Goal: Communication & Community: Answer question/provide support

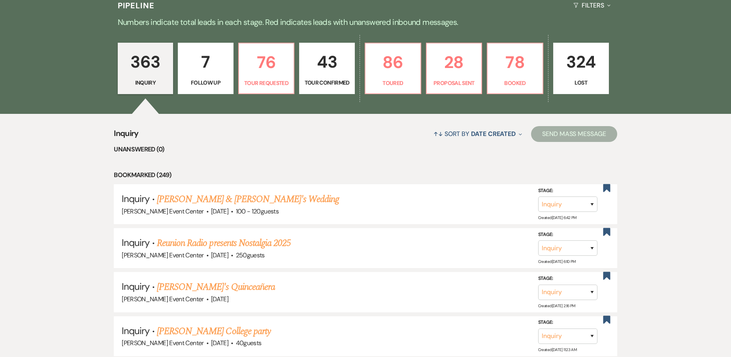
scroll to position [158, 0]
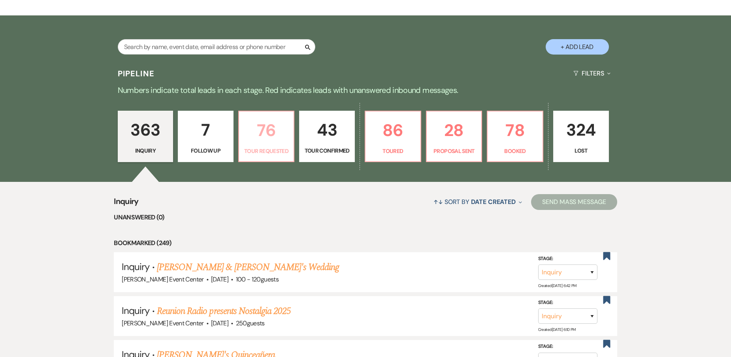
click at [262, 147] on p "Tour Requested" at bounding box center [266, 151] width 45 height 9
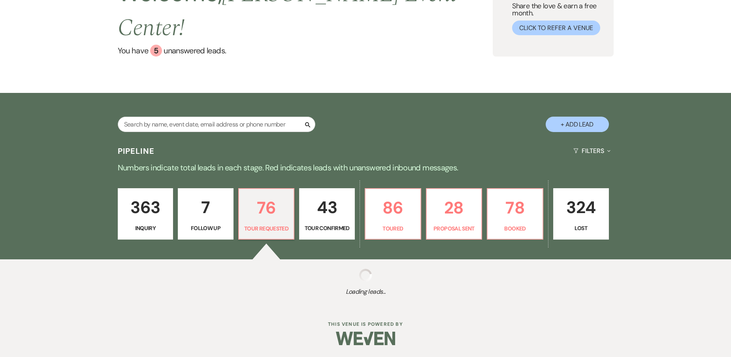
select select "2"
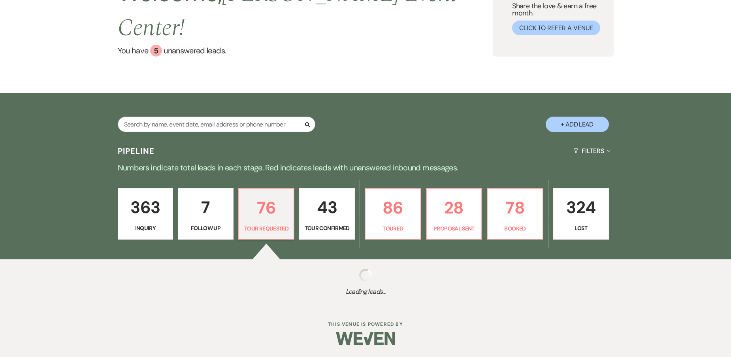
select select "2"
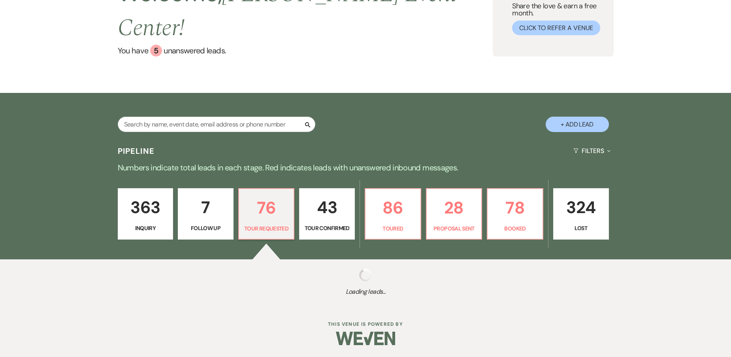
select select "2"
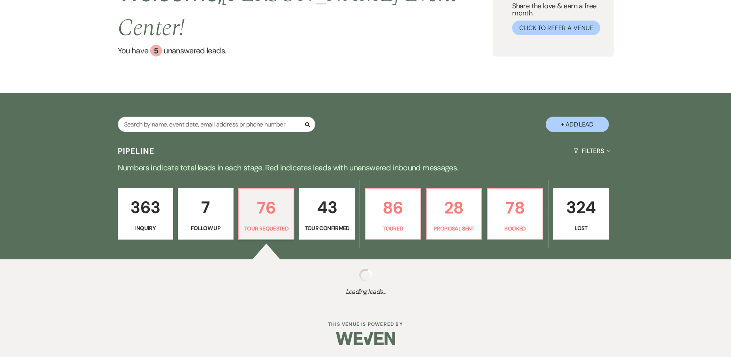
select select "2"
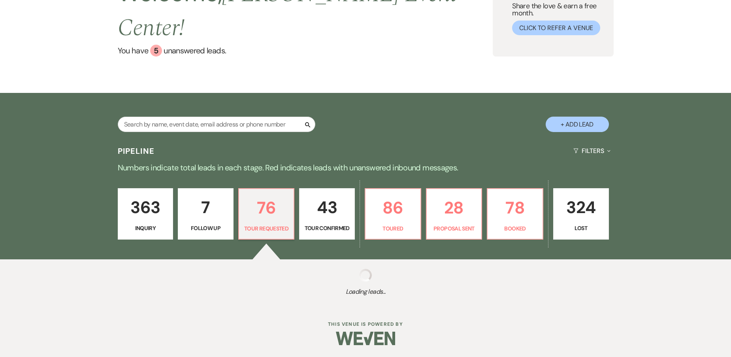
select select "2"
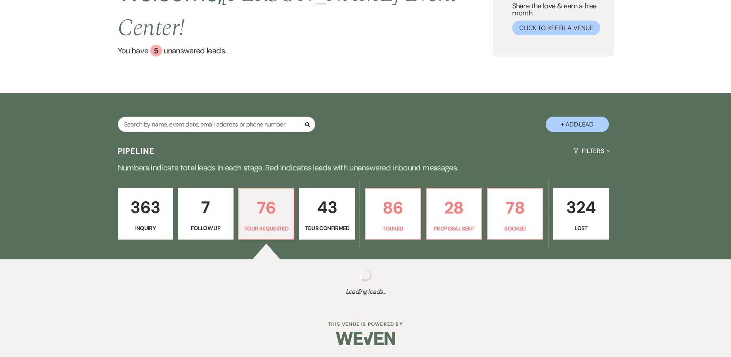
select select "2"
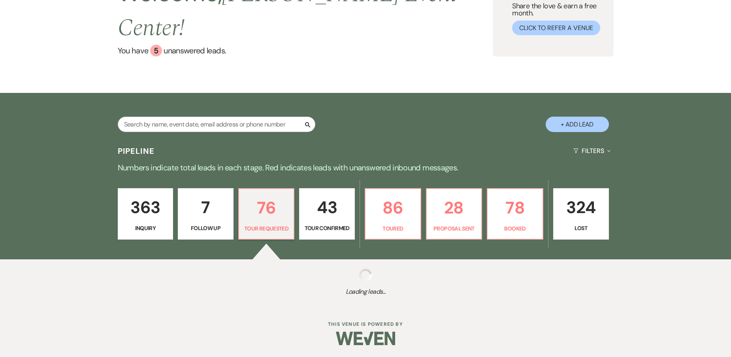
select select "2"
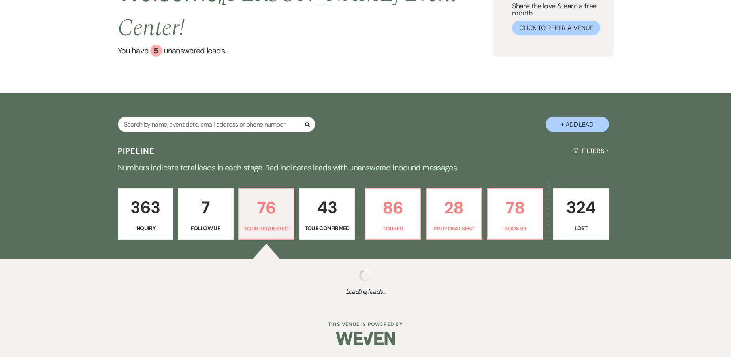
select select "2"
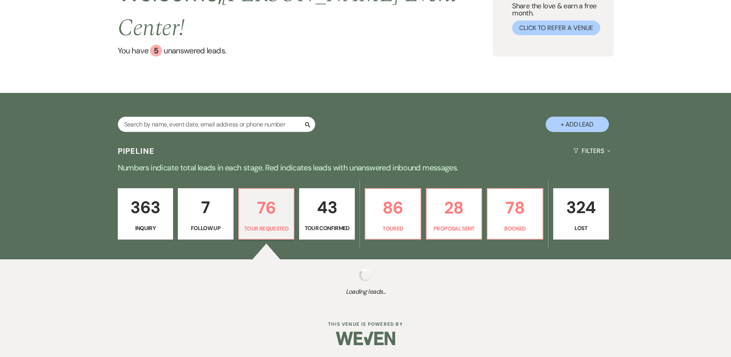
select select "2"
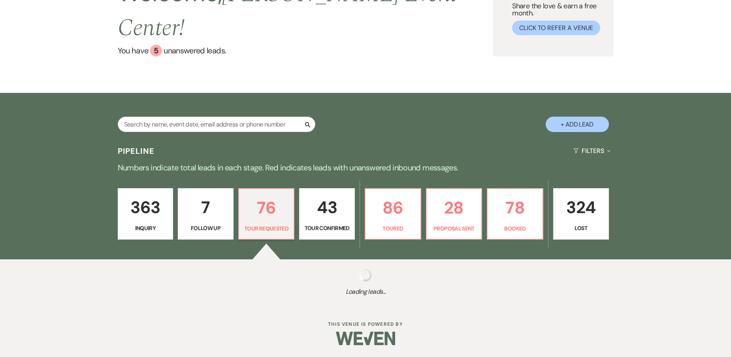
select select "2"
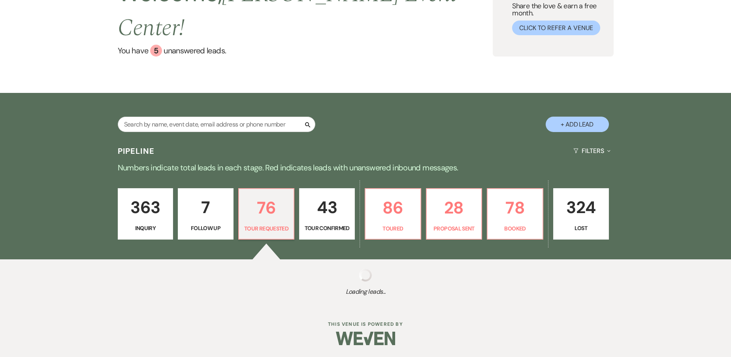
select select "2"
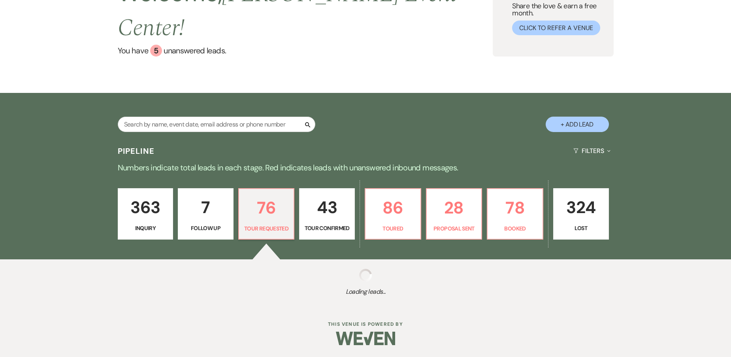
select select "2"
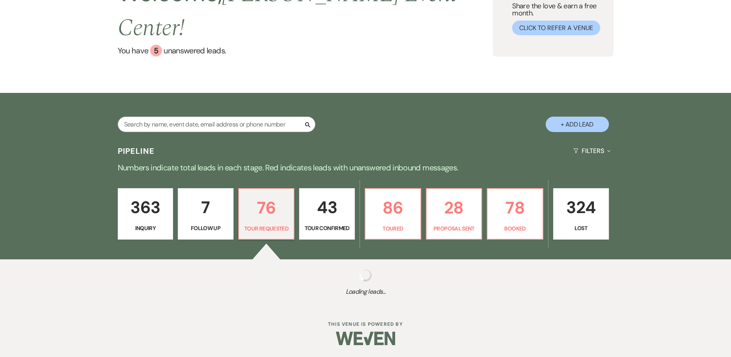
select select "2"
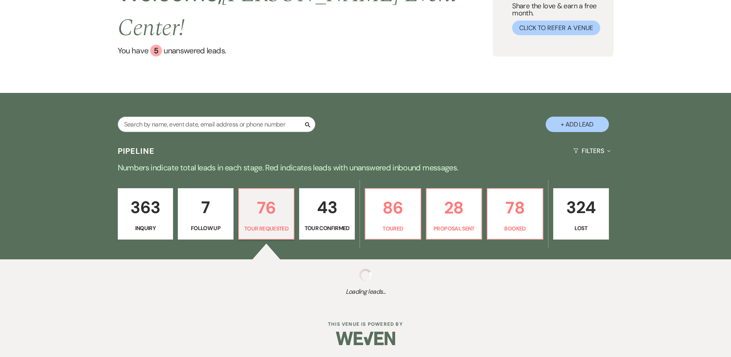
select select "2"
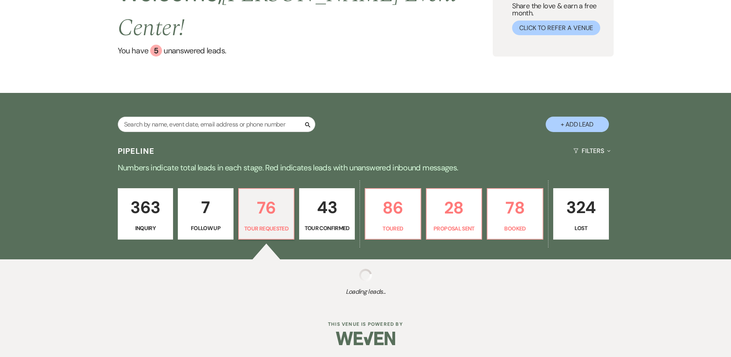
select select "2"
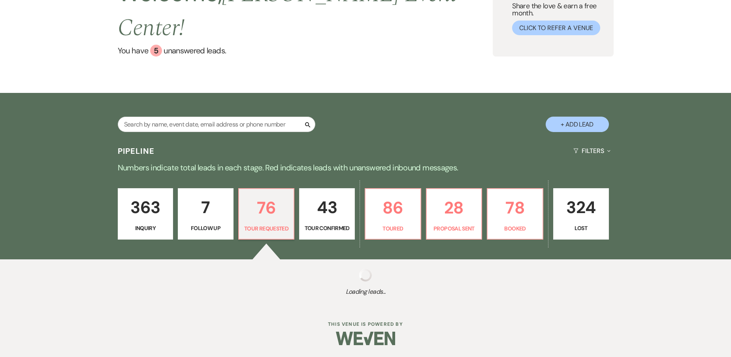
select select "2"
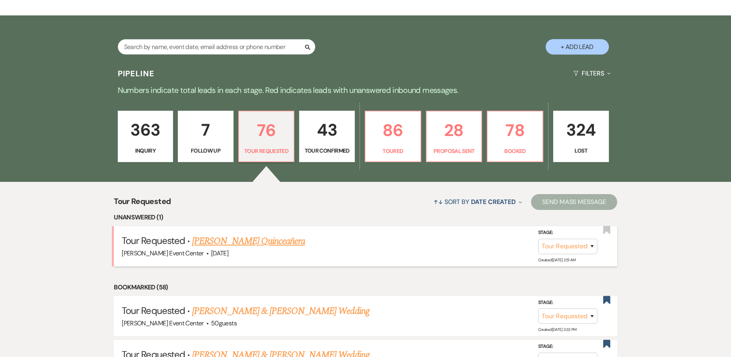
click at [232, 234] on link "Allison's Quinceañera" at bounding box center [248, 241] width 113 height 14
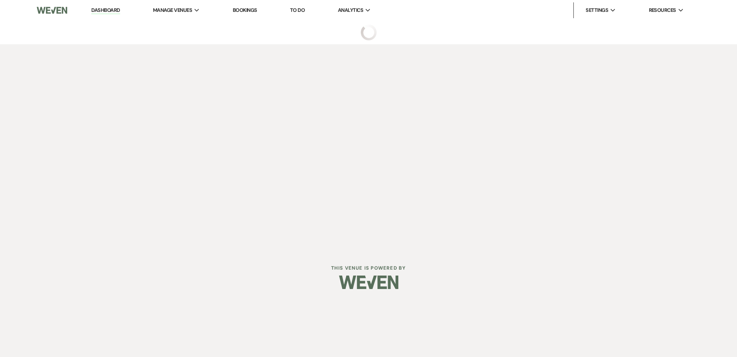
select select "2"
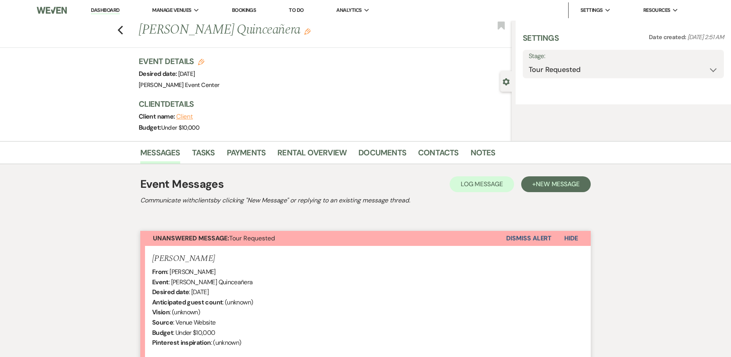
select select "5"
select select "15"
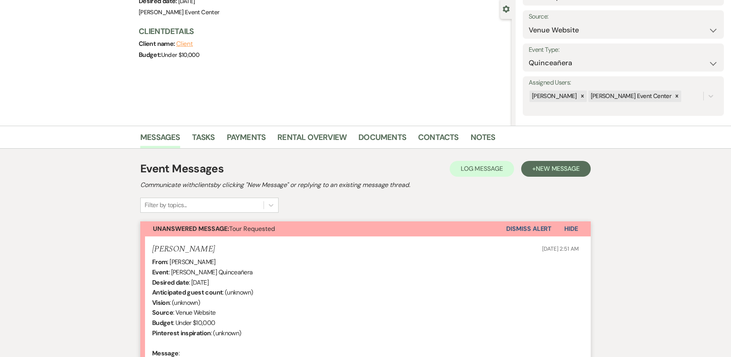
scroll to position [187, 0]
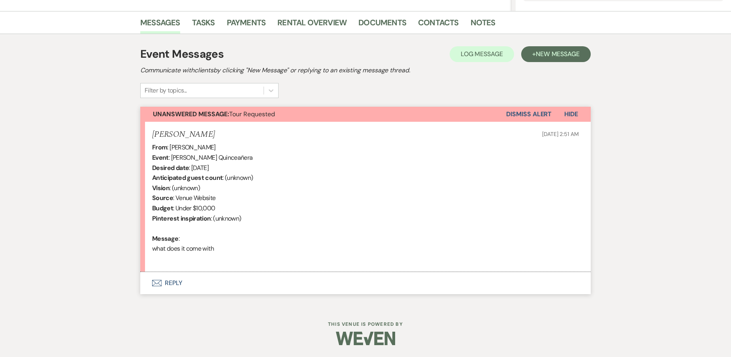
click at [169, 281] on button "Envelope Reply" at bounding box center [365, 283] width 450 height 22
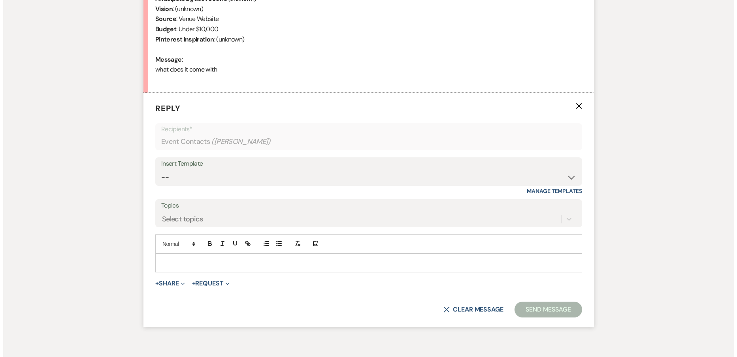
scroll to position [408, 0]
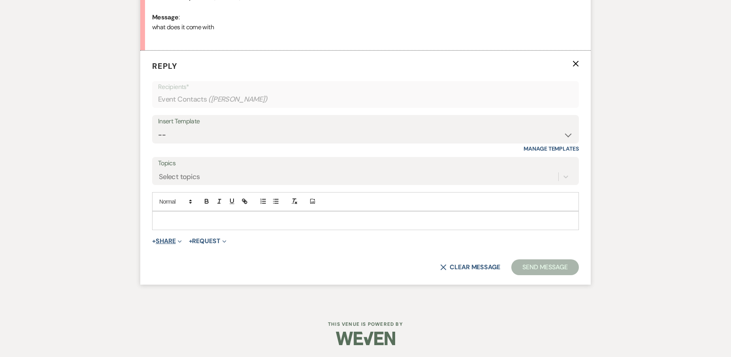
click at [160, 240] on button "+ Share Expand" at bounding box center [167, 241] width 30 height 6
click at [164, 255] on icon "Doc Upload" at bounding box center [166, 257] width 8 height 6
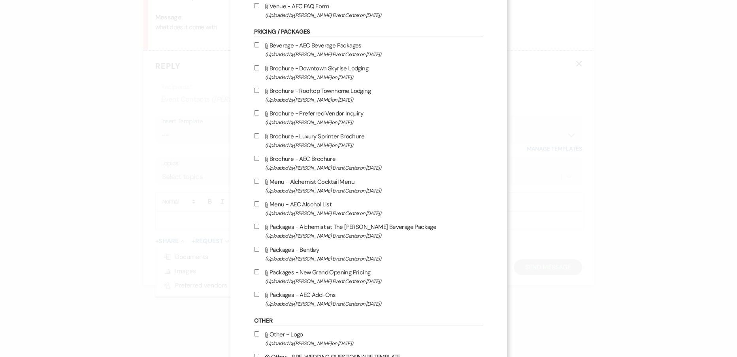
scroll to position [1185, 0]
drag, startPoint x: 254, startPoint y: 292, endPoint x: 250, endPoint y: 273, distance: 19.8
click at [254, 294] on input "Attach File Packages - AEC Add-Ons (Uploaded by Artis Event Center on Feb 13th,…" at bounding box center [256, 293] width 5 height 5
checkbox input "true"
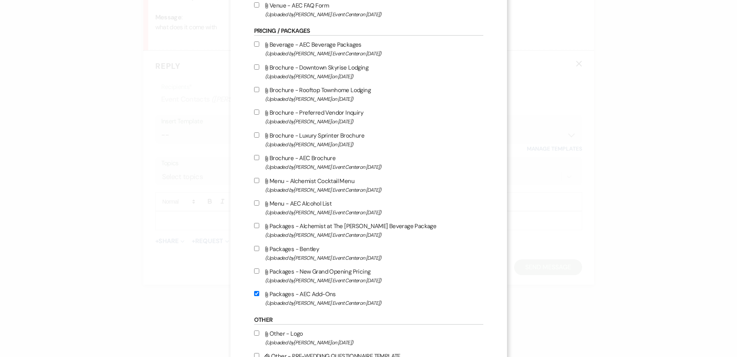
click at [254, 270] on input "Attach File Packages - New Grand Opening Pricing (Uploaded by Artis Event Cente…" at bounding box center [256, 270] width 5 height 5
checkbox input "true"
click at [254, 44] on input "Attach File Beverage - AEC Beverage Packages (Uploaded by Artis Event Center on…" at bounding box center [256, 43] width 5 height 5
checkbox input "true"
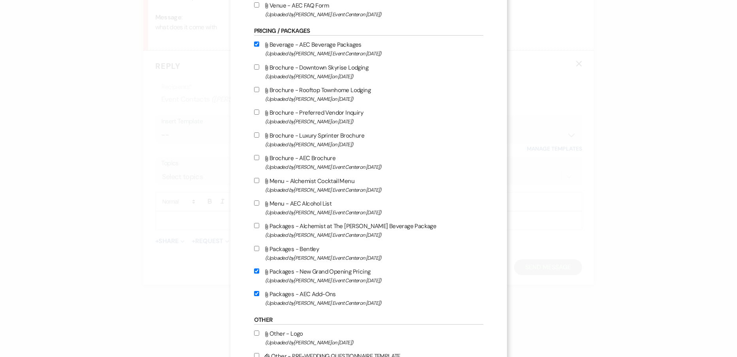
click at [256, 224] on label "Attach File Packages - Alchemist at The Artis Beverage Package (Uploaded by Art…" at bounding box center [368, 230] width 229 height 19
click at [256, 224] on input "Attach File Packages - Alchemist at The Artis Beverage Package (Uploaded by Art…" at bounding box center [256, 225] width 5 height 5
checkbox input "true"
click at [254, 201] on input "Attach File Menu - AEC Alcohol List (Uploaded by Artis Event Center on Jun 10th…" at bounding box center [256, 202] width 5 height 5
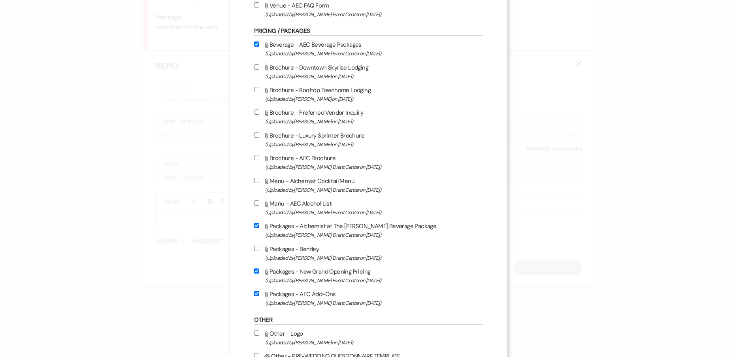
checkbox input "true"
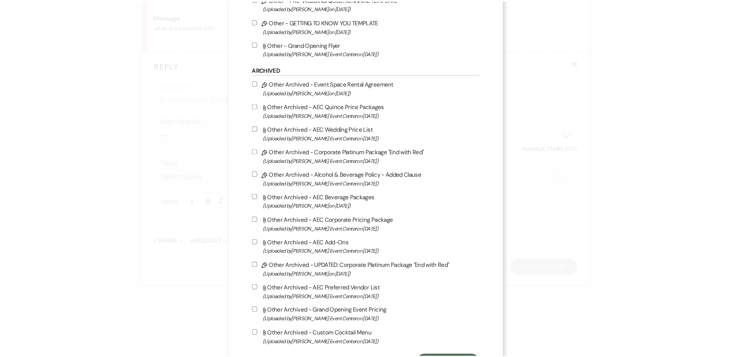
scroll to position [1579, 0]
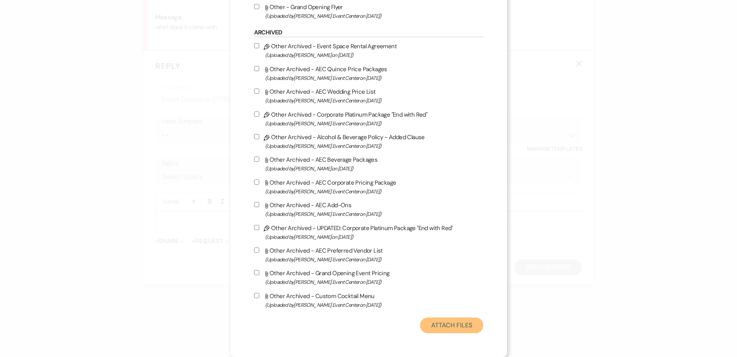
click at [441, 319] on button "Attach Files" at bounding box center [451, 325] width 63 height 16
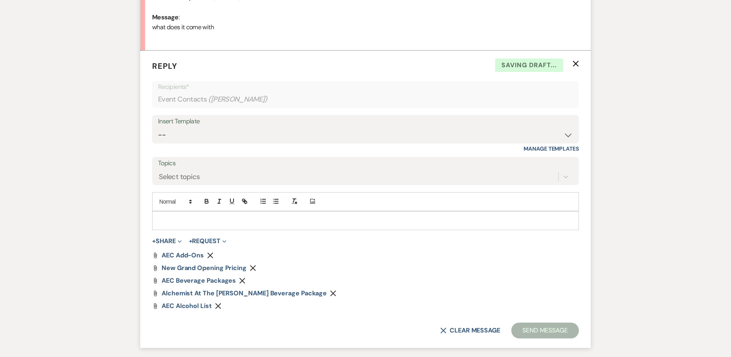
click at [246, 223] on p at bounding box center [365, 220] width 414 height 9
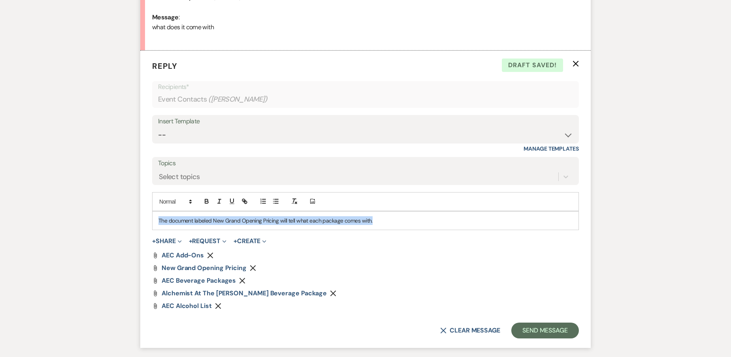
drag, startPoint x: 376, startPoint y: 223, endPoint x: -177, endPoint y: 140, distance: 559.1
click at [0, 140] on html "Dashboard Manage Venues Expand Artis Event Center Bookings To Do Analytics Expa…" at bounding box center [365, 6] width 731 height 828
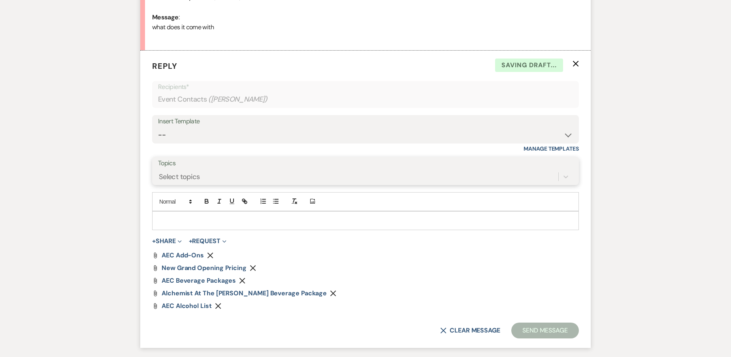
click at [382, 173] on div "Select topics" at bounding box center [358, 176] width 400 height 14
drag, startPoint x: 255, startPoint y: 141, endPoint x: 256, endPoint y: 137, distance: 4.0
click at [255, 141] on select "-- Weven Planning Portal Introduction (Booked Events) Initial Inquiry Response …" at bounding box center [365, 134] width 415 height 15
select select "2982"
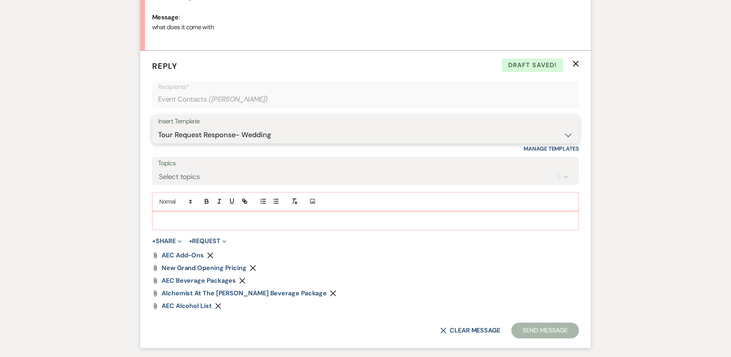
click at [158, 127] on select "-- Weven Planning Portal Introduction (Booked Events) Initial Inquiry Response …" at bounding box center [365, 134] width 415 height 15
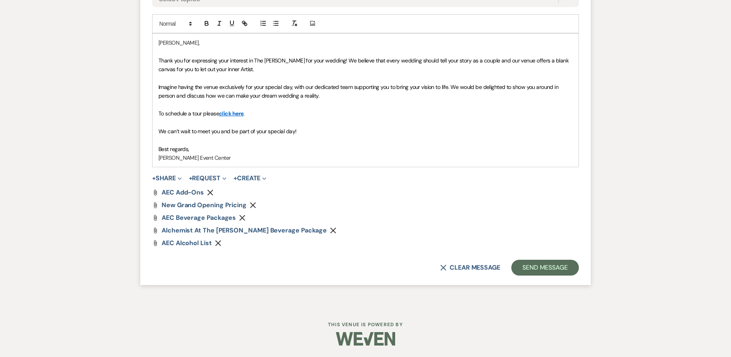
scroll to position [586, 0]
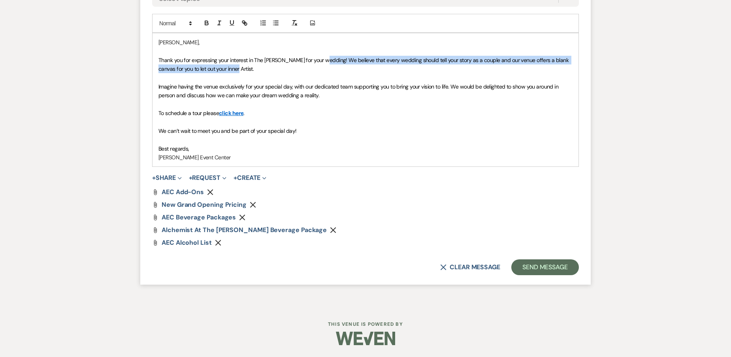
drag, startPoint x: 320, startPoint y: 56, endPoint x: 324, endPoint y: 70, distance: 14.6
click at [324, 70] on p "Thank you for expressing your interest in The Artis for your wedding! We believ…" at bounding box center [365, 65] width 414 height 18
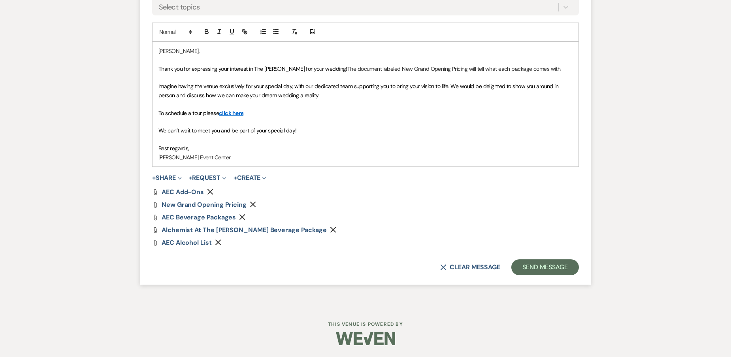
scroll to position [578, 0]
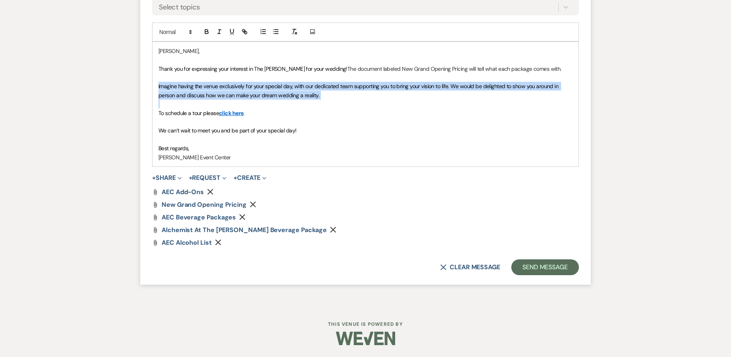
drag, startPoint x: 188, startPoint y: 89, endPoint x: 338, endPoint y: 102, distance: 151.0
click at [338, 102] on div "Allison, Thank you for expressing your interest in The Artis for your wedding! …" at bounding box center [365, 104] width 426 height 124
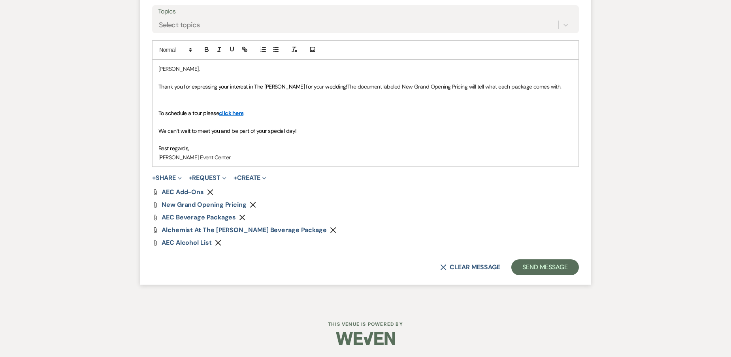
scroll to position [551, 0]
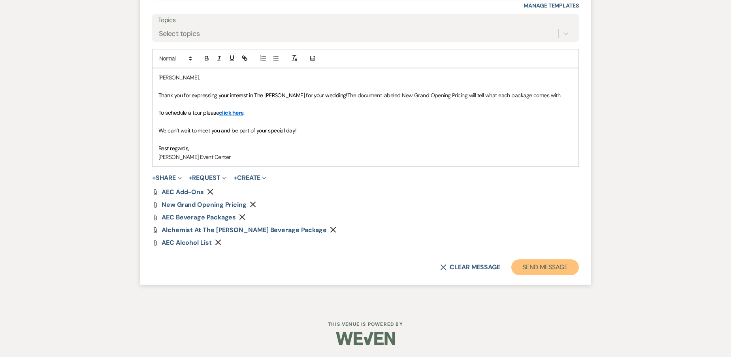
click at [566, 271] on button "Send Message" at bounding box center [545, 267] width 68 height 16
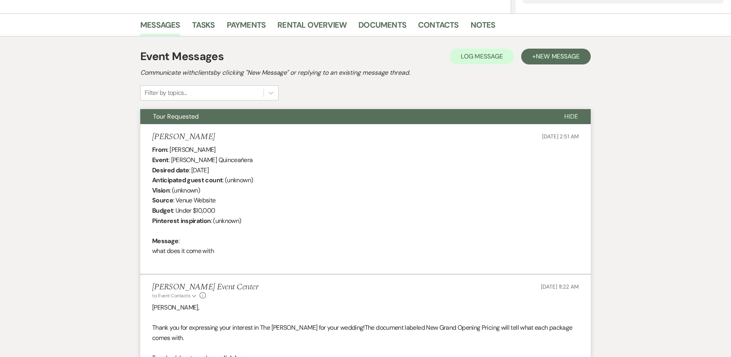
scroll to position [157, 0]
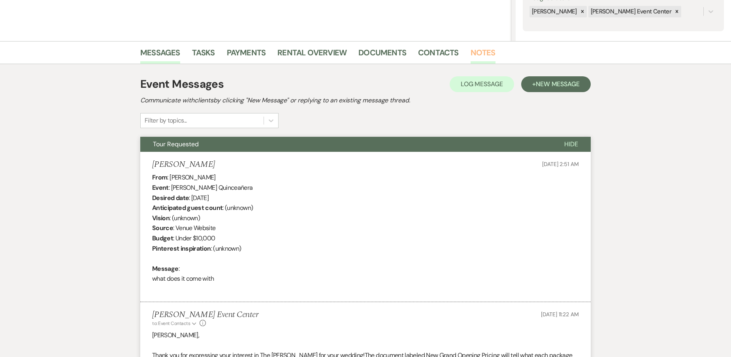
click at [481, 47] on link "Notes" at bounding box center [482, 54] width 25 height 17
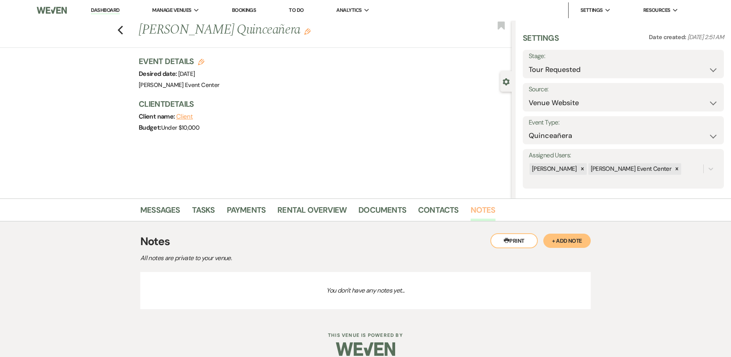
click at [485, 204] on link "Notes" at bounding box center [482, 211] width 25 height 17
click at [574, 238] on button "+ Add Note" at bounding box center [566, 240] width 47 height 14
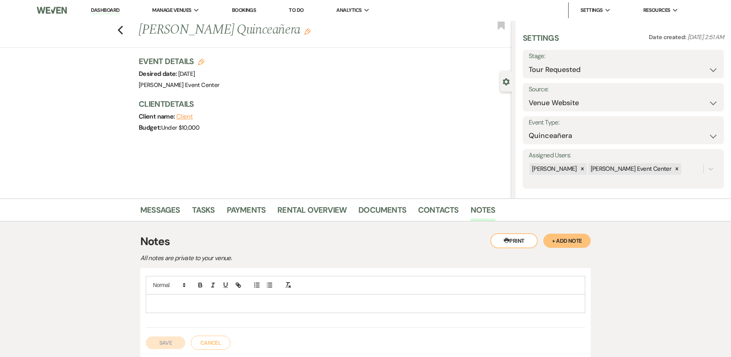
click at [184, 303] on p at bounding box center [365, 303] width 427 height 9
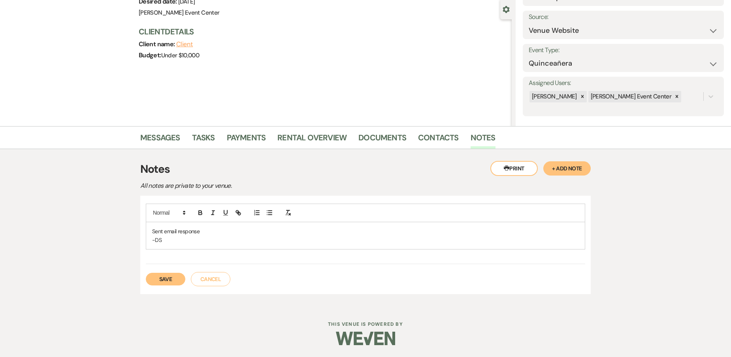
click at [158, 282] on button "Save" at bounding box center [165, 279] width 39 height 13
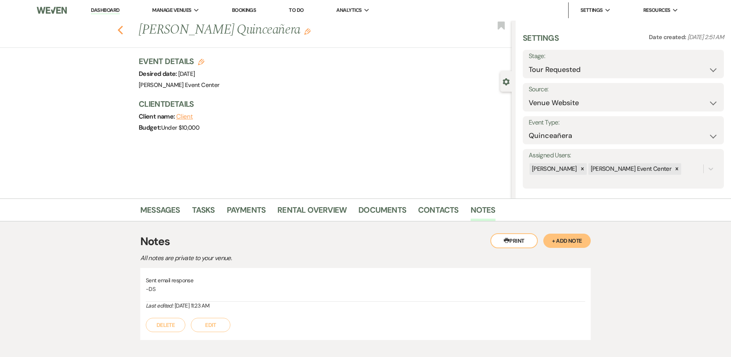
click at [121, 30] on use "button" at bounding box center [120, 30] width 5 height 9
select select "2"
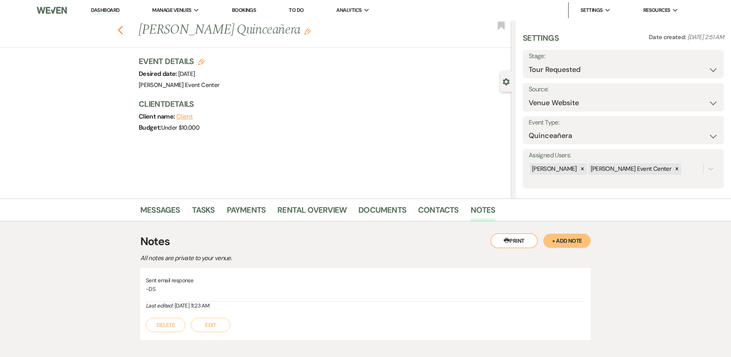
select select "2"
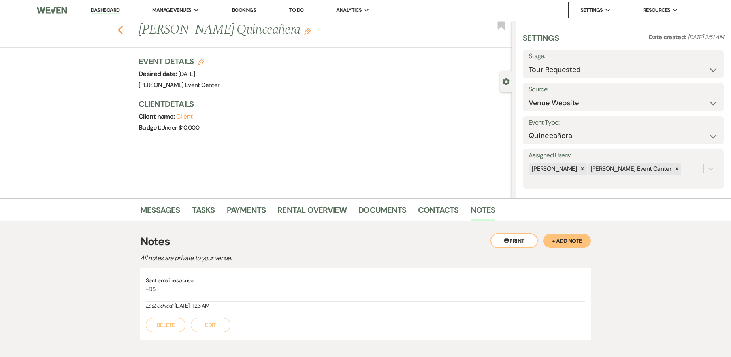
select select "2"
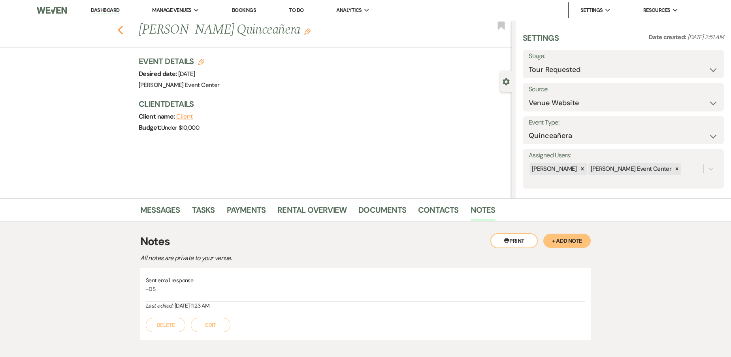
select select "2"
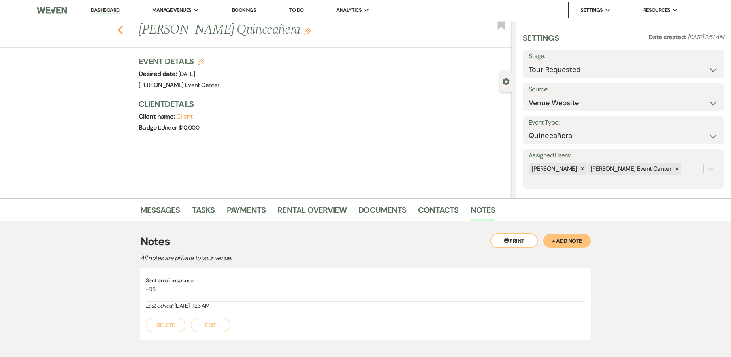
select select "2"
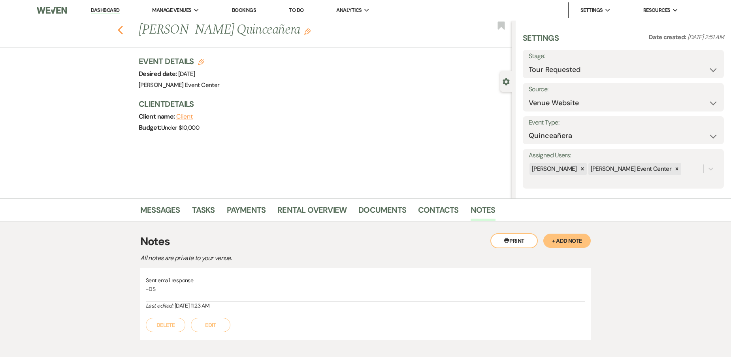
select select "2"
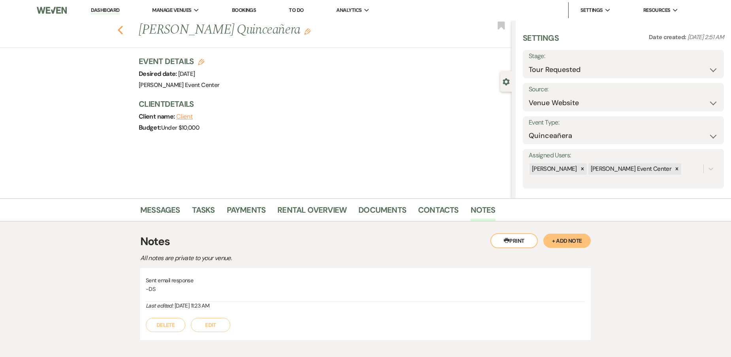
select select "2"
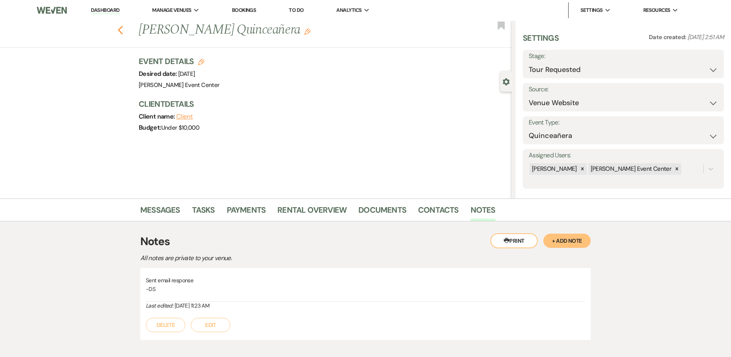
select select "2"
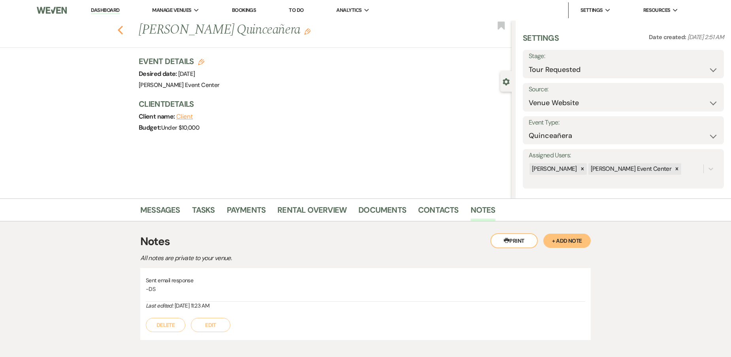
select select "2"
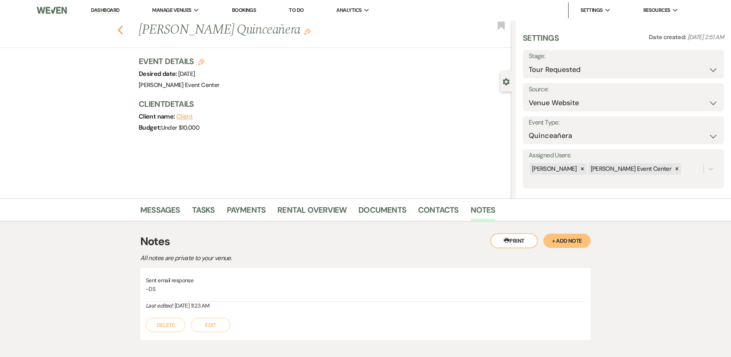
select select "2"
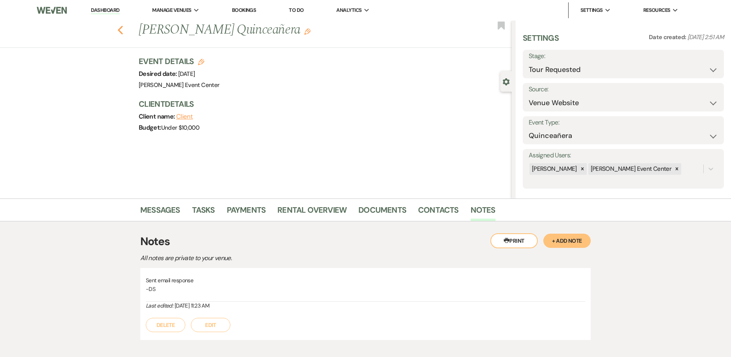
select select "2"
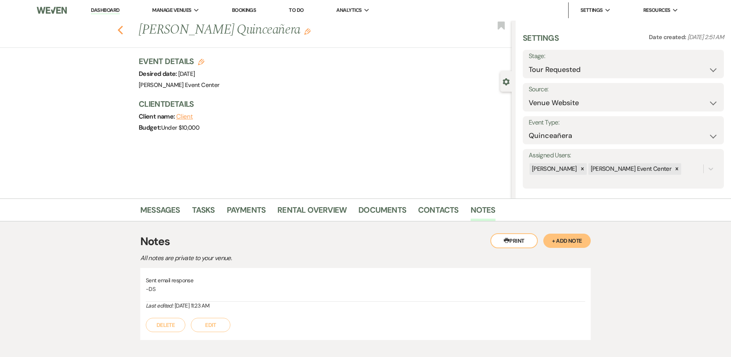
select select "2"
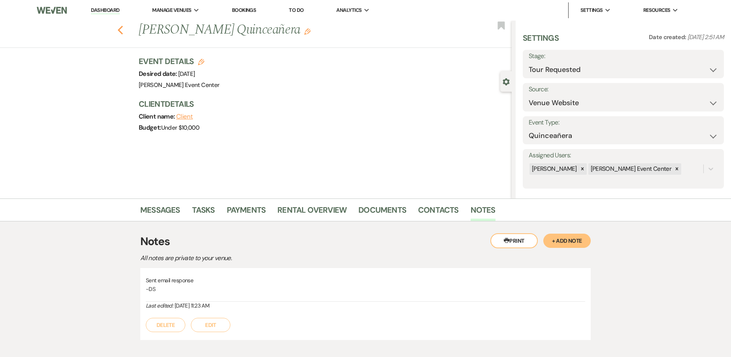
select select "2"
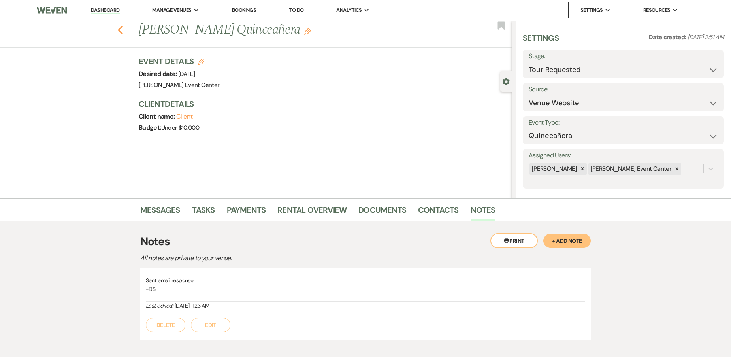
select select "2"
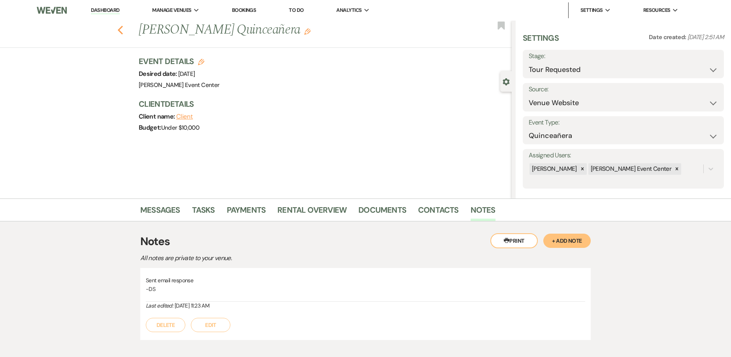
select select "2"
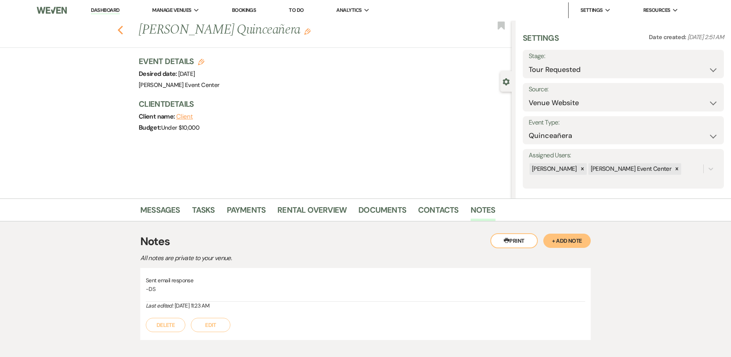
select select "2"
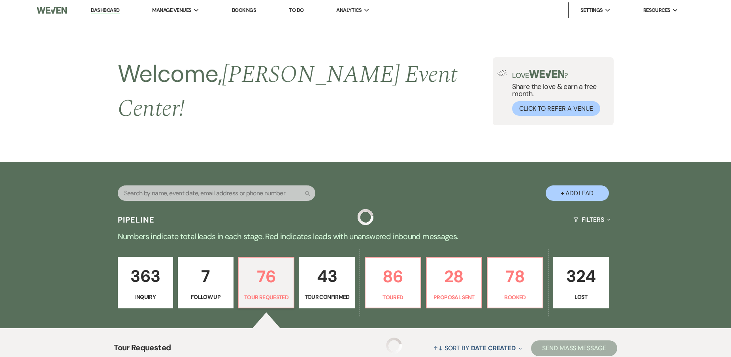
scroll to position [158, 0]
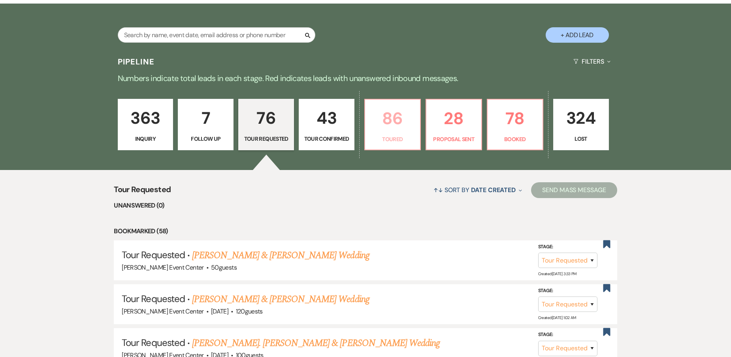
click at [382, 120] on p "86" at bounding box center [392, 118] width 45 height 26
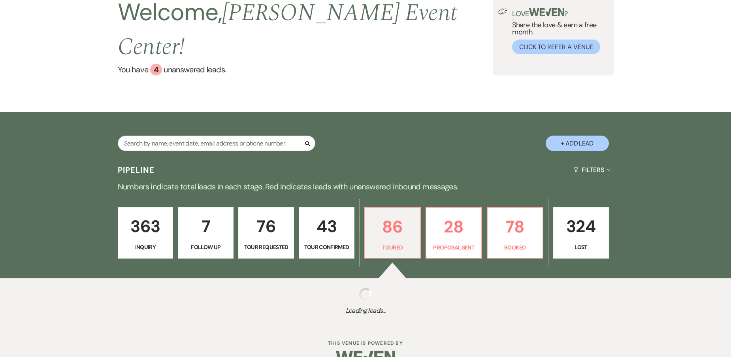
select select "5"
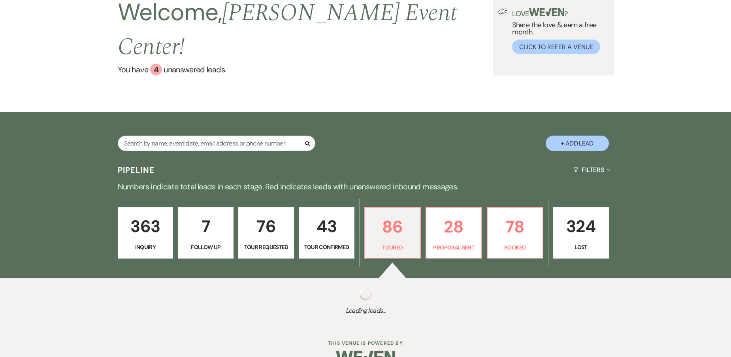
select select "5"
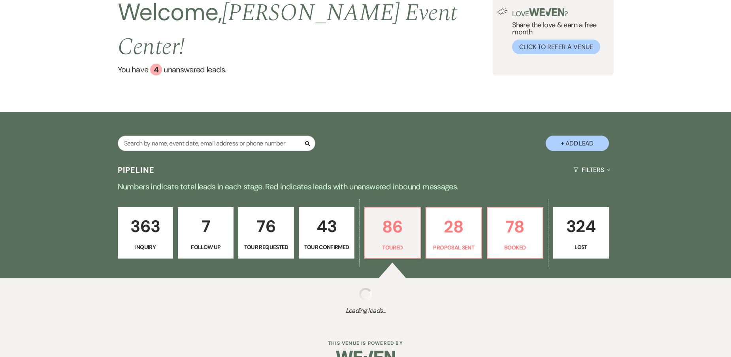
select select "5"
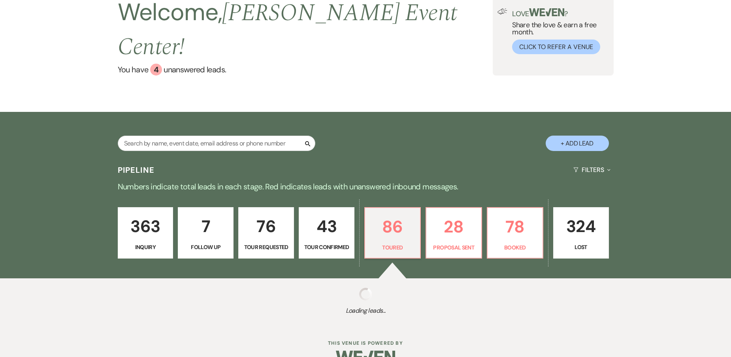
select select "5"
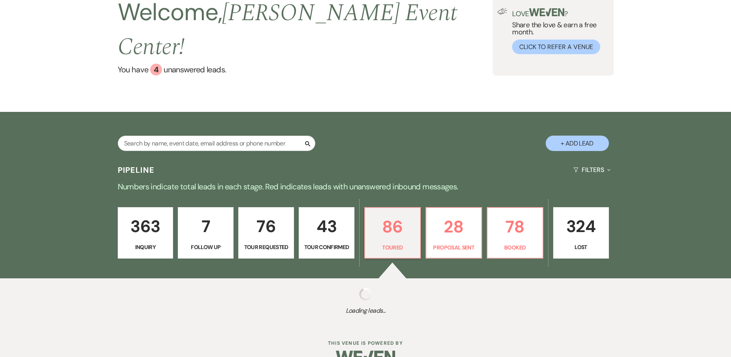
select select "5"
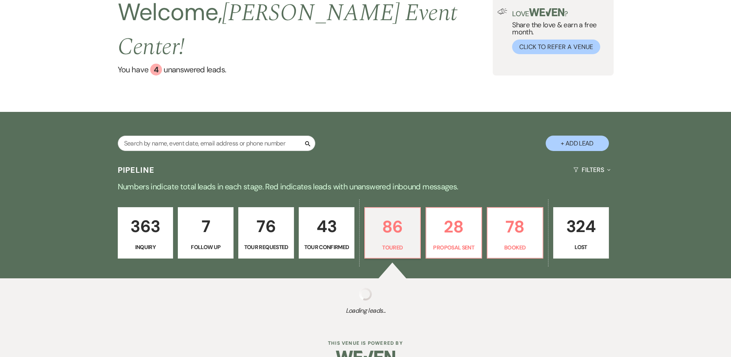
select select "5"
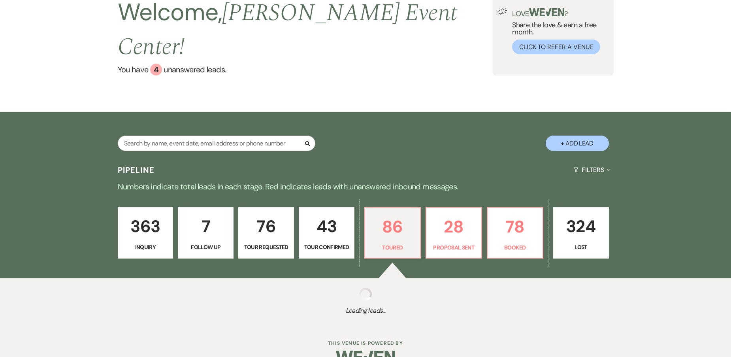
select select "5"
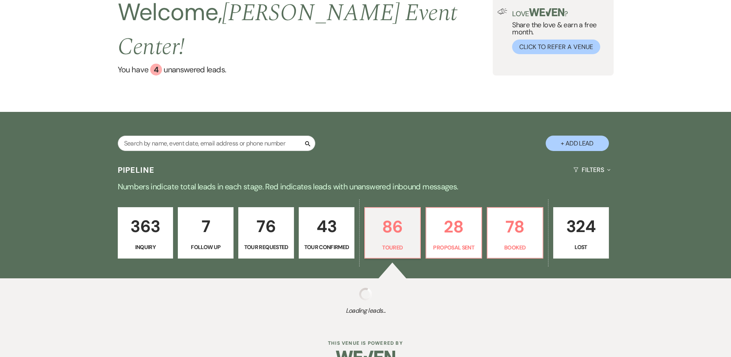
select select "5"
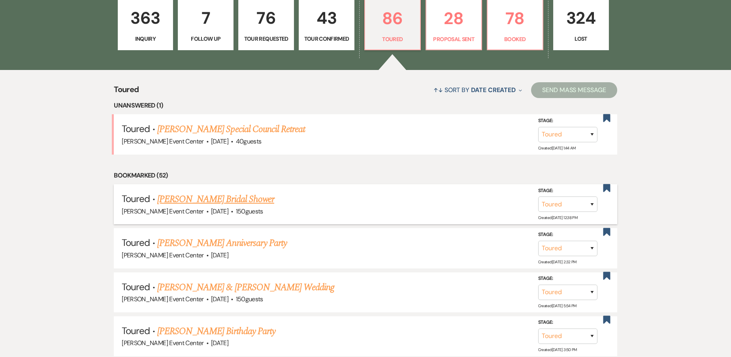
scroll to position [276, 0]
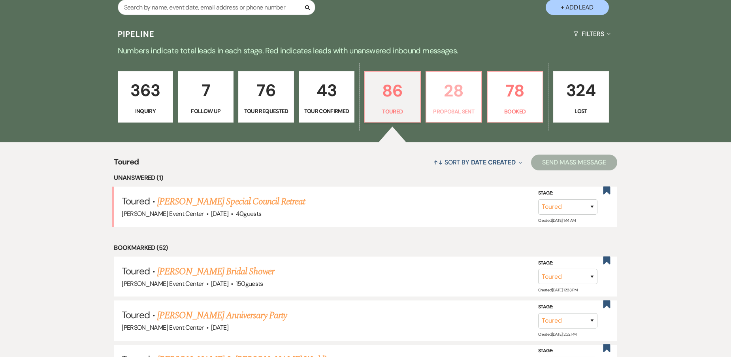
click at [461, 81] on p "28" at bounding box center [453, 90] width 45 height 26
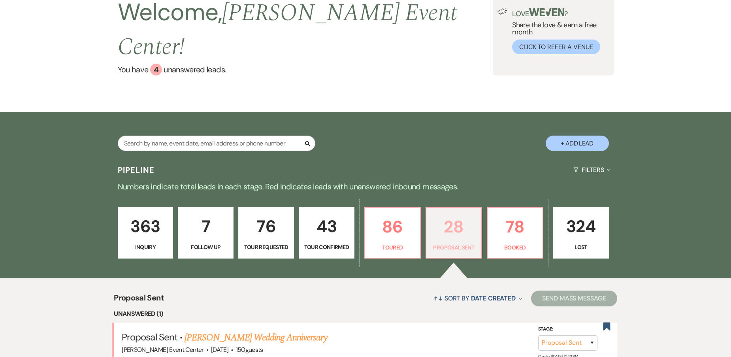
scroll to position [197, 0]
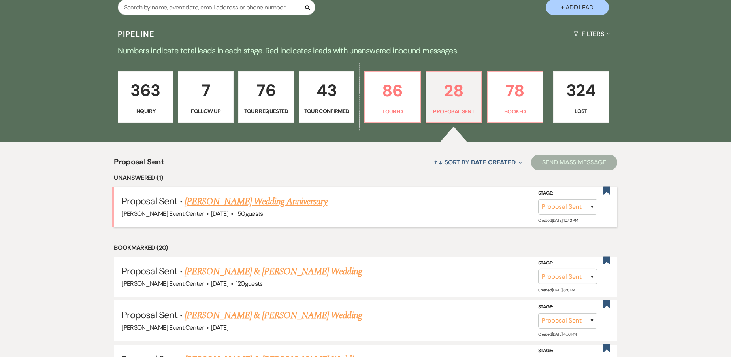
click at [250, 194] on link "Karen Franklin's Wedding Anniversary" at bounding box center [255, 201] width 143 height 14
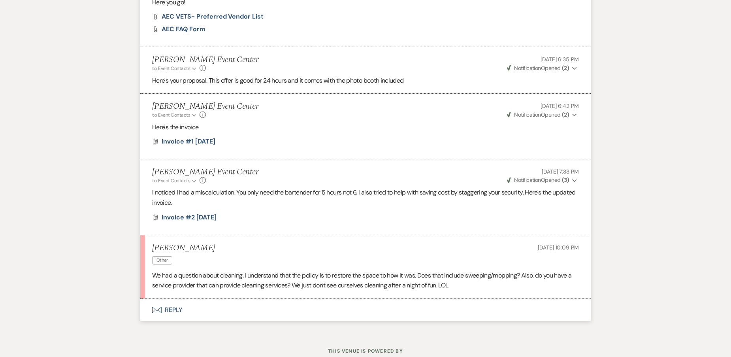
scroll to position [763, 0]
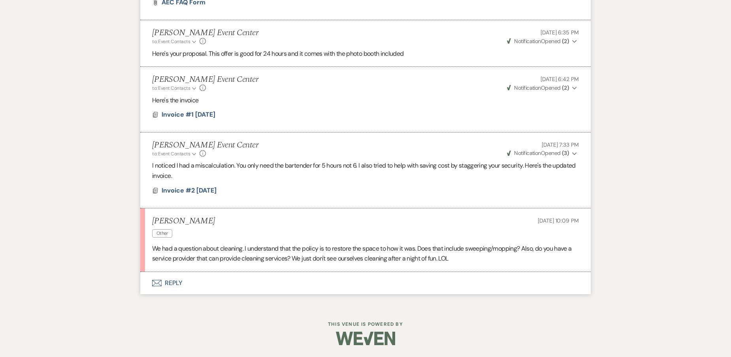
click at [169, 279] on button "Envelope Reply" at bounding box center [365, 283] width 450 height 22
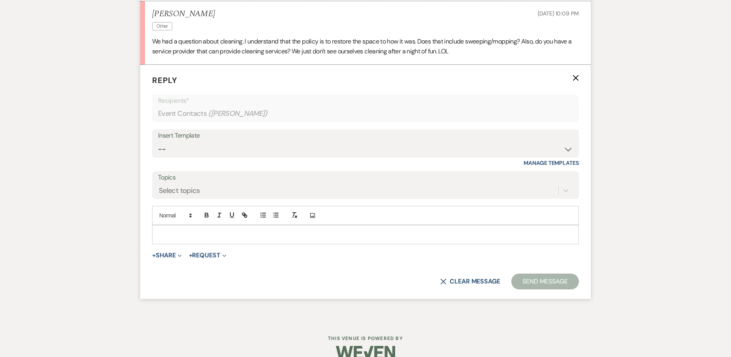
scroll to position [974, 0]
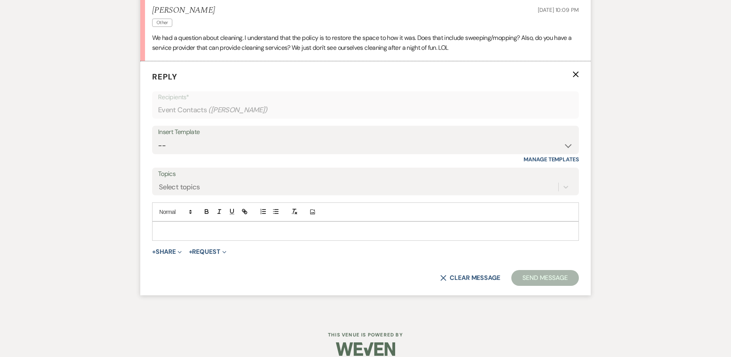
click at [231, 233] on p at bounding box center [365, 230] width 414 height 9
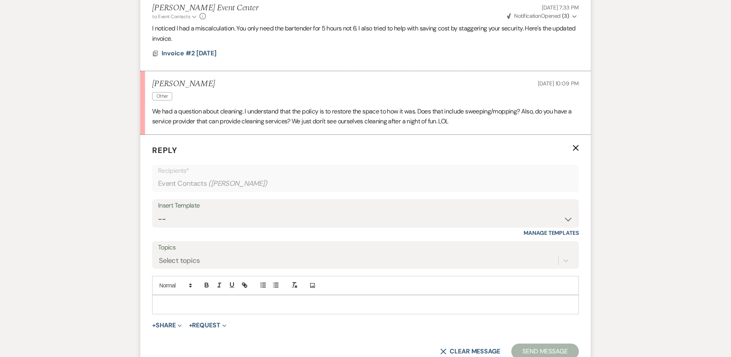
scroll to position [895, 0]
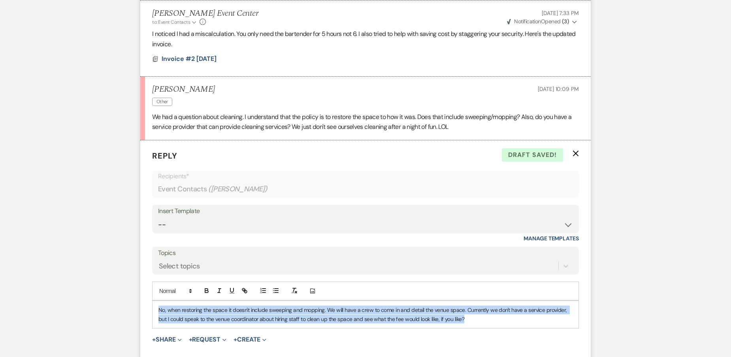
drag, startPoint x: 475, startPoint y: 321, endPoint x: 136, endPoint y: 287, distance: 340.2
click at [141, 285] on form "Reply X Draft saved! Recipients* Event Contacts ( Karen Franklin ) Insert Templ…" at bounding box center [365, 261] width 450 height 242
copy p "No, when restoring the space it doesn't include sweeping and mopping. We will h…"
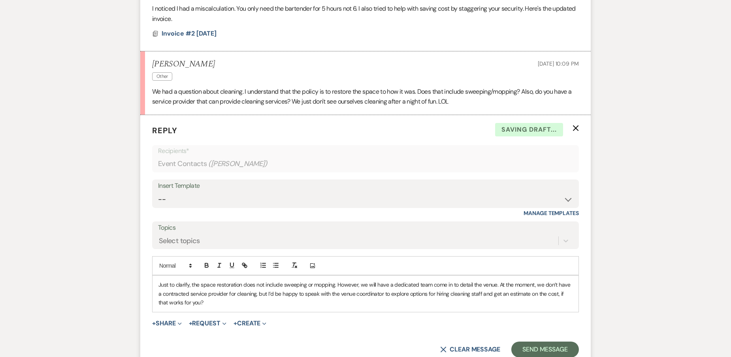
scroll to position [934, 0]
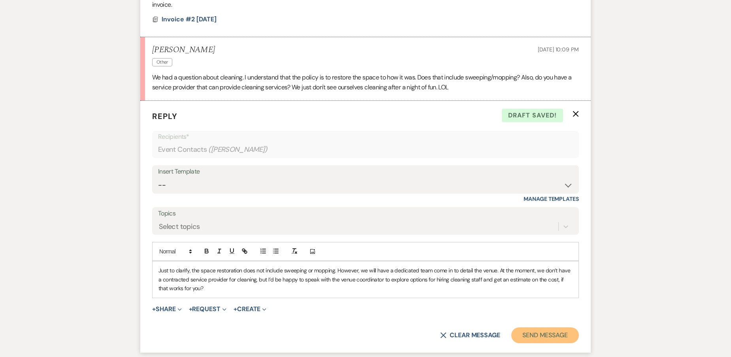
click at [537, 331] on button "Send Message" at bounding box center [545, 335] width 68 height 16
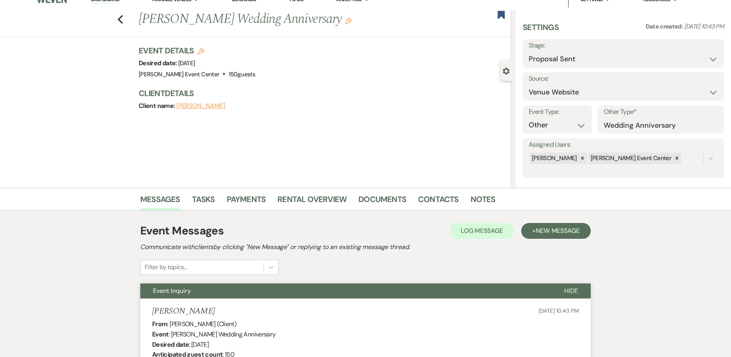
scroll to position [0, 0]
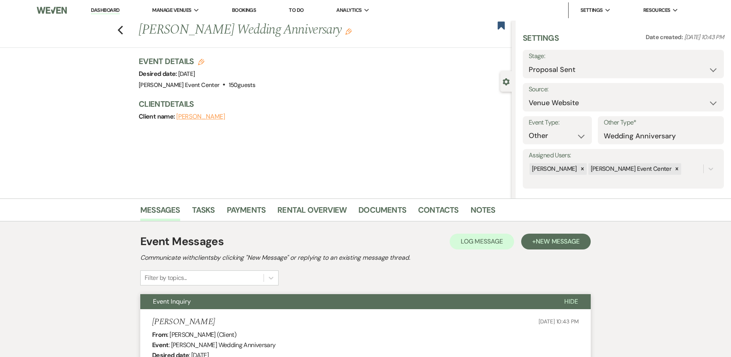
click at [120, 30] on div "Previous Karen Franklin's Wedding Anniversary Edit Bookmark" at bounding box center [253, 34] width 515 height 27
click at [121, 30] on icon "Previous" at bounding box center [120, 29] width 6 height 9
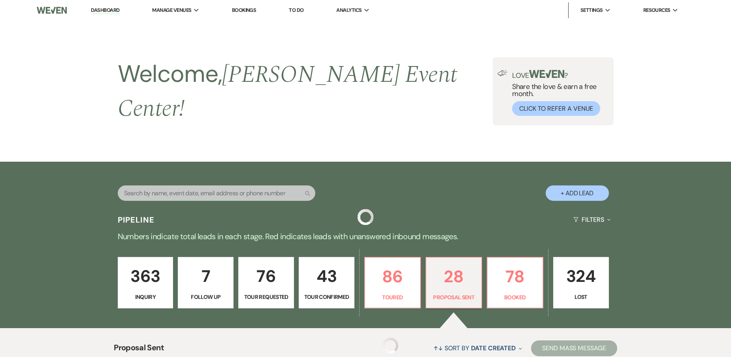
scroll to position [197, 0]
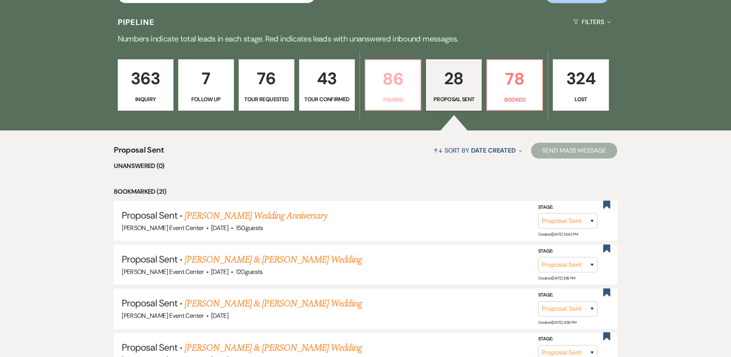
click at [402, 81] on p "86" at bounding box center [392, 79] width 45 height 26
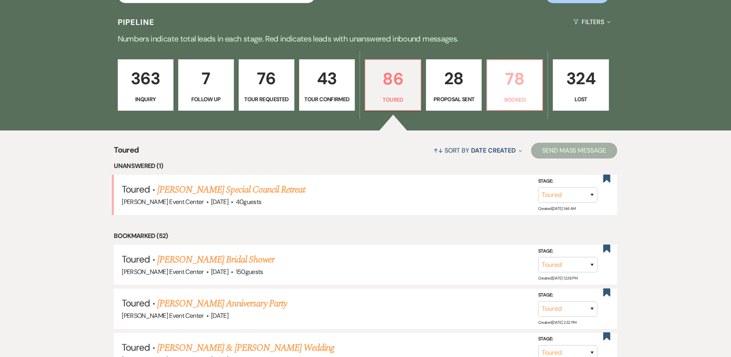
click at [528, 80] on p "78" at bounding box center [514, 79] width 45 height 26
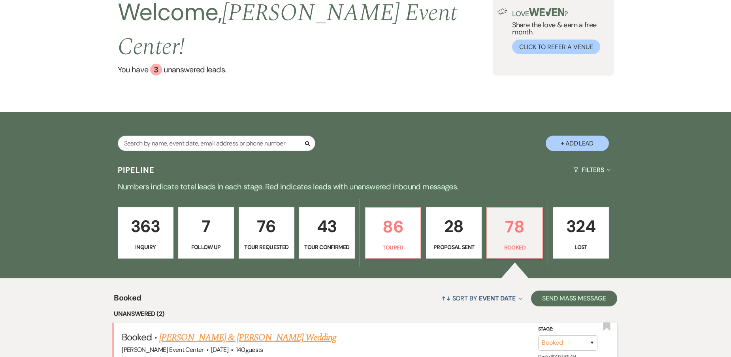
scroll to position [197, 0]
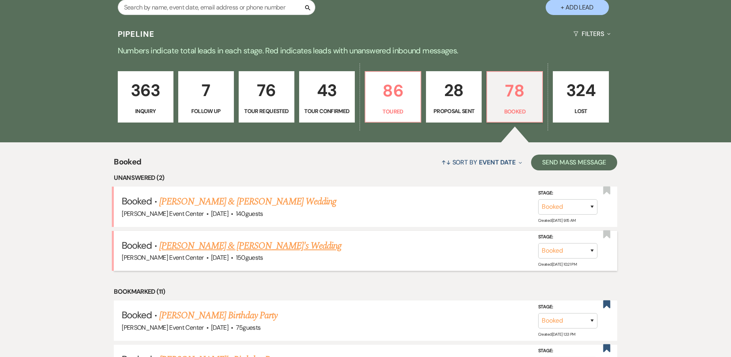
click at [228, 239] on link "Malik Barnes & Tiera G's Wedding" at bounding box center [250, 246] width 182 height 14
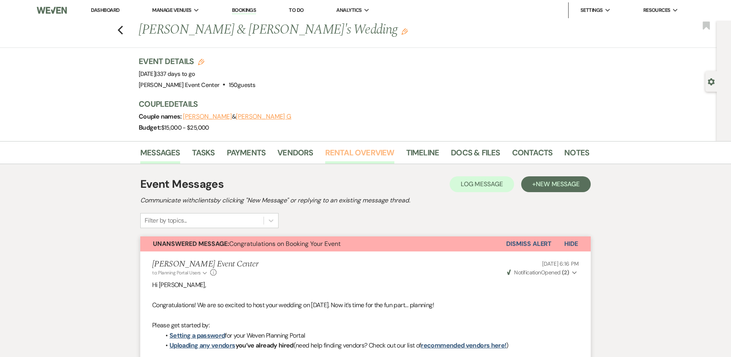
click at [378, 149] on link "Rental Overview" at bounding box center [359, 154] width 69 height 17
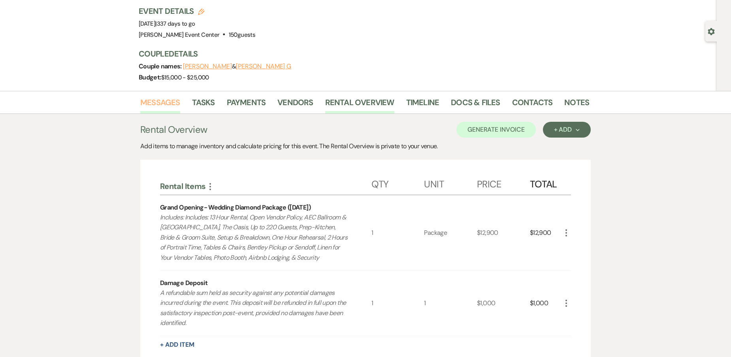
click at [167, 103] on link "Messages" at bounding box center [160, 104] width 40 height 17
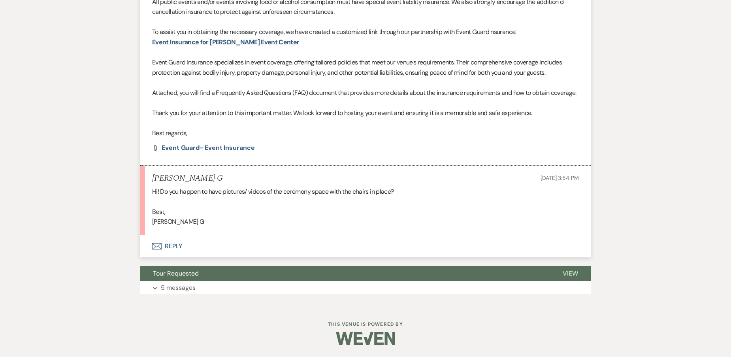
click at [176, 245] on button "Envelope Reply" at bounding box center [365, 246] width 450 height 22
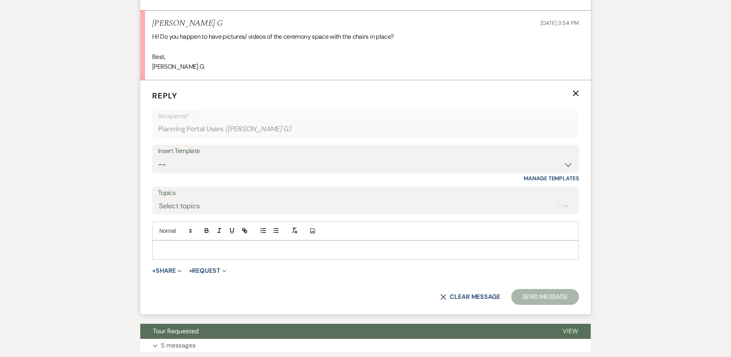
scroll to position [818, 0]
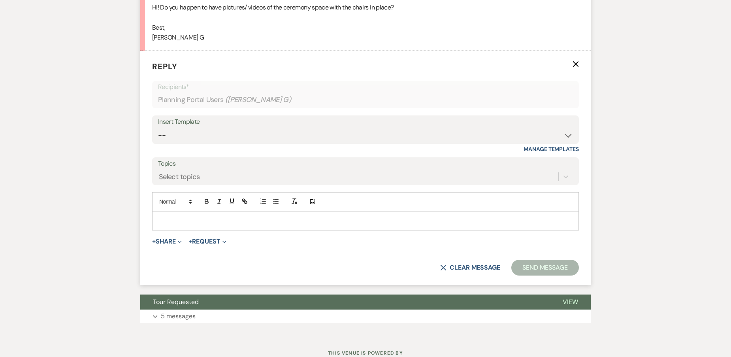
click at [190, 225] on p at bounding box center [365, 220] width 414 height 9
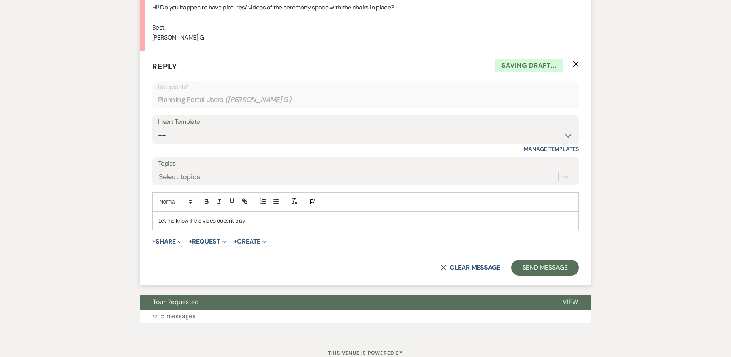
click at [177, 246] on form "Reply X Saving draft... Recipients* Planning Portal Users ( Tiera G ) Insert Te…" at bounding box center [365, 168] width 450 height 234
click at [164, 244] on button "+ Share Expand" at bounding box center [167, 241] width 30 height 6
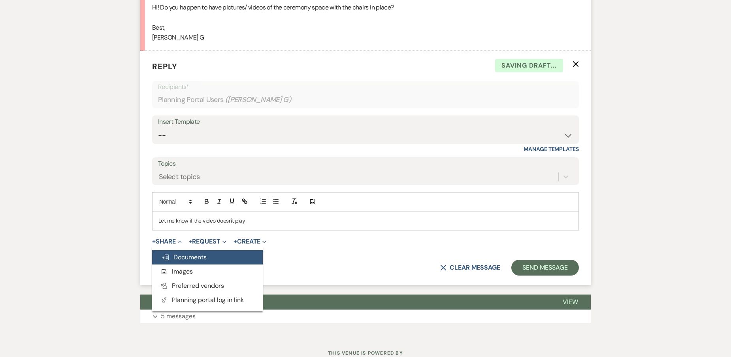
click at [186, 261] on button "Doc Upload Documents" at bounding box center [207, 257] width 111 height 14
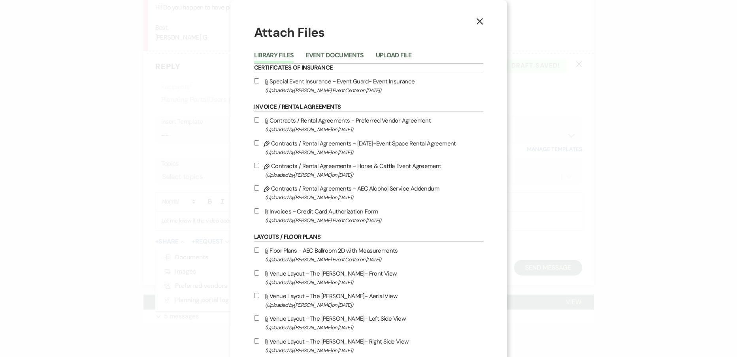
click at [380, 53] on button "Upload File" at bounding box center [394, 57] width 36 height 11
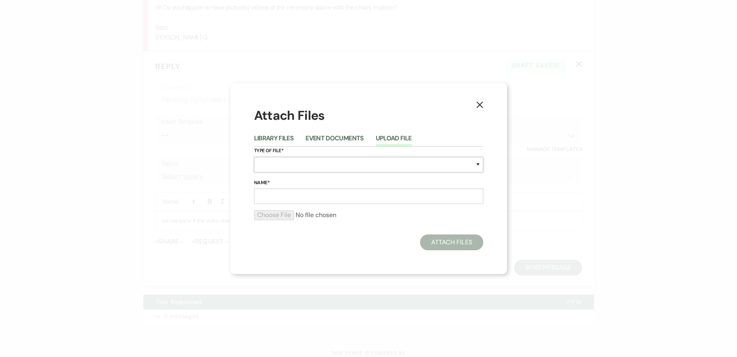
click at [285, 165] on select "Special Event Insurance Vendor Certificate of Insurance Contracts / Rental Agre…" at bounding box center [368, 164] width 229 height 15
click at [254, 157] on select "Special Event Insurance Vendor Certificate of Insurance Contracts / Rental Agre…" at bounding box center [368, 164] width 229 height 15
click at [274, 195] on input "Name*" at bounding box center [368, 195] width 229 height 15
click at [286, 219] on input "file" at bounding box center [368, 214] width 229 height 9
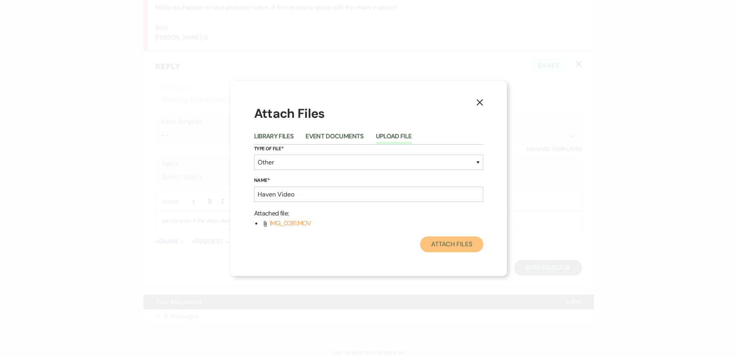
click at [451, 245] on button "Attach Files" at bounding box center [451, 244] width 63 height 16
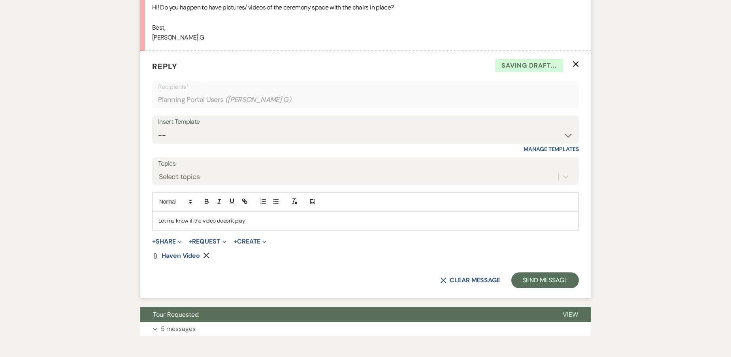
click at [174, 244] on button "+ Share Expand" at bounding box center [167, 241] width 30 height 6
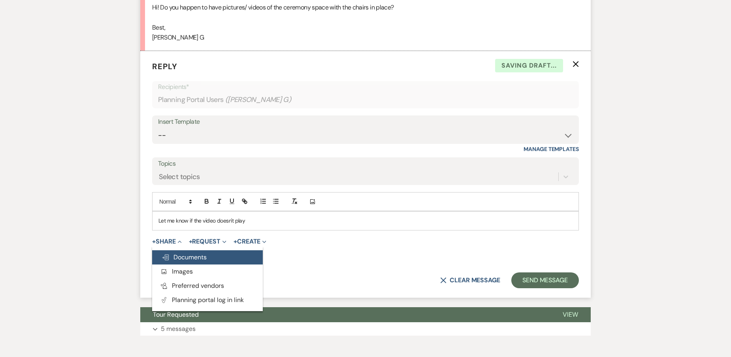
click at [178, 261] on span "Doc Upload Documents" at bounding box center [184, 257] width 45 height 8
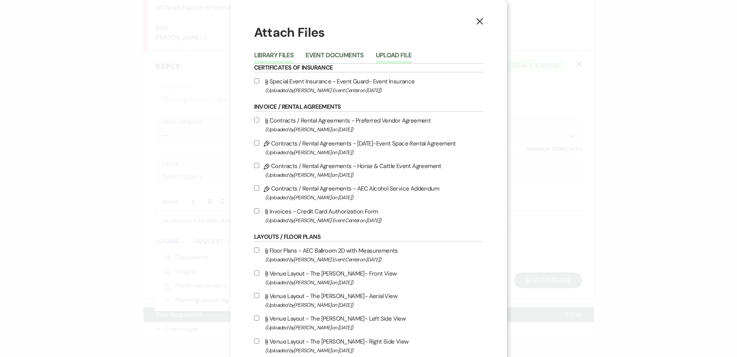
click at [386, 58] on button "Upload File" at bounding box center [394, 57] width 36 height 11
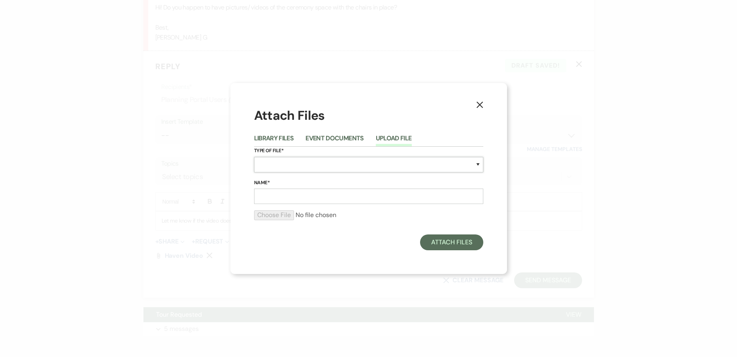
click at [281, 163] on select "Special Event Insurance Vendor Certificate of Insurance Contracts / Rental Agre…" at bounding box center [368, 164] width 229 height 15
click at [254, 157] on select "Special Event Insurance Vendor Certificate of Insurance Contracts / Rental Agre…" at bounding box center [368, 164] width 229 height 15
click at [272, 197] on input "Name*" at bounding box center [368, 195] width 229 height 15
click at [276, 214] on input "file" at bounding box center [368, 214] width 229 height 9
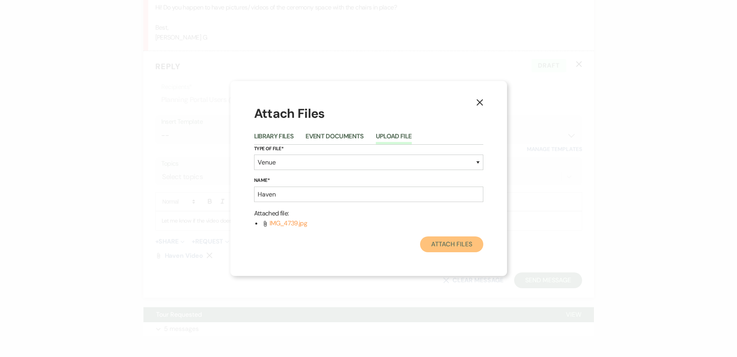
click at [441, 252] on button "Attach Files" at bounding box center [451, 244] width 63 height 16
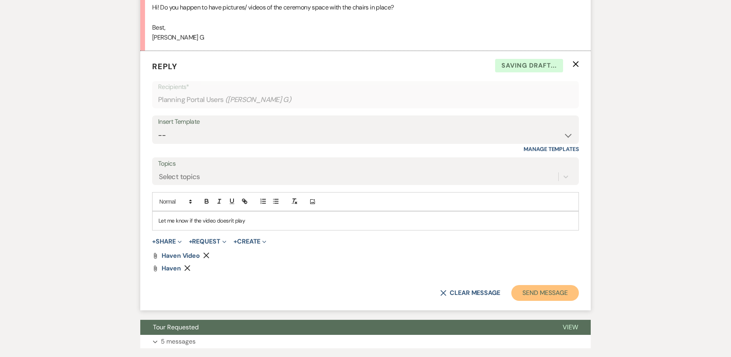
click at [532, 301] on button "Send Message" at bounding box center [545, 293] width 68 height 16
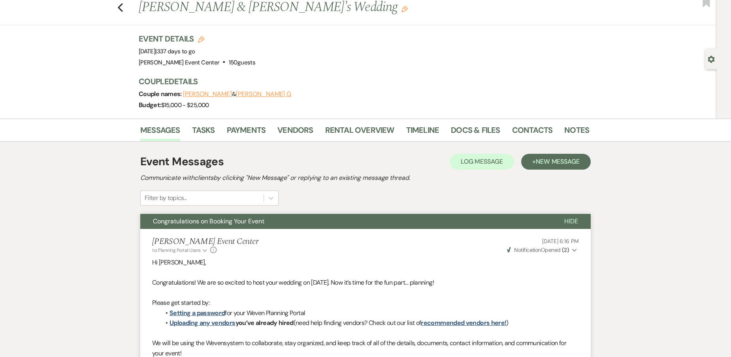
scroll to position [0, 0]
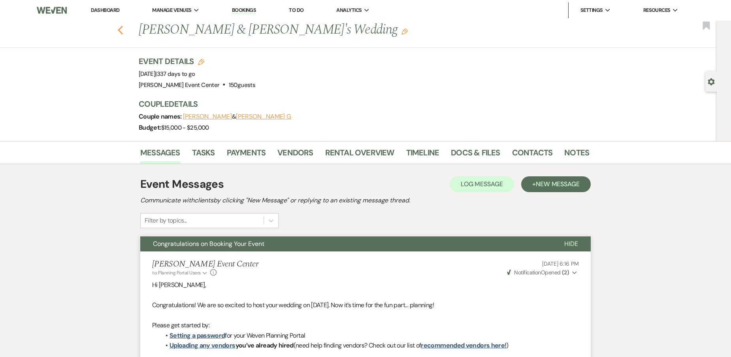
click at [123, 31] on icon "Previous" at bounding box center [120, 29] width 6 height 9
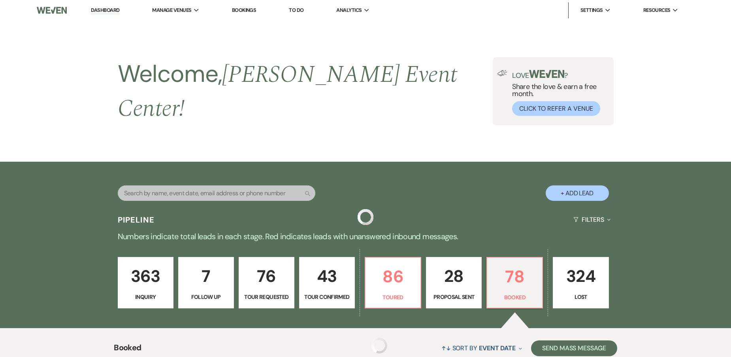
scroll to position [197, 0]
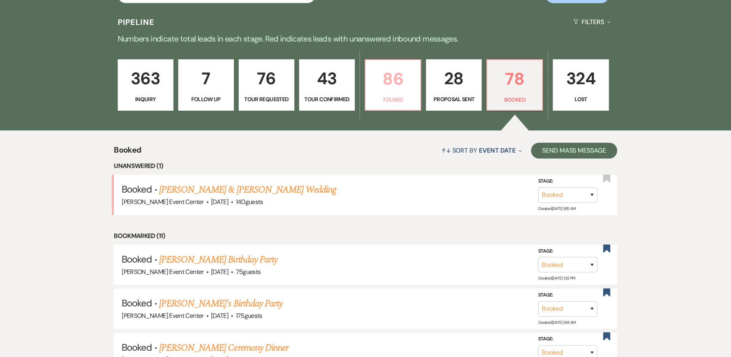
click at [399, 95] on p "Toured" at bounding box center [392, 99] width 45 height 9
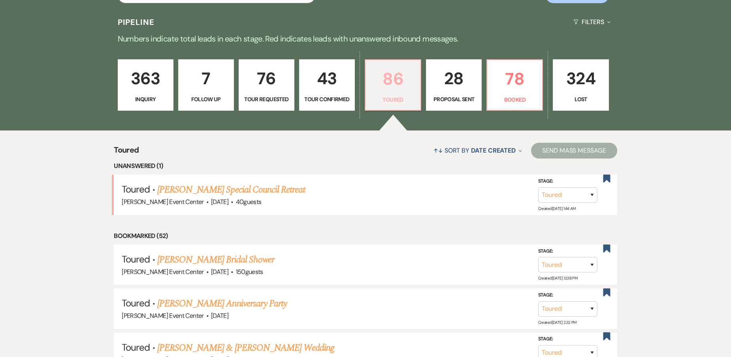
click at [387, 95] on p "Toured" at bounding box center [392, 99] width 45 height 9
click at [526, 95] on p "Booked" at bounding box center [514, 99] width 45 height 9
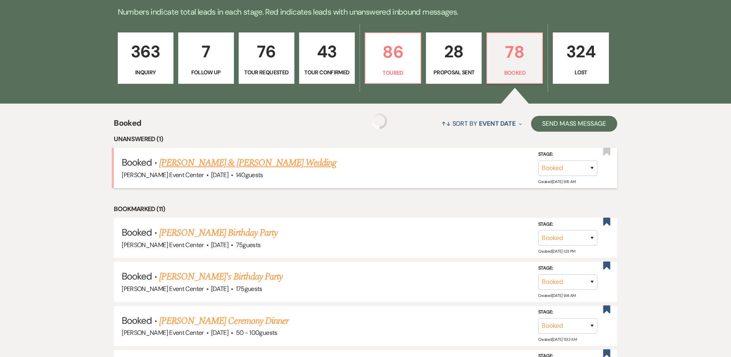
scroll to position [237, 0]
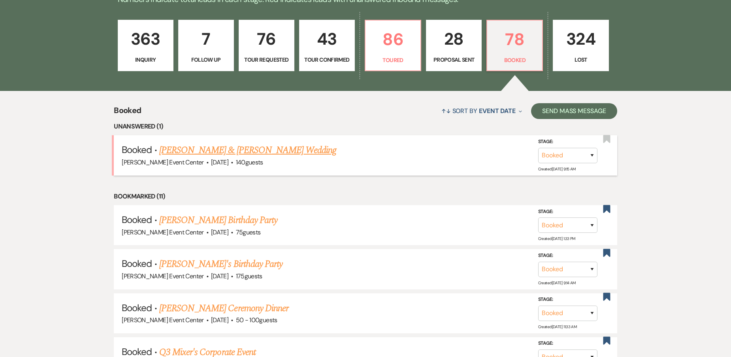
click at [246, 143] on link "Cuevas Peacock & Jazmine Peacock's Wedding" at bounding box center [247, 150] width 177 height 14
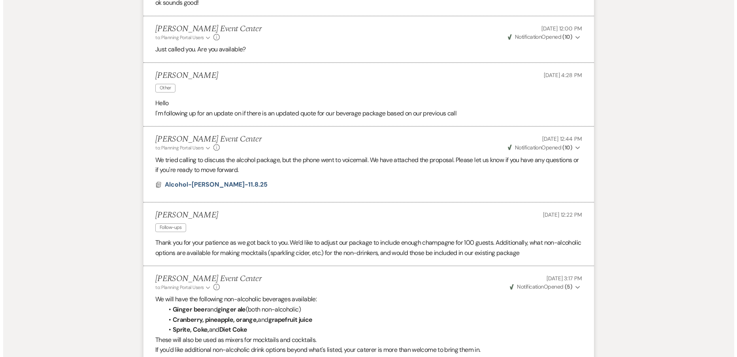
scroll to position [2044, 0]
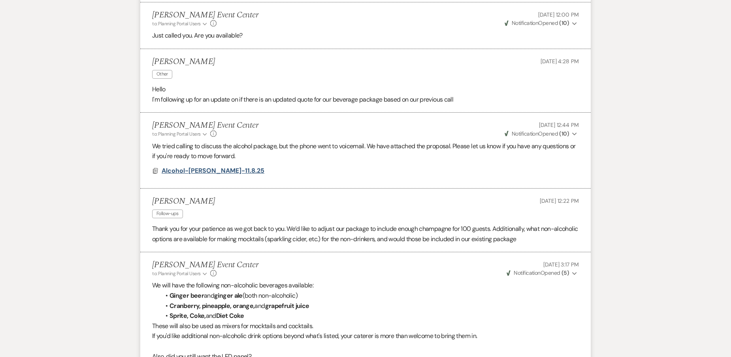
click at [183, 166] on span "Alcohol-Cuevas-11.8.25" at bounding box center [213, 170] width 103 height 8
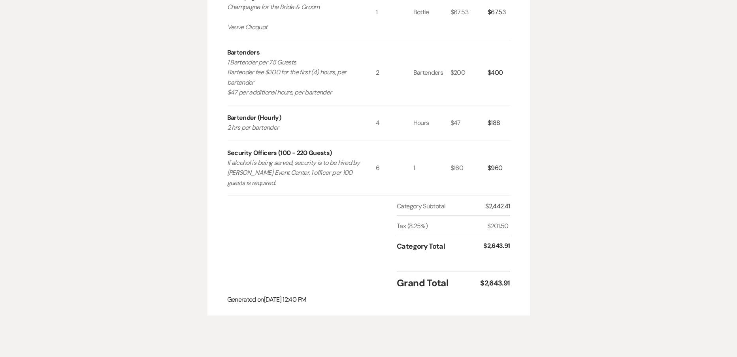
scroll to position [361, 0]
drag, startPoint x: 519, startPoint y: 285, endPoint x: 479, endPoint y: 286, distance: 39.5
click at [479, 286] on div "Invoice Created On: July 2, 2025 12:40 PM Cuevas Peacock & Jazmine Peacock's We…" at bounding box center [368, 20] width 322 height 587
copy div "$2,643.91"
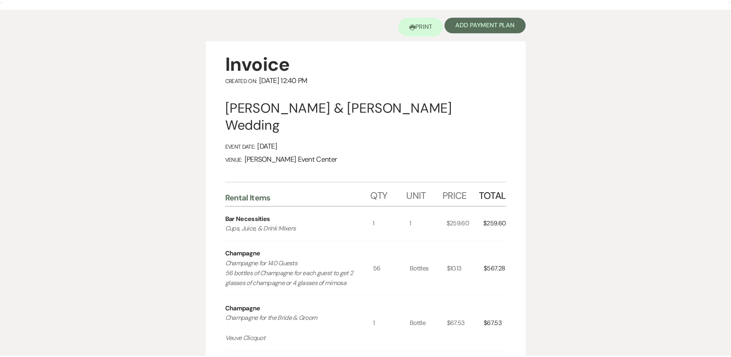
scroll to position [0, 0]
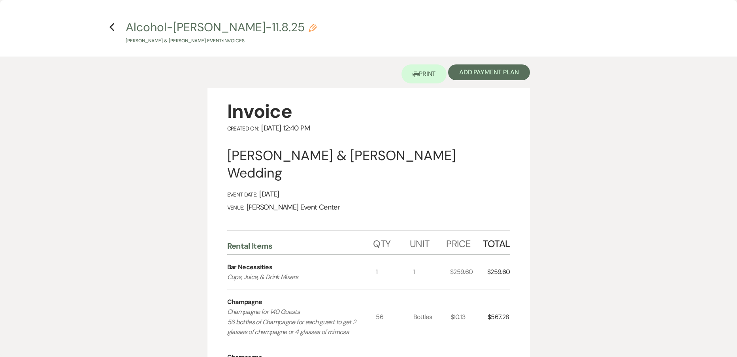
click at [114, 25] on icon "Previous" at bounding box center [112, 27] width 6 height 9
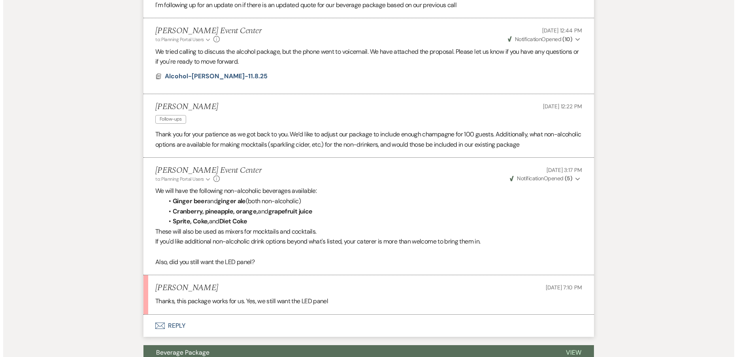
scroll to position [2123, 0]
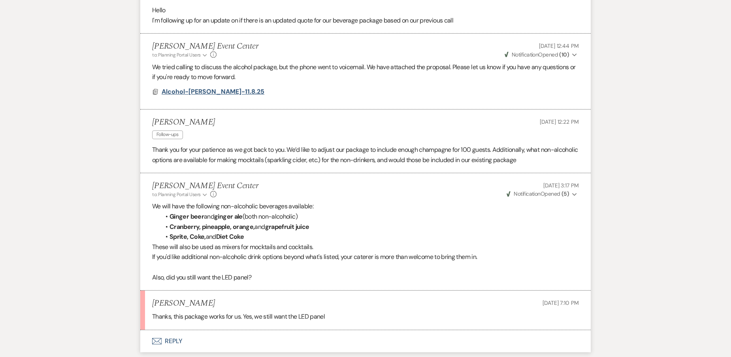
click at [192, 87] on span "Alcohol-Cuevas-11.8.25" at bounding box center [213, 91] width 103 height 8
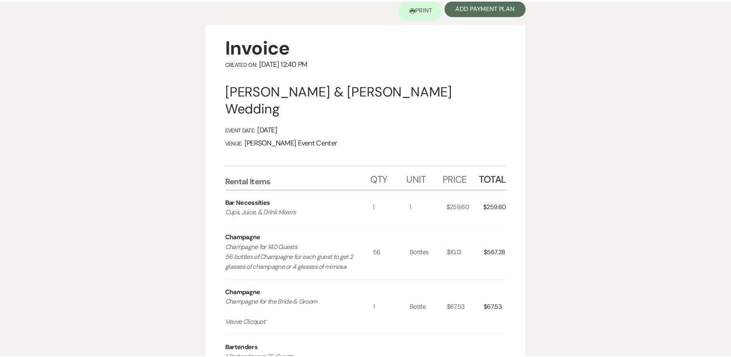
scroll to position [0, 0]
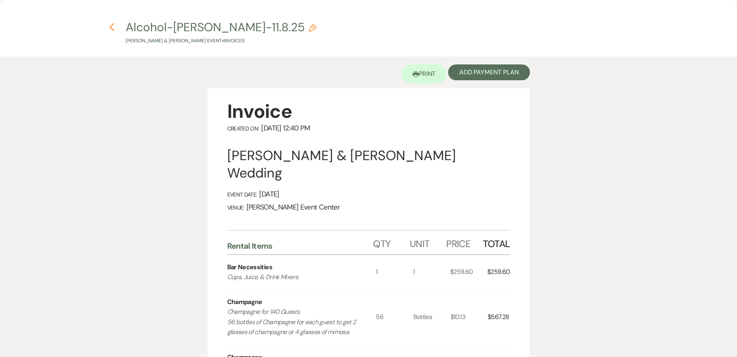
click at [113, 31] on use "button" at bounding box center [111, 27] width 5 height 9
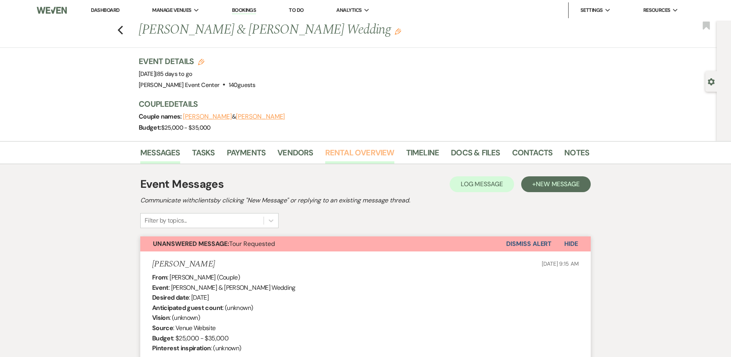
click at [346, 154] on link "Rental Overview" at bounding box center [359, 154] width 69 height 17
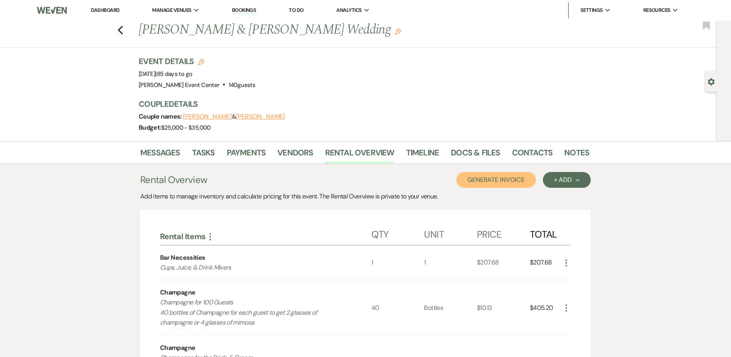
click at [494, 179] on button "Generate Invoice" at bounding box center [495, 180] width 79 height 16
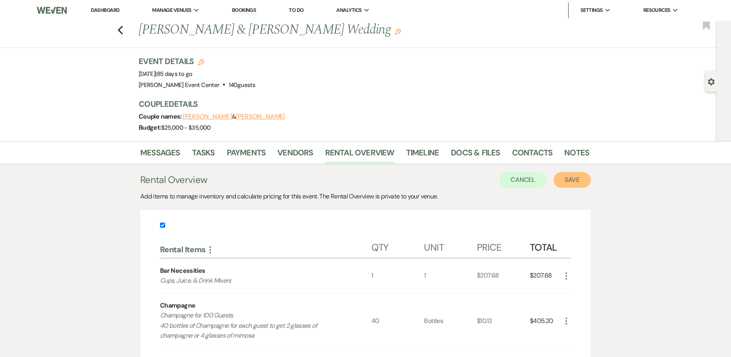
click at [562, 177] on button "Save" at bounding box center [571, 180] width 37 height 16
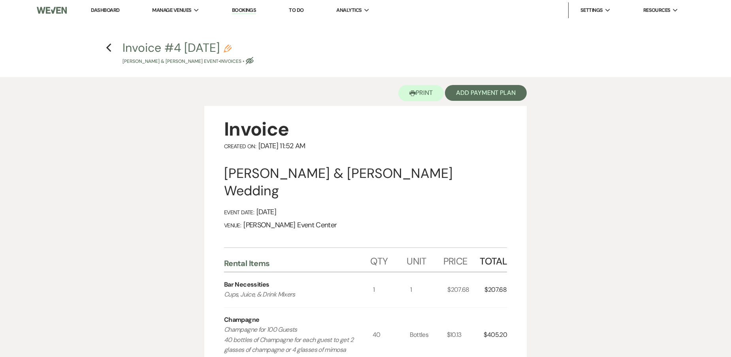
click at [231, 50] on icon "Pencil" at bounding box center [228, 49] width 8 height 8
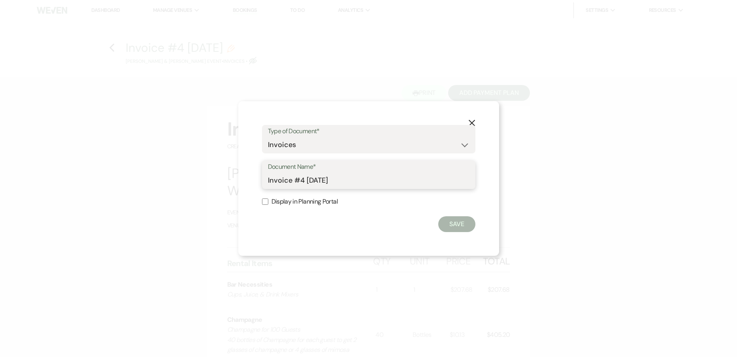
click at [351, 180] on input "Invoice #4 8-14-2025" at bounding box center [368, 180] width 201 height 15
drag, startPoint x: 267, startPoint y: 166, endPoint x: 143, endPoint y: 142, distance: 125.6
click at [143, 142] on div "X Type of Document* Special Event Insurance Vendor Certificate of Insurance Con…" at bounding box center [368, 178] width 737 height 357
click at [452, 223] on button "Save" at bounding box center [456, 224] width 37 height 16
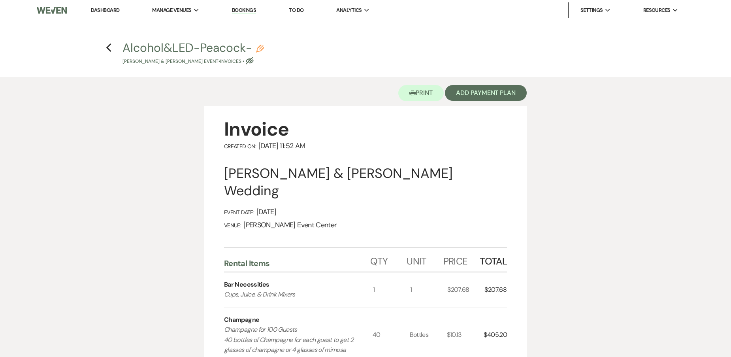
click at [264, 48] on button "Alcohol&LED-Peacock- Pencil Cuevas Peacock & Jazmine Peacock's Event • Invoices…" at bounding box center [192, 53] width 141 height 23
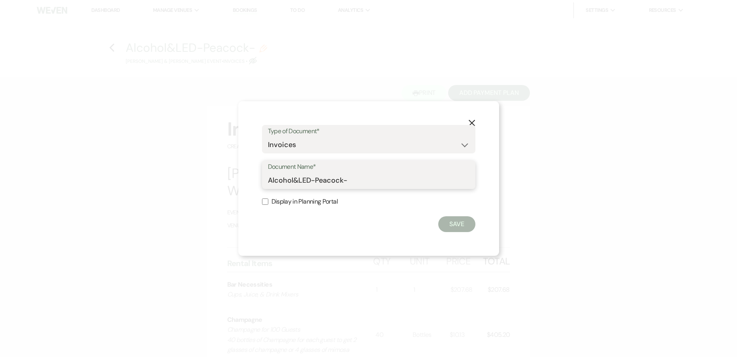
click at [360, 181] on input "Alcohol&LED-Peacock-" at bounding box center [368, 180] width 201 height 15
click at [310, 179] on input "Alcohol&LED-Peacock-11.8.25" at bounding box center [368, 180] width 201 height 15
click at [461, 226] on button "Save" at bounding box center [456, 224] width 37 height 16
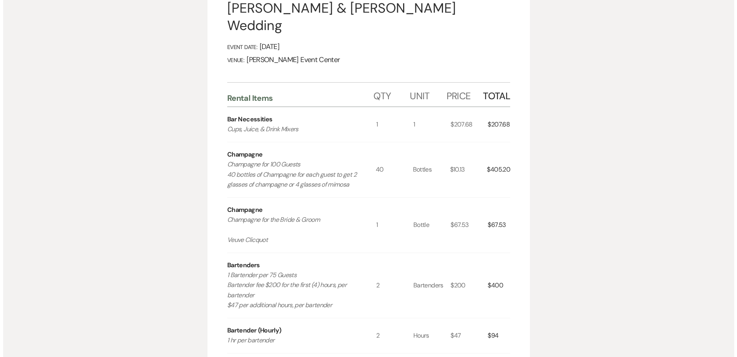
scroll to position [87, 0]
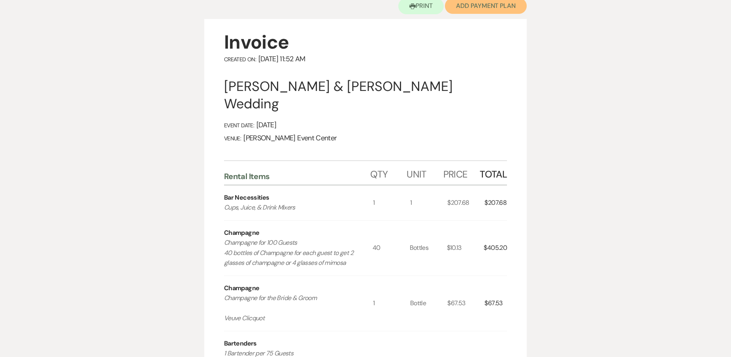
click at [499, 8] on button "Add Payment Plan" at bounding box center [486, 6] width 82 height 16
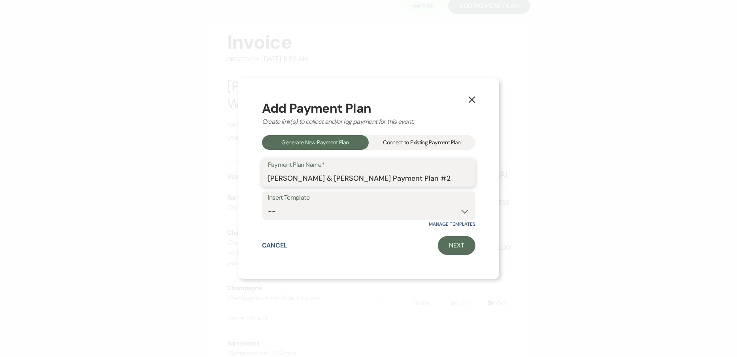
click at [421, 176] on input "Cuevas Peacock & Jazmine Peacock's Payment Plan #2" at bounding box center [368, 177] width 201 height 15
drag, startPoint x: 390, startPoint y: 179, endPoint x: 249, endPoint y: 171, distance: 141.2
click at [243, 172] on div "X Add Payment Plan Create link(s) to collect and/or log payment for this event:…" at bounding box center [368, 178] width 261 height 201
click at [358, 178] on input "Cuevas Peacock & Jazmine Peacock's Payment Plan #2" at bounding box center [368, 177] width 201 height 15
drag, startPoint x: 360, startPoint y: 178, endPoint x: 136, endPoint y: 166, distance: 223.9
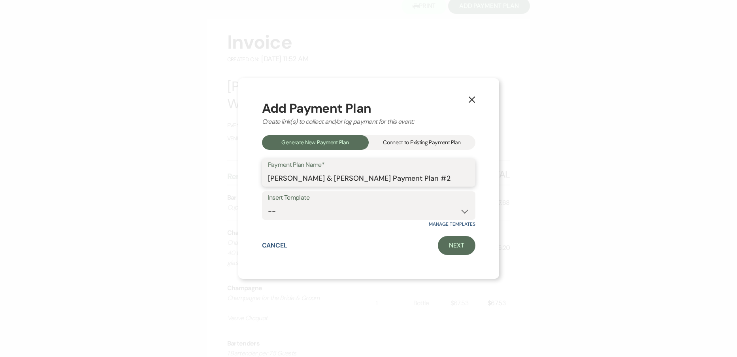
click at [137, 166] on div "X Add Payment Plan Create link(s) to collect and/or log payment for this event:…" at bounding box center [368, 178] width 737 height 357
click at [431, 177] on input "Alcohol&LED Package Payment Plan #2" at bounding box center [368, 177] width 201 height 15
click at [461, 246] on link "Next" at bounding box center [457, 245] width 38 height 19
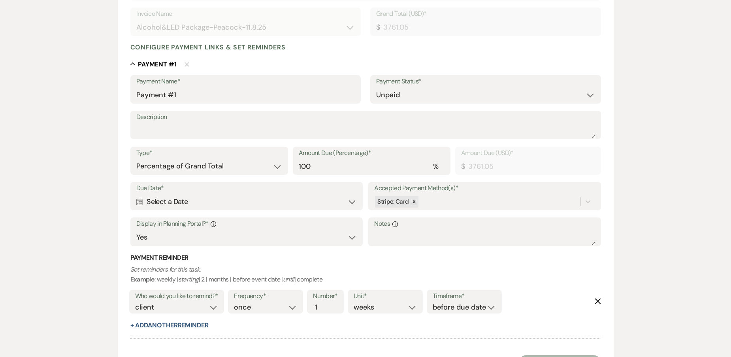
scroll to position [158, 0]
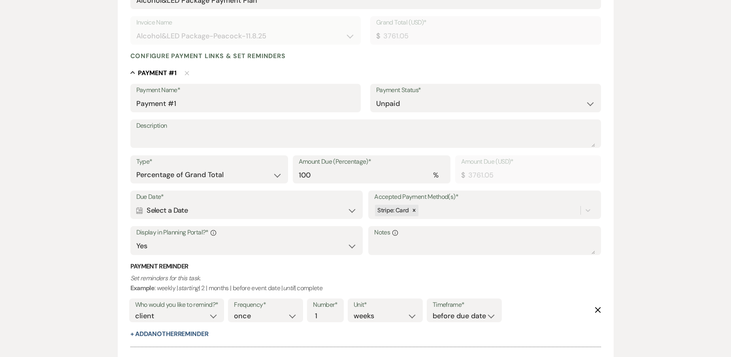
click at [173, 209] on div "Calendar Select a Date Expand" at bounding box center [246, 210] width 220 height 15
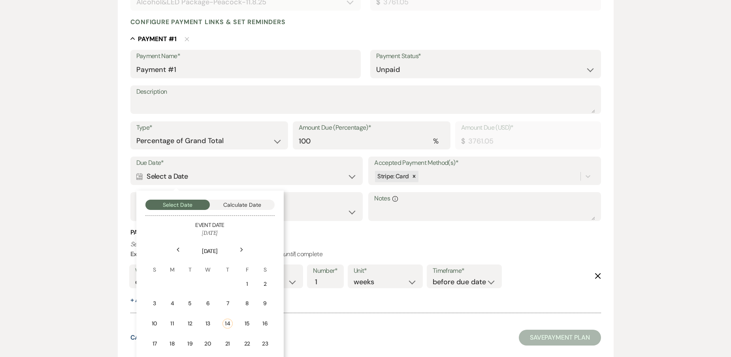
scroll to position [237, 0]
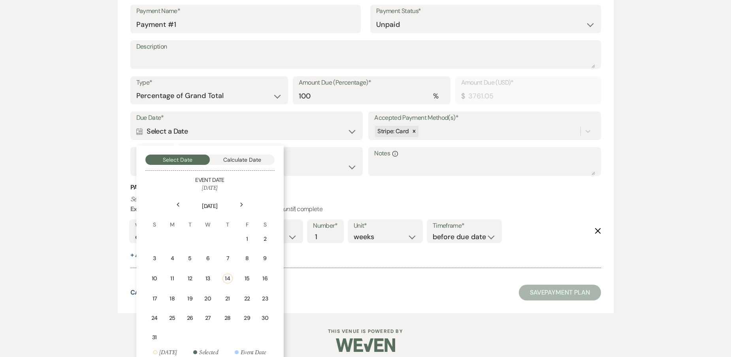
click at [237, 203] on div "Next" at bounding box center [241, 204] width 13 height 13
click at [236, 203] on div "Next" at bounding box center [241, 204] width 13 height 13
click at [173, 204] on div "Previous" at bounding box center [178, 204] width 13 height 13
click at [169, 257] on td "8" at bounding box center [172, 258] width 17 height 19
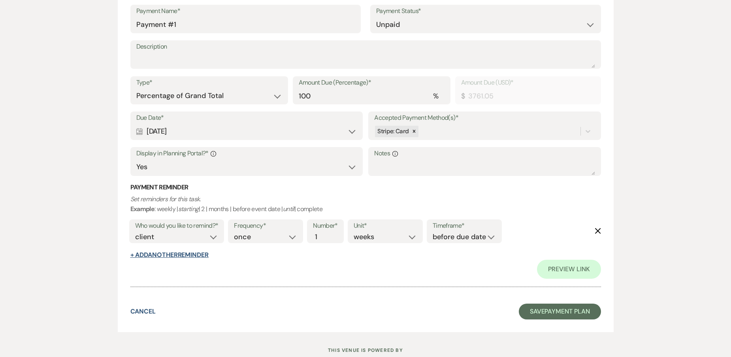
click at [203, 254] on button "+ Add Another Reminder" at bounding box center [169, 255] width 78 height 6
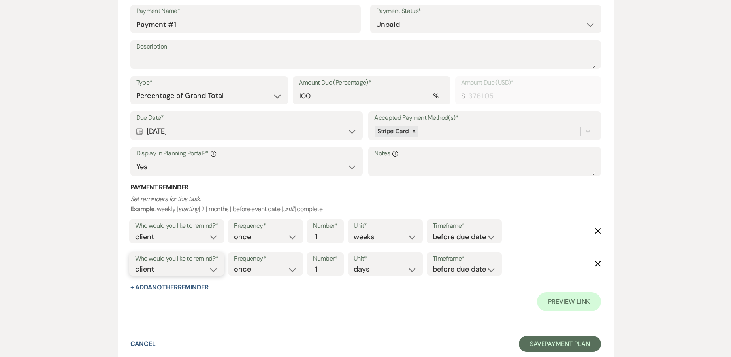
click at [214, 269] on select "client venue both" at bounding box center [176, 269] width 83 height 11
click at [135, 264] on select "client venue both" at bounding box center [176, 269] width 83 height 11
click at [448, 269] on select "before due date after due date on due date on custom date" at bounding box center [463, 269] width 63 height 11
click at [432, 264] on select "before due date after due date on due date on custom date" at bounding box center [463, 269] width 63 height 11
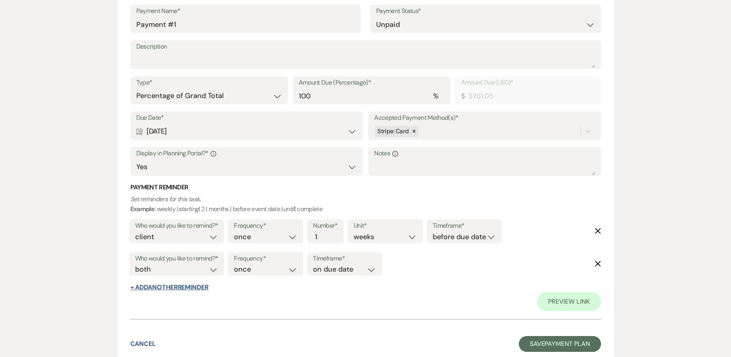
click at [173, 285] on button "+ Add Another Reminder" at bounding box center [169, 287] width 78 height 6
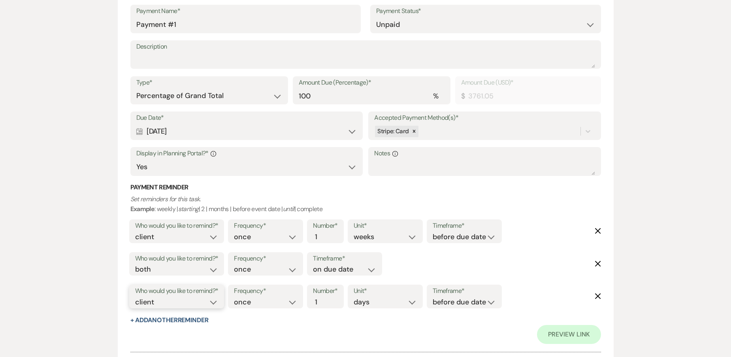
click at [168, 300] on select "client venue both" at bounding box center [176, 302] width 83 height 11
click at [135, 297] on select "client venue both" at bounding box center [176, 302] width 83 height 11
click at [326, 299] on input "2" at bounding box center [321, 302] width 17 height 11
click at [325, 299] on input "3" at bounding box center [321, 302] width 17 height 11
click at [459, 305] on select "before due date after due date on due date on custom date" at bounding box center [463, 302] width 63 height 11
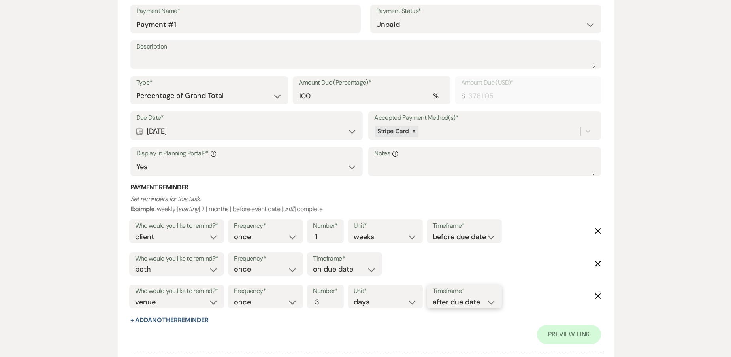
click at [434, 297] on select "before due date after due date on due date on custom date" at bounding box center [463, 302] width 63 height 11
click at [392, 333] on div "Preview Link" at bounding box center [365, 334] width 470 height 19
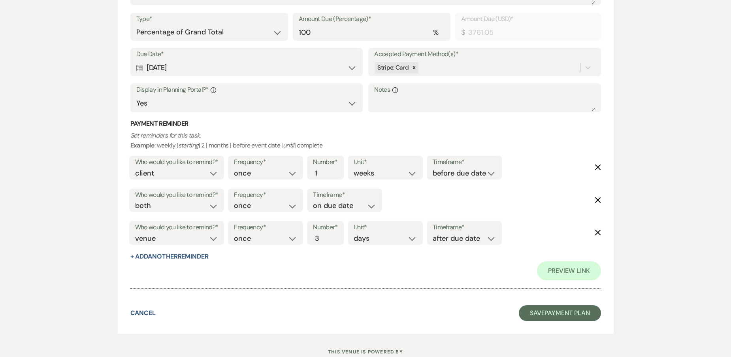
scroll to position [316, 0]
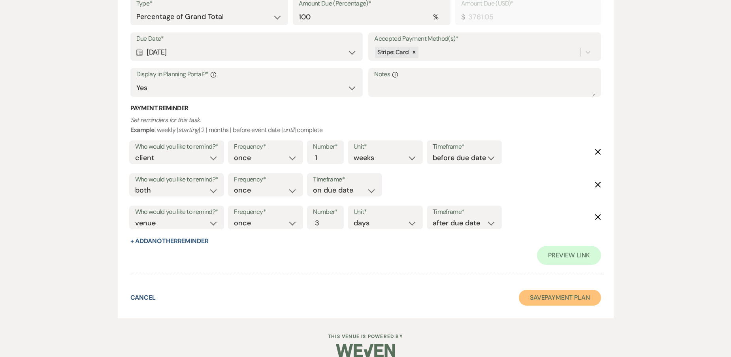
click at [545, 295] on button "Save Payment Plan" at bounding box center [560, 297] width 82 height 16
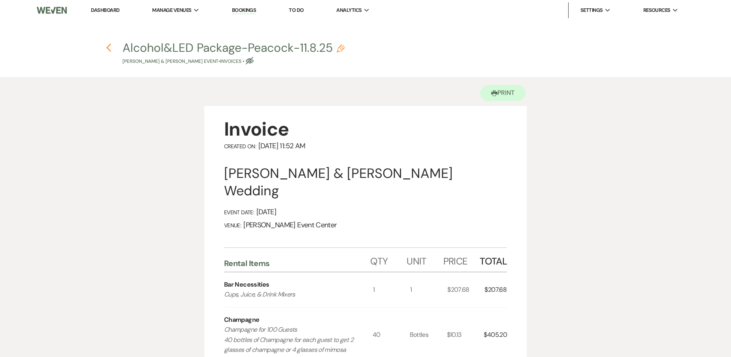
click at [108, 47] on use "button" at bounding box center [108, 47] width 5 height 9
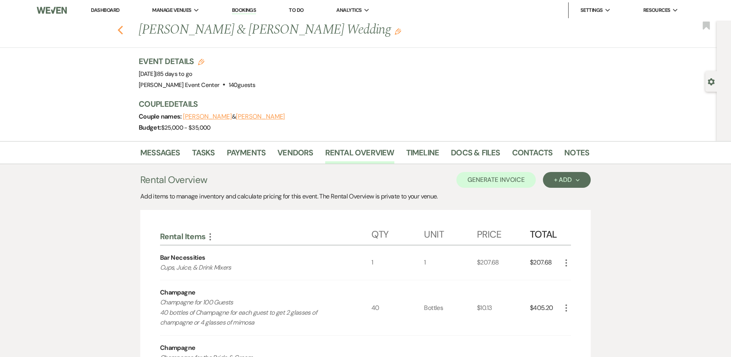
click at [123, 31] on icon "Previous" at bounding box center [120, 29] width 6 height 9
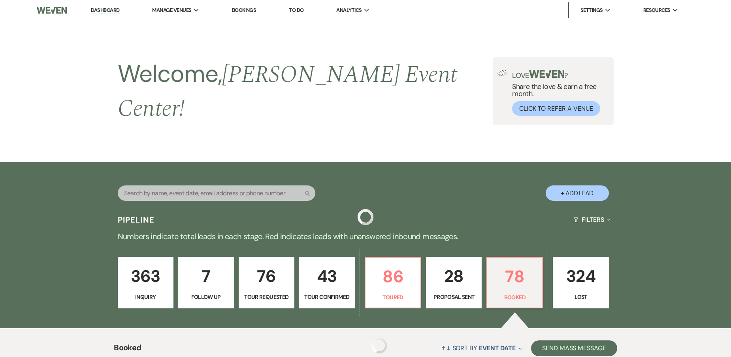
scroll to position [237, 0]
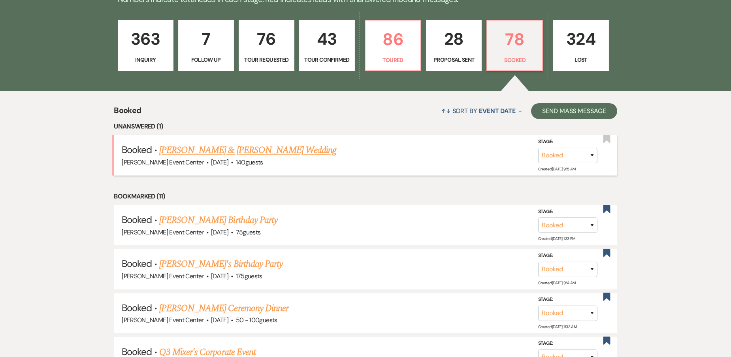
click at [220, 143] on link "Cuevas Peacock & Jazmine Peacock's Wedding" at bounding box center [247, 150] width 177 height 14
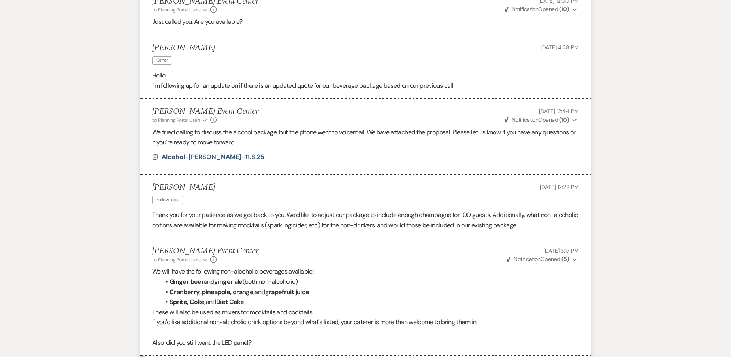
scroll to position [2281, 0]
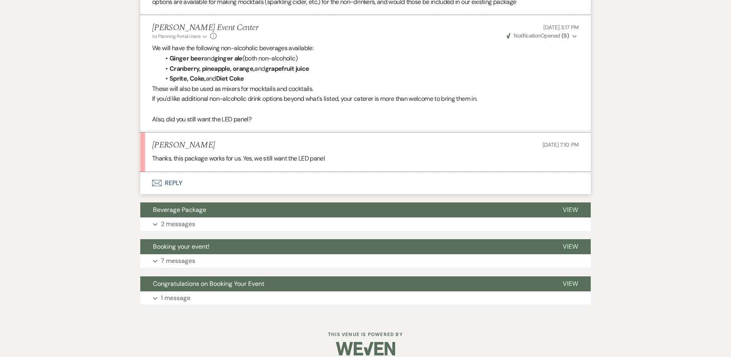
click at [173, 172] on button "Envelope Reply" at bounding box center [365, 183] width 450 height 22
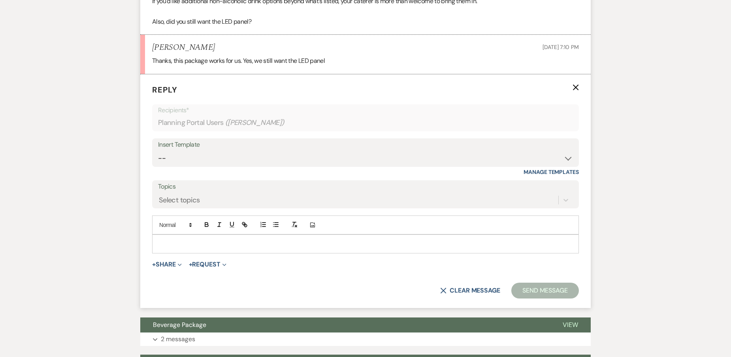
scroll to position [2381, 0]
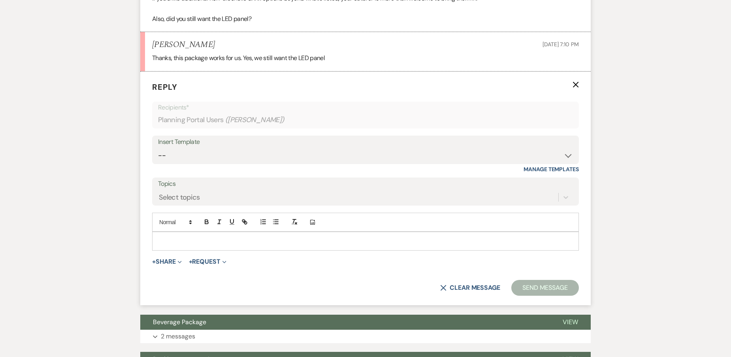
click at [192, 237] on p at bounding box center [365, 241] width 414 height 9
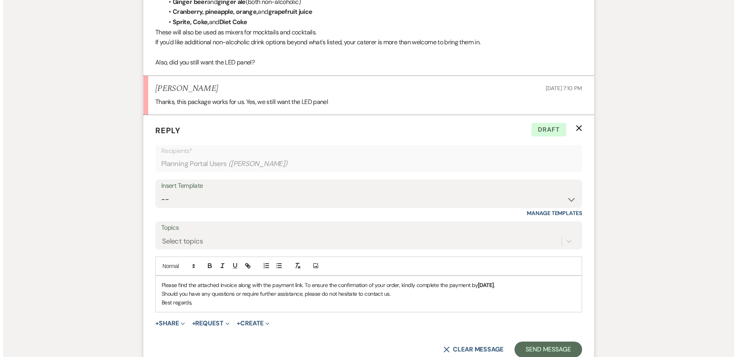
scroll to position [2337, 0]
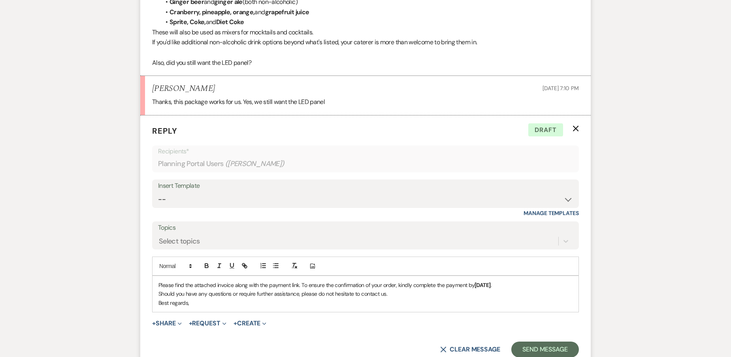
click at [169, 318] on span "+ Share Expand Doc Upload Documents Add Photo Images Pref Vendors Preferred ven…" at bounding box center [167, 322] width 30 height 9
click at [174, 320] on button "+ Share Expand" at bounding box center [167, 323] width 30 height 6
click at [184, 332] on button "Doc Upload Documents" at bounding box center [207, 339] width 111 height 14
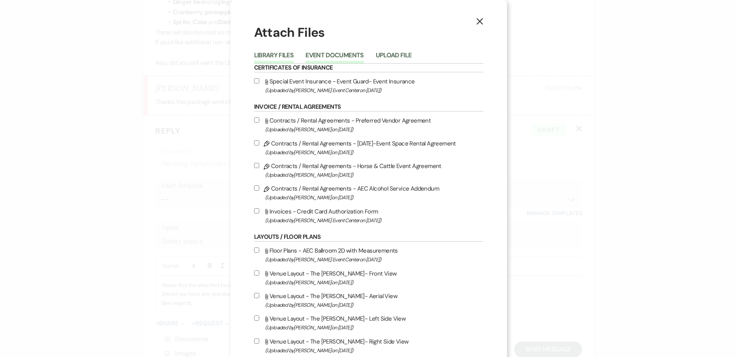
click at [331, 53] on button "Event Documents" at bounding box center [334, 57] width 58 height 11
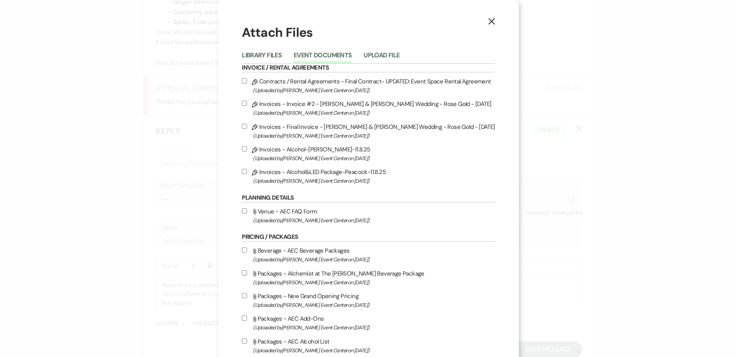
click at [242, 171] on input "Pencil Invoices - Alcohol&LED Package-Peacock-11.8.25 (Uploaded by Artis Event …" at bounding box center [244, 171] width 5 height 5
checkbox input "true"
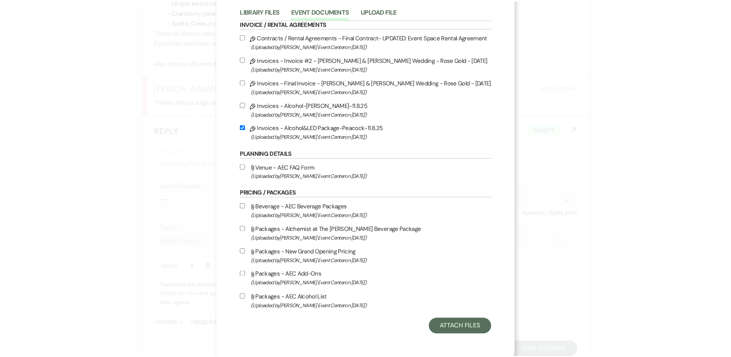
scroll to position [45, 0]
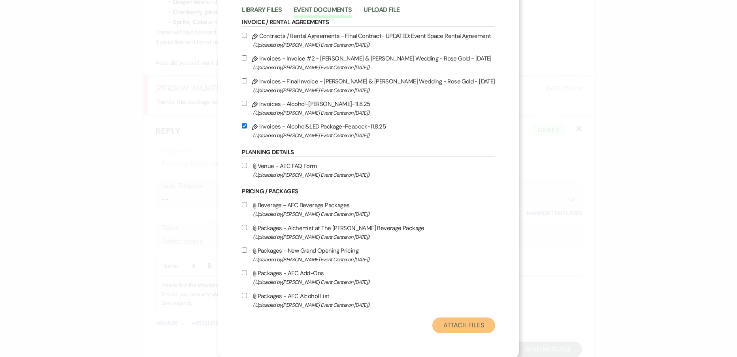
click at [456, 318] on button "Attach Files" at bounding box center [463, 325] width 63 height 16
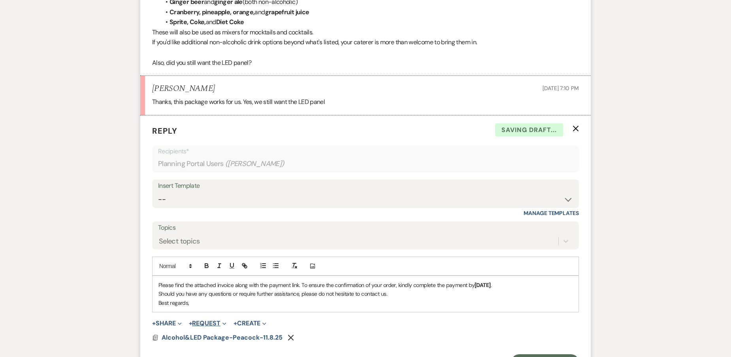
click at [202, 320] on button "+ Request Expand" at bounding box center [208, 323] width 38 height 6
click at [218, 332] on button "Generate Payment Payment" at bounding box center [244, 339] width 111 height 14
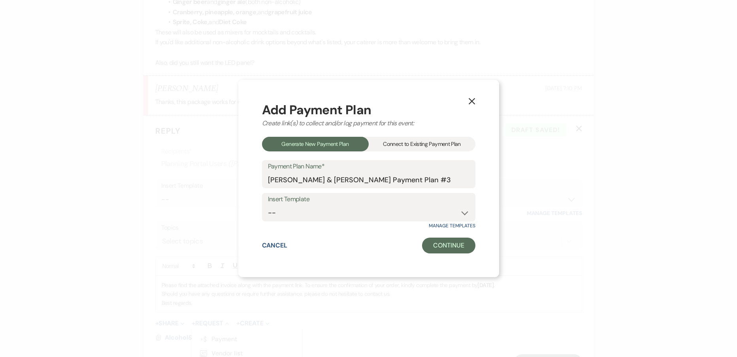
click at [402, 143] on div "Connect to Existing Payment Plan" at bounding box center [421, 144] width 107 height 15
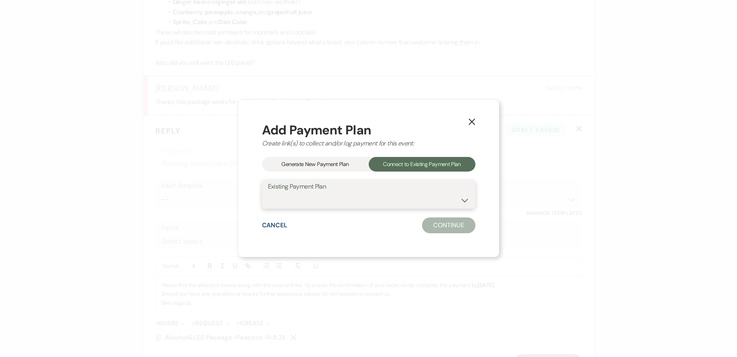
click at [321, 199] on select "Alcohol&LED Package Payment Plan Cuevas Peacock & Jazmine Peacock's Payment Pla…" at bounding box center [368, 199] width 201 height 15
select select "24699"
click at [268, 192] on select "Alcohol&LED Package Payment Plan Cuevas Peacock & Jazmine Peacock's Payment Pla…" at bounding box center [368, 199] width 201 height 15
click at [443, 224] on button "Continue" at bounding box center [448, 225] width 53 height 16
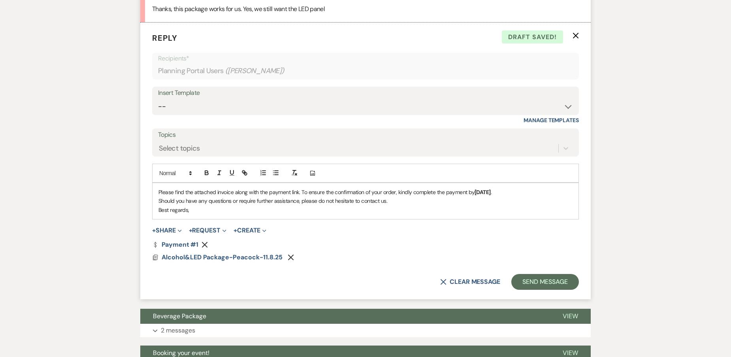
scroll to position [2416, 0]
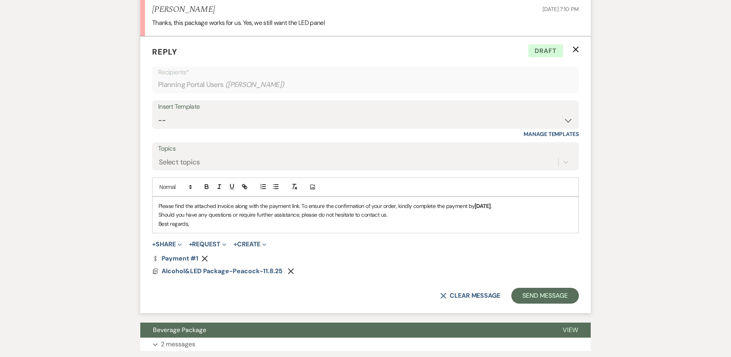
click at [159, 219] on p "Best regards," at bounding box center [365, 223] width 414 height 9
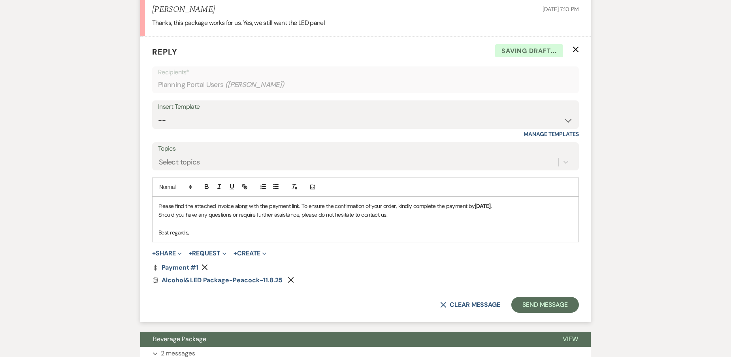
click at [198, 228] on p "Best regards," at bounding box center [365, 232] width 414 height 9
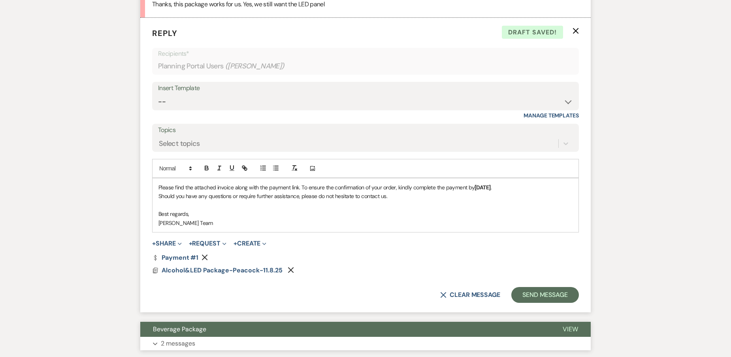
scroll to position [2554, 0]
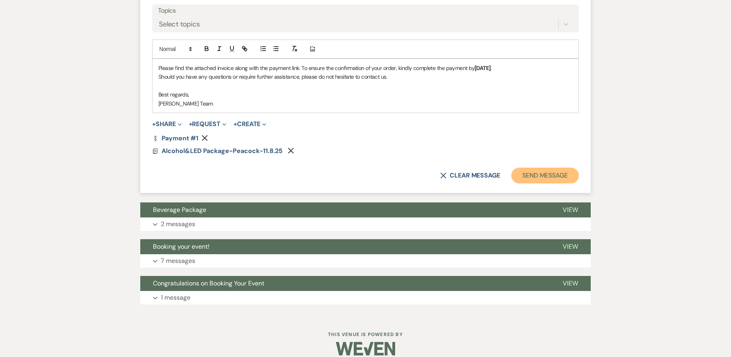
click at [555, 167] on button "Send Message" at bounding box center [545, 175] width 68 height 16
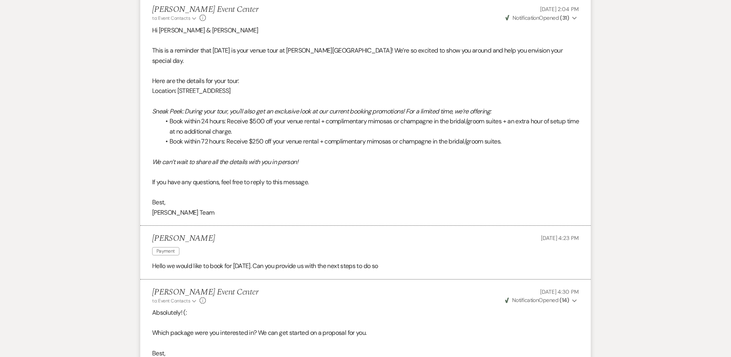
scroll to position [0, 0]
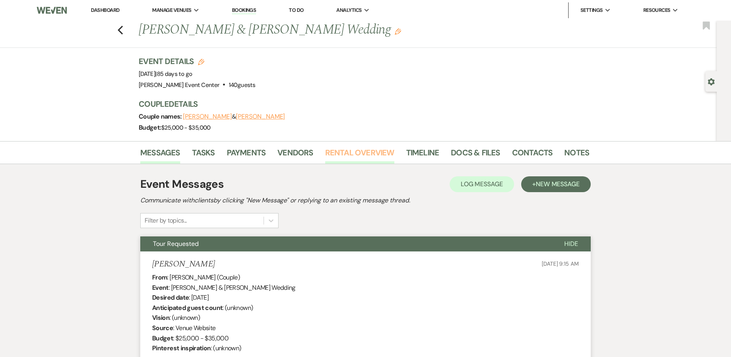
click at [361, 152] on link "Rental Overview" at bounding box center [359, 154] width 69 height 17
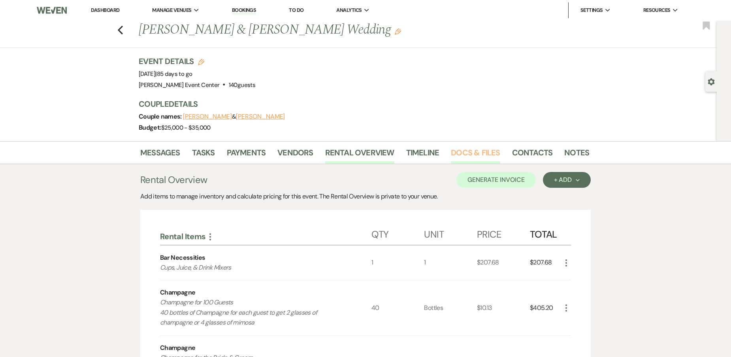
click at [451, 148] on link "Docs & Files" at bounding box center [475, 154] width 49 height 17
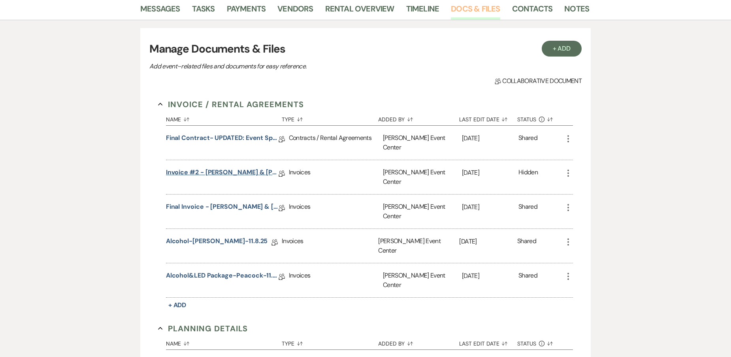
scroll to position [158, 0]
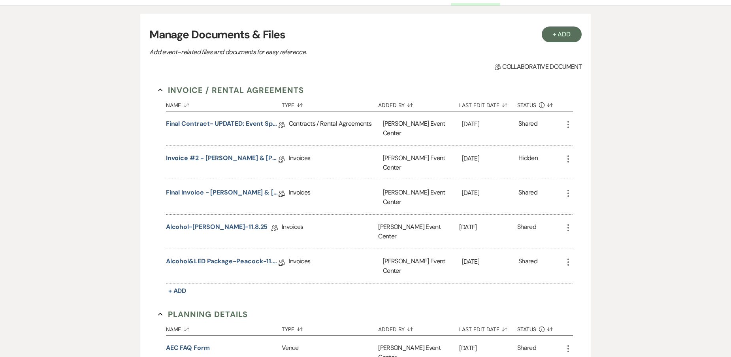
click at [568, 223] on icon "More" at bounding box center [567, 227] width 9 height 9
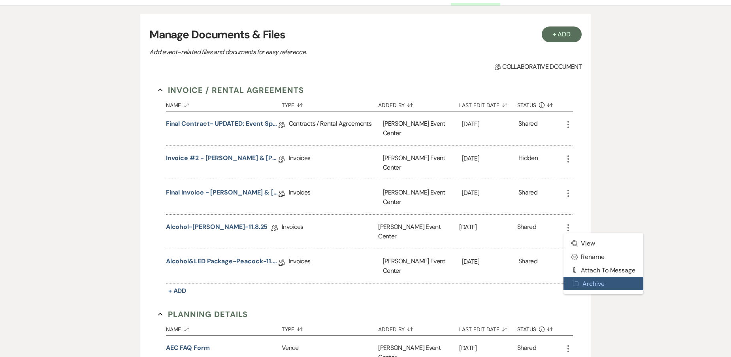
click at [578, 280] on icon "Archive" at bounding box center [576, 283] width 6 height 6
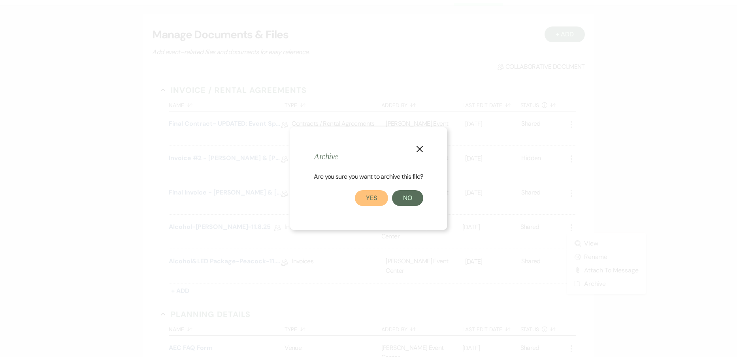
click at [373, 195] on button "Yes" at bounding box center [371, 198] width 33 height 16
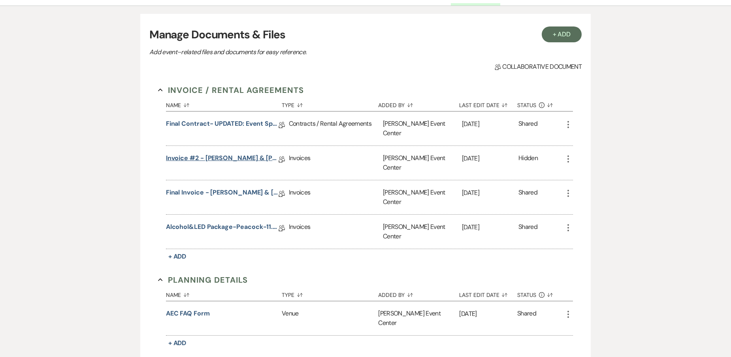
click at [196, 155] on link "Invoice #2 - Cuevas Peacock & Jazmine Peacock's Wedding - Rose Gold - 11.08.25" at bounding box center [222, 159] width 113 height 12
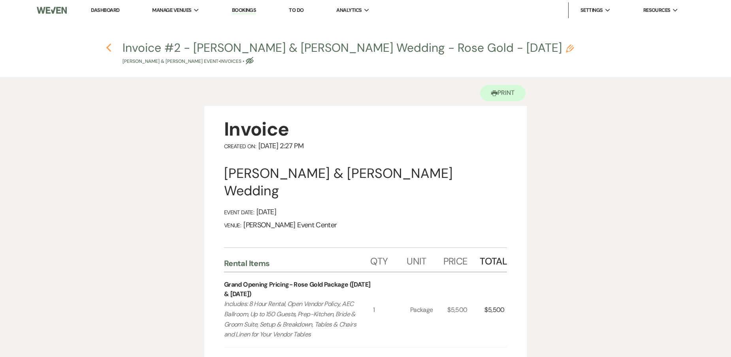
click at [108, 49] on use "button" at bounding box center [108, 47] width 5 height 9
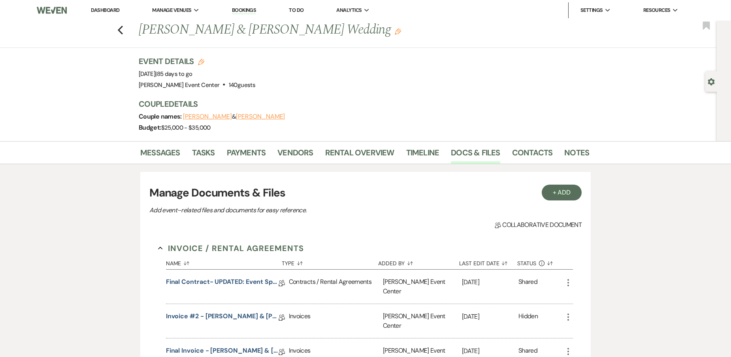
scroll to position [158, 0]
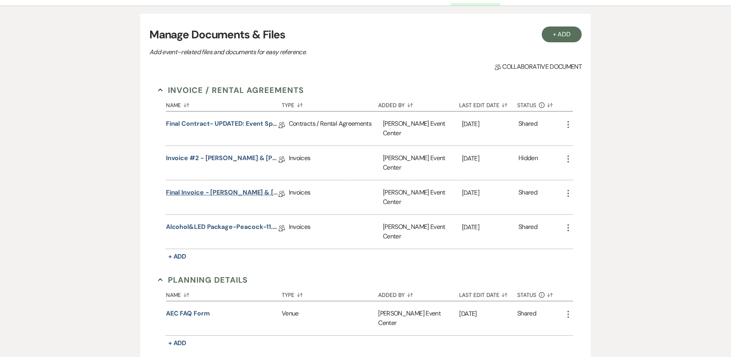
click at [197, 188] on link "Final Invoice - Cuevas Peacock & Jazmine Peacock's Wedding - Rose Gold - 11.08.…" at bounding box center [222, 194] width 113 height 12
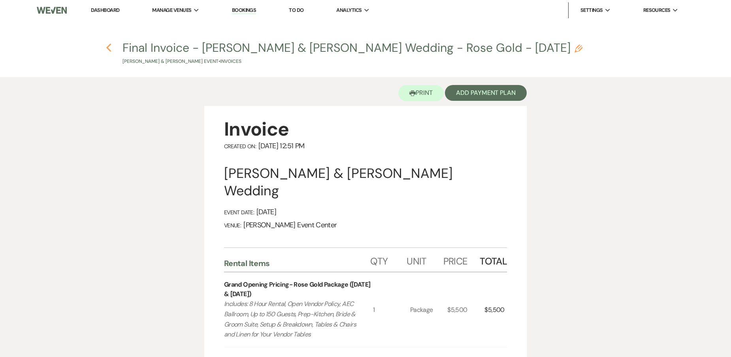
click at [107, 47] on use "button" at bounding box center [108, 47] width 5 height 9
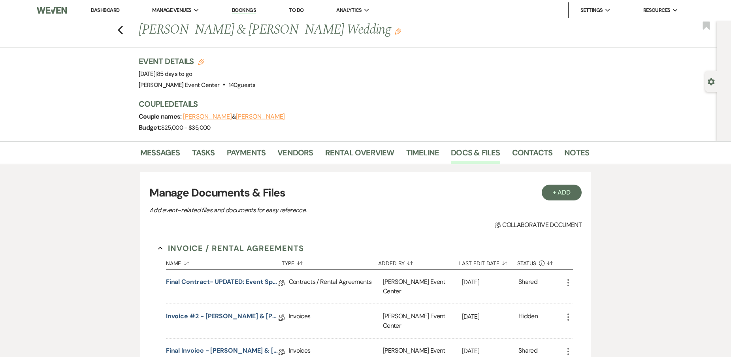
scroll to position [158, 0]
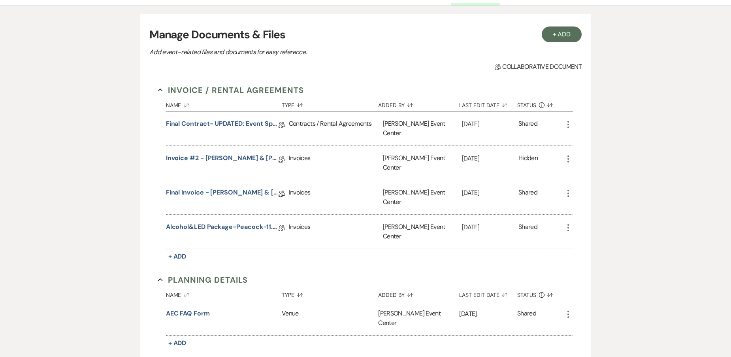
click at [206, 188] on link "Final Invoice - Cuevas Peacock & Jazmine Peacock's Wedding - Rose Gold - 11.08.…" at bounding box center [222, 194] width 113 height 12
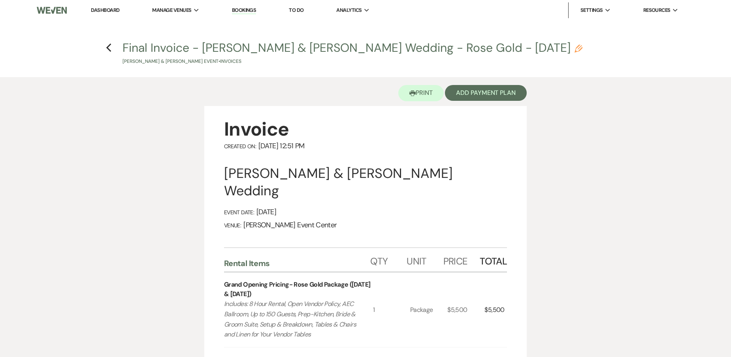
click at [582, 45] on icon "Pencil" at bounding box center [578, 49] width 8 height 8
select select "22"
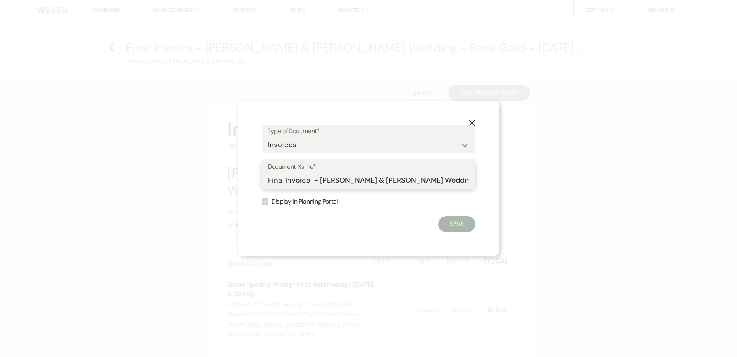
drag, startPoint x: 307, startPoint y: 179, endPoint x: 222, endPoint y: 173, distance: 85.2
click at [233, 177] on div "X Type of Document* Special Event Insurance Vendor Certificate of Insurance Con…" at bounding box center [368, 178] width 737 height 357
type input "OLD - Cuevas Peacock & Jazmine Peacock's Wedding - Rose Gold - 11.08.25"
click at [447, 226] on button "Save" at bounding box center [456, 224] width 37 height 16
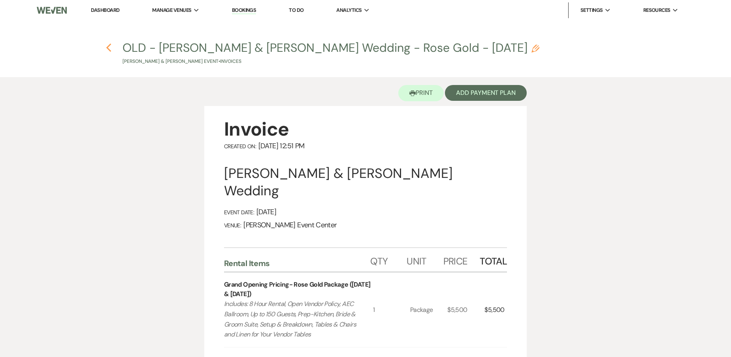
click at [107, 48] on use "button" at bounding box center [108, 47] width 5 height 9
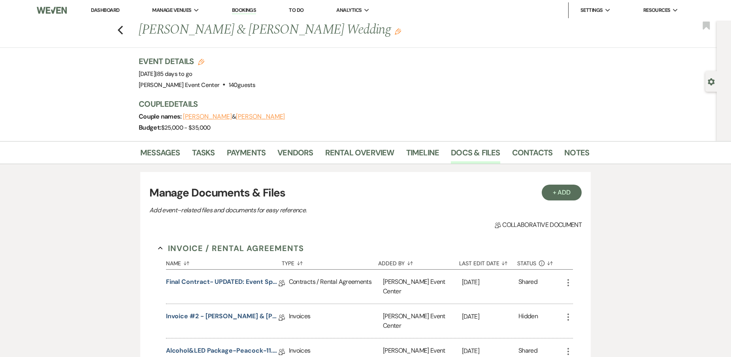
scroll to position [158, 0]
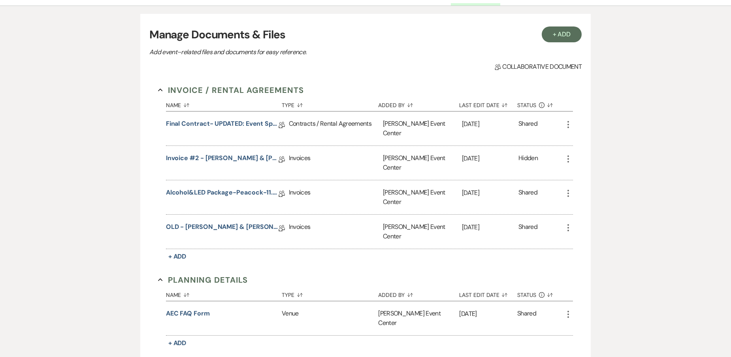
click at [566, 223] on icon "More" at bounding box center [567, 227] width 9 height 9
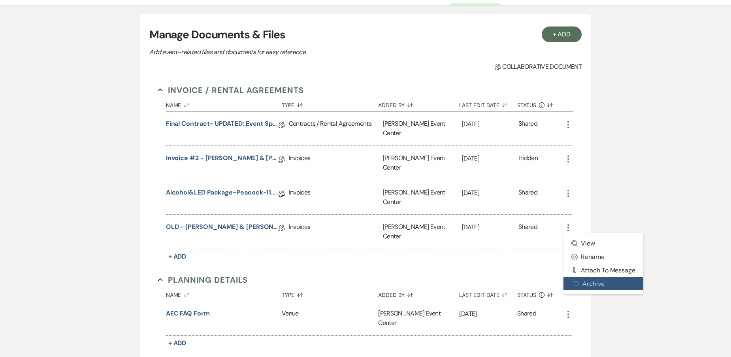
click at [596, 276] on button "Archive Archive" at bounding box center [603, 282] width 80 height 13
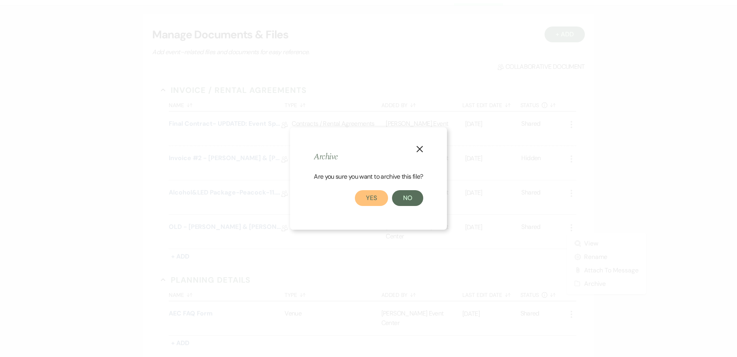
click at [367, 201] on button "Yes" at bounding box center [371, 198] width 33 height 16
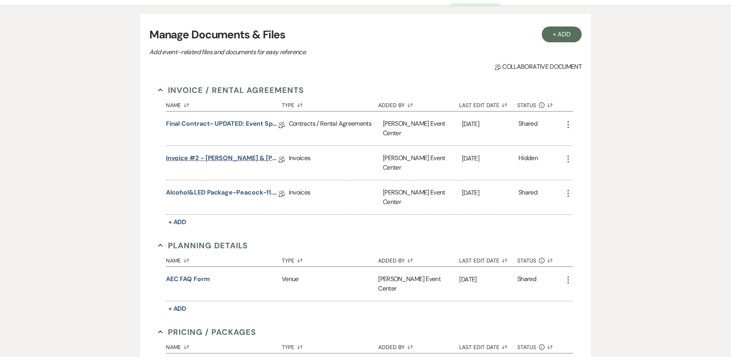
click at [251, 153] on link "Invoice #2 - Cuevas Peacock & Jazmine Peacock's Wedding - Rose Gold - 11.08.25" at bounding box center [222, 159] width 113 height 12
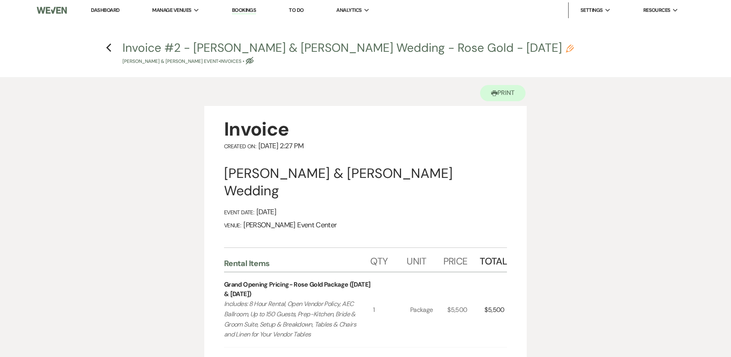
click at [573, 49] on icon "Pencil" at bounding box center [570, 49] width 8 height 8
select select "22"
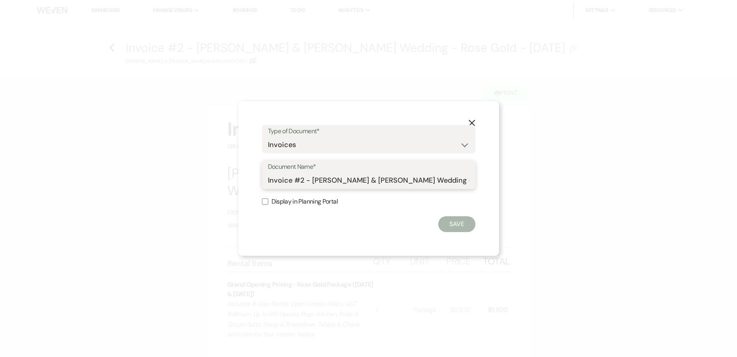
drag, startPoint x: 302, startPoint y: 180, endPoint x: 247, endPoint y: 175, distance: 55.5
click at [247, 175] on div "X Type of Document* Special Event Insurance Vendor Certificate of Insurance Con…" at bounding box center [368, 178] width 261 height 154
paste input "Final Invoice"
drag, startPoint x: 325, startPoint y: 180, endPoint x: 300, endPoint y: 180, distance: 24.9
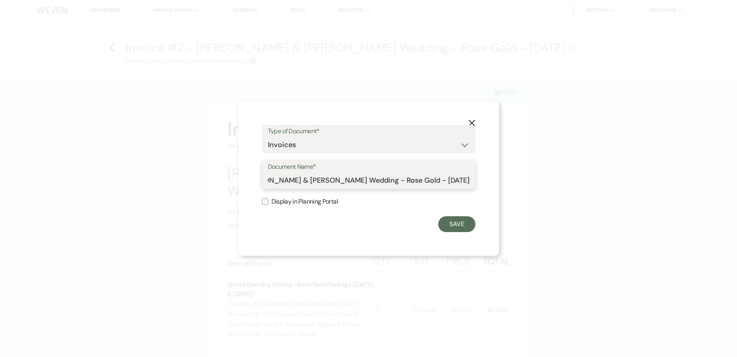
click at [300, 180] on input "Final Invoice - Cuevas Peacock & Jazmine Peacock's Wedding - Rose Gold - 11.08.…" at bounding box center [368, 180] width 201 height 15
drag, startPoint x: 358, startPoint y: 179, endPoint x: 397, endPoint y: 179, distance: 38.3
click at [397, 179] on input "Final Invoice - Jazmine Peacock's Wedding - Rose Gold - 11.08.25" at bounding box center [368, 180] width 201 height 15
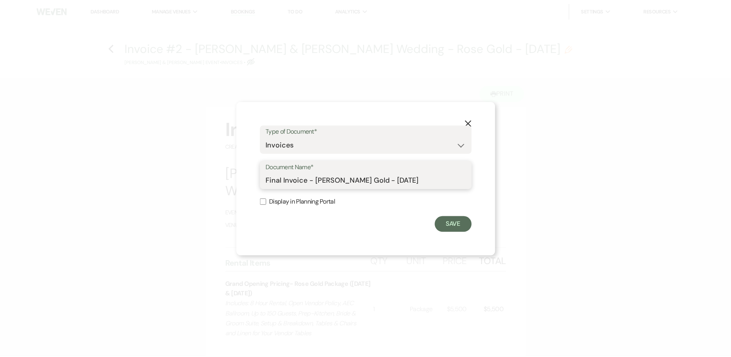
scroll to position [0, 0]
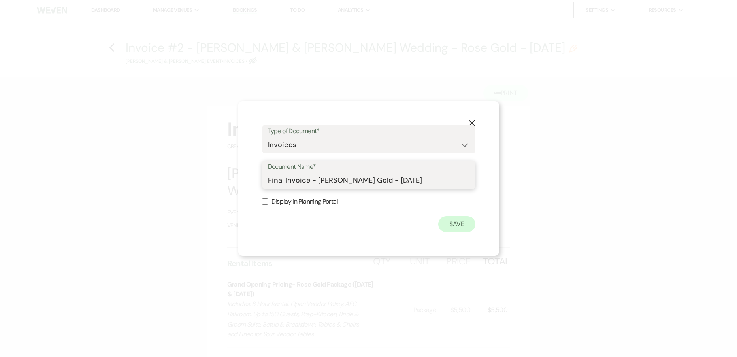
type input "Final Invoice - Jazmine Peacock - Rose Gold - 11.08.25"
click at [459, 221] on button "Save" at bounding box center [456, 224] width 37 height 16
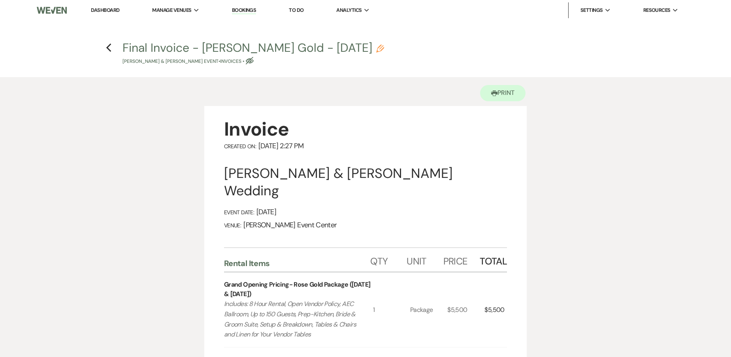
click at [384, 47] on use "button" at bounding box center [380, 49] width 8 height 8
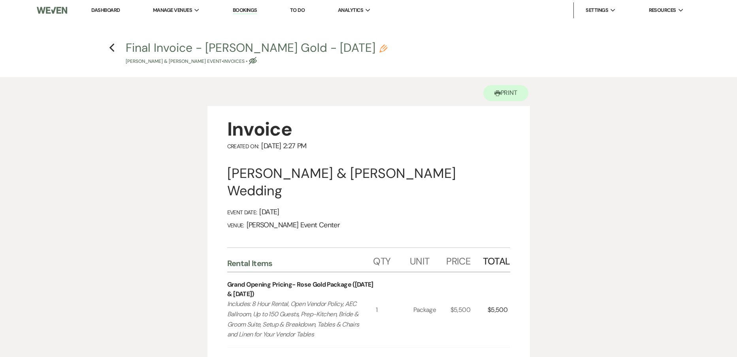
select select "22"
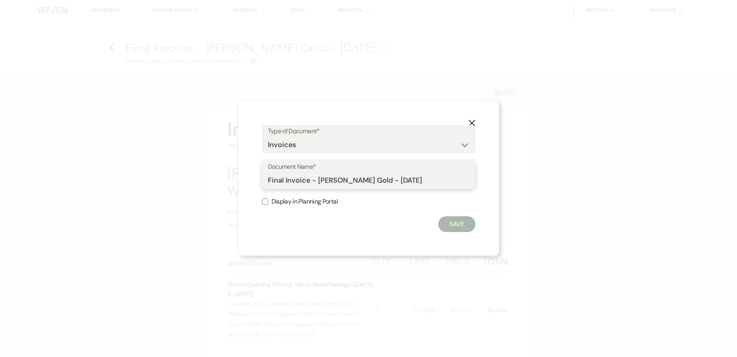
click at [432, 177] on input "Final Invoice - Jazmine Peacock - Rose Gold - 11.08.25" at bounding box center [368, 180] width 201 height 15
type input "Final Invoice - Jazmine Peacock - Rose Gold - 11.8.25"
click at [458, 220] on button "Save" at bounding box center [456, 224] width 37 height 16
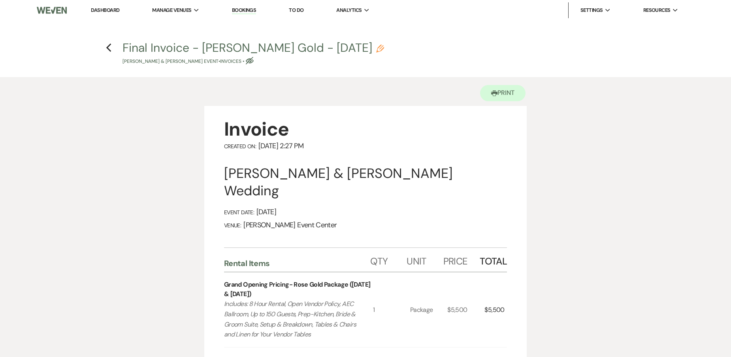
click at [105, 47] on h4 "Previous Final Invoice - Jazmine Peacock - Rose Gold - 11.8.25 Pencil Cuevas Pe…" at bounding box center [365, 52] width 569 height 26
click at [110, 45] on use "button" at bounding box center [108, 47] width 5 height 9
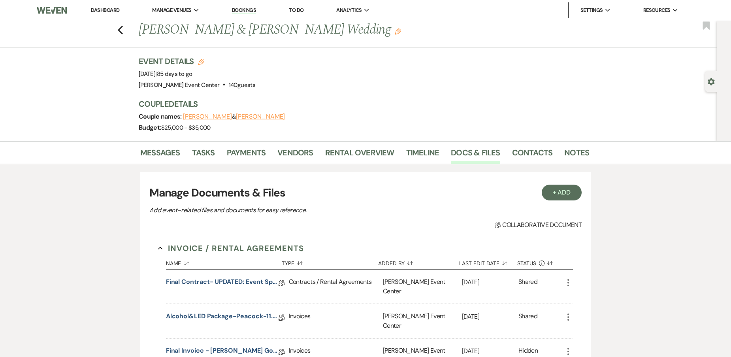
scroll to position [158, 0]
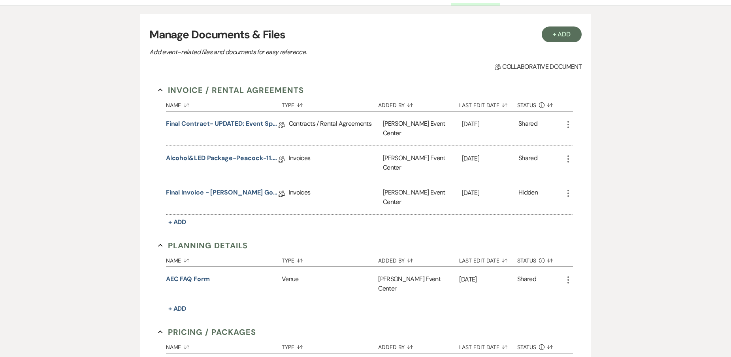
click at [569, 126] on icon "More" at bounding box center [567, 124] width 9 height 9
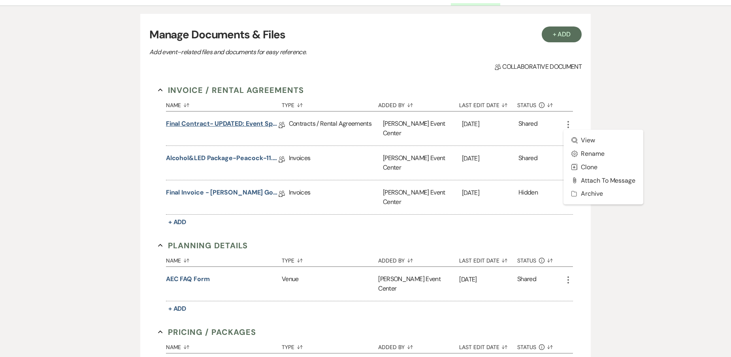
click at [259, 121] on link "Final Contract- UPDATED: Event Space Rental Agreement" at bounding box center [222, 125] width 113 height 12
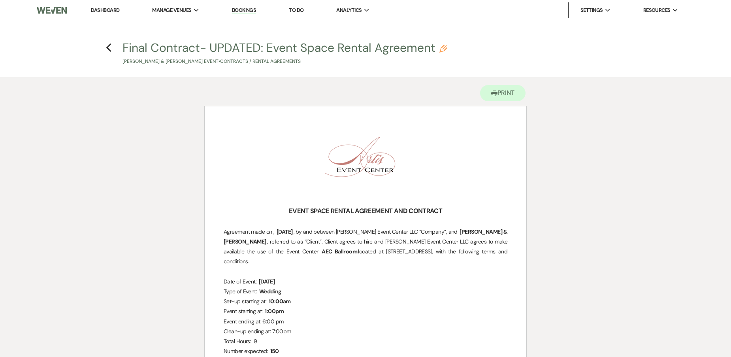
click at [442, 49] on use "button" at bounding box center [443, 49] width 8 height 8
select select "10"
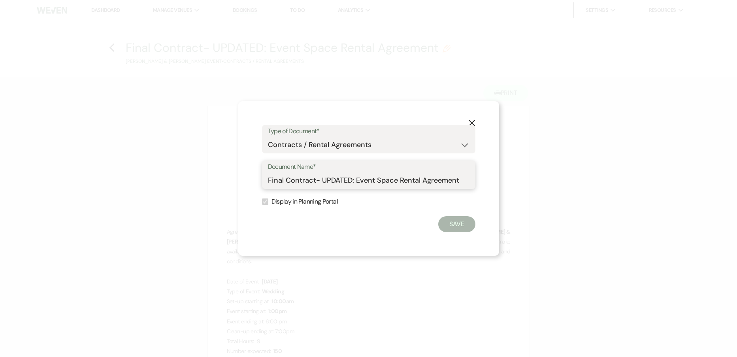
click at [353, 179] on input "Final Contract- UPDATED: Event Space Rental Agreement" at bounding box center [368, 180] width 201 height 15
type input "Final Contract-Event Space Rental Agreement"
click at [453, 219] on button "Save" at bounding box center [456, 224] width 37 height 16
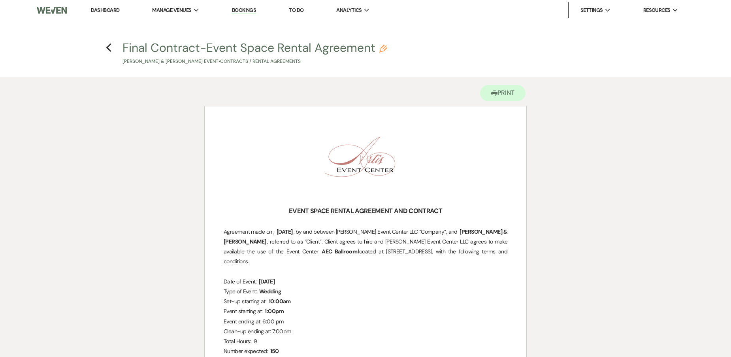
click at [113, 47] on h4 "Previous Final Contract-Event Space Rental Agreement Pencil Cuevas Peacock & Ja…" at bounding box center [365, 52] width 569 height 26
click at [107, 48] on use "button" at bounding box center [108, 47] width 5 height 9
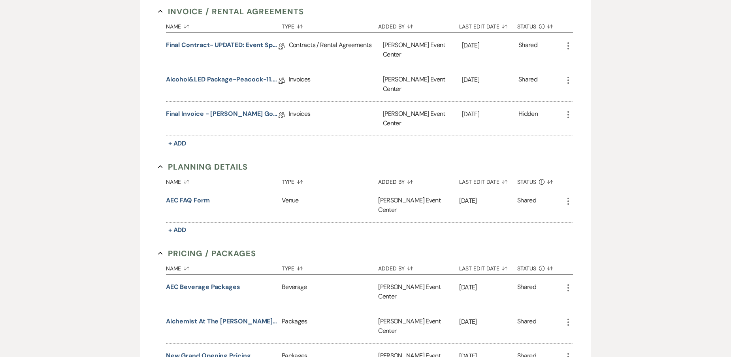
scroll to position [237, 0]
click at [214, 109] on link "Final Invoice - Jazmine Peacock - Rose Gold - 11.8.25" at bounding box center [222, 115] width 113 height 12
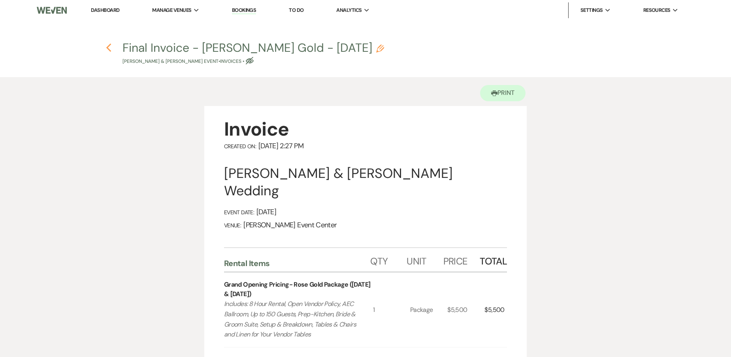
click at [110, 51] on use "button" at bounding box center [108, 47] width 5 height 9
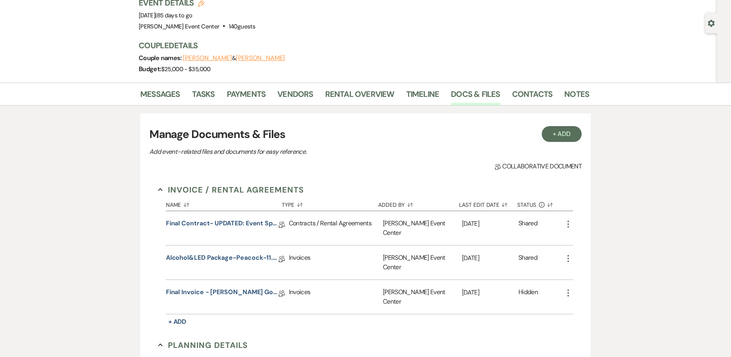
scroll to position [158, 0]
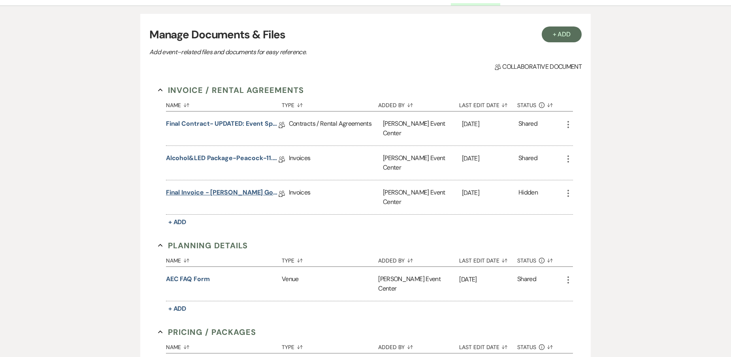
click at [206, 188] on link "Final Invoice - Jazmine Peacock - Rose Gold - 11.8.25" at bounding box center [222, 194] width 113 height 12
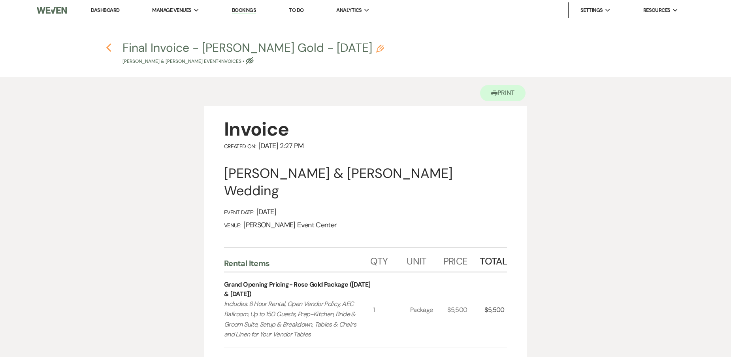
click at [109, 47] on icon "Previous" at bounding box center [109, 47] width 6 height 9
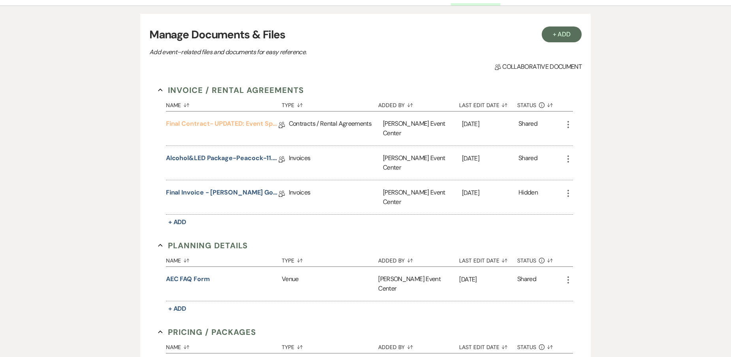
click at [203, 122] on link "Final Contract- UPDATED: Event Space Rental Agreement" at bounding box center [222, 125] width 113 height 12
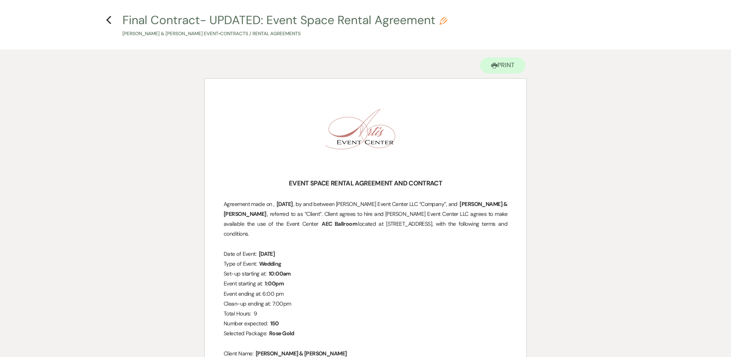
scroll to position [39, 0]
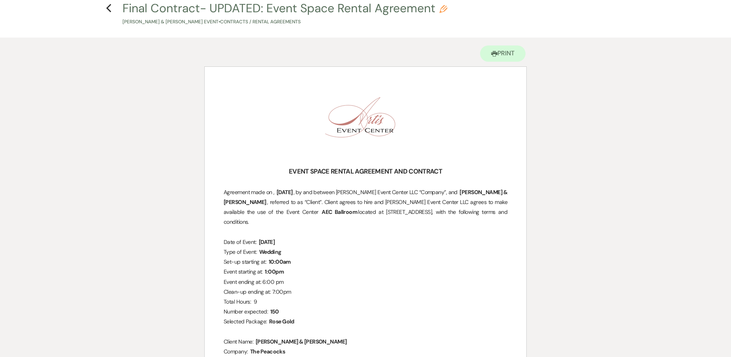
click at [113, 13] on h4 "Previous Final Contract- UPDATED: Event Space Rental Agreement Pencil Cuevas Pe…" at bounding box center [365, 13] width 569 height 26
click at [109, 12] on icon "Previous" at bounding box center [109, 8] width 6 height 9
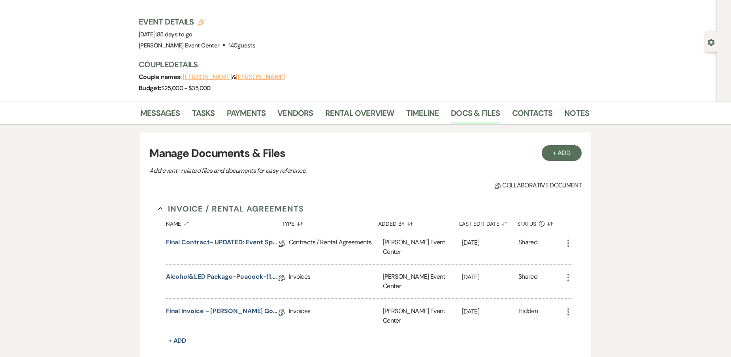
scroll to position [158, 0]
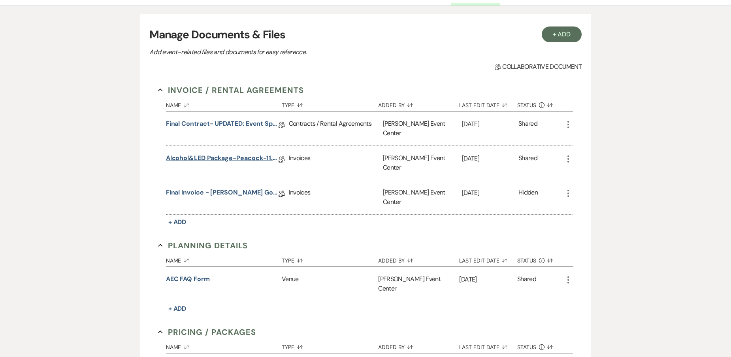
click at [211, 153] on link "Alcohol&LED Package-Peacock-11.8.25" at bounding box center [222, 159] width 113 height 12
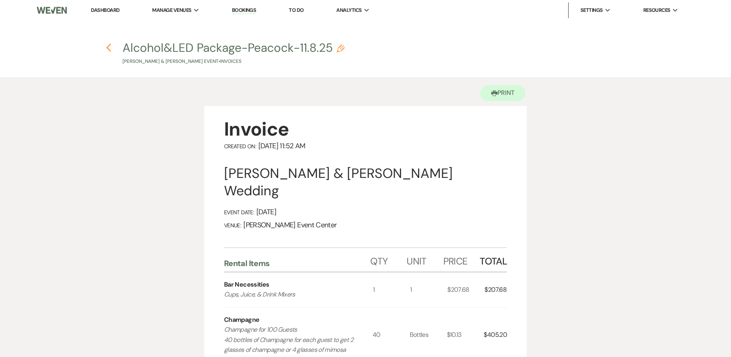
click at [108, 49] on use "button" at bounding box center [108, 47] width 5 height 9
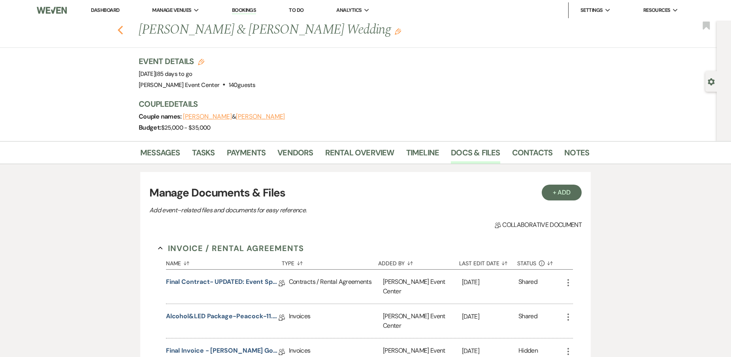
click at [123, 31] on icon "Previous" at bounding box center [120, 29] width 6 height 9
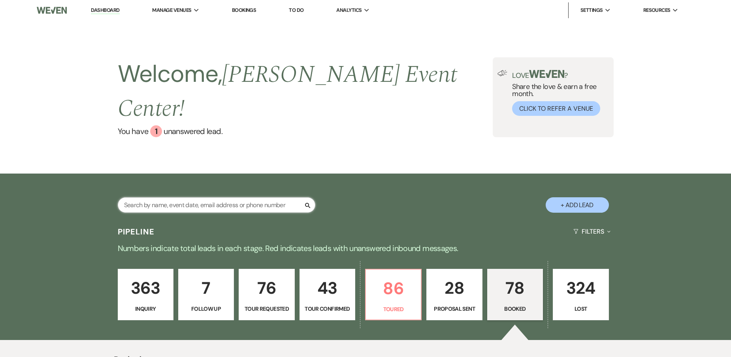
click at [130, 197] on input "text" at bounding box center [216, 204] width 197 height 15
type input "[PERSON_NAME]"
select select "5"
select select "8"
select select "1"
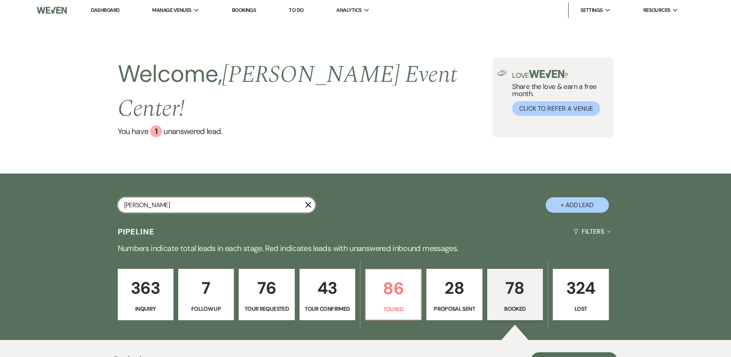
select select "8"
select select "2"
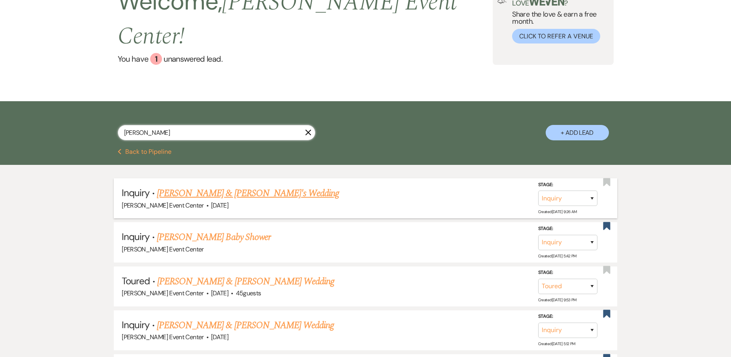
scroll to position [79, 0]
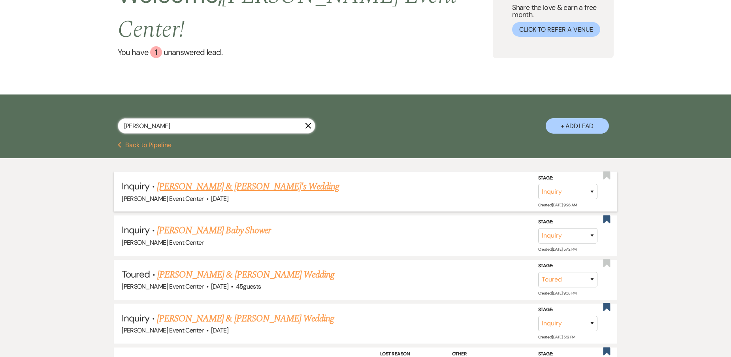
type input "[PERSON_NAME]"
click at [214, 179] on link "[PERSON_NAME] & [PERSON_NAME]'s Wedding" at bounding box center [248, 186] width 182 height 14
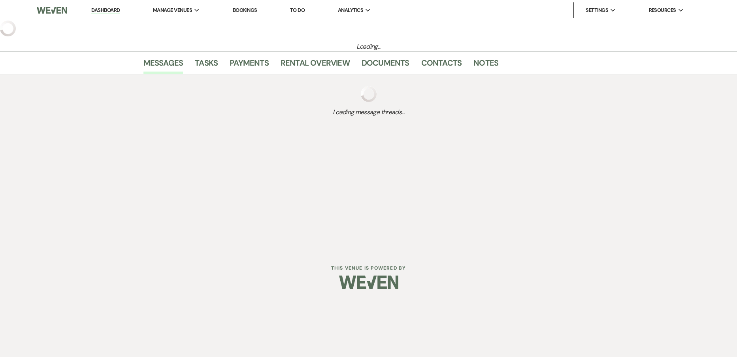
select select "5"
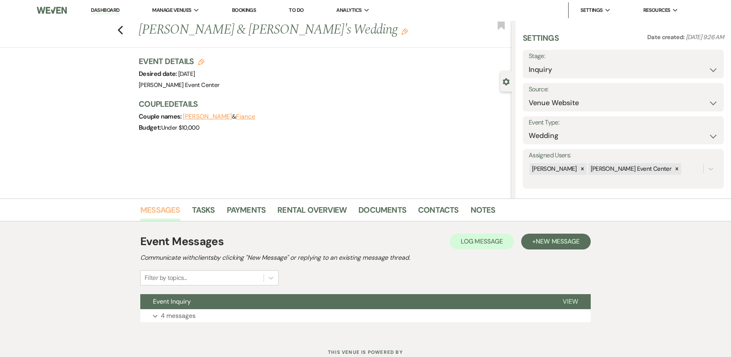
click at [171, 211] on link "Messages" at bounding box center [160, 211] width 40 height 17
click at [171, 311] on p "4 messages" at bounding box center [178, 315] width 35 height 10
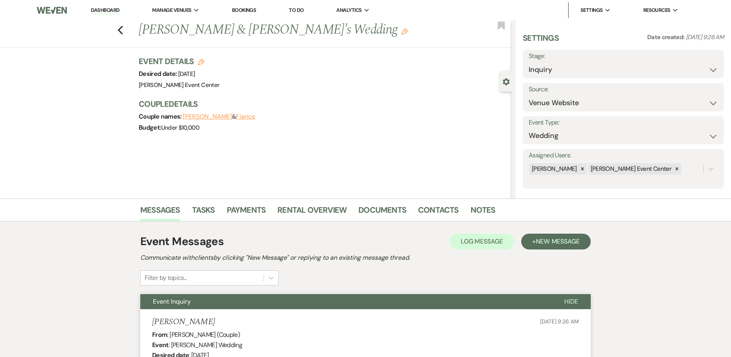
click at [327, 31] on h1 "Kavious Turner & Fiance's Wedding Edit" at bounding box center [286, 30] width 295 height 19
click at [401, 30] on icon "Edit" at bounding box center [404, 31] width 6 height 6
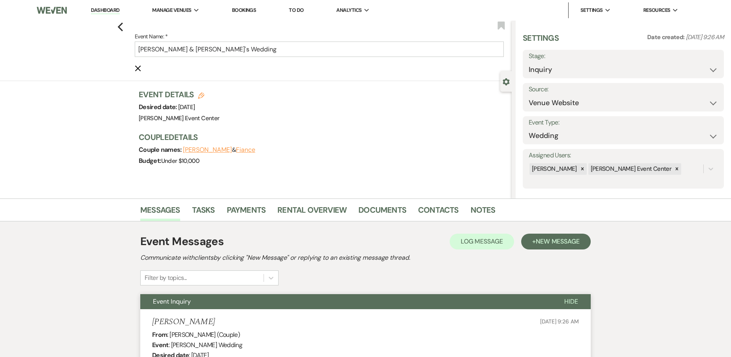
click at [207, 94] on h3 "Event Details Edit" at bounding box center [179, 94] width 81 height 11
click at [199, 94] on h3 "Event Details Edit" at bounding box center [179, 94] width 81 height 11
click at [202, 94] on icon "Edit" at bounding box center [201, 95] width 6 height 6
select select "754"
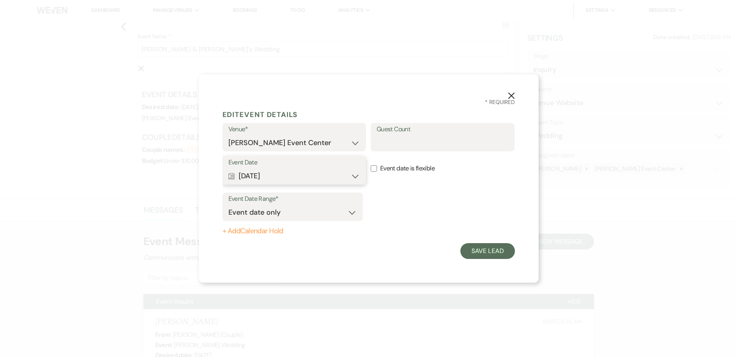
click at [277, 175] on button "Calendar Jul 07, 2027 Expand" at bounding box center [294, 176] width 132 height 16
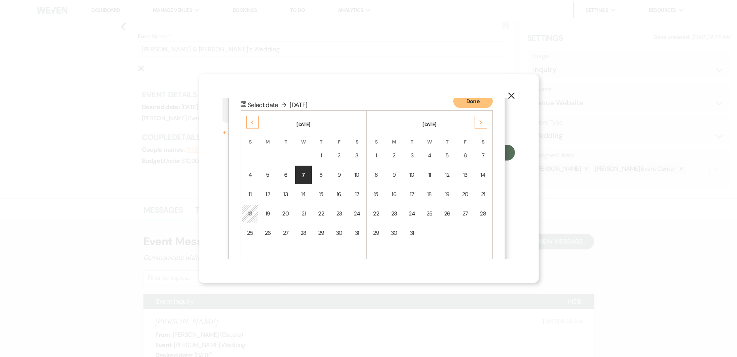
scroll to position [102, 0]
click at [252, 116] on div "Previous" at bounding box center [252, 119] width 13 height 13
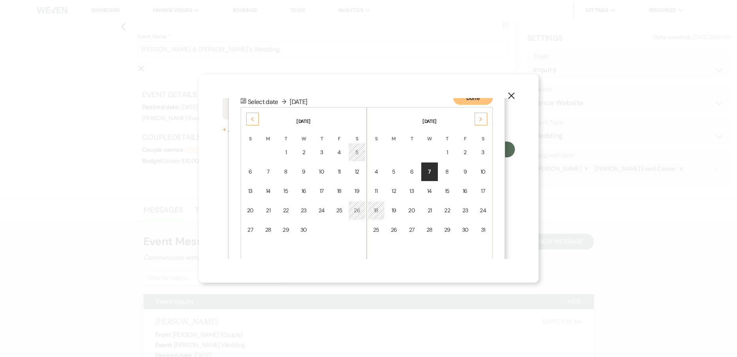
click at [252, 116] on div "Previous" at bounding box center [252, 119] width 13 height 13
click at [264, 248] on td "31" at bounding box center [267, 249] width 17 height 19
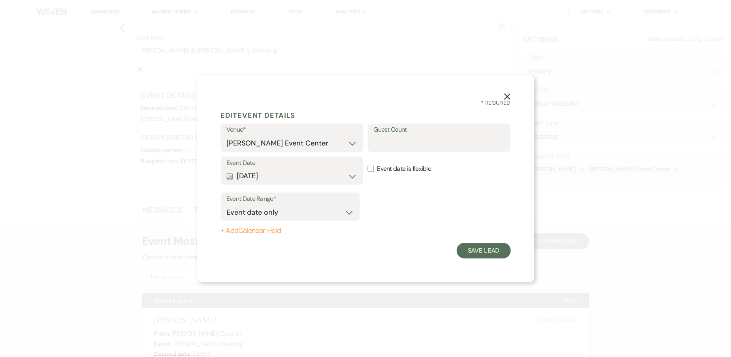
scroll to position [0, 0]
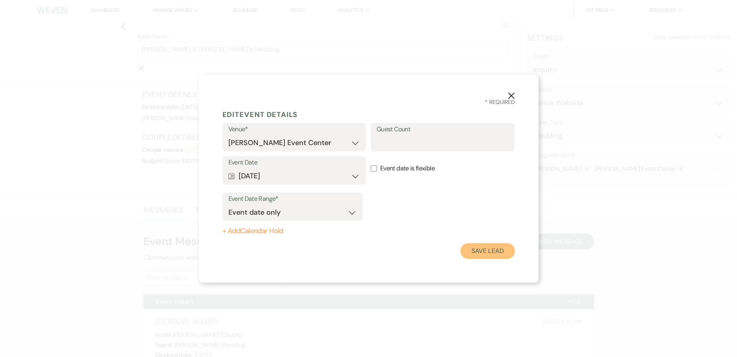
click at [470, 252] on button "Save Lead" at bounding box center [487, 251] width 54 height 16
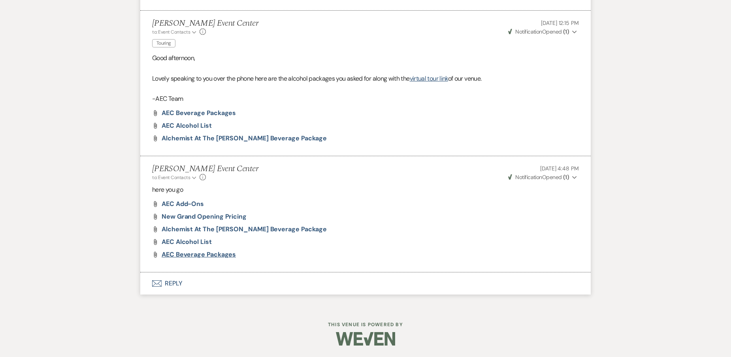
scroll to position [675, 0]
click at [164, 280] on button "Envelope Reply" at bounding box center [365, 283] width 450 height 22
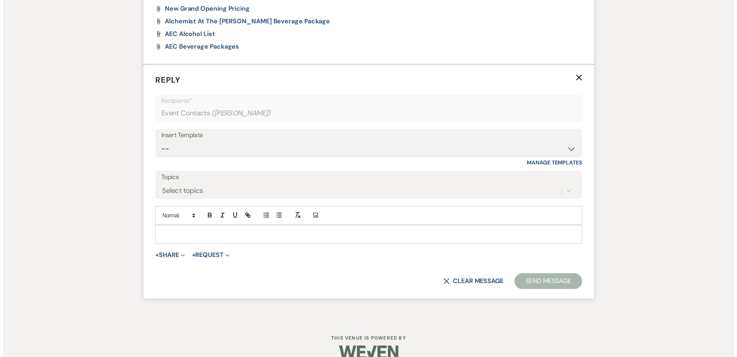
scroll to position [885, 0]
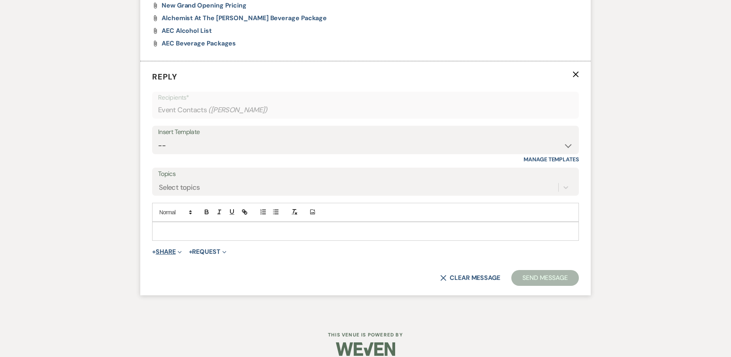
click at [169, 252] on button "+ Share Expand" at bounding box center [167, 251] width 30 height 6
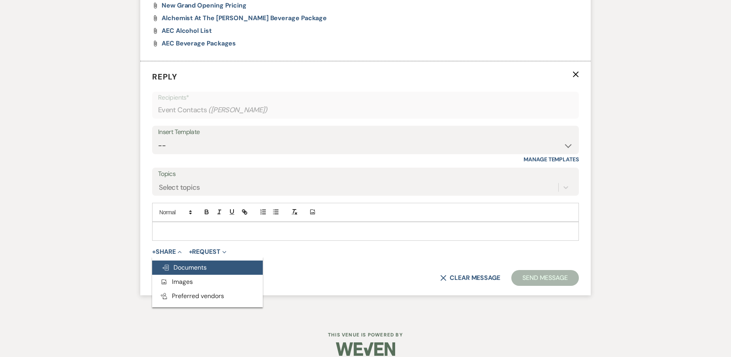
click at [181, 268] on span "Doc Upload Documents" at bounding box center [184, 267] width 45 height 8
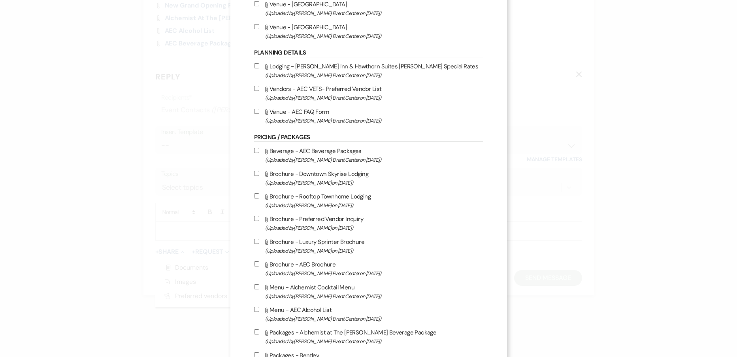
scroll to position [1066, 0]
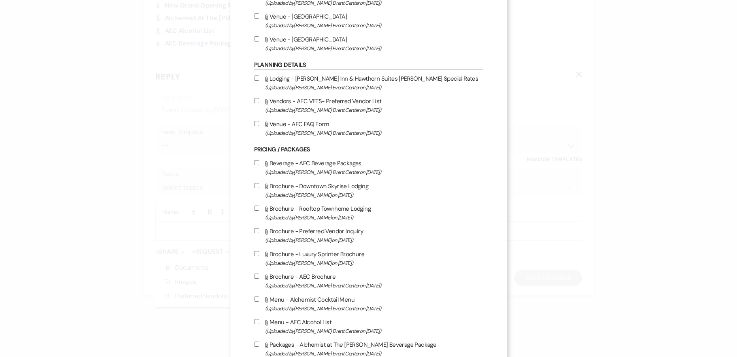
click at [254, 100] on input "Attach File Vendors - AEC VETS- Preferred Vendor List (Uploaded by Artis Event …" at bounding box center [256, 100] width 5 height 5
checkbox input "true"
click at [255, 124] on input "Attach File Venue - AEC FAQ Form (Uploaded by Artis Event Center on Oct 30th, 2…" at bounding box center [256, 123] width 5 height 5
checkbox input "true"
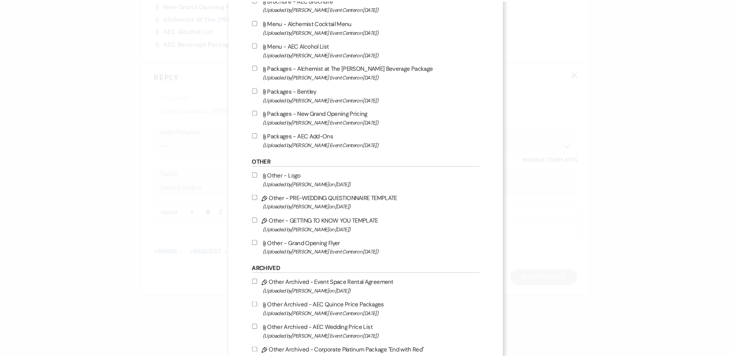
scroll to position [1579, 0]
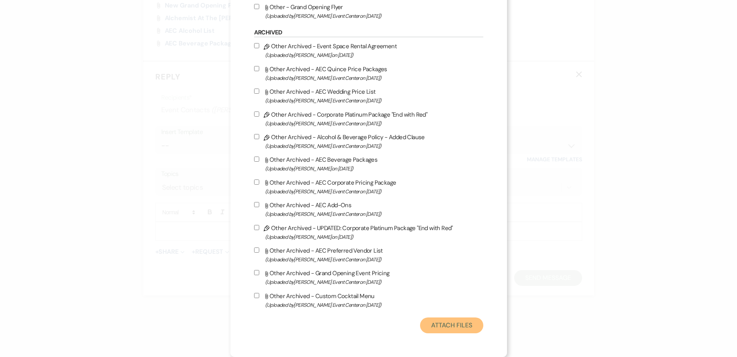
click at [455, 325] on button "Attach Files" at bounding box center [451, 325] width 63 height 16
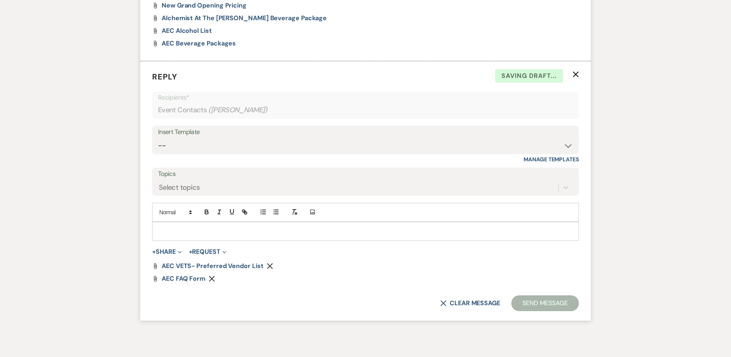
click at [209, 235] on p at bounding box center [365, 231] width 414 height 9
click at [545, 300] on button "Send Message" at bounding box center [545, 303] width 68 height 16
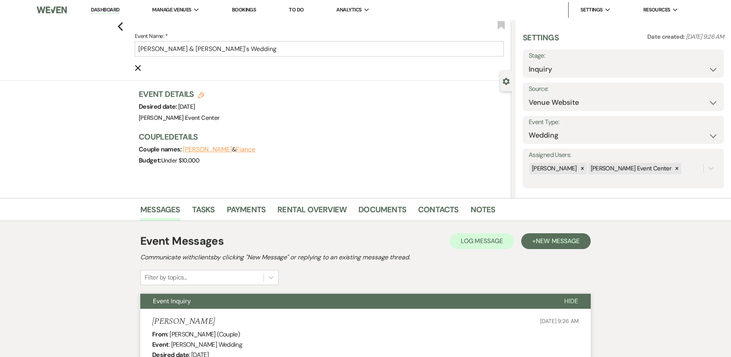
scroll to position [0, 0]
click at [468, 204] on ul "Messages Tasks Payments Rental Overview Documents Contacts Notes" at bounding box center [365, 211] width 450 height 19
click at [470, 207] on link "Notes" at bounding box center [482, 211] width 25 height 17
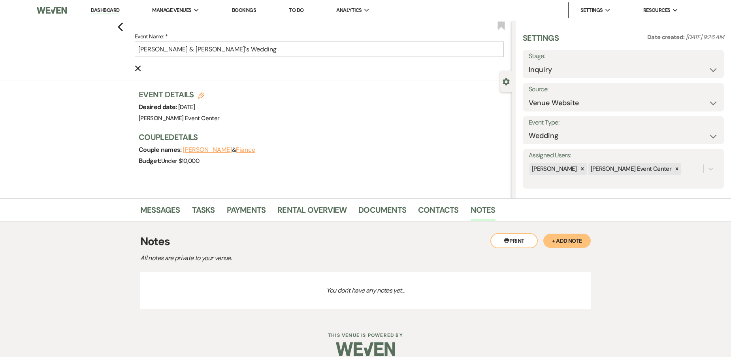
click at [560, 241] on button "+ Add Note" at bounding box center [566, 240] width 47 height 14
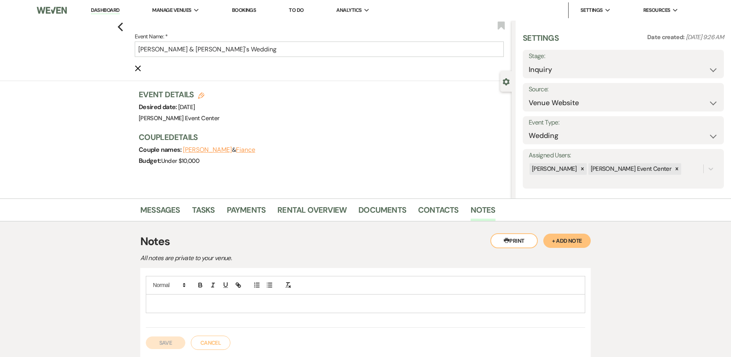
click at [171, 307] on p at bounding box center [365, 303] width 427 height 9
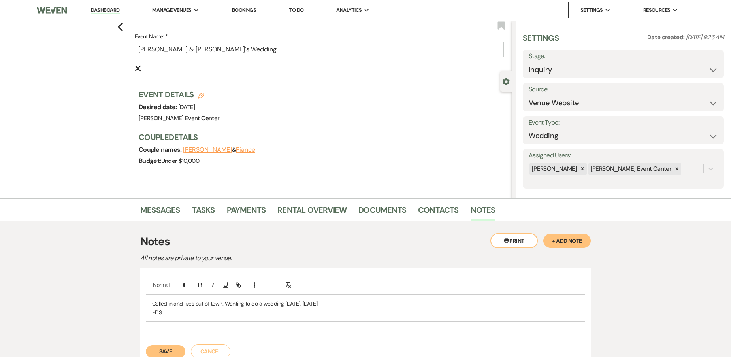
click at [154, 349] on button "Save" at bounding box center [165, 351] width 39 height 13
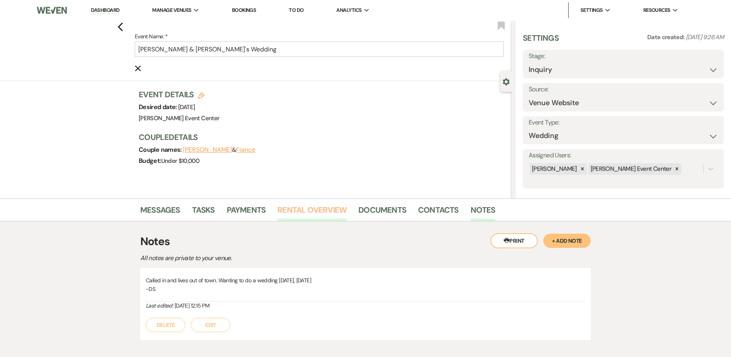
click at [321, 213] on link "Rental Overview" at bounding box center [311, 211] width 69 height 17
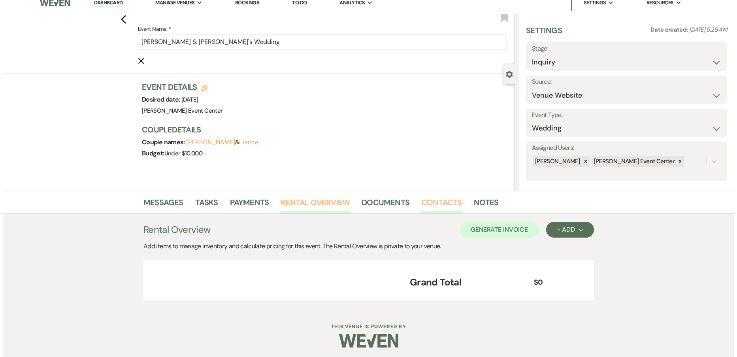
scroll to position [10, 0]
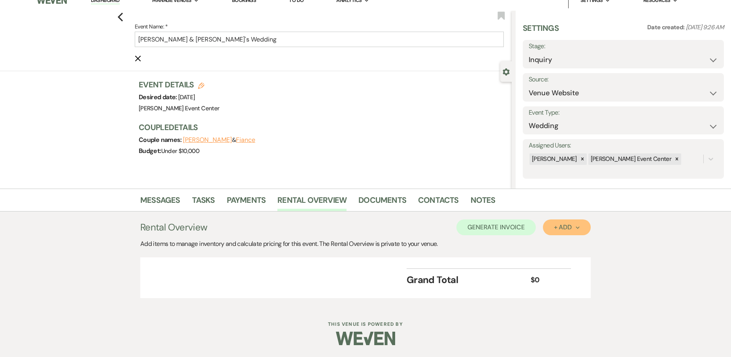
click at [563, 224] on div "+ Add Next" at bounding box center [567, 227] width 26 height 6
click at [561, 244] on button "Item" at bounding box center [563, 245] width 40 height 12
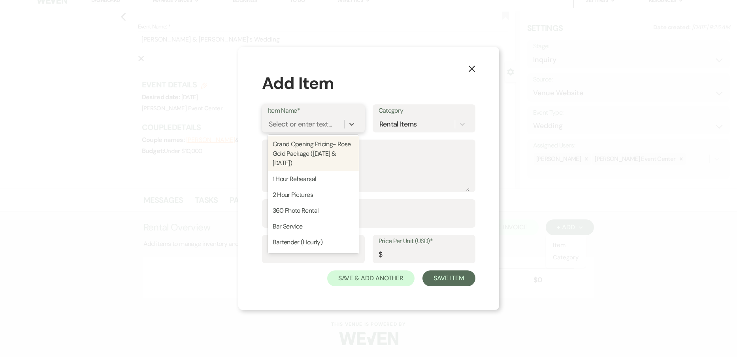
click at [310, 126] on div "Select or enter text..." at bounding box center [301, 124] width 64 height 11
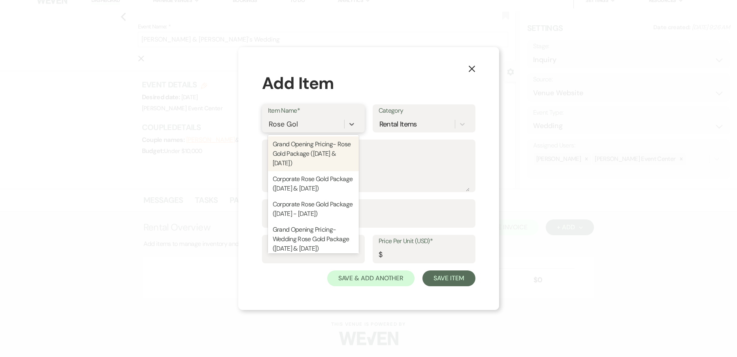
type input "Rose Gold"
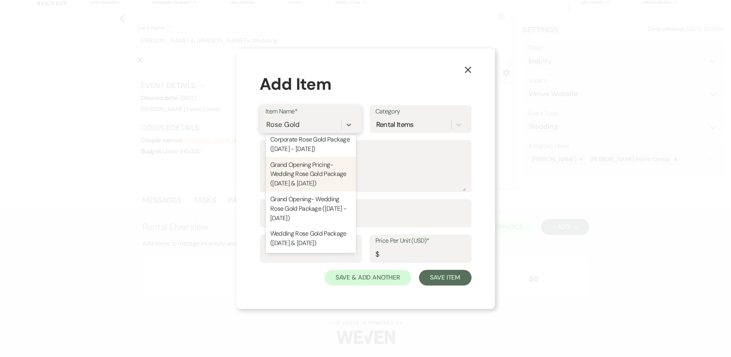
scroll to position [79, 0]
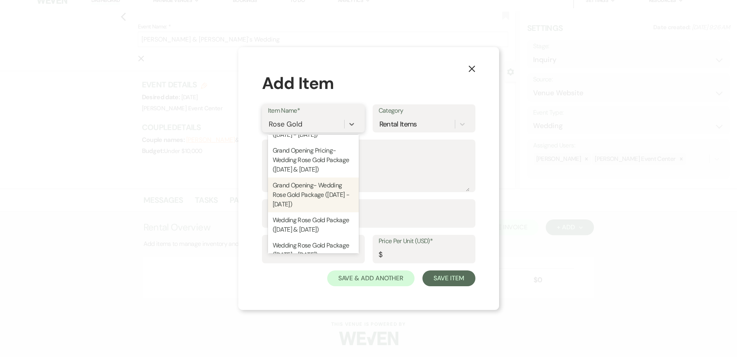
click at [323, 200] on div "Grand Opening- Wedding Rose Gold Package (Monday - Thursday)" at bounding box center [313, 194] width 91 height 35
type textarea "Includes: 8 Hour Rental, Open Vendor Policy, AEC Ballroom, Up to 150 Guests, Pr…"
type input "Package"
type input "3000"
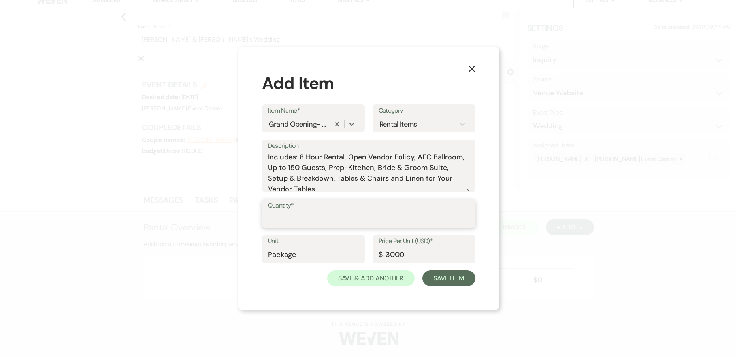
click at [318, 226] on input "Quantity*" at bounding box center [368, 218] width 201 height 15
type input "1"
click at [428, 273] on button "Save Item" at bounding box center [448, 278] width 53 height 16
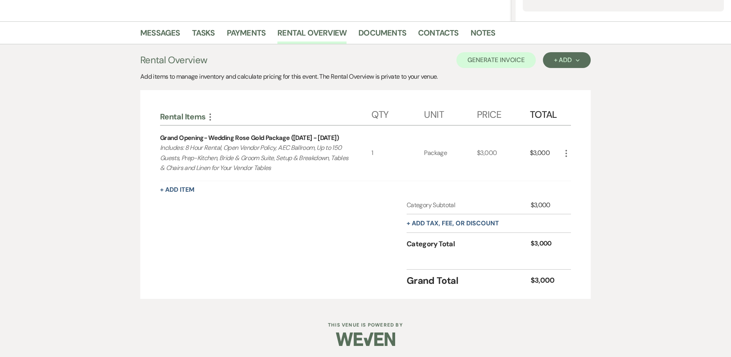
scroll to position [178, 0]
click at [186, 190] on button "+ Add Item" at bounding box center [177, 189] width 34 height 6
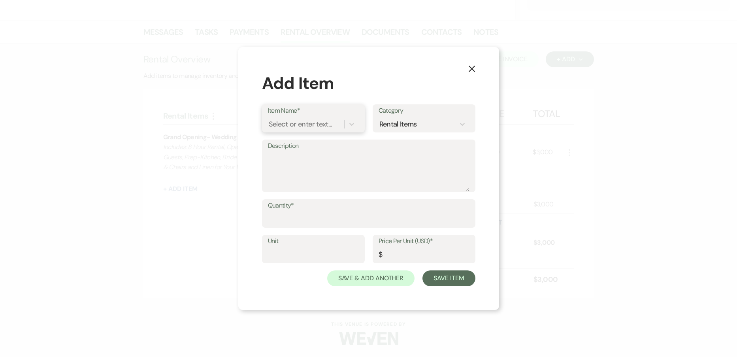
click at [313, 125] on div "Select or enter text..." at bounding box center [301, 124] width 64 height 11
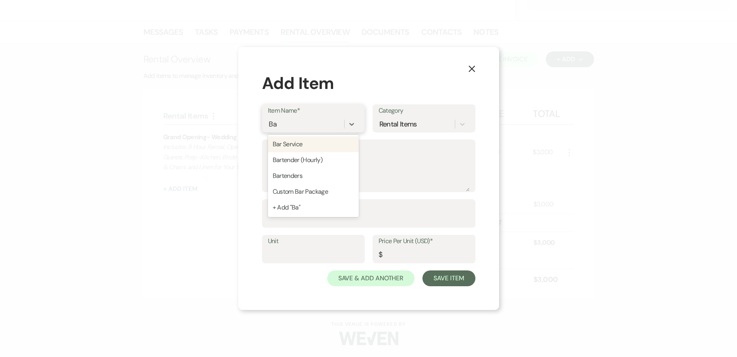
type input "Bar"
click at [296, 144] on div "Bar Service" at bounding box center [313, 144] width 91 height 16
type input "0"
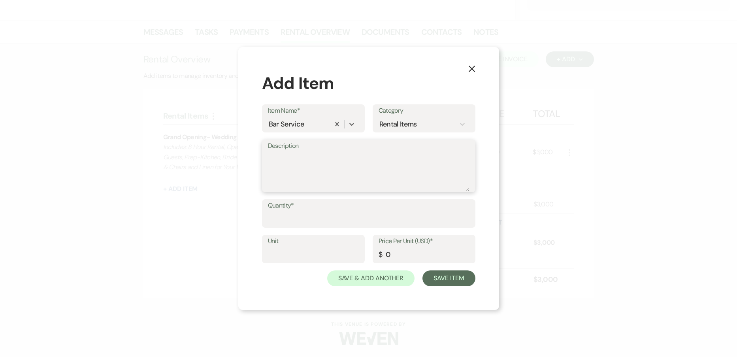
click at [294, 170] on textarea "Description" at bounding box center [368, 171] width 201 height 39
type textarea "House Package"
click at [283, 213] on input "Quantity*" at bounding box center [368, 218] width 201 height 15
type input "1"
click at [282, 250] on input "Unit" at bounding box center [313, 254] width 91 height 15
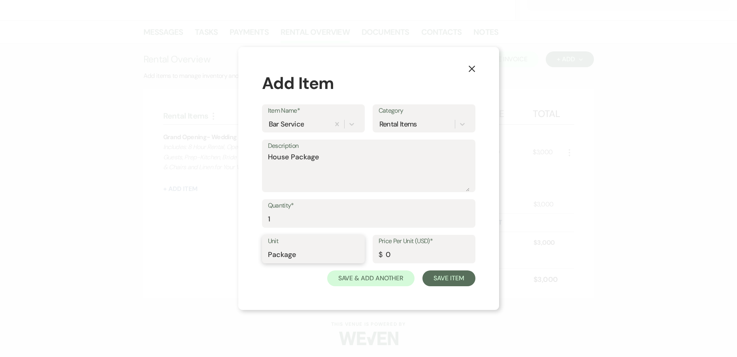
type input "Package"
click at [320, 244] on div "Unit Package Price Per Unit (USD)* $ 0" at bounding box center [368, 253] width 213 height 36
type input "2500"
click at [455, 280] on button "Save Item" at bounding box center [448, 278] width 53 height 16
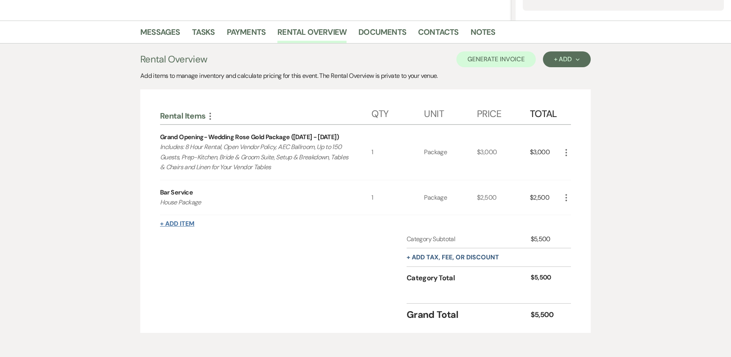
click at [173, 222] on button "+ Add Item" at bounding box center [177, 223] width 34 height 6
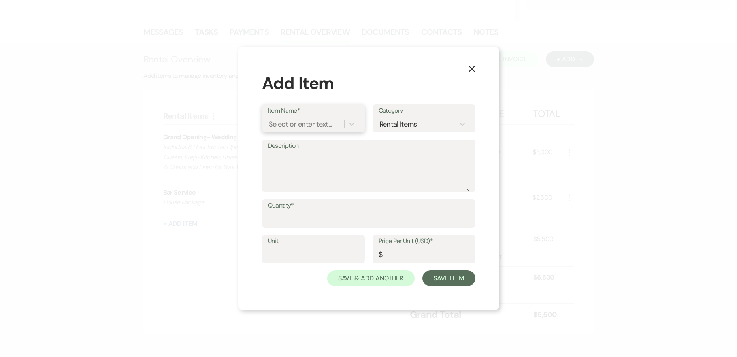
click at [293, 124] on div "Select or enter text..." at bounding box center [301, 124] width 64 height 11
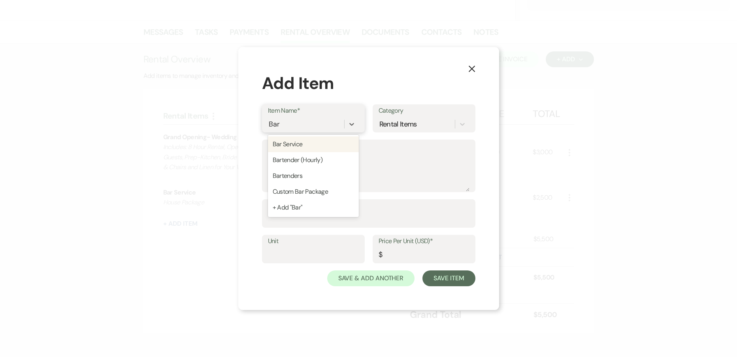
type input "Bart"
click at [293, 158] on div "Bartenders" at bounding box center [313, 160] width 91 height 16
type textarea "1 Bartender per 75 Guests Bartender fee $200 for the first (4) hours, per barte…"
type input "1"
type input "200"
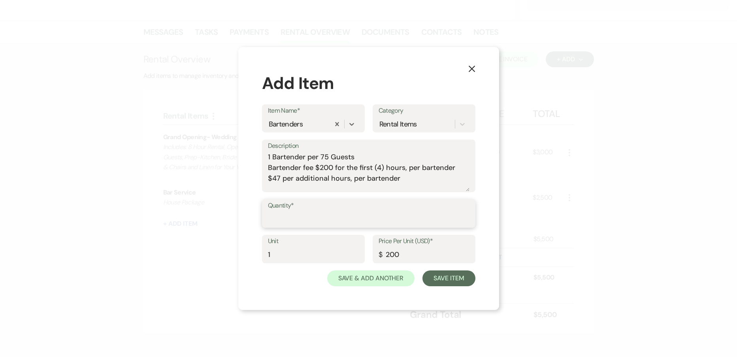
click at [293, 220] on input "Quantity*" at bounding box center [368, 218] width 201 height 15
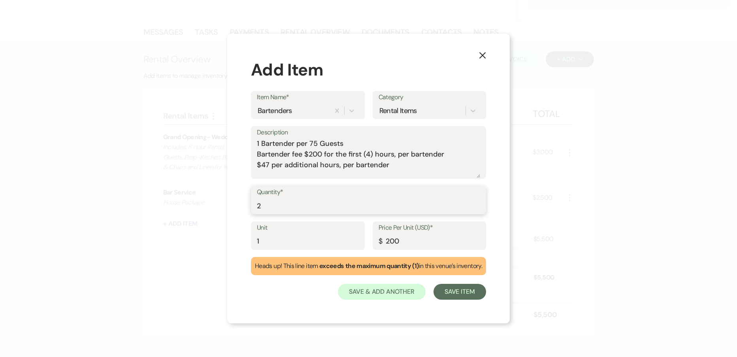
type input "2"
drag, startPoint x: 267, startPoint y: 241, endPoint x: 183, endPoint y: 228, distance: 84.7
click at [201, 232] on div "X Add Item Item Name* Bartenders Category Rental Items Description 1 Bartender …" at bounding box center [368, 178] width 737 height 357
type input "Bartenders"
click at [448, 292] on button "Save Item" at bounding box center [459, 292] width 53 height 16
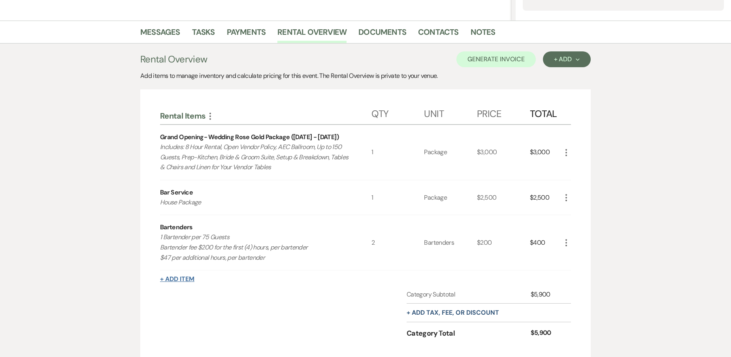
click at [180, 277] on button "+ Add Item" at bounding box center [177, 279] width 34 height 6
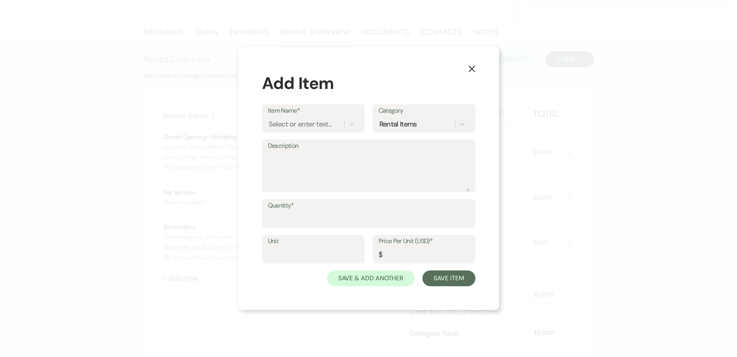
click at [270, 98] on div "Add Item Item Name* Select or enter text... Category Rental Items Description Q…" at bounding box center [368, 178] width 213 height 215
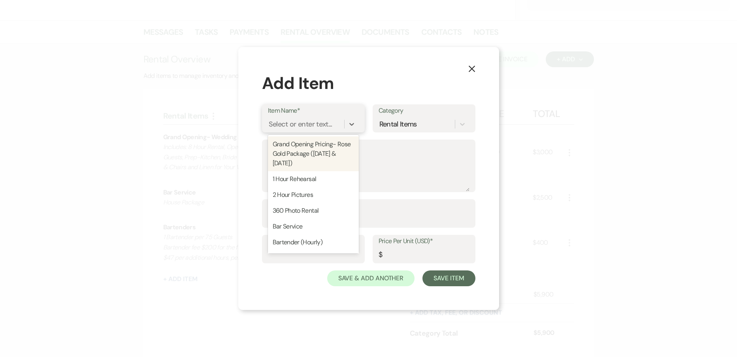
click at [297, 123] on div "Select or enter text..." at bounding box center [301, 124] width 64 height 11
click at [470, 68] on icon "X" at bounding box center [471, 68] width 7 height 7
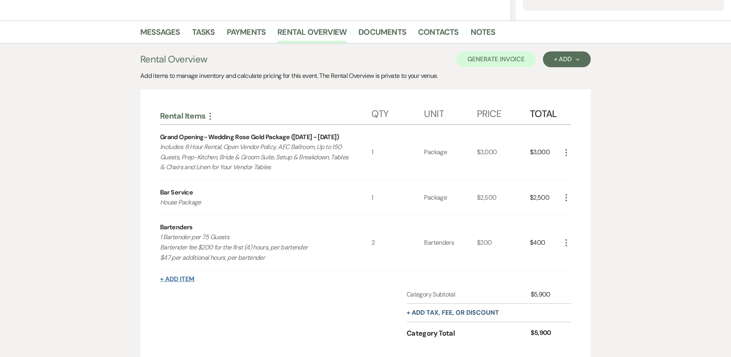
click at [179, 276] on button "+ Add Item" at bounding box center [177, 279] width 34 height 6
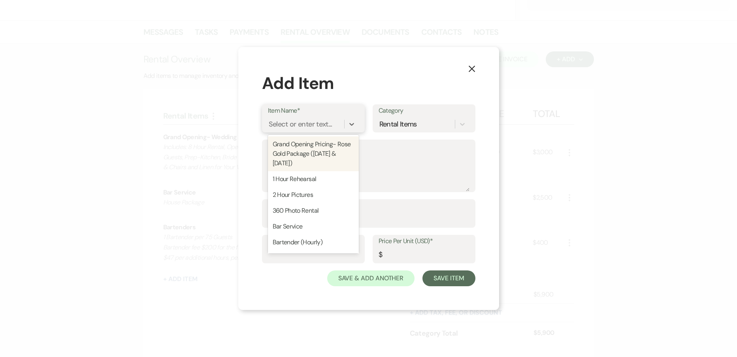
click at [293, 126] on div "Select or enter text..." at bounding box center [301, 124] width 64 height 11
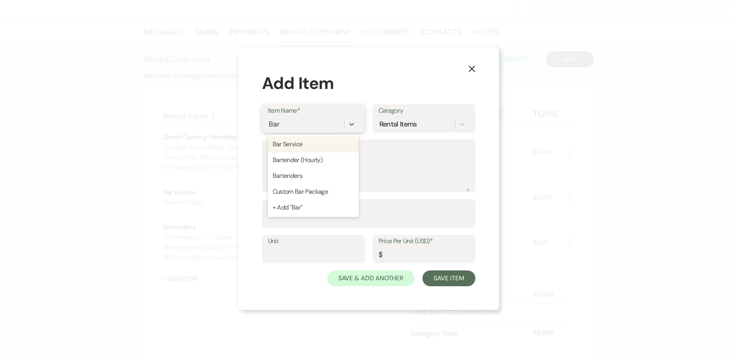
type input "Bart"
click at [280, 144] on div "Bartender (Hourly)" at bounding box center [313, 144] width 91 height 16
type textarea "1 Bartener Per 75 Guests Bartender fee $200 for the first (4) hours, per barten…"
type input "47"
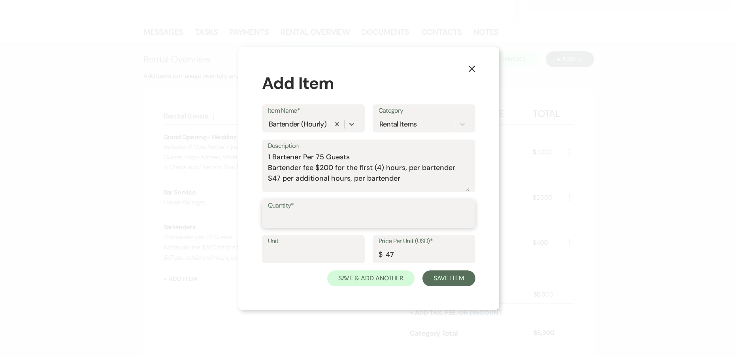
click at [290, 219] on input "Quantity*" at bounding box center [368, 218] width 201 height 15
type input "2"
type input "4"
click at [295, 245] on label "Unit" at bounding box center [313, 240] width 91 height 11
click at [295, 247] on input "Unit" at bounding box center [313, 254] width 91 height 15
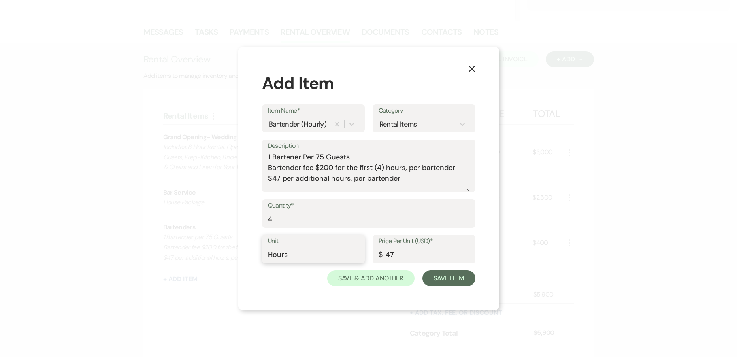
type input "Hours"
drag, startPoint x: 205, startPoint y: 133, endPoint x: 27, endPoint y: 93, distance: 182.4
click at [27, 93] on div "X Add Item Item Name* Bartender (Hourly) Category Rental Items Description 1 Ba…" at bounding box center [368, 178] width 737 height 357
click at [273, 154] on textarea "2 Hours per bartender" at bounding box center [368, 171] width 201 height 39
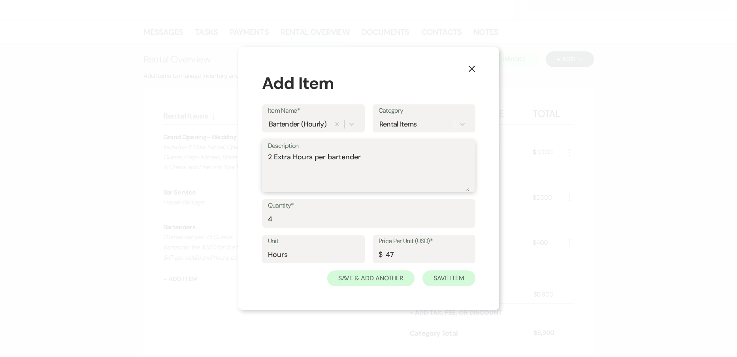
type textarea "2 Extra Hours per bartender"
click at [464, 283] on button "Save Item" at bounding box center [448, 278] width 53 height 16
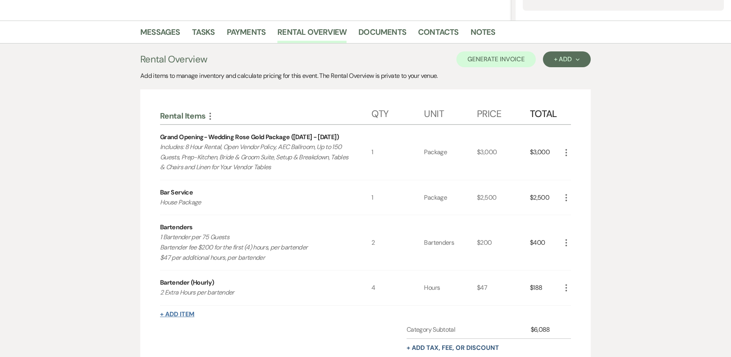
click at [192, 313] on button "+ Add Item" at bounding box center [177, 314] width 34 height 6
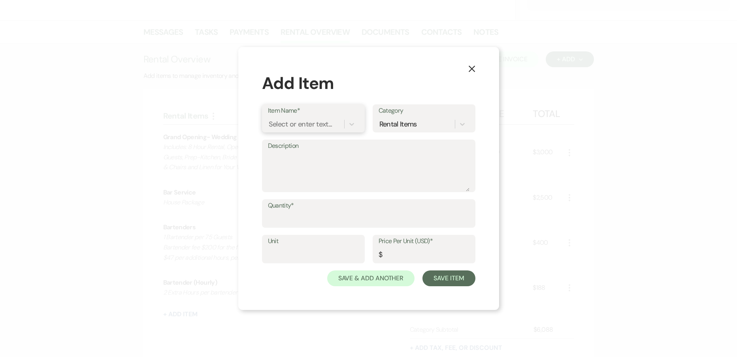
click at [320, 128] on div "Select or enter text..." at bounding box center [301, 124] width 64 height 11
type input "Secu"
click at [290, 148] on div "Security Officer (80-100 Guests)" at bounding box center [313, 148] width 91 height 25
type textarea "If alcohol is being served, security is to be hired by Artis Event Center. 1 of…"
type input "6"
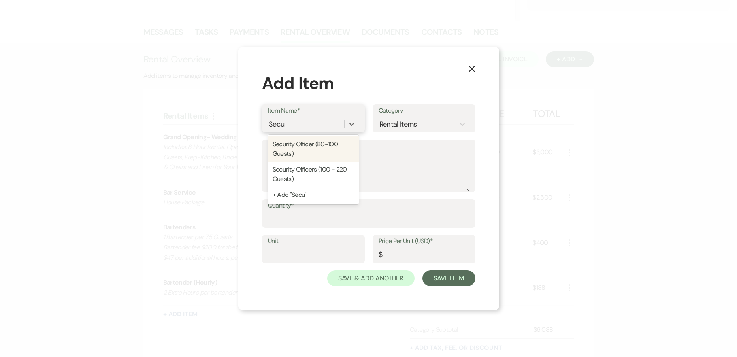
type input "80"
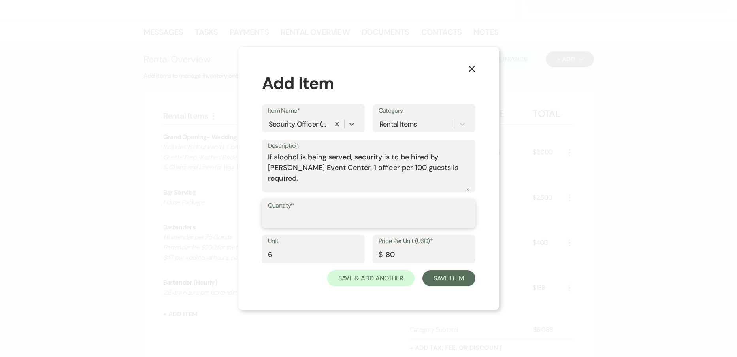
click at [282, 219] on input "Quantity*" at bounding box center [368, 218] width 201 height 15
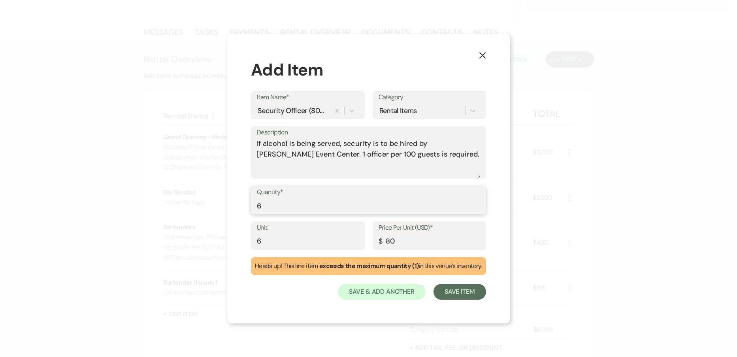
type input "6"
drag, startPoint x: 248, startPoint y: 237, endPoint x: 164, endPoint y: 225, distance: 84.2
click at [192, 228] on div "X Add Item Item Name* Security Officer (80-100 Guests) Category Rental Items De…" at bounding box center [368, 178] width 737 height 357
type input "Hours"
click at [455, 289] on button "Save Item" at bounding box center [459, 292] width 53 height 16
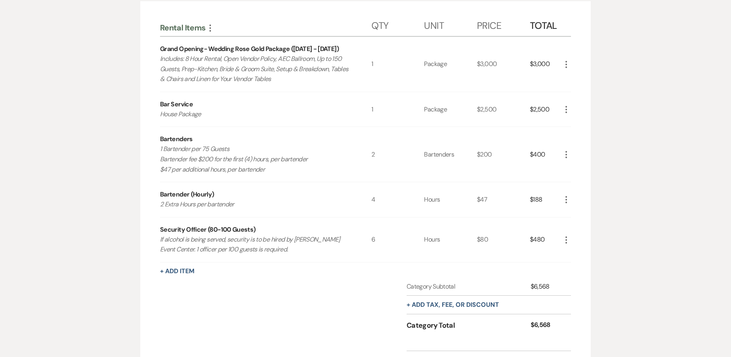
scroll to position [348, 0]
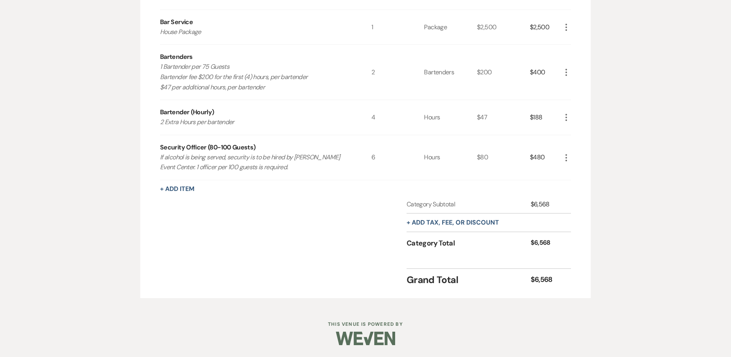
click at [187, 195] on div "Rental Items More Qty Unit Price Total Grand Opening- Wedding Rose Gold Package…" at bounding box center [365, 108] width 411 height 357
click at [186, 192] on button "+ Add Item" at bounding box center [177, 189] width 34 height 6
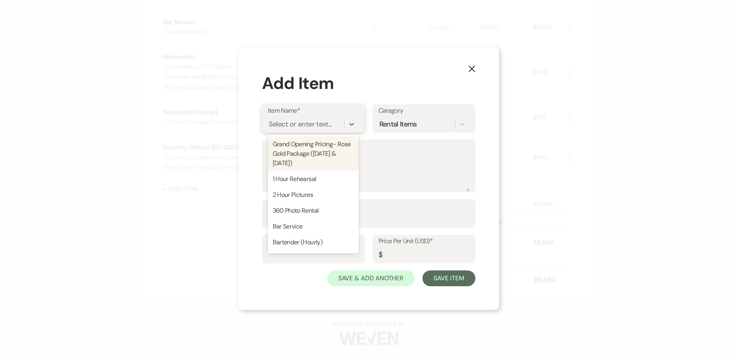
click at [305, 122] on div "Select or enter text..." at bounding box center [301, 124] width 64 height 11
type input "Dama"
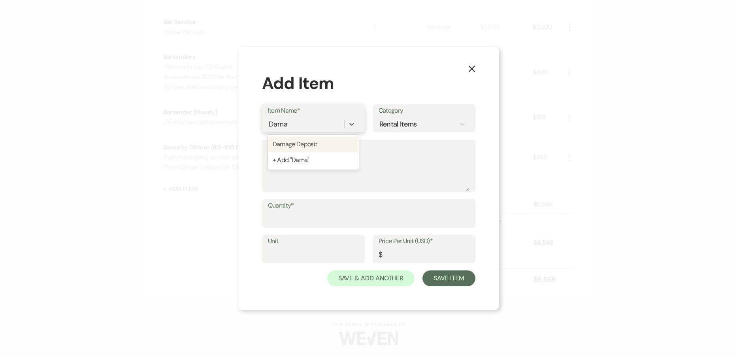
click at [308, 144] on div "Damage Deposit" at bounding box center [313, 144] width 91 height 16
type textarea "A refundable sum held as security against any potential damages incurred during…"
type input "1"
type input "1000"
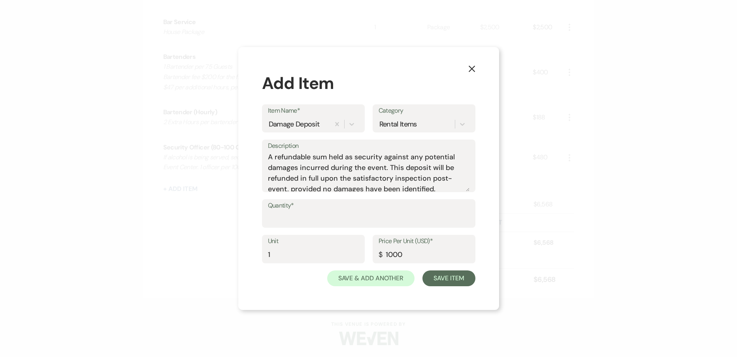
click at [269, 206] on label "Quantity*" at bounding box center [368, 205] width 201 height 11
click at [269, 211] on input "Quantity*" at bounding box center [368, 218] width 201 height 15
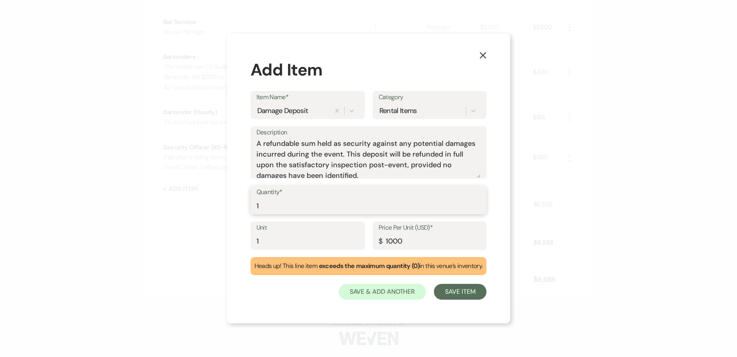
type input "1"
drag, startPoint x: 258, startPoint y: 241, endPoint x: 152, endPoint y: 228, distance: 107.1
click at [152, 228] on div "X Add Item Item Name* Damage Deposit Category Rental Items Description A refund…" at bounding box center [368, 178] width 737 height 357
type input "Refundable Deposit"
click at [477, 293] on button "Save Item" at bounding box center [460, 292] width 53 height 16
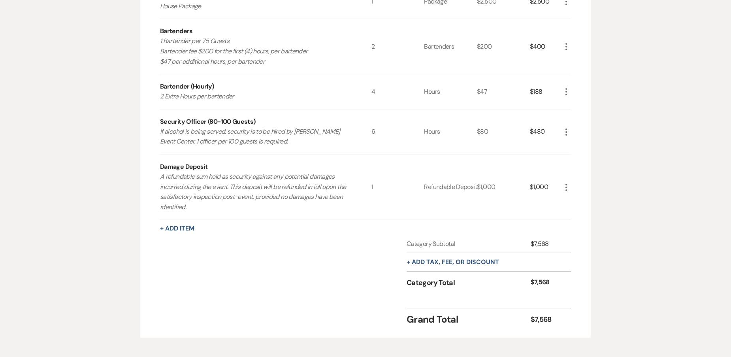
scroll to position [387, 0]
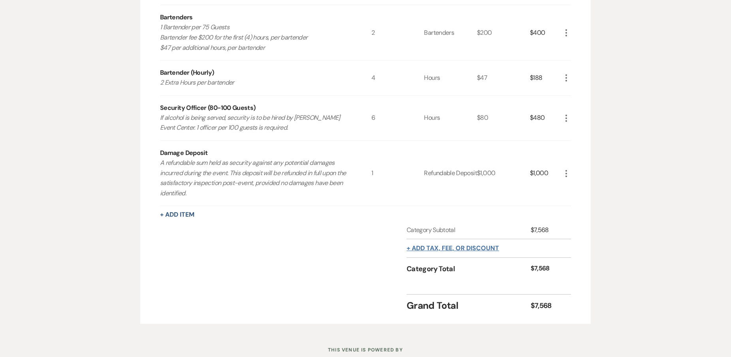
click at [440, 246] on button "+ Add tax, fee, or discount" at bounding box center [452, 248] width 92 height 6
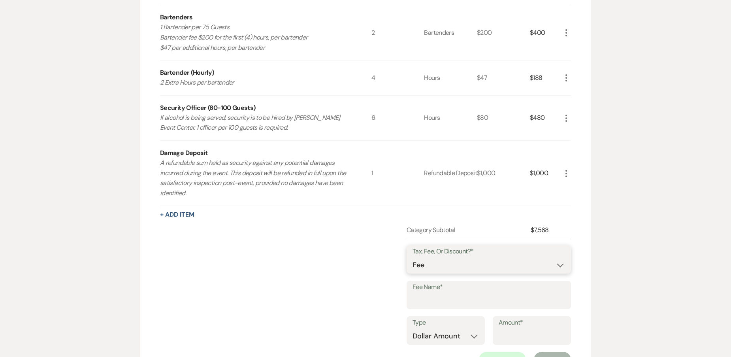
click at [556, 266] on select "Fee Discount Tax" at bounding box center [488, 264] width 152 height 15
click at [412, 257] on select "Fee Discount Tax" at bounding box center [488, 264] width 152 height 15
click at [437, 289] on label "Fee Name*" at bounding box center [488, 286] width 152 height 11
click at [437, 293] on input "Fee Name*" at bounding box center [488, 300] width 152 height 15
type input "Holiday Fee"
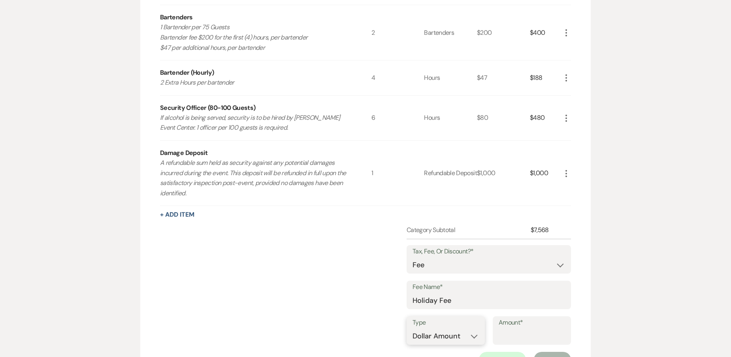
click at [444, 333] on select "Dollar Amount Percentage" at bounding box center [445, 335] width 66 height 15
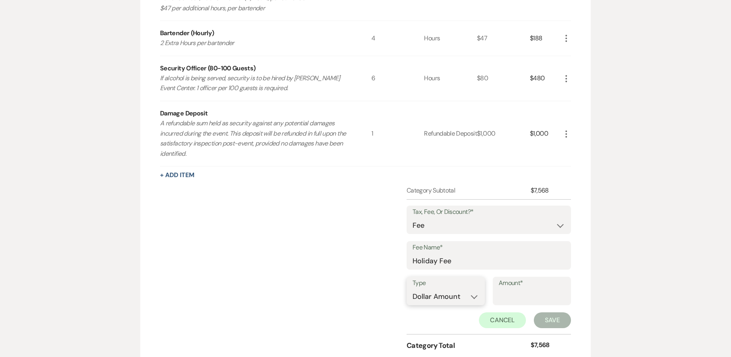
click at [434, 297] on select "Dollar Amount Percentage" at bounding box center [445, 296] width 66 height 15
select select "false"
click at [412, 289] on select "Dollar Amount Percentage" at bounding box center [445, 296] width 66 height 15
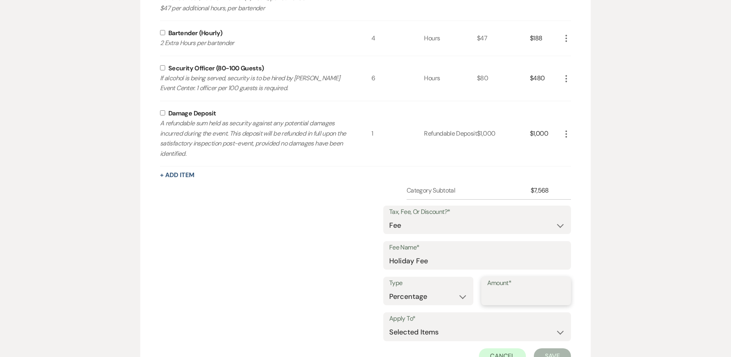
click at [492, 295] on input "Amount*" at bounding box center [526, 296] width 78 height 15
type input "20"
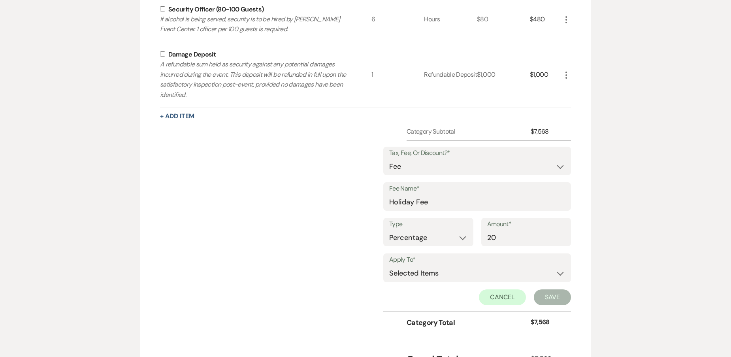
scroll to position [506, 0]
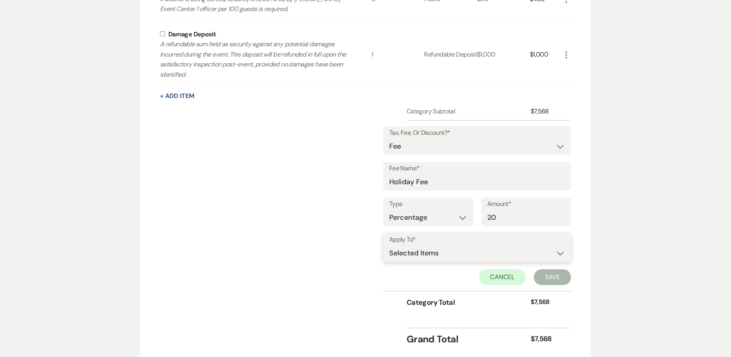
click at [420, 252] on select "Selected Items Category Subtotal (before all Taxes/Fees/Discounts) Category Tot…" at bounding box center [477, 253] width 176 height 16
select select "1"
click at [389, 245] on select "Selected Items Category Subtotal (before all Taxes/Fees/Discounts) Category Tot…" at bounding box center [477, 253] width 176 height 16
click at [554, 282] on button "Save" at bounding box center [552, 277] width 37 height 16
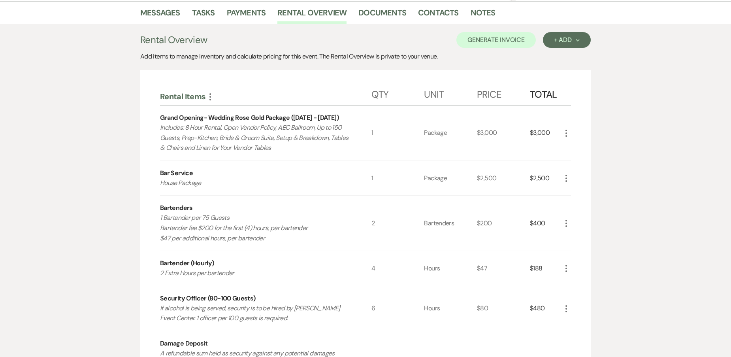
scroll to position [39, 0]
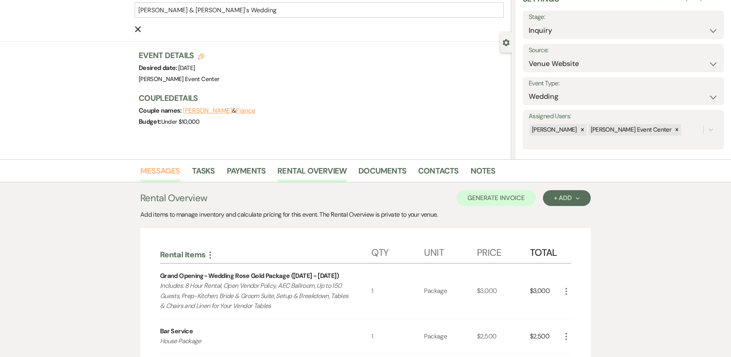
click at [162, 169] on link "Messages" at bounding box center [160, 172] width 40 height 17
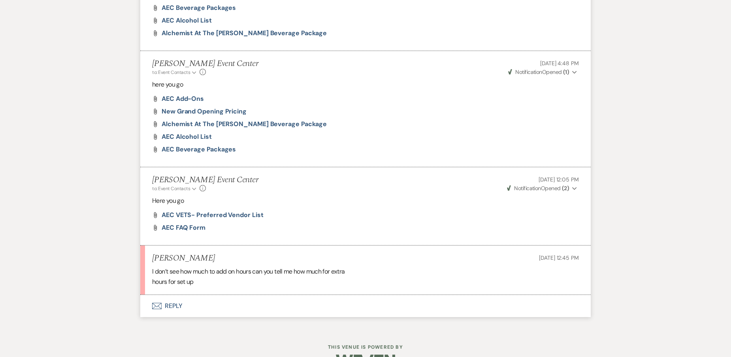
scroll to position [803, 0]
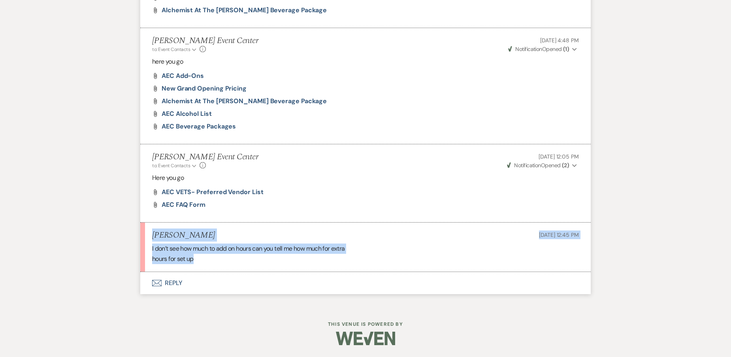
drag, startPoint x: 199, startPoint y: 258, endPoint x: 55, endPoint y: 222, distance: 149.0
click at [173, 269] on li "Kavious Turner Aug 14, 2025, 12:45 PM I don’t see how much to add on hours can …" at bounding box center [365, 246] width 450 height 49
drag, startPoint x: 198, startPoint y: 259, endPoint x: 146, endPoint y: 251, distance: 52.4
click at [146, 251] on li "Kavious Turner Aug 14, 2025, 12:45 PM I don’t see how much to add on hours can …" at bounding box center [365, 246] width 450 height 49
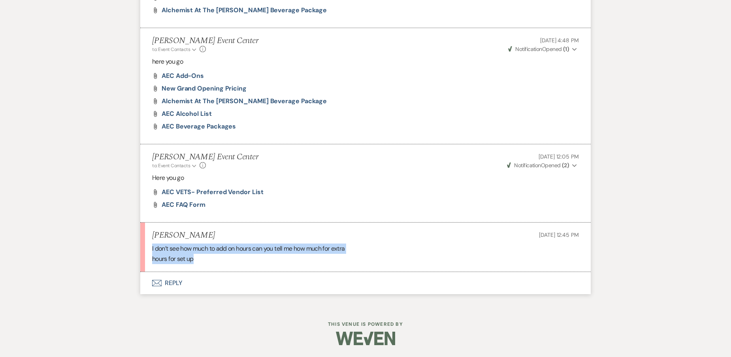
click at [179, 282] on button "Envelope Reply" at bounding box center [365, 283] width 450 height 22
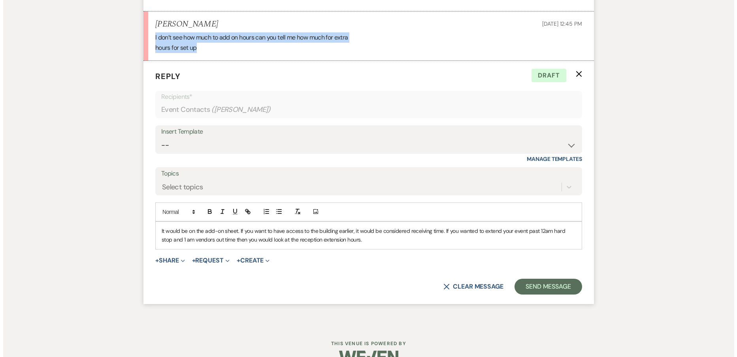
scroll to position [1017, 0]
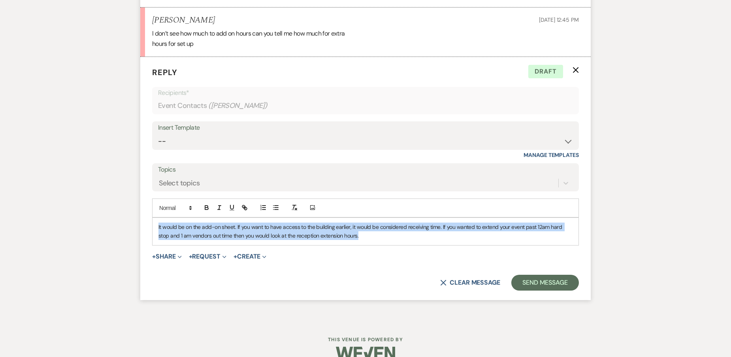
drag, startPoint x: 353, startPoint y: 239, endPoint x: 132, endPoint y: 224, distance: 222.4
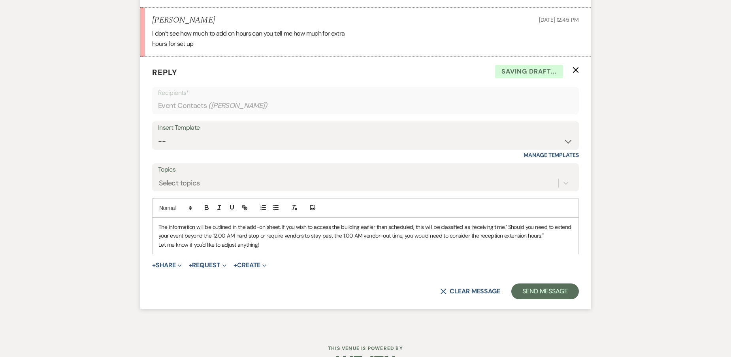
click at [157, 246] on div "The information will be outlined in the add-on sheet. If you wish to access the…" at bounding box center [365, 236] width 426 height 36
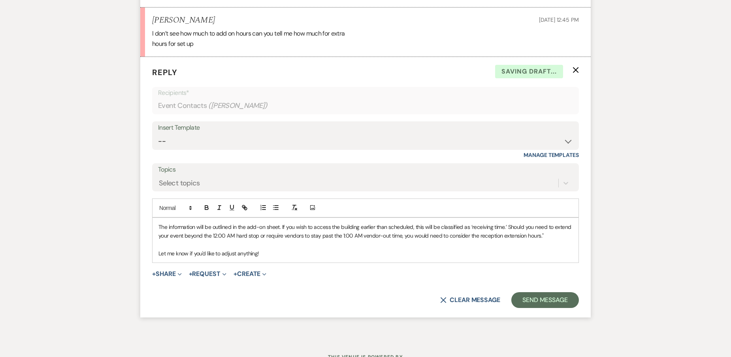
drag, startPoint x: 234, startPoint y: 255, endPoint x: 248, endPoint y: 255, distance: 13.8
click at [235, 255] on p "Let me know if you'd like to adjust anything!" at bounding box center [365, 253] width 414 height 9
click at [174, 271] on button "+ Share Expand" at bounding box center [167, 274] width 30 height 6
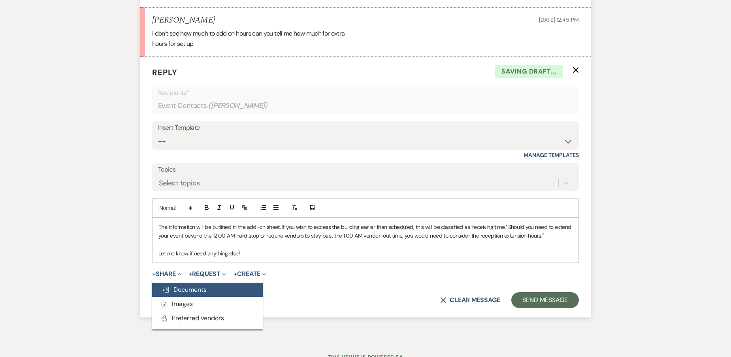
click at [169, 286] on span "Doc Upload Documents" at bounding box center [184, 289] width 45 height 8
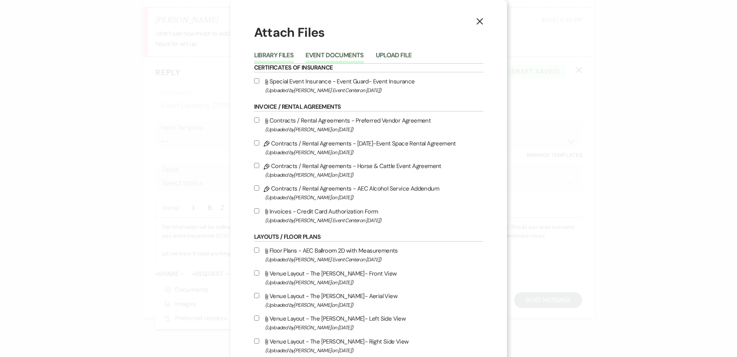
click at [326, 54] on button "Event Documents" at bounding box center [334, 57] width 58 height 11
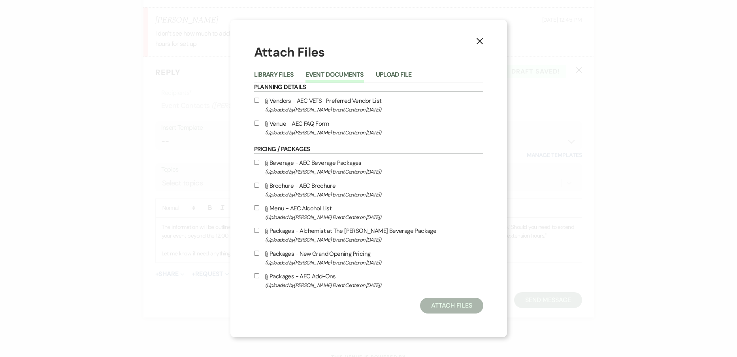
click at [275, 64] on div "Attach Files Library Files Event Documents Upload File Planning Details Attach …" at bounding box center [368, 178] width 229 height 270
click at [273, 77] on button "Library Files" at bounding box center [274, 76] width 40 height 11
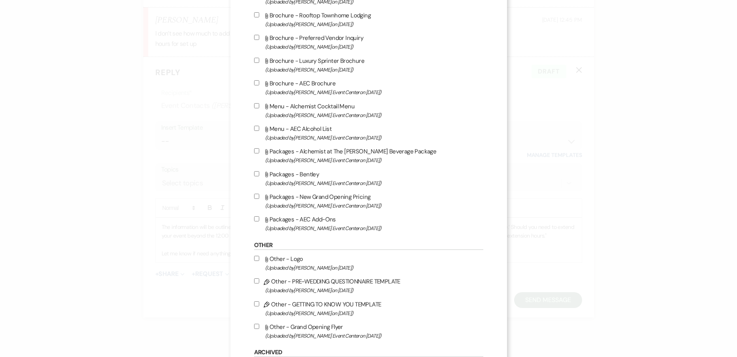
scroll to position [1264, 0]
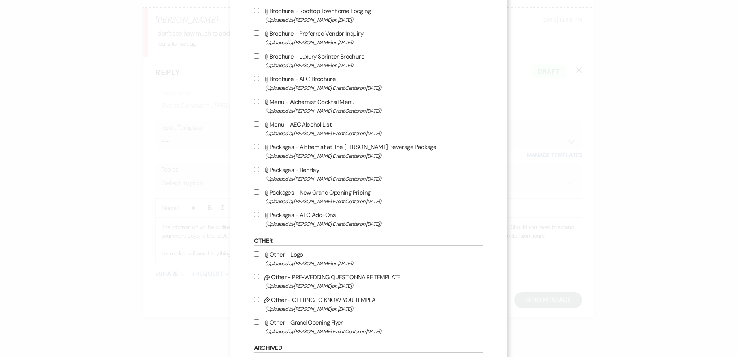
click at [254, 212] on input "Attach File Packages - AEC Add-Ons (Uploaded by [PERSON_NAME] Event Center on […" at bounding box center [256, 214] width 5 height 5
checkbox input "true"
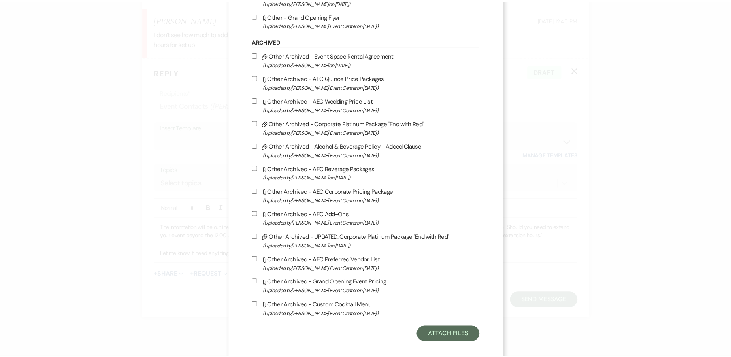
scroll to position [1579, 0]
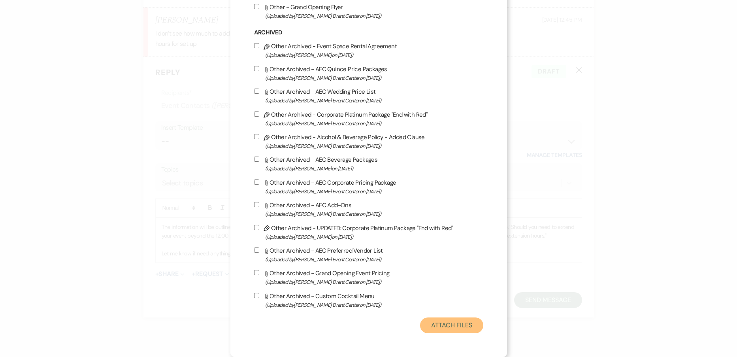
click at [442, 323] on button "Attach Files" at bounding box center [451, 325] width 63 height 16
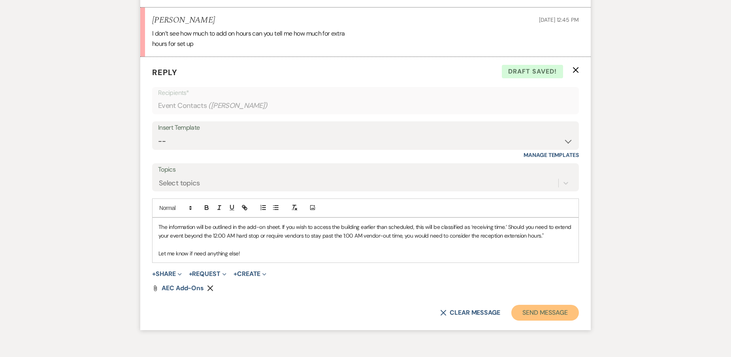
click at [539, 306] on button "Send Message" at bounding box center [545, 313] width 68 height 16
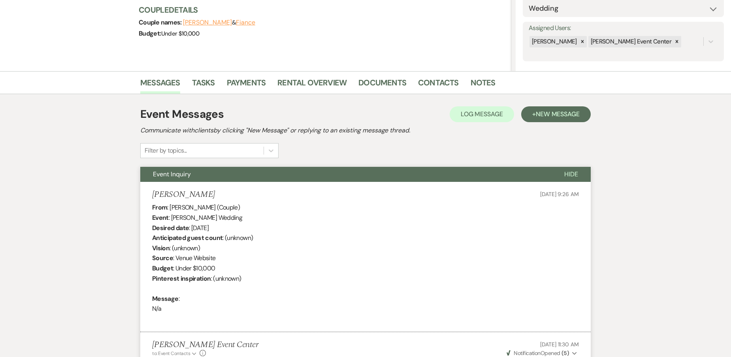
scroll to position [0, 0]
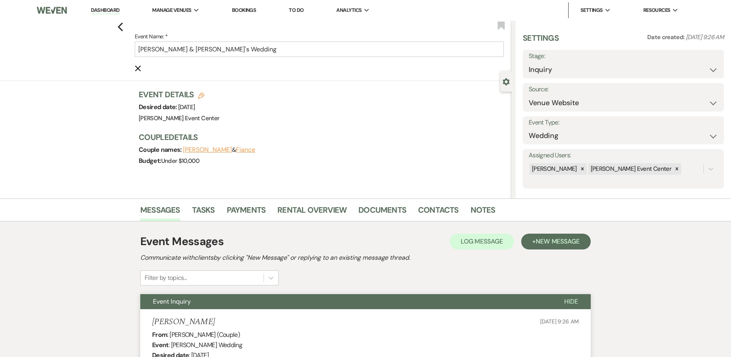
click at [102, 11] on link "Dashboard" at bounding box center [105, 11] width 28 height 8
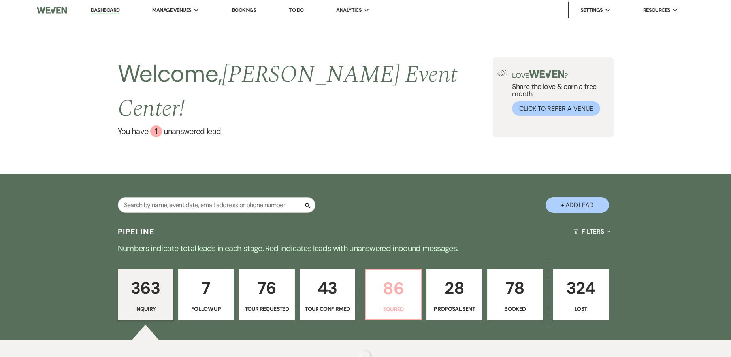
click at [401, 275] on p "86" at bounding box center [392, 288] width 45 height 26
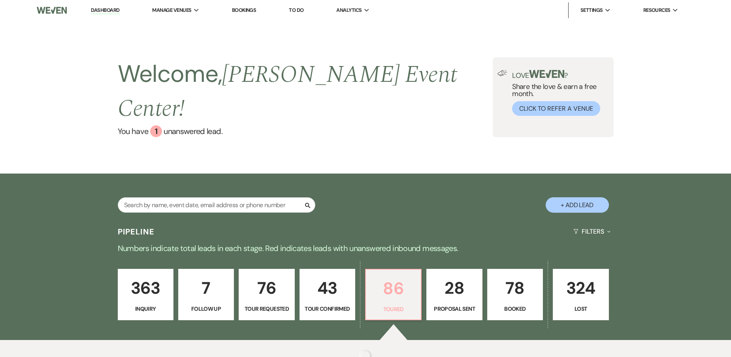
select select "5"
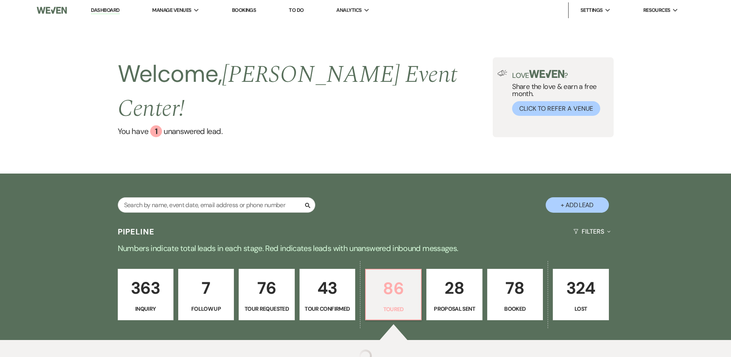
select select "5"
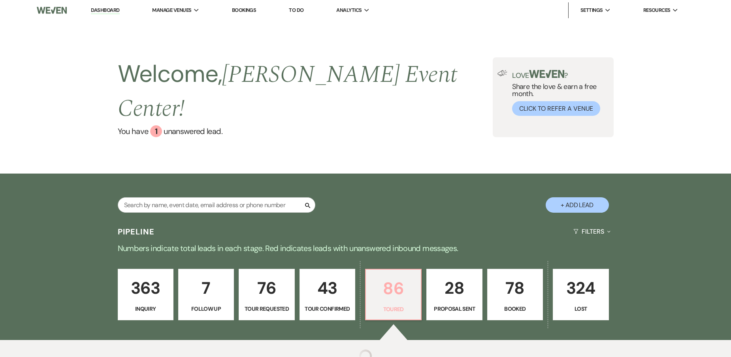
select select "5"
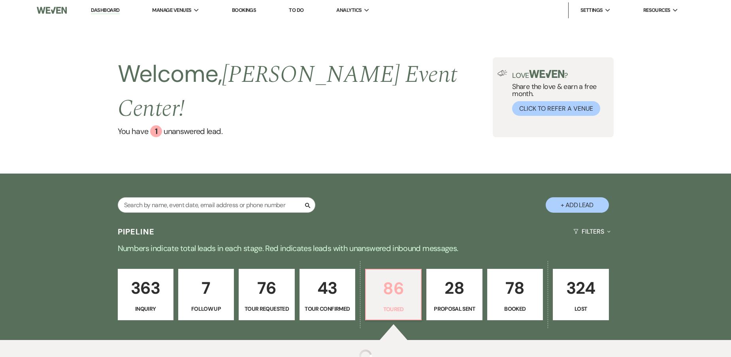
select select "5"
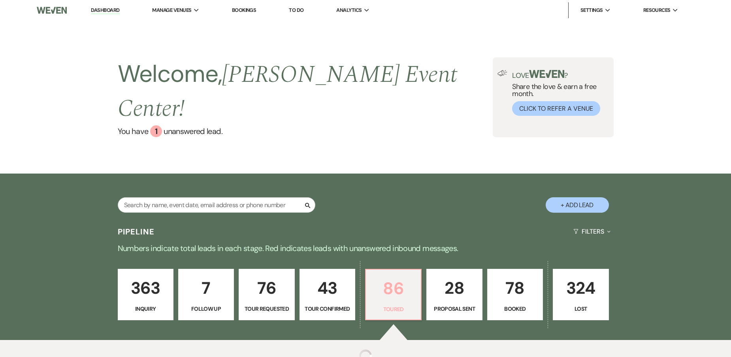
select select "5"
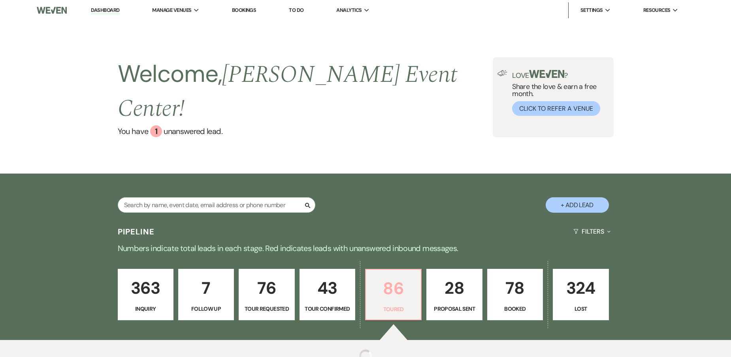
select select "5"
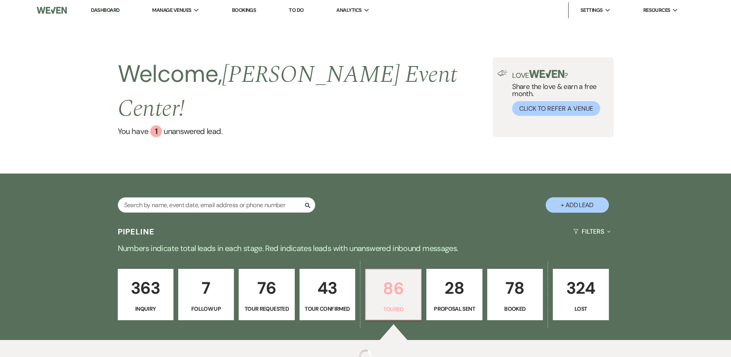
select select "5"
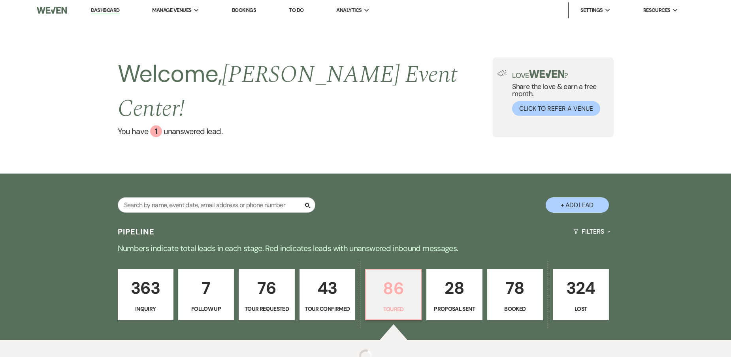
select select "5"
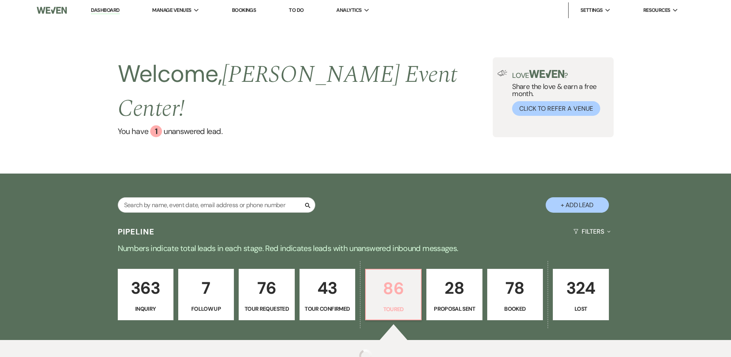
select select "5"
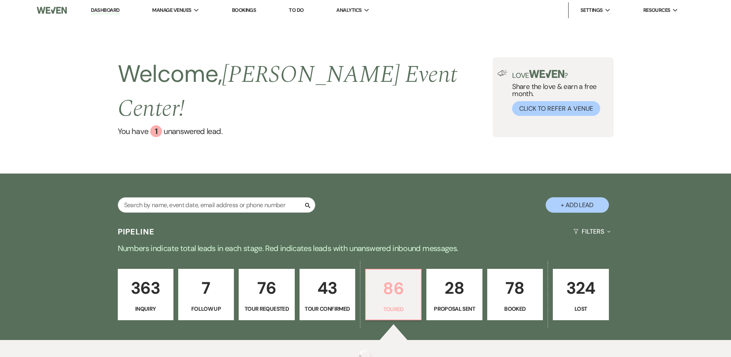
select select "5"
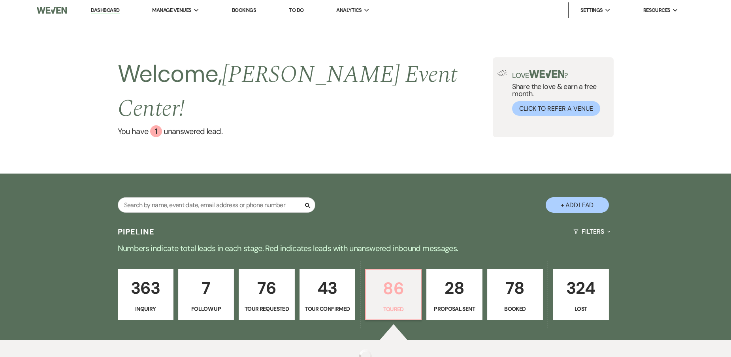
select select "5"
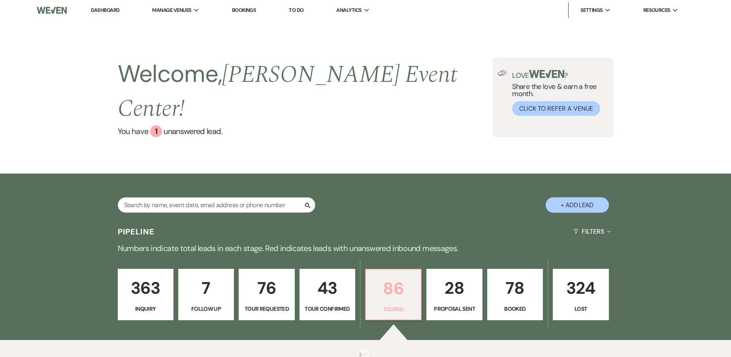
select select "5"
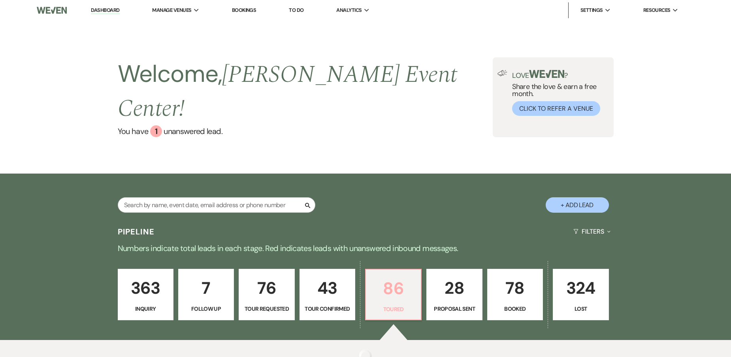
select select "5"
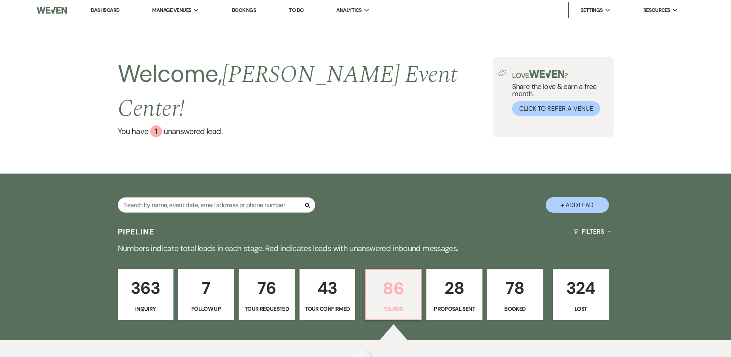
select select "5"
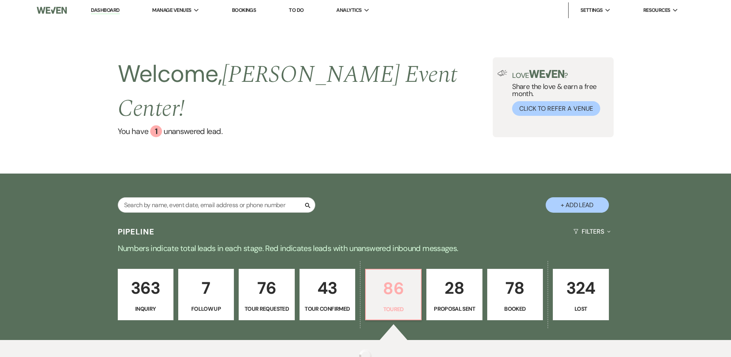
select select "5"
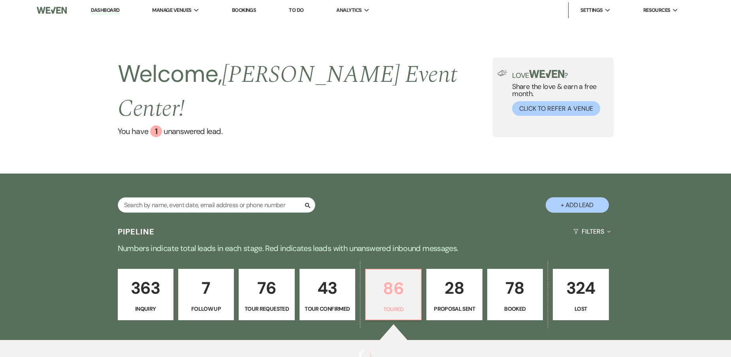
select select "5"
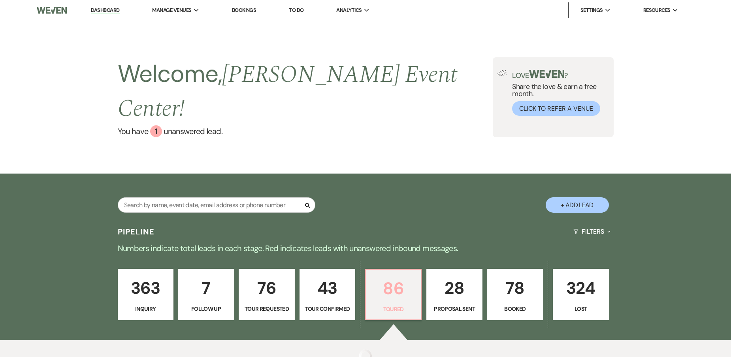
select select "5"
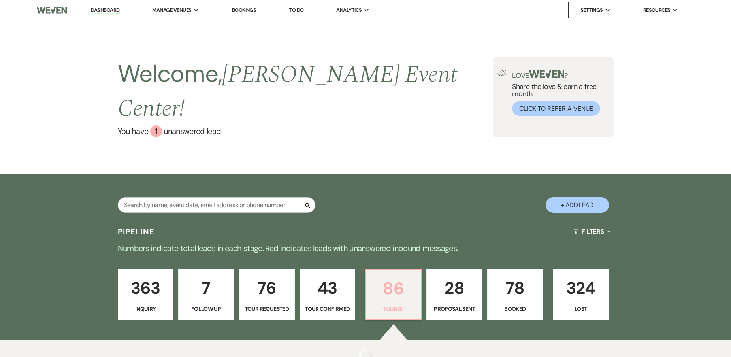
select select "5"
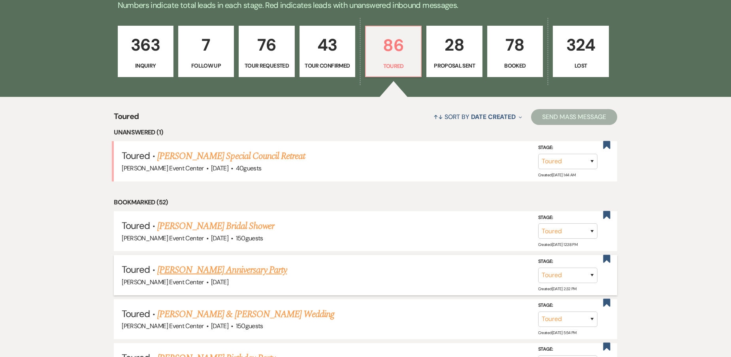
scroll to position [259, 0]
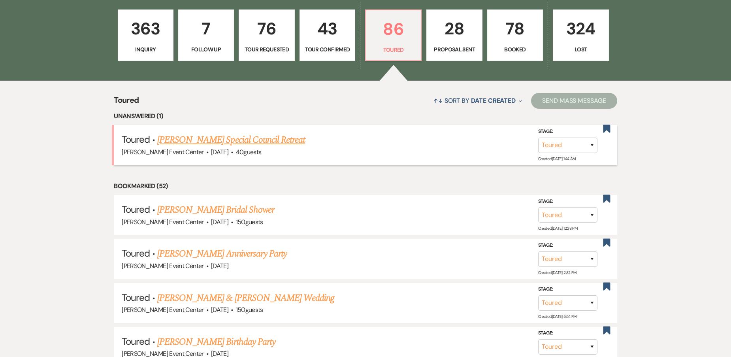
click at [227, 133] on link "Alicia Thomas's Special Council Retreat" at bounding box center [231, 140] width 148 height 14
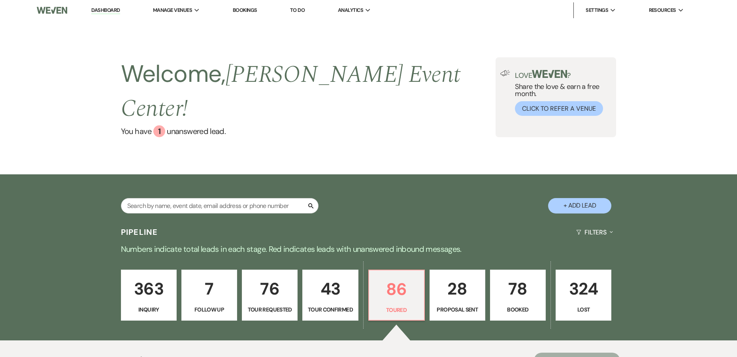
select select "5"
select select "13"
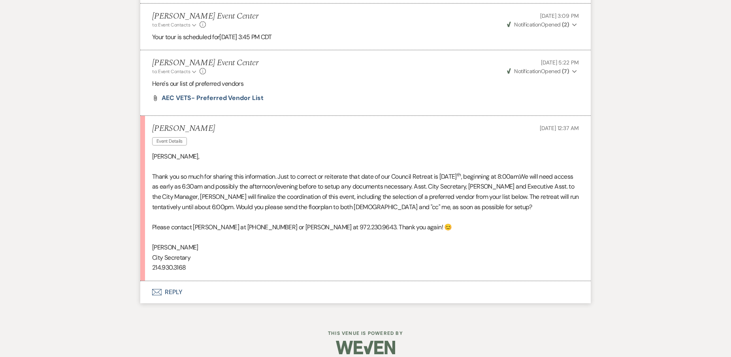
scroll to position [464, 0]
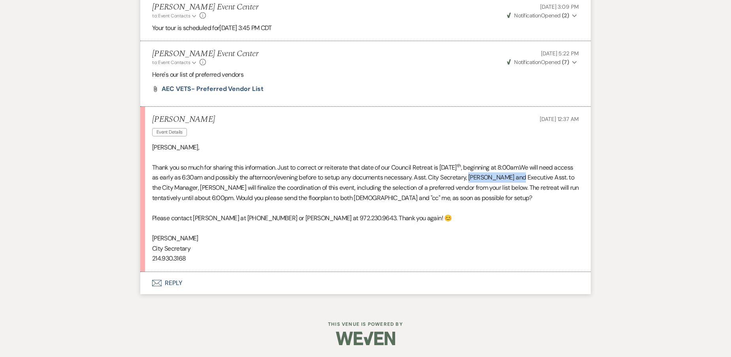
drag, startPoint x: 567, startPoint y: 177, endPoint x: 517, endPoint y: 182, distance: 49.6
click at [517, 182] on p "Thank you so much for sharing this information. Just to correct or reiterate th…" at bounding box center [365, 182] width 427 height 40
copy p "LaGerisyn [PERSON_NAME]"
drag, startPoint x: 270, startPoint y: 218, endPoint x: 234, endPoint y: 222, distance: 36.1
click at [234, 222] on p "Please contact Ms. Runnels at 972.230.9646 or Ms. Lewis at 972.230.9643. Thank …" at bounding box center [365, 218] width 427 height 10
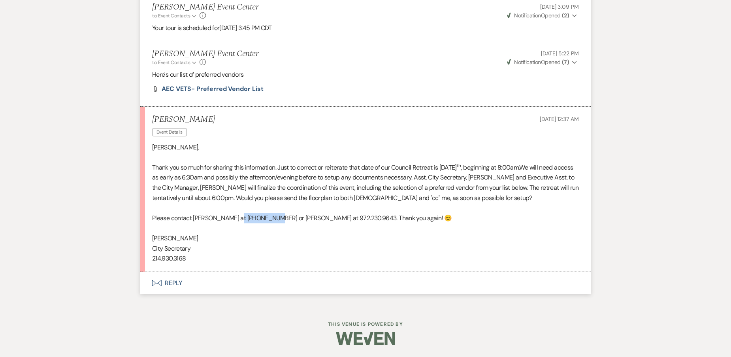
copy p "972.230.9646"
drag, startPoint x: 282, startPoint y: 188, endPoint x: 249, endPoint y: 188, distance: 33.2
click at [249, 188] on p "Thank you so much for sharing this information. Just to correct or reiterate th…" at bounding box center [365, 182] width 427 height 40
copy p "Becky Lewis"
drag, startPoint x: 348, startPoint y: 219, endPoint x: 312, endPoint y: 218, distance: 36.3
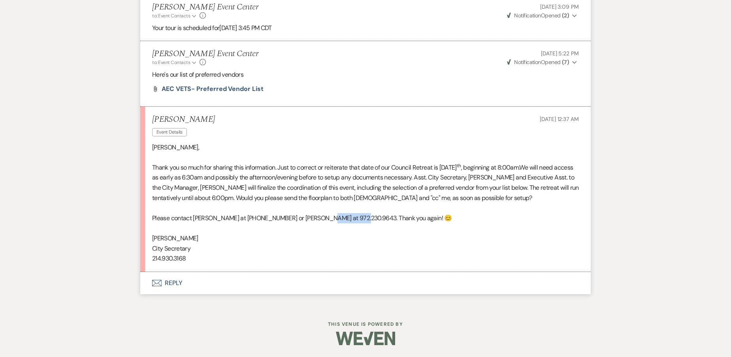
click at [312, 218] on p "Please contact Ms. Runnels at 972.230.9646 or Ms. Lewis at 972.230.9643. Thank …" at bounding box center [365, 218] width 427 height 10
copy p "972.230.9643"
click at [171, 279] on button "Envelope Reply" at bounding box center [365, 283] width 450 height 22
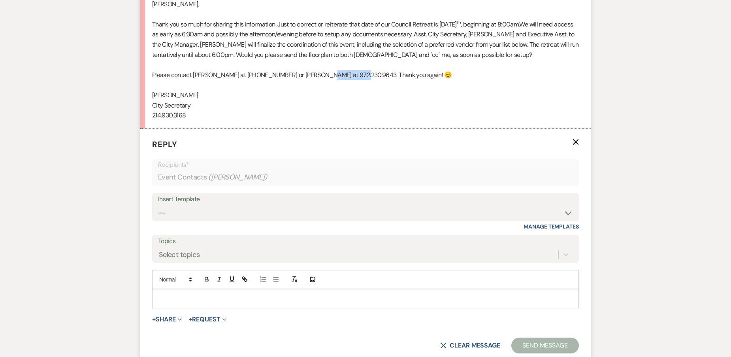
scroll to position [675, 0]
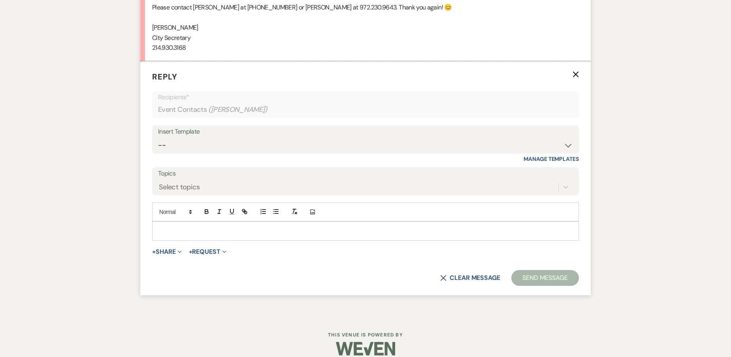
click at [190, 233] on p at bounding box center [365, 230] width 414 height 9
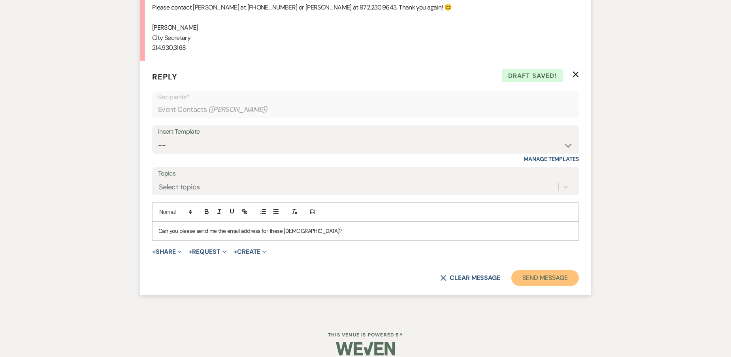
click at [530, 277] on button "Send Message" at bounding box center [545, 278] width 68 height 16
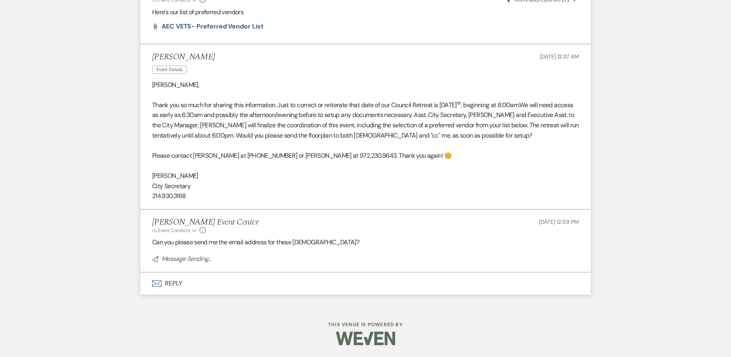
scroll to position [511, 0]
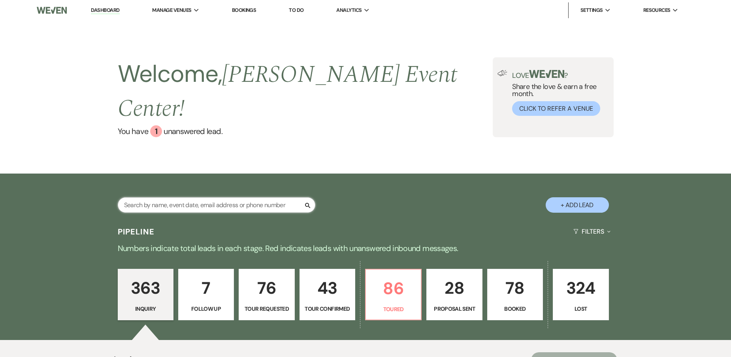
click at [187, 197] on input "text" at bounding box center [216, 204] width 197 height 15
type input "bria"
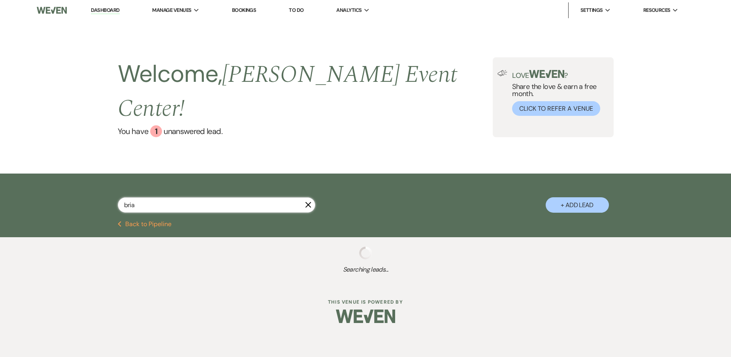
select select "8"
select select "10"
select select "8"
select select "4"
select select "5"
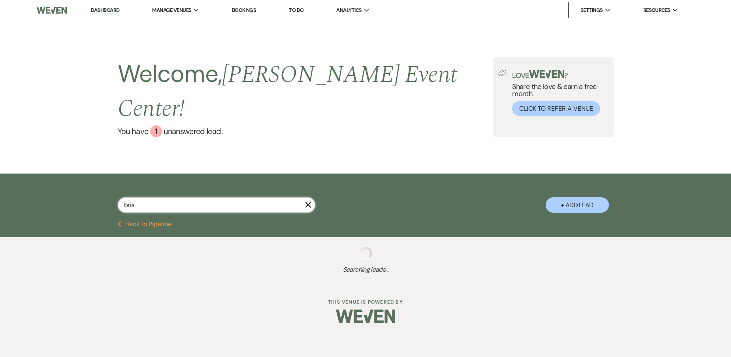
select select "5"
select select "8"
select select "5"
select select "8"
select select "1"
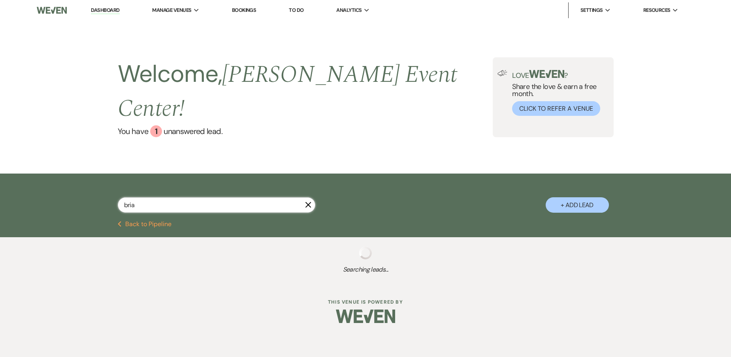
select select "8"
select select "4"
select select "2"
select select "8"
select select "6"
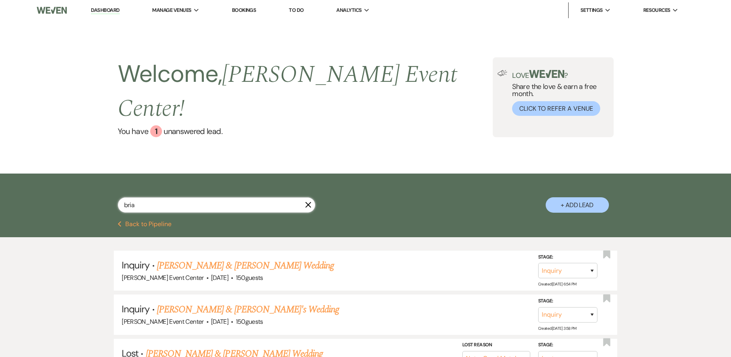
click at [154, 197] on input "bria" at bounding box center [216, 204] width 197 height 15
type input "briana"
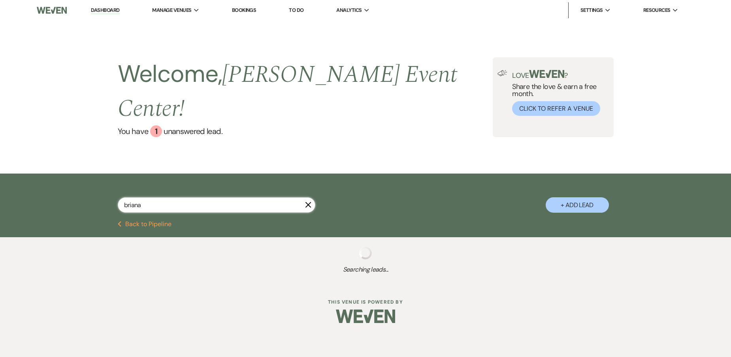
select select "8"
select select "1"
select select "8"
select select "4"
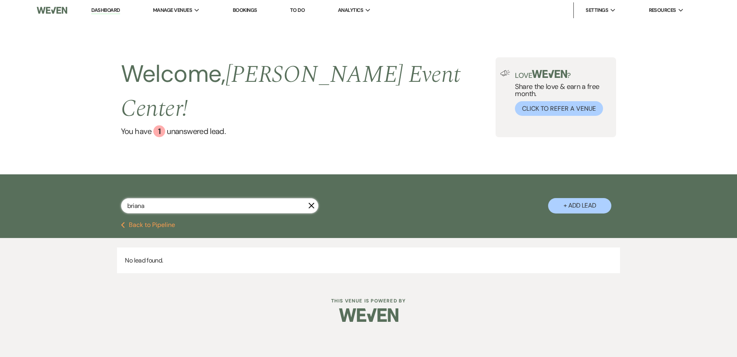
type input "brianao"
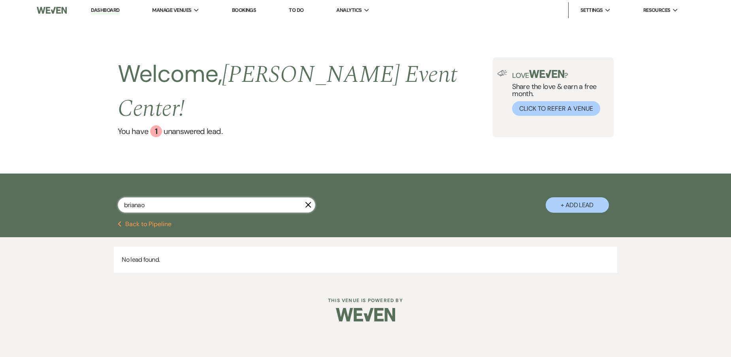
select select "8"
select select "1"
select select "8"
select select "4"
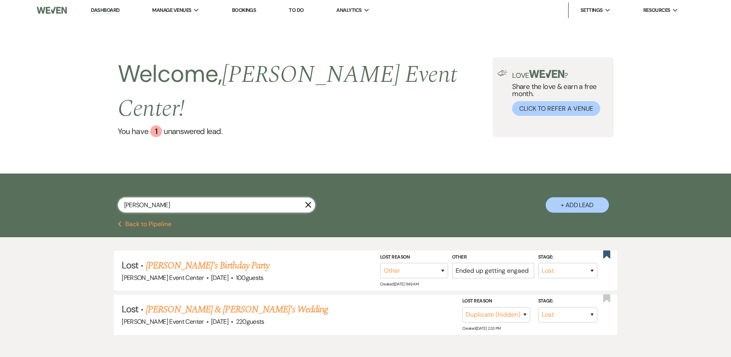
type input "briana o"
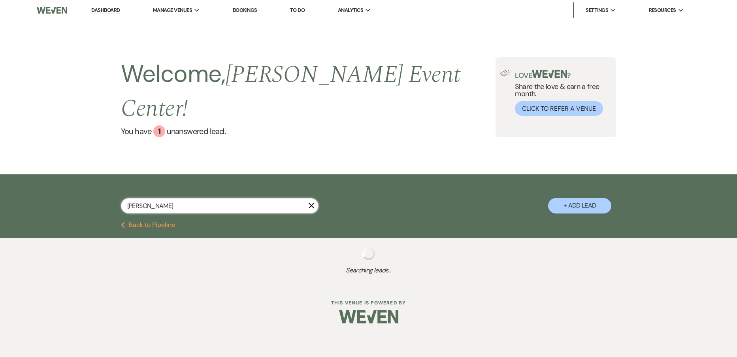
select select "5"
select select "2"
select select "6"
select select "5"
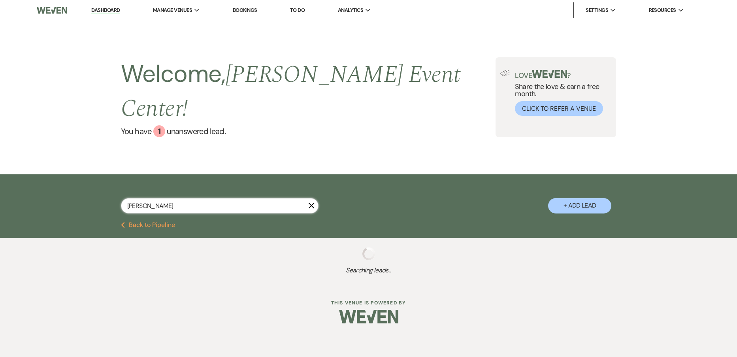
select select "8"
select select "4"
select select "5"
select select "2"
select select "6"
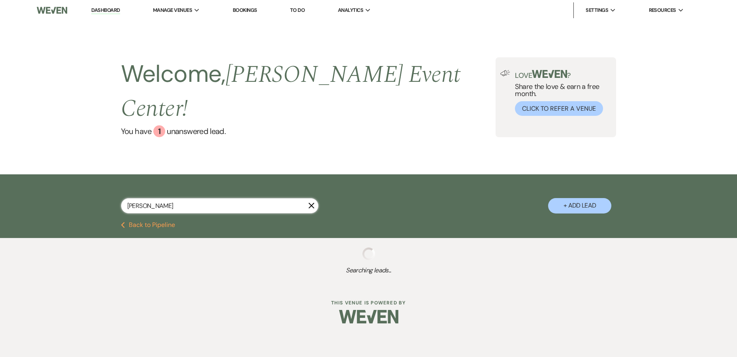
select select "5"
select select "2"
select select "5"
select select "6"
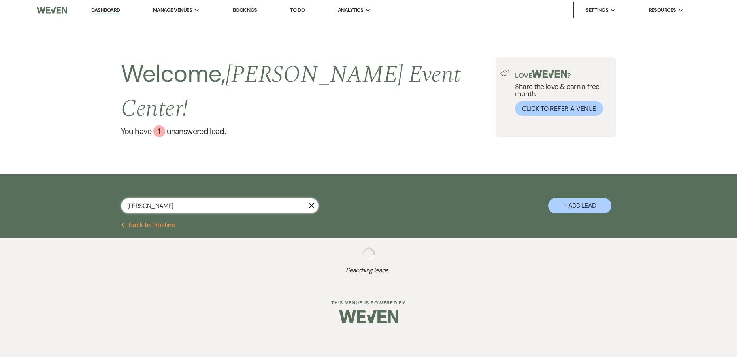
select select "2"
select select "4"
select select "8"
select select "4"
select select "8"
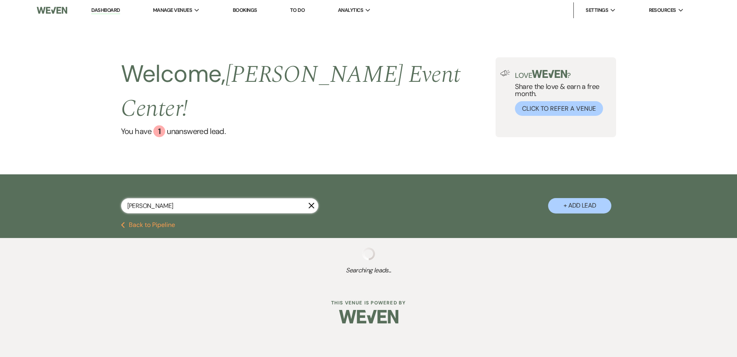
select select "4"
select select "8"
select select "4"
select select "5"
select select "9"
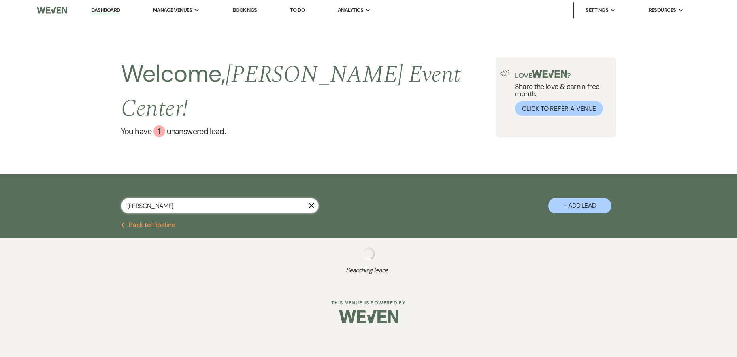
select select "6"
select select "2"
select select "5"
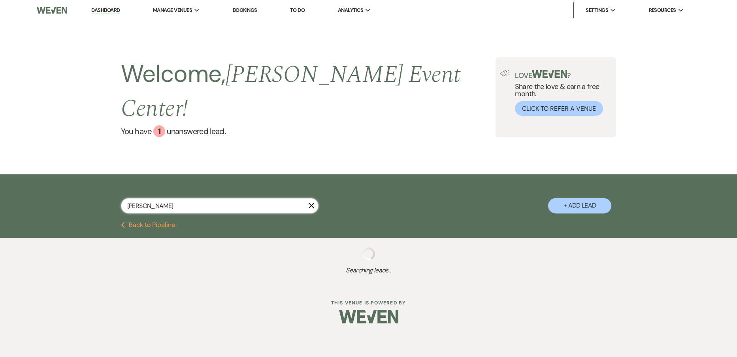
select select "4"
select select "5"
select select "8"
select select "4"
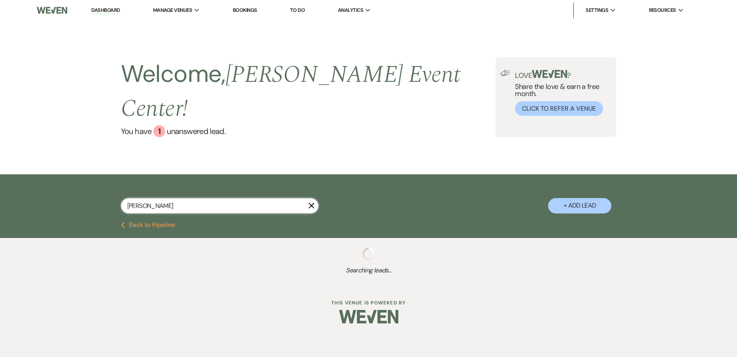
select select "5"
select select "8"
select select "7"
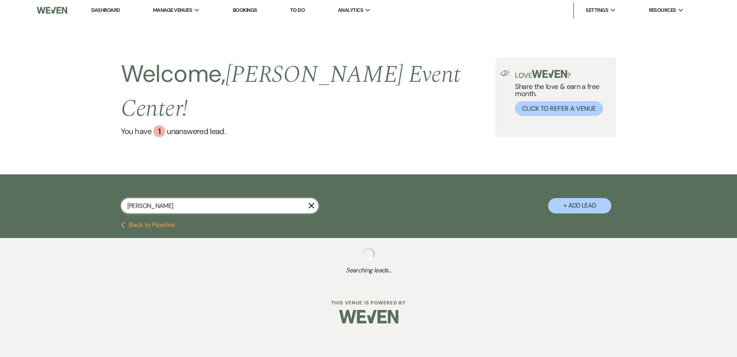
select select "9"
select select "2"
select select "8"
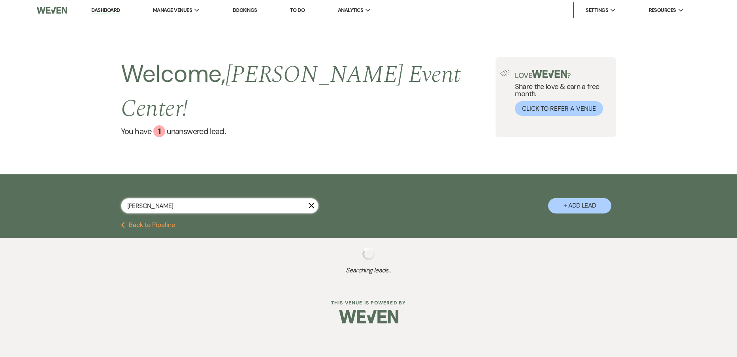
select select "5"
select select "2"
select select "8"
select select "6"
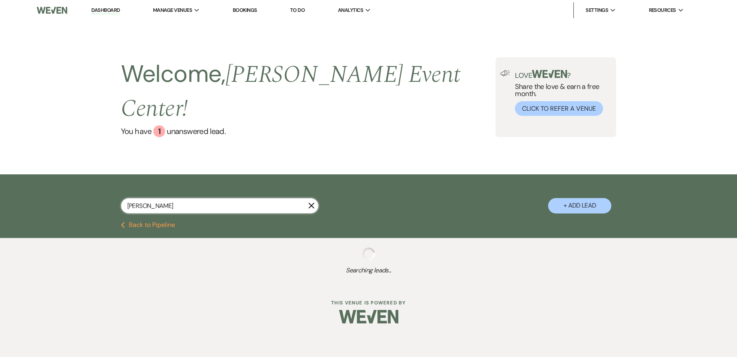
select select "5"
select select "8"
select select "5"
select select "8"
select select "7"
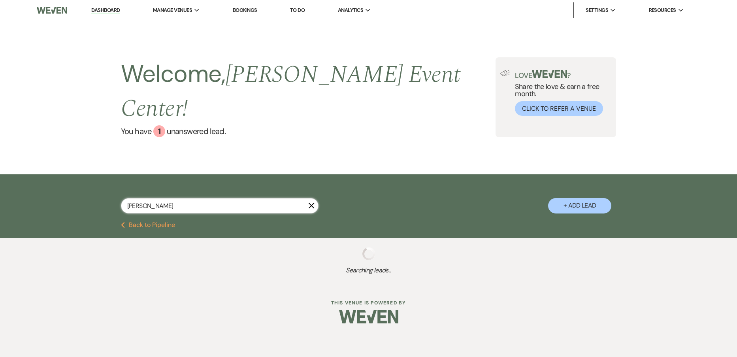
select select "5"
select select "8"
select select "4"
select select "2"
select select "5"
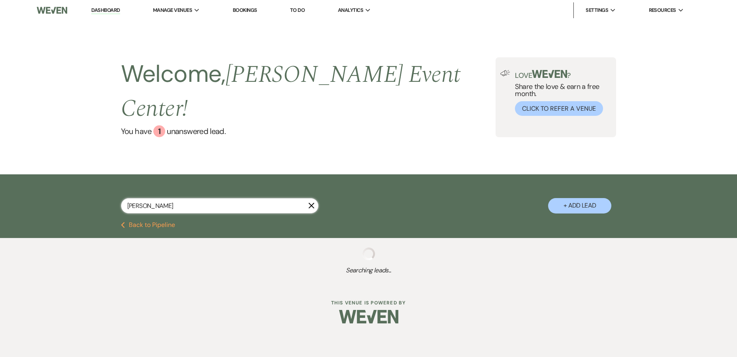
select select "8"
select select "1"
select select "6"
select select "5"
select select "4"
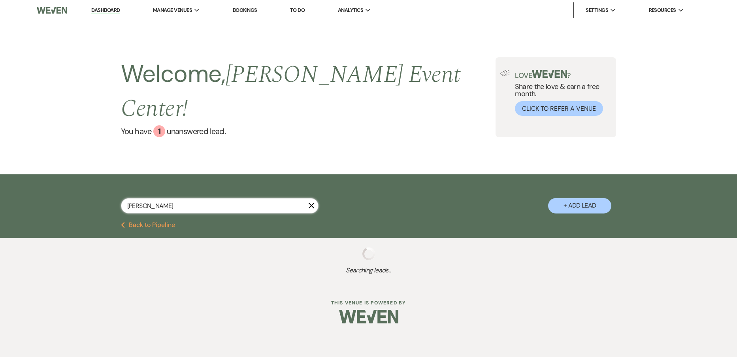
select select "2"
select select "8"
select select "6"
select select "4"
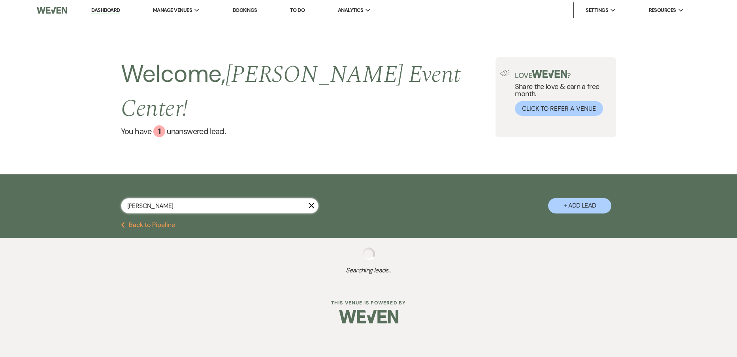
select select "8"
select select "5"
select select "8"
select select "4"
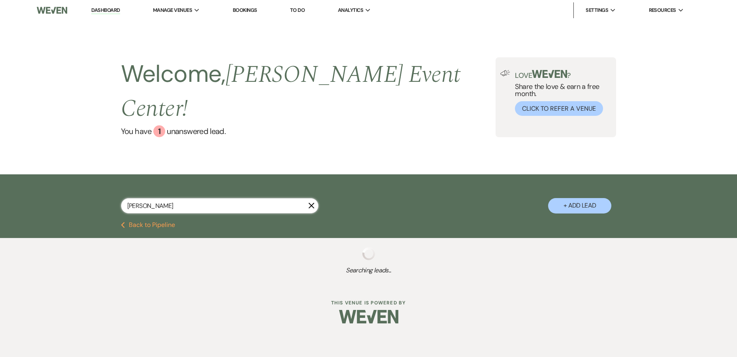
select select "4"
select select "8"
select select "7"
select select "6"
select select "8"
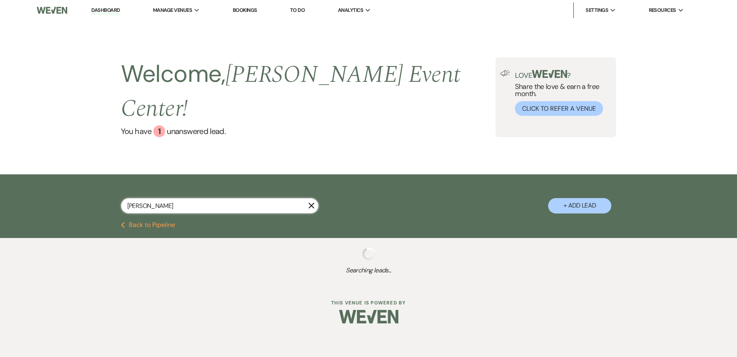
select select "9"
select select "5"
select select "8"
select select "6"
select select "8"
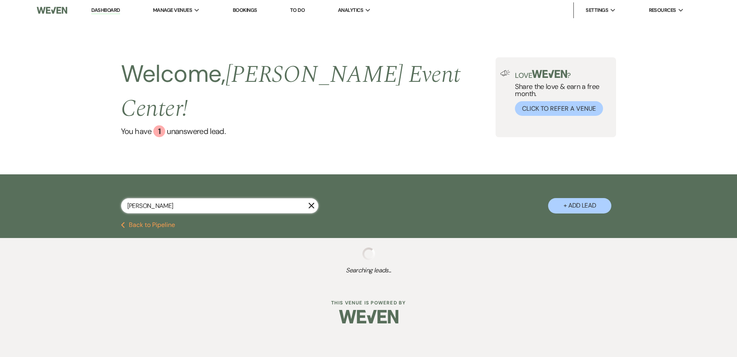
select select "10"
select select "8"
select select "4"
select select "6"
select select "9"
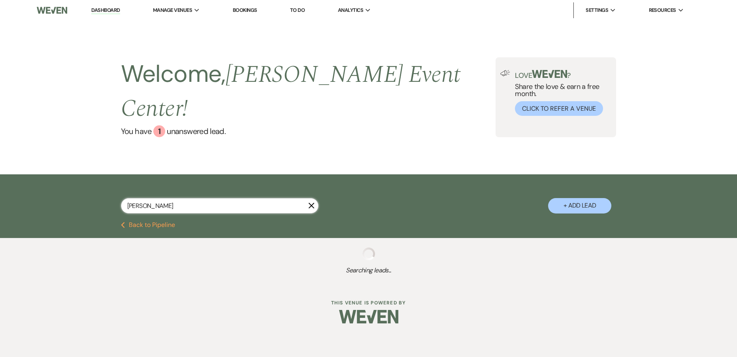
select select "9"
select select "8"
select select "6"
select select "8"
select select "7"
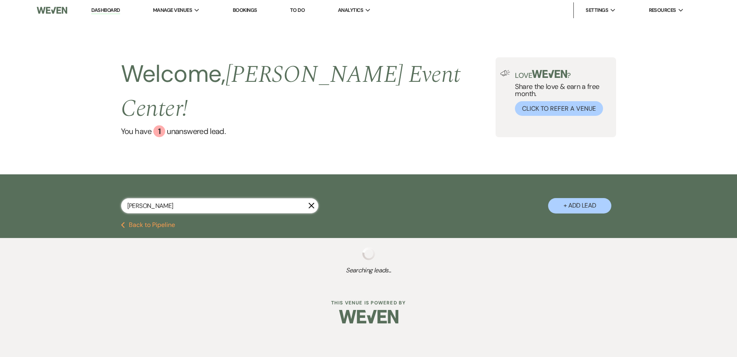
select select "8"
select select "4"
select select "8"
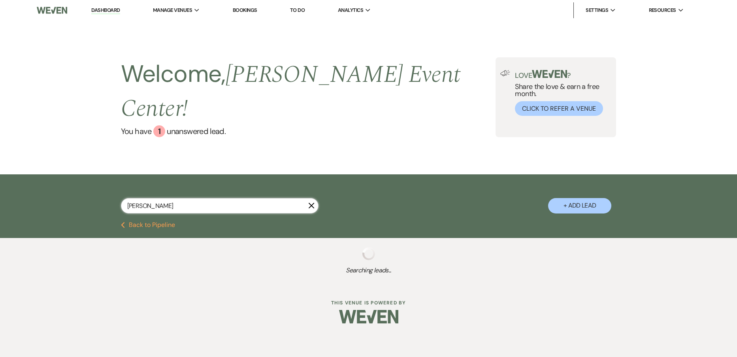
select select "4"
select select "8"
select select "1"
select select "8"
select select "6"
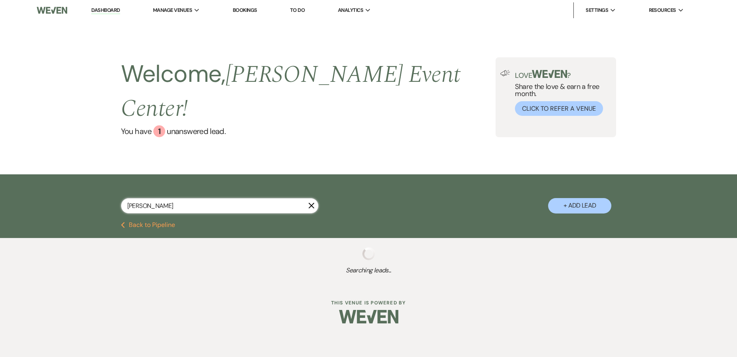
select select "4"
select select "8"
select select "1"
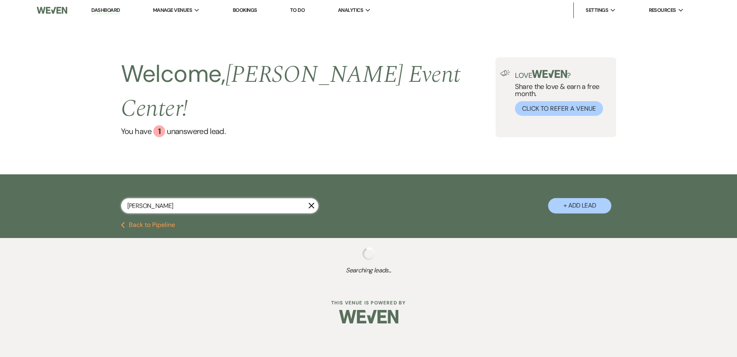
select select "8"
select select "4"
select select "8"
select select "10"
select select "8"
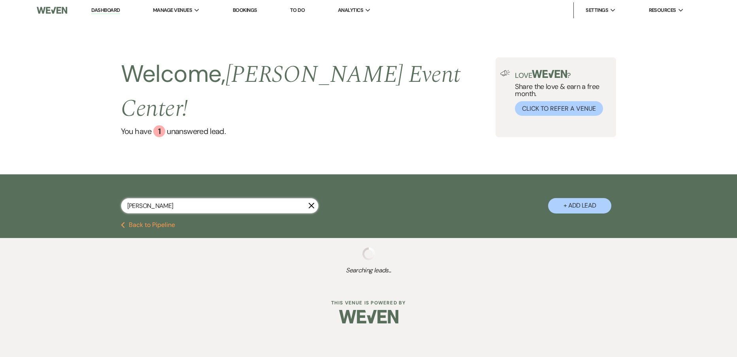
select select "4"
select select "8"
select select "5"
select select "6"
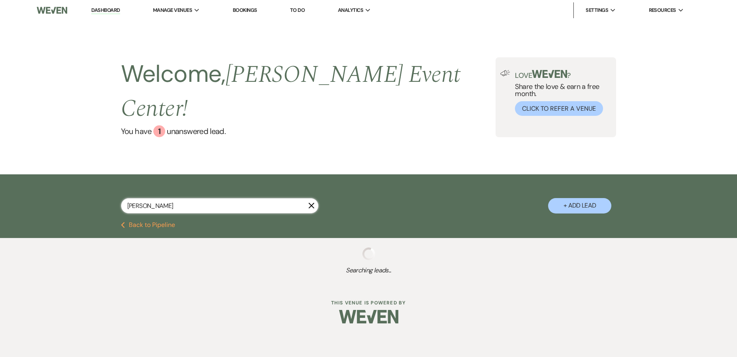
select select "8"
select select "4"
select select "8"
select select "6"
select select "4"
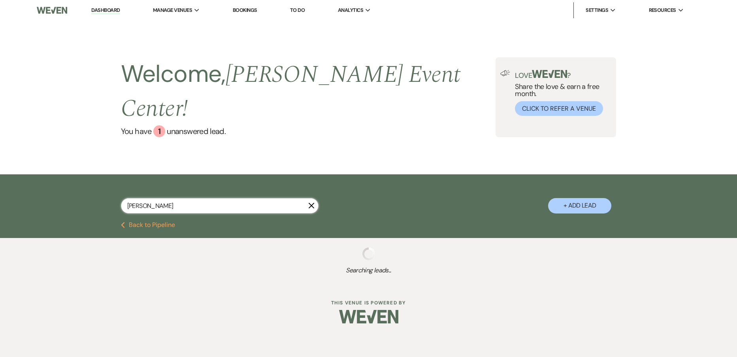
select select "6"
select select "2"
select select "8"
select select "7"
select select "2"
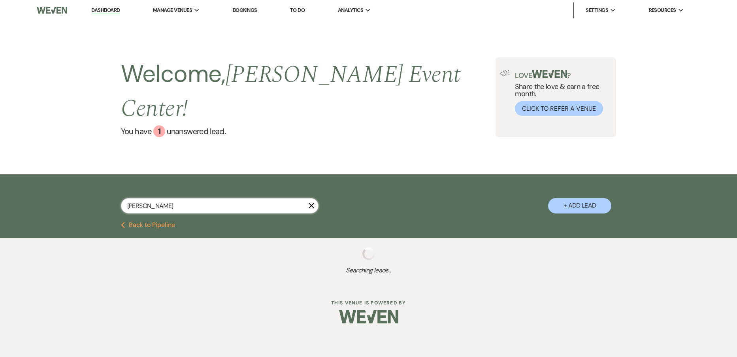
select select "2"
select select "8"
select select "6"
select select "4"
select select "6"
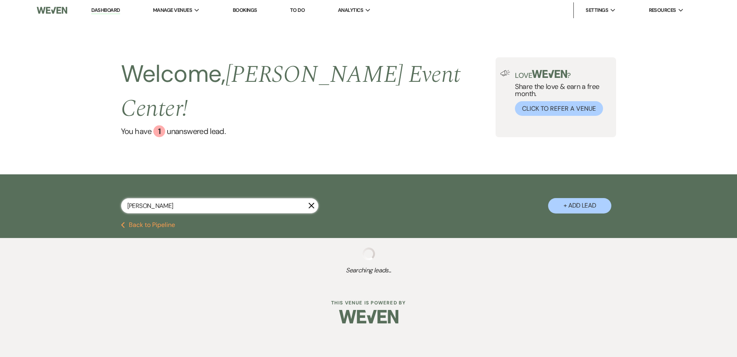
select select "8"
select select "5"
select select "2"
select select "5"
select select "8"
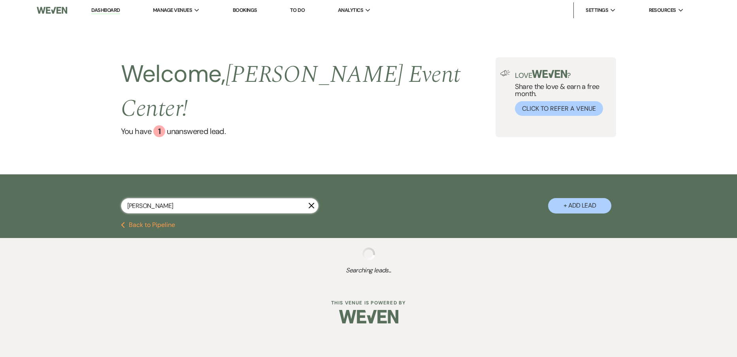
select select "6"
select select "5"
select select "8"
select select "6"
select select "8"
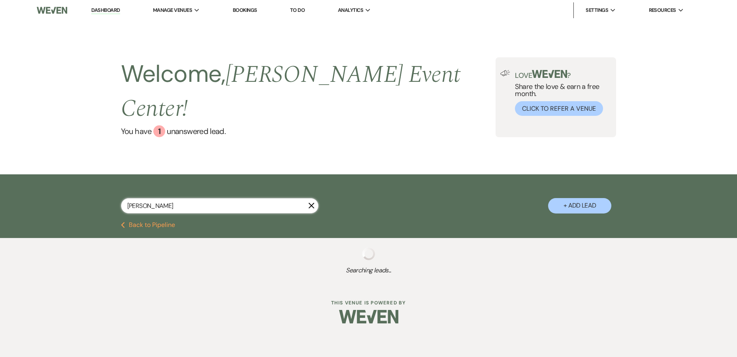
select select "2"
select select "8"
select select "2"
select select "8"
select select "6"
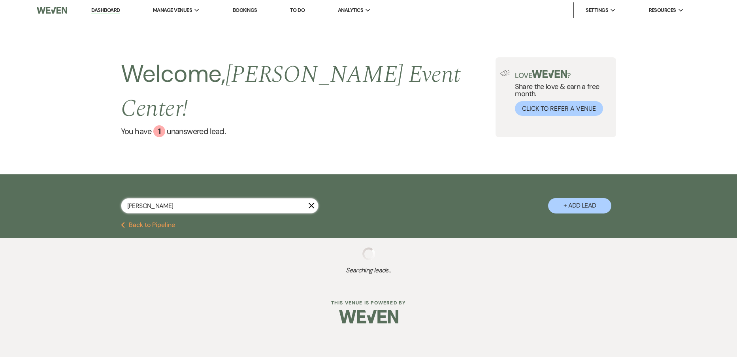
select select "5"
select select "8"
select select "6"
select select "8"
select select "5"
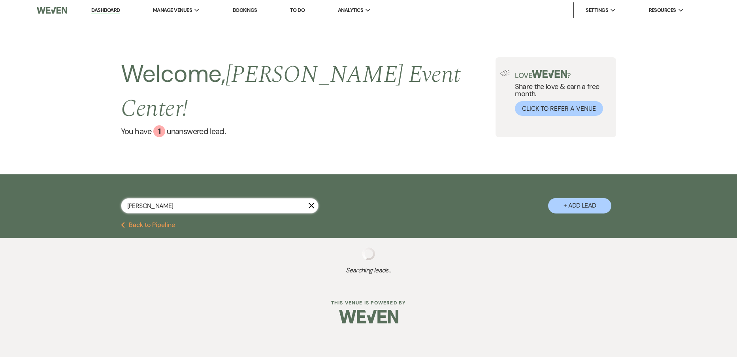
select select "2"
select select "8"
select select "5"
select select "8"
select select "10"
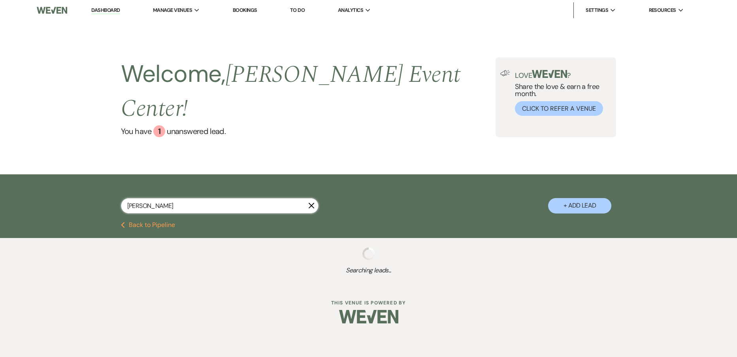
select select "5"
select select "8"
select select "5"
select select "8"
select select "4"
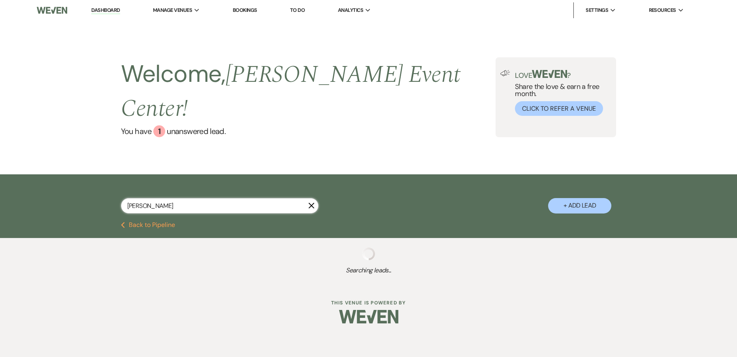
select select "8"
select select "6"
select select "8"
select select "4"
select select "8"
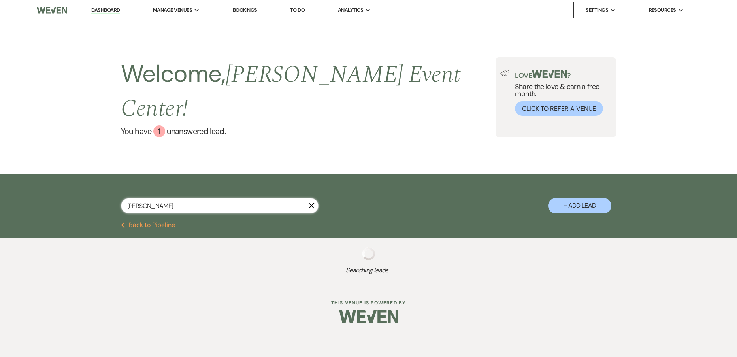
select select "6"
select select "8"
select select "6"
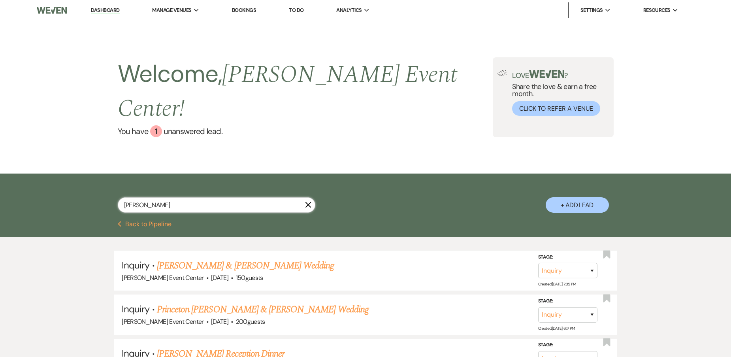
click at [154, 197] on input "briana o" at bounding box center [216, 204] width 197 height 15
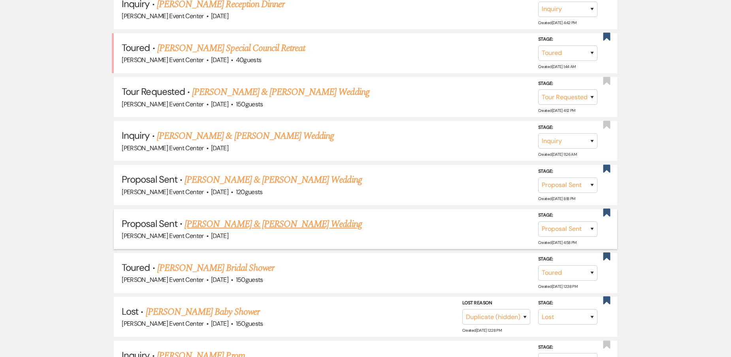
scroll to position [395, 0]
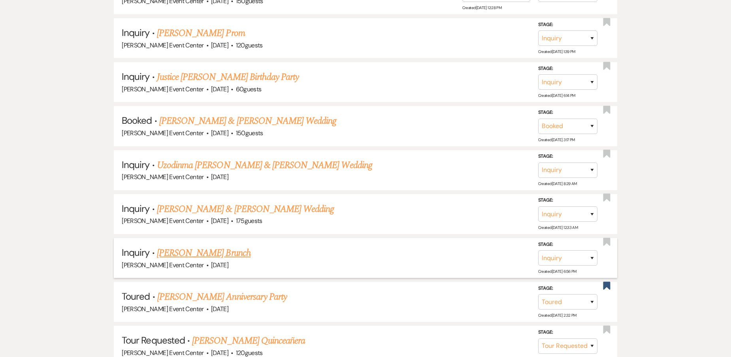
drag, startPoint x: 193, startPoint y: 303, endPoint x: 160, endPoint y: 270, distance: 46.1
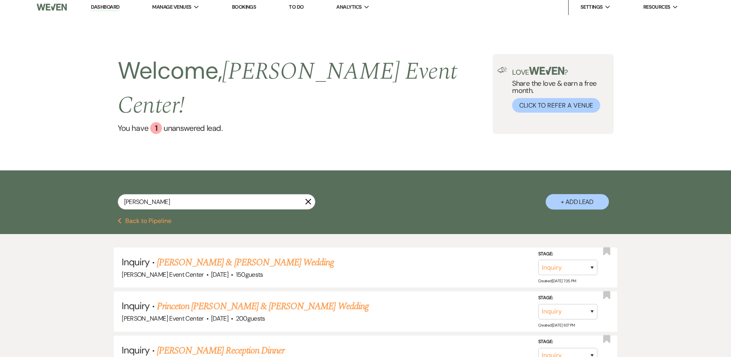
scroll to position [4, 0]
click at [158, 194] on input "briana o" at bounding box center [216, 201] width 197 height 15
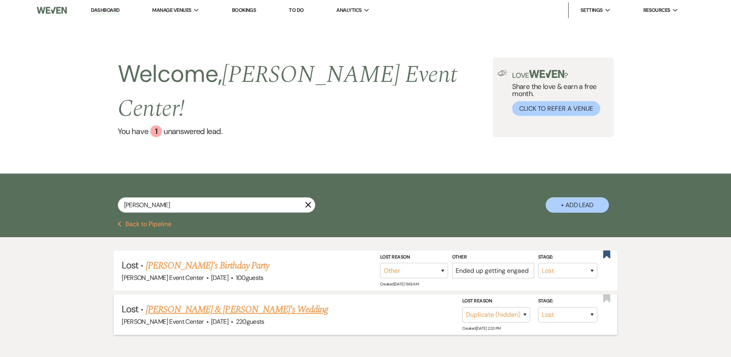
click at [196, 302] on link "Briana Owens & Fiance's Wedding" at bounding box center [237, 309] width 182 height 14
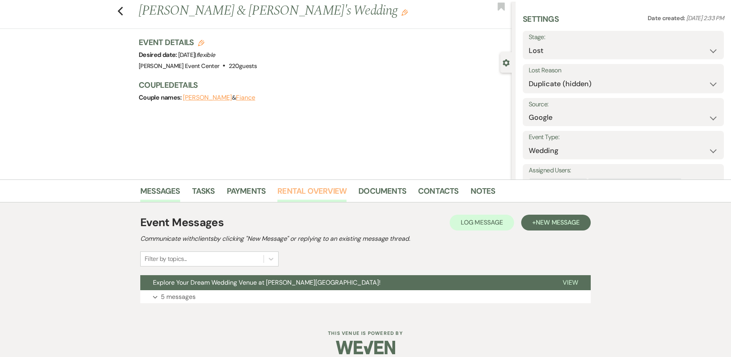
scroll to position [28, 0]
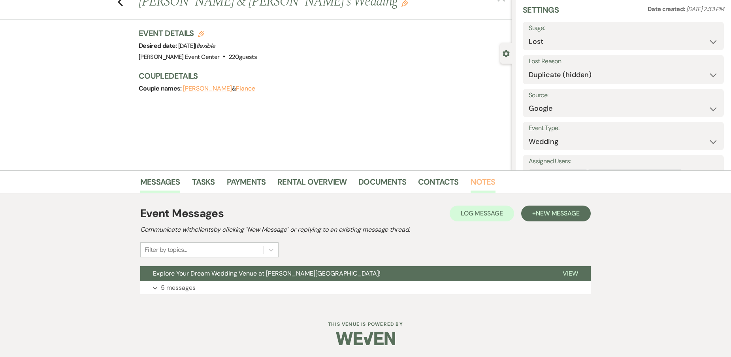
click at [476, 181] on link "Notes" at bounding box center [482, 183] width 25 height 17
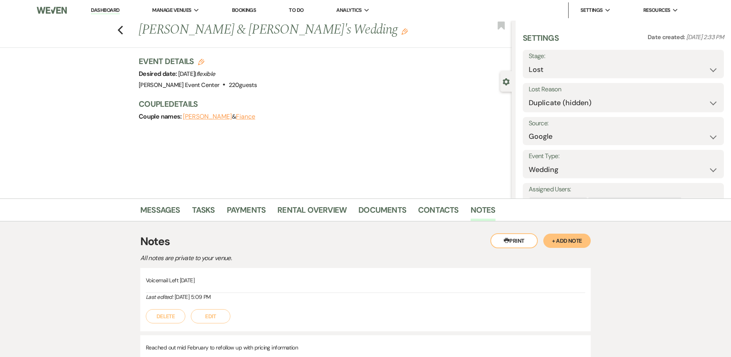
click at [441, 192] on div "Previous Briana Owens & Fiance's Wedding Edit Bookmark Gear Settings Settings D…" at bounding box center [255, 110] width 511 height 178
click at [436, 209] on link "Contacts" at bounding box center [438, 211] width 41 height 17
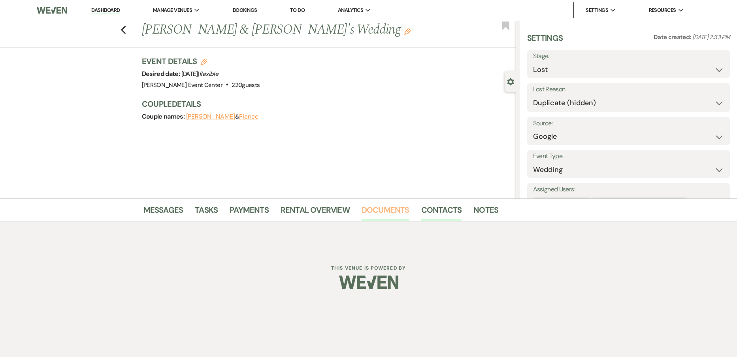
click at [379, 212] on link "Documents" at bounding box center [385, 211] width 48 height 17
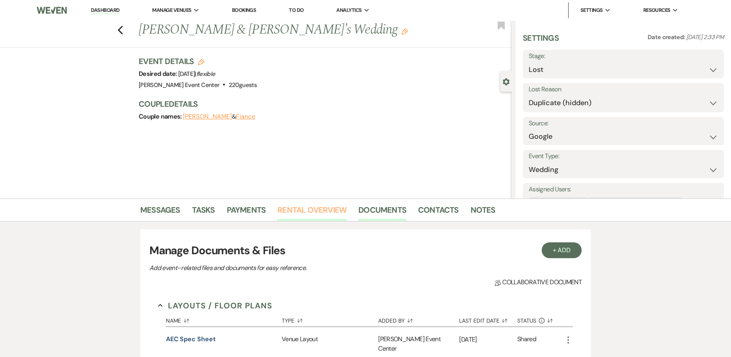
click at [278, 205] on link "Rental Overview" at bounding box center [311, 211] width 69 height 17
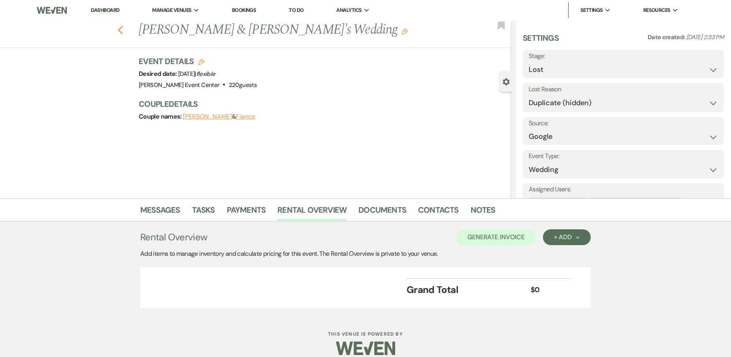
click at [123, 26] on icon "Previous" at bounding box center [120, 29] width 6 height 9
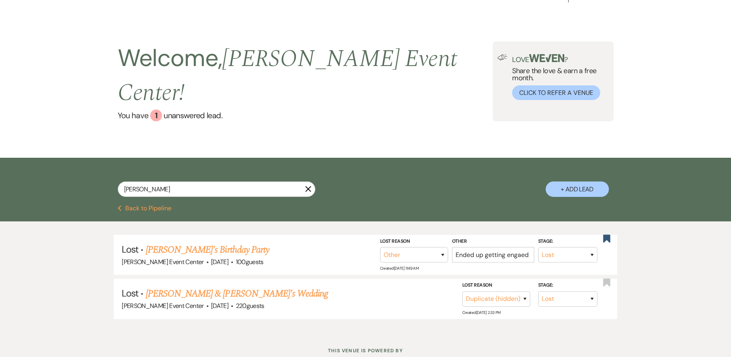
scroll to position [23, 0]
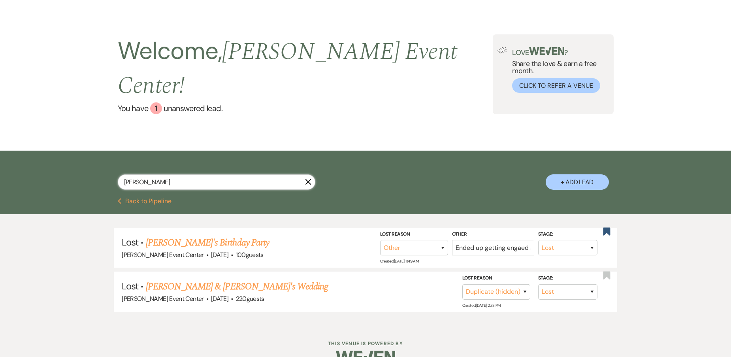
click at [142, 174] on input "briana owens" at bounding box center [216, 181] width 197 height 15
drag, startPoint x: 142, startPoint y: 164, endPoint x: 40, endPoint y: 159, distance: 102.4
click at [40, 159] on div "briana owens X + Add Lead" at bounding box center [365, 173] width 731 height 47
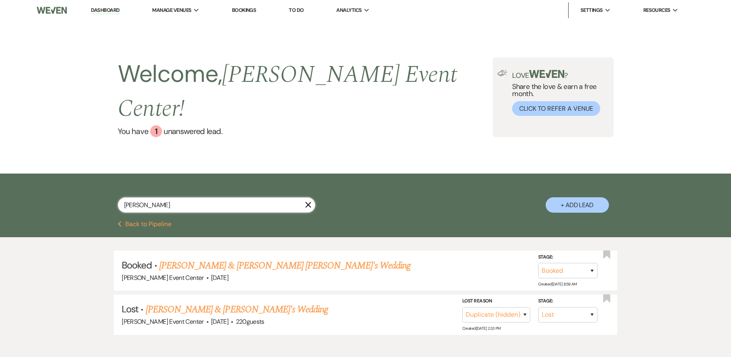
drag, startPoint x: 161, startPoint y: 187, endPoint x: 24, endPoint y: 158, distance: 139.7
click at [29, 173] on div "owens X + Add Lead" at bounding box center [365, 196] width 731 height 47
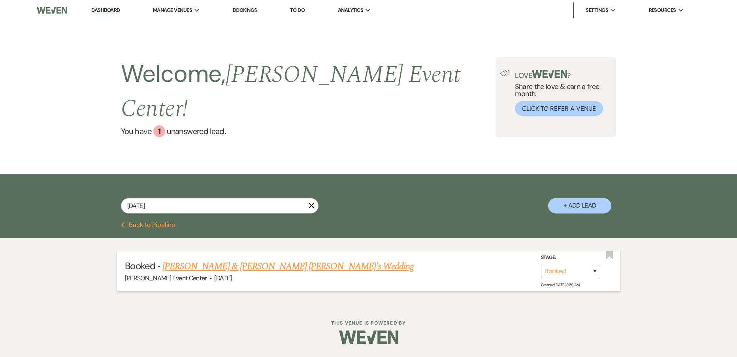
click at [232, 259] on link "Charles Agugua & MADEARS JELLIES's Wedding" at bounding box center [287, 266] width 251 height 14
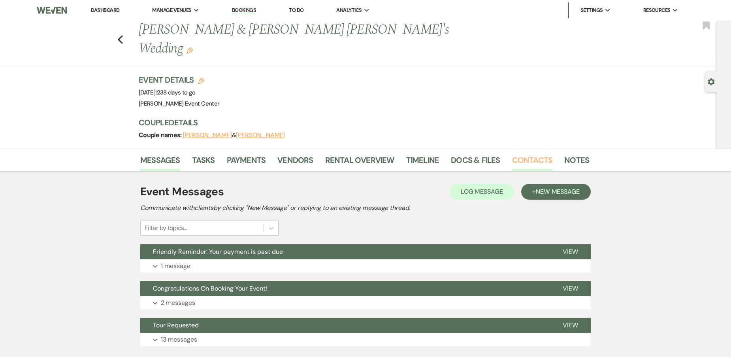
click at [517, 154] on link "Contacts" at bounding box center [532, 162] width 41 height 17
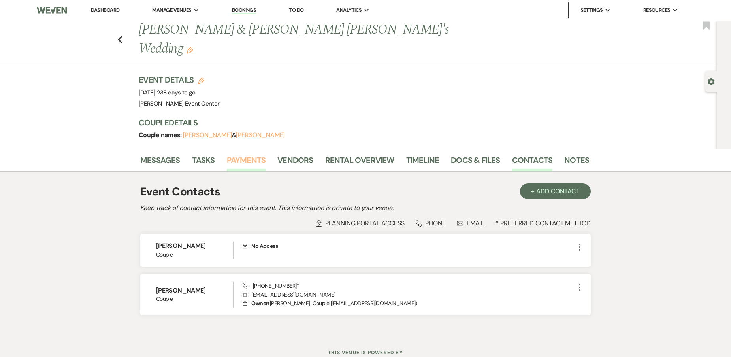
click at [244, 154] on link "Payments" at bounding box center [246, 162] width 39 height 17
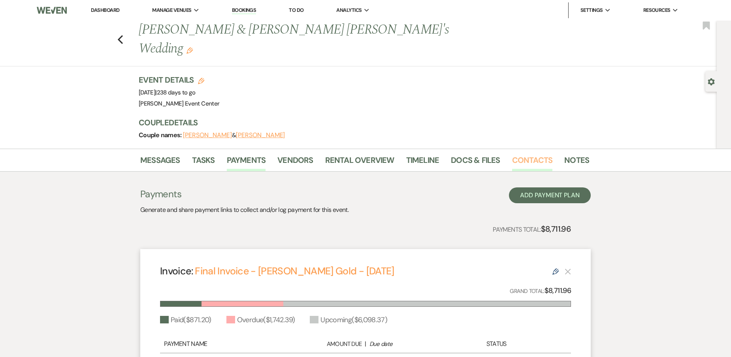
click at [528, 154] on link "Contacts" at bounding box center [532, 162] width 41 height 17
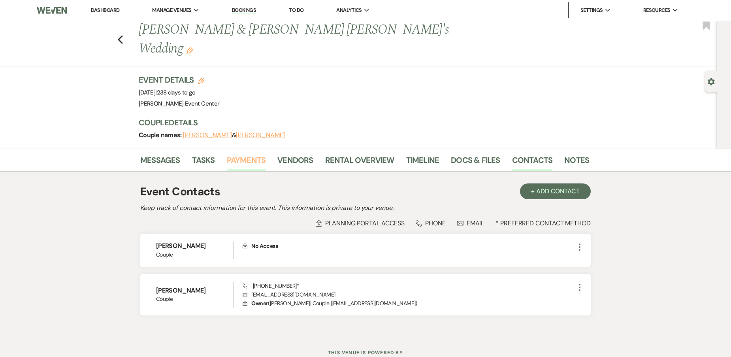
click at [254, 154] on link "Payments" at bounding box center [246, 162] width 39 height 17
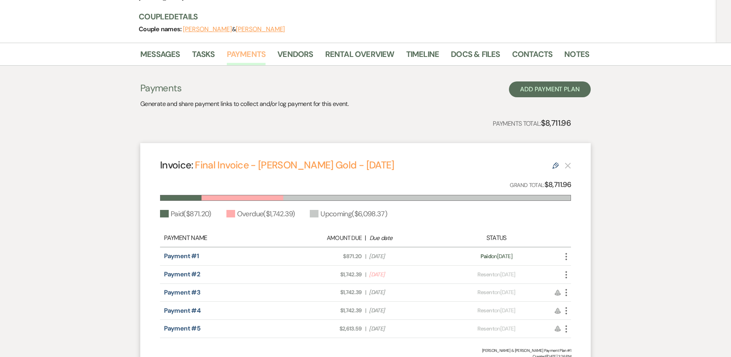
scroll to position [158, 0]
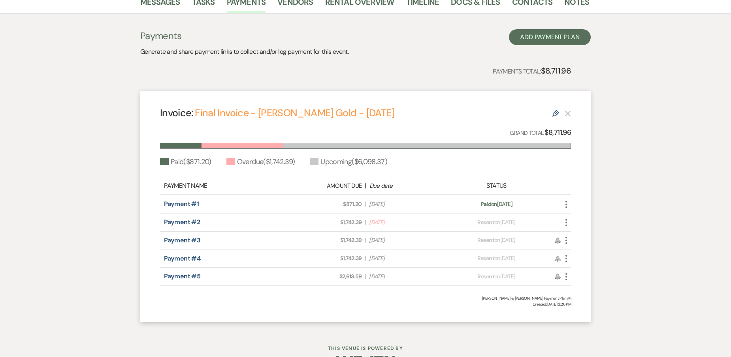
click at [98, 16] on div "Messages Tasks Payments Vendors Rental Overview Timeline Docs & Files Contacts …" at bounding box center [365, 160] width 731 height 339
click at [129, 73] on div "Messages Tasks Payments Vendors Rental Overview Timeline Docs & Files Contacts …" at bounding box center [365, 160] width 731 height 339
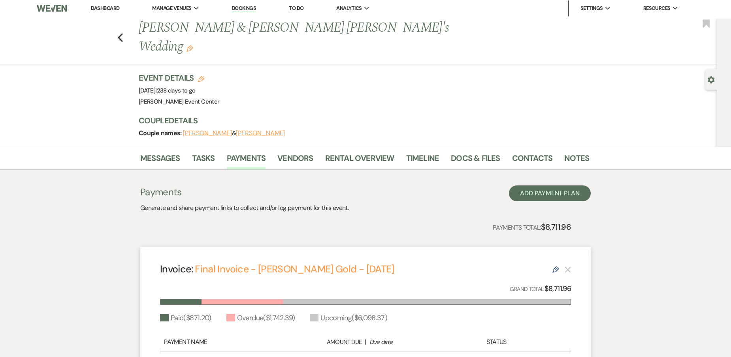
scroll to position [0, 0]
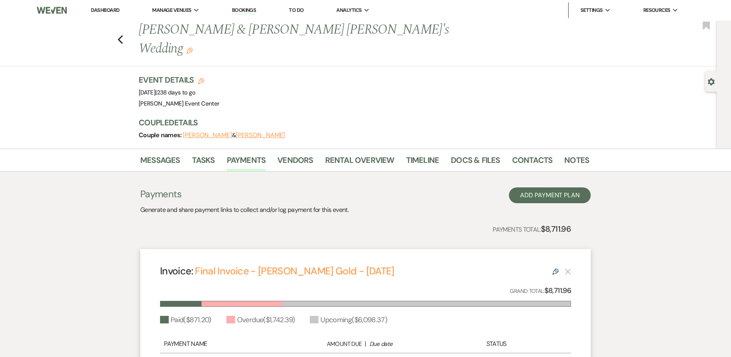
click at [193, 47] on icon "Edit" at bounding box center [189, 50] width 6 height 6
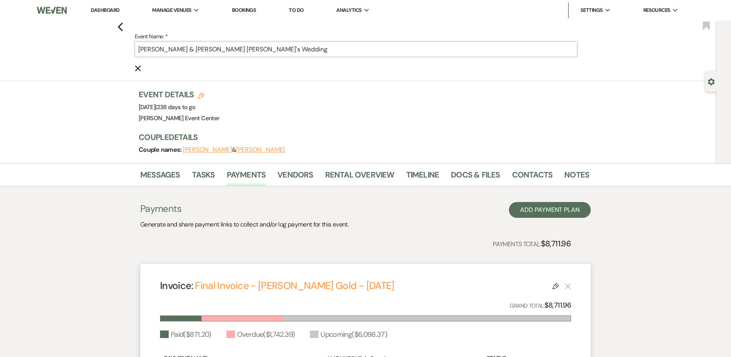
click at [247, 46] on input "Charles Agugua & MADEARS JELLIES's Wedding" at bounding box center [356, 48] width 442 height 15
drag, startPoint x: 252, startPoint y: 47, endPoint x: 195, endPoint y: 52, distance: 56.3
click at [195, 52] on input "Charles Agugua & MADEARS JELLIES's Wedding" at bounding box center [356, 48] width 442 height 15
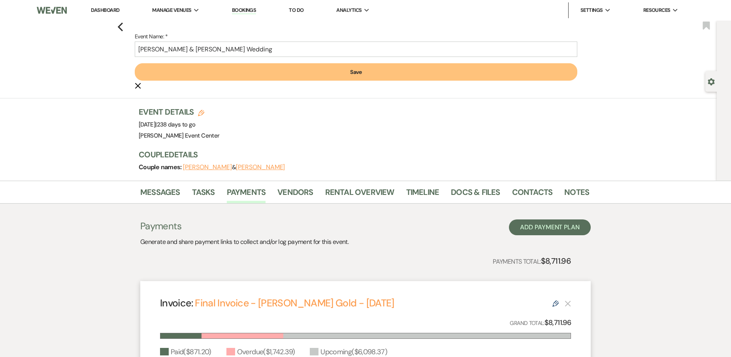
click at [282, 71] on button "Save" at bounding box center [356, 71] width 442 height 17
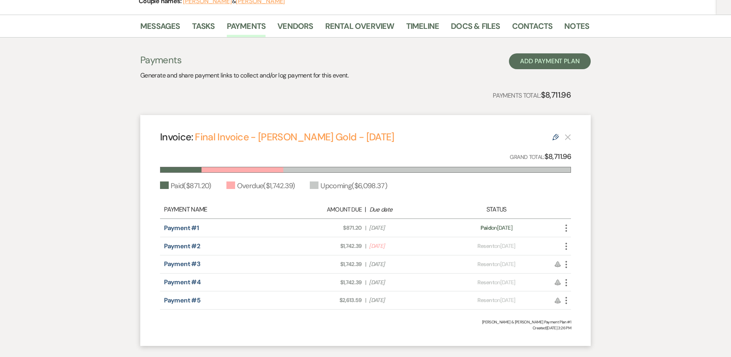
scroll to position [118, 0]
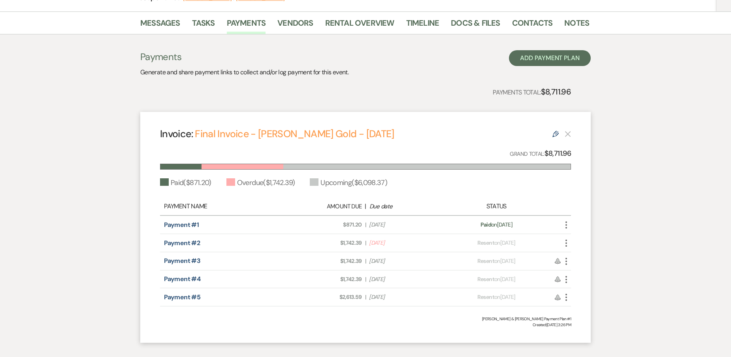
click at [566, 242] on icon "More" at bounding box center [565, 242] width 9 height 9
click at [575, 289] on link "Pencil Edit" at bounding box center [601, 285] width 80 height 13
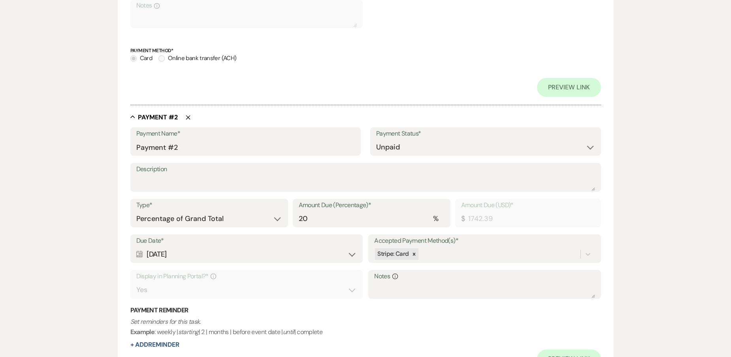
scroll to position [434, 0]
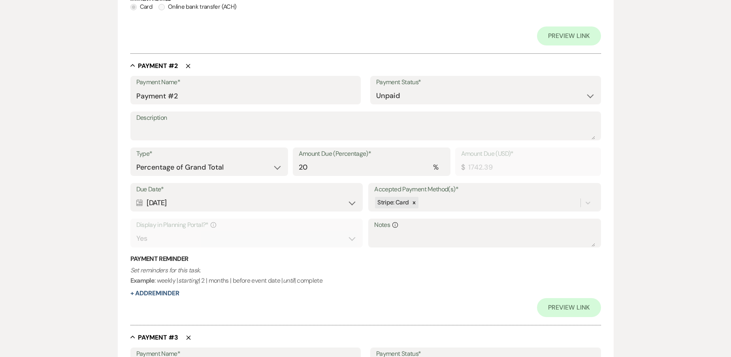
click at [353, 202] on div "Calendar Aug 10, 2025 Expand" at bounding box center [246, 202] width 220 height 15
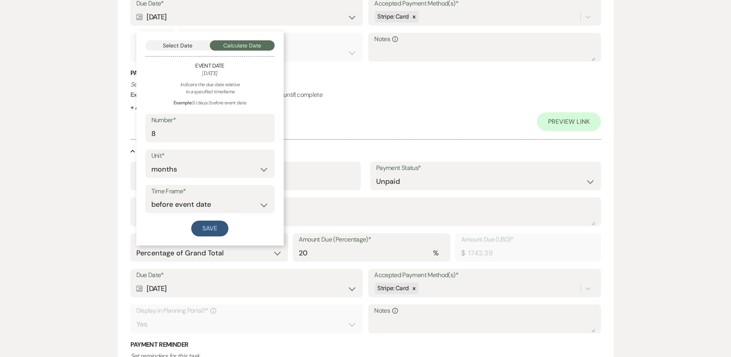
scroll to position [632, 0]
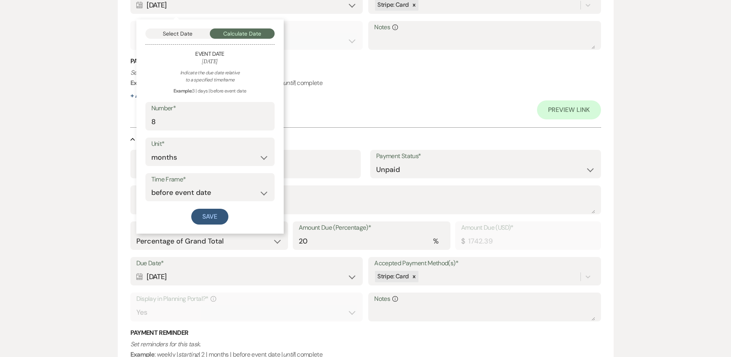
click at [351, 80] on p "Set reminders for this task. Example : weekly | starting | 2 | months | before …" at bounding box center [365, 78] width 470 height 20
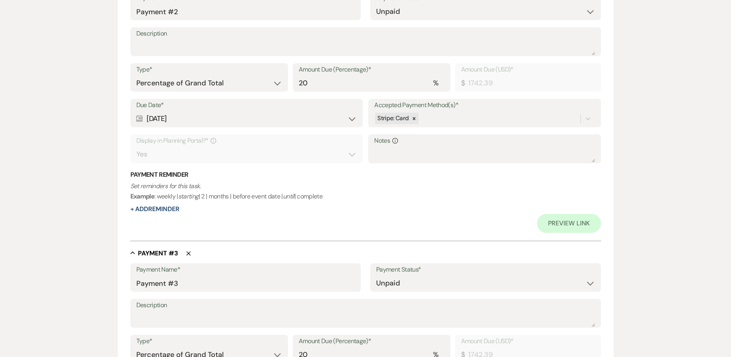
scroll to position [513, 0]
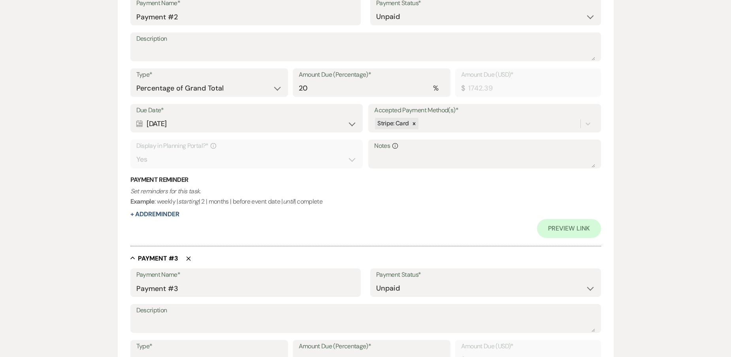
click at [352, 127] on div "Calendar Aug 10, 2025 Expand" at bounding box center [246, 123] width 220 height 15
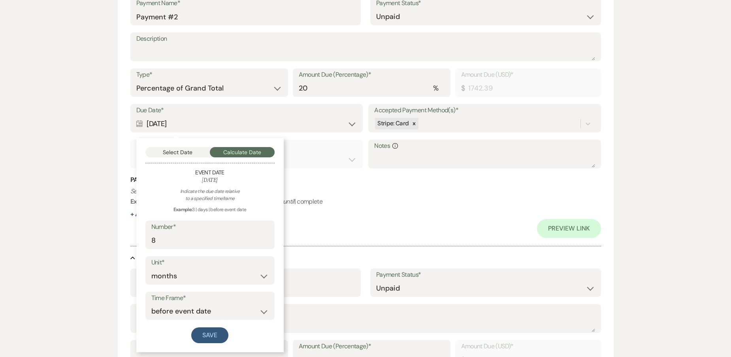
scroll to position [553, 0]
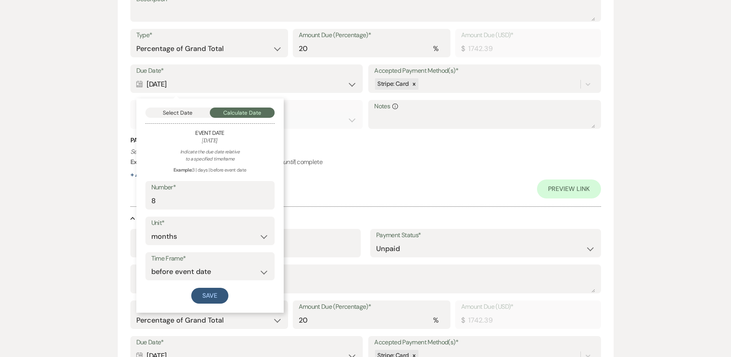
click at [331, 138] on h3 "Payment Reminder" at bounding box center [365, 140] width 470 height 9
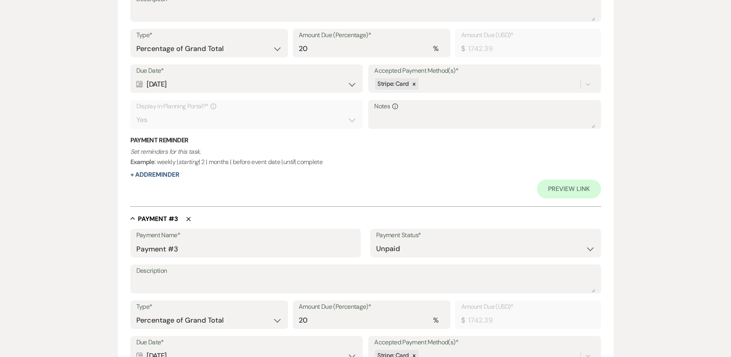
click at [181, 85] on div "Calendar Aug 10, 2025 Expand" at bounding box center [246, 84] width 220 height 15
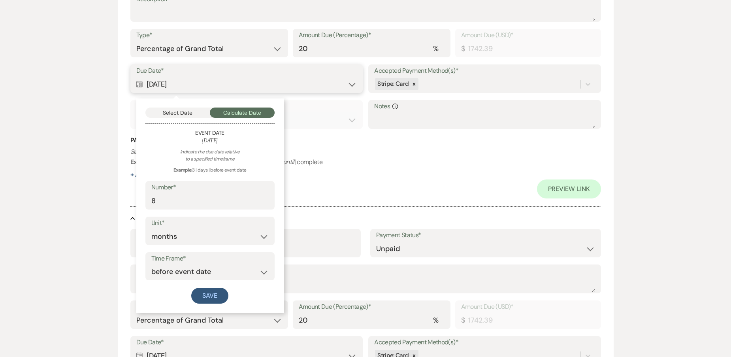
click at [183, 111] on button "Select Date" at bounding box center [177, 112] width 65 height 10
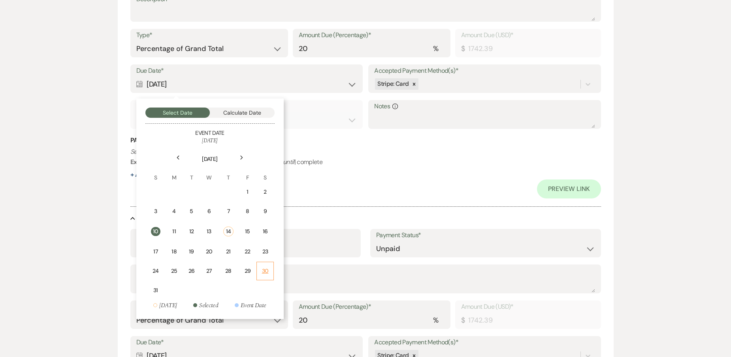
click at [257, 271] on td "30" at bounding box center [264, 270] width 17 height 19
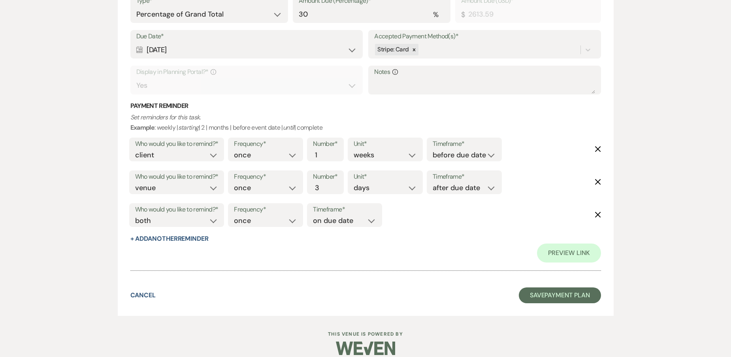
scroll to position [1607, 0]
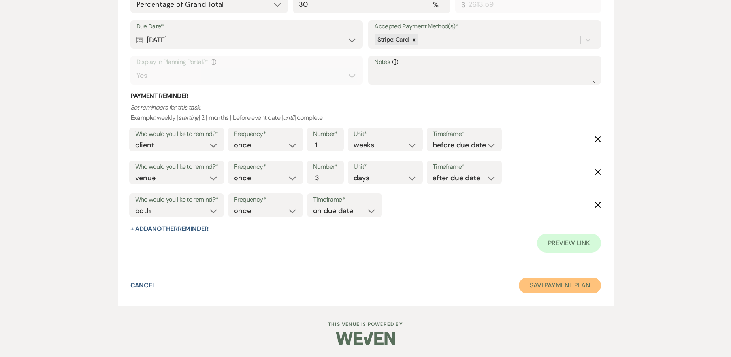
click at [536, 290] on button "Save Payment Plan" at bounding box center [560, 285] width 82 height 16
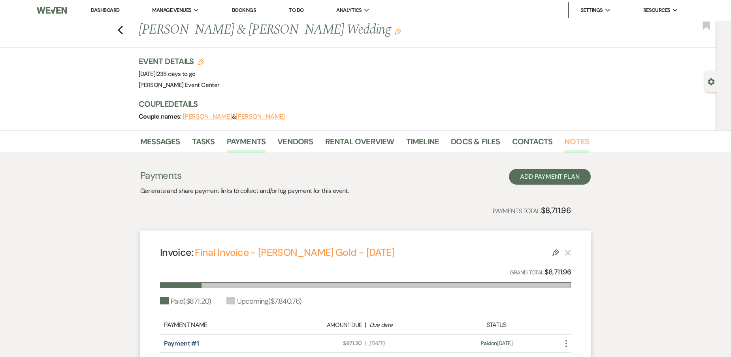
click at [581, 144] on link "Notes" at bounding box center [576, 143] width 25 height 17
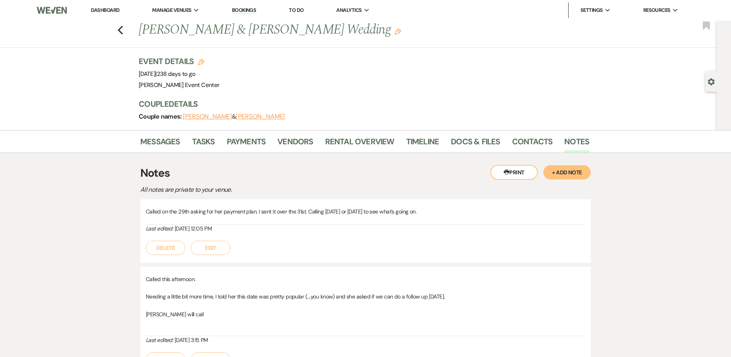
click at [567, 166] on button "+ Add Note" at bounding box center [566, 172] width 47 height 14
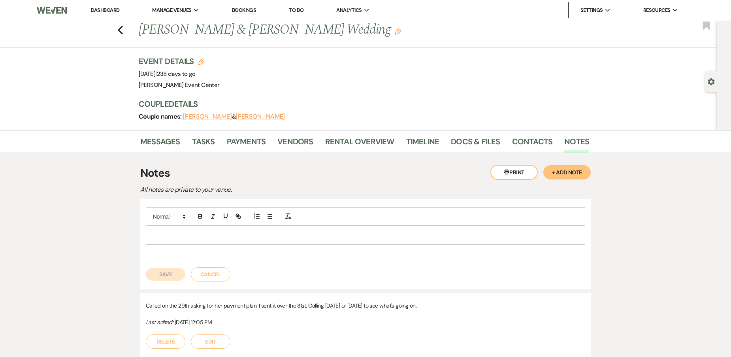
click at [248, 232] on p at bounding box center [365, 234] width 427 height 9
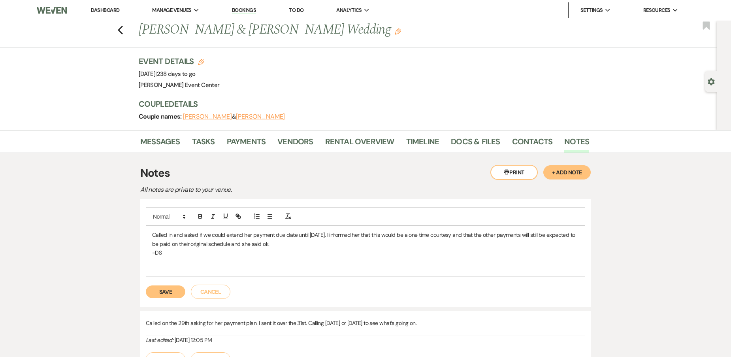
click at [164, 288] on button "Save" at bounding box center [165, 291] width 39 height 13
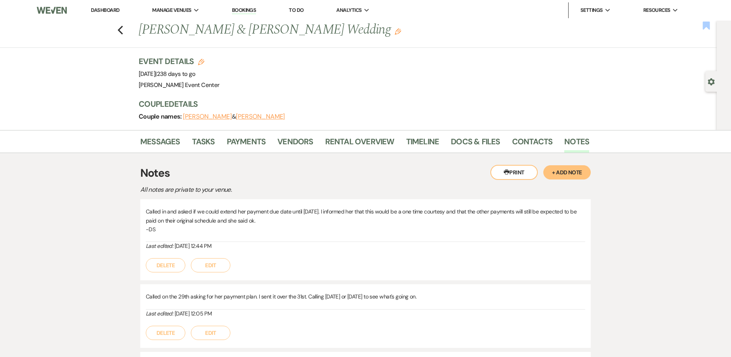
click at [706, 22] on use "button" at bounding box center [705, 25] width 7 height 8
click at [122, 30] on use "button" at bounding box center [120, 30] width 5 height 9
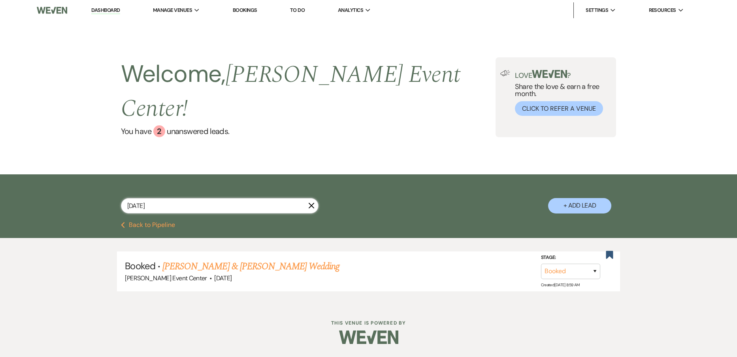
drag, startPoint x: 142, startPoint y: 180, endPoint x: -52, endPoint y: 150, distance: 195.8
click at [0, 150] on html "Dashboard Manage Venues Expand Artis Event Center Bookings To Do Analytics Expa…" at bounding box center [368, 177] width 737 height 355
click at [101, 14] on link "Dashboard" at bounding box center [105, 11] width 28 height 8
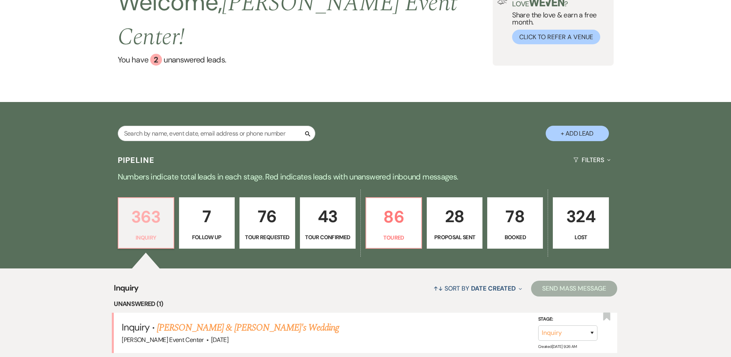
scroll to position [158, 0]
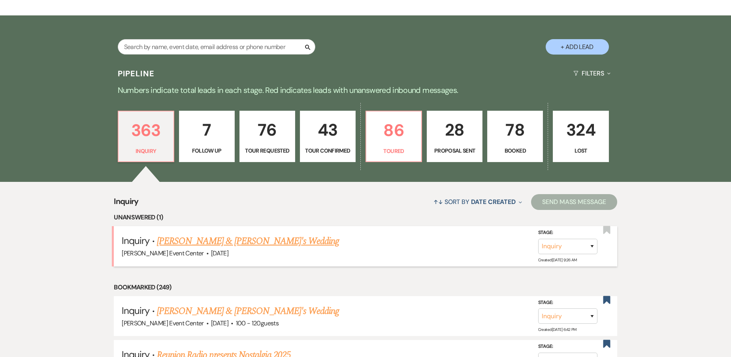
click at [191, 234] on link "[PERSON_NAME] & [PERSON_NAME]'s Wedding" at bounding box center [248, 241] width 182 height 14
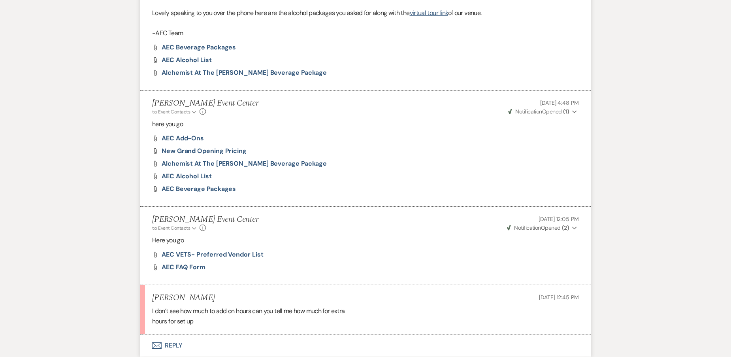
scroll to position [803, 0]
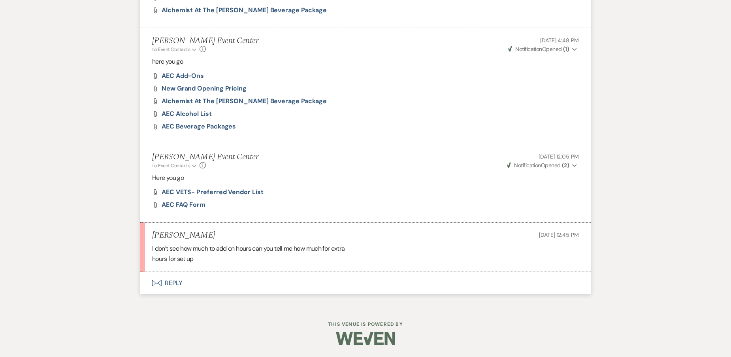
click at [174, 281] on button "Envelope Reply" at bounding box center [365, 283] width 450 height 22
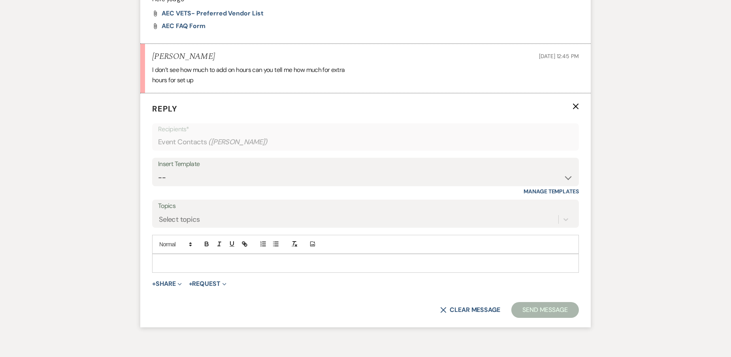
scroll to position [982, 0]
click at [171, 265] on p at bounding box center [365, 262] width 414 height 9
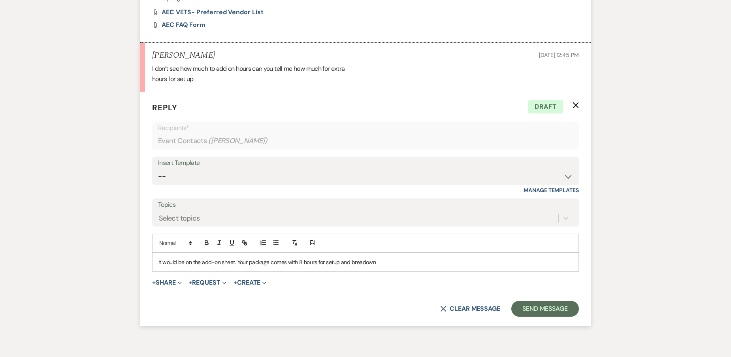
click at [363, 258] on p "It would be on the add-on sheet. Your package comes with 8 hours for setup and …" at bounding box center [365, 262] width 414 height 9
click at [361, 263] on p "It would be on the add-on sheet. Your package comes with 8 hours for setup and …" at bounding box center [365, 262] width 414 height 9
click at [393, 264] on p "It would be on the add-on sheet. Your package comes with 8 hours for setup and …" at bounding box center [365, 262] width 414 height 9
drag, startPoint x: 419, startPoint y: 263, endPoint x: 237, endPoint y: 255, distance: 181.8
click at [237, 255] on div "It would be on the add-on sheet. Your package comes with 8 hours for setup and …" at bounding box center [365, 262] width 426 height 18
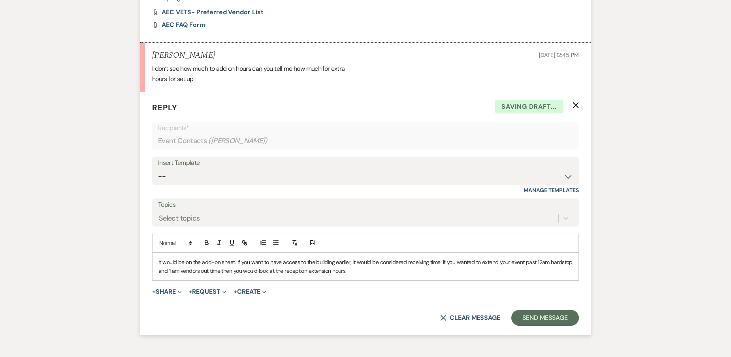
click at [563, 263] on p "It would be on the add-on sheet. If you want to have access to the building ear…" at bounding box center [365, 267] width 414 height 18
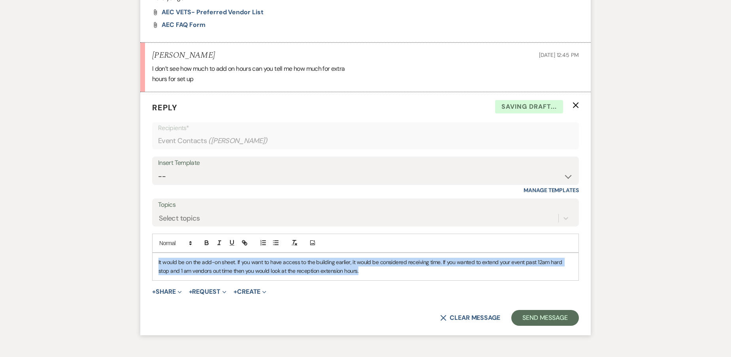
drag, startPoint x: 383, startPoint y: 274, endPoint x: 98, endPoint y: 246, distance: 287.0
copy p "It would be on the add-on sheet. If you want to have access to the building ear…"
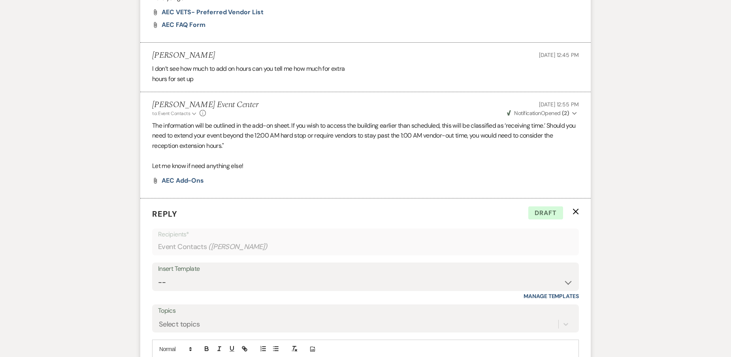
scroll to position [1088, 0]
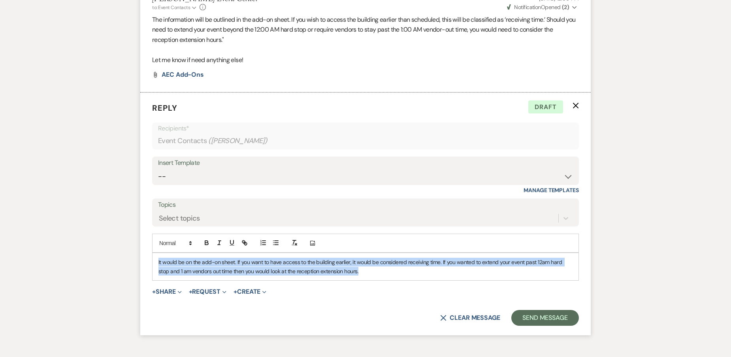
click at [371, 269] on p "It would be on the add-on sheet. If you want to have access to the building ear…" at bounding box center [365, 267] width 414 height 18
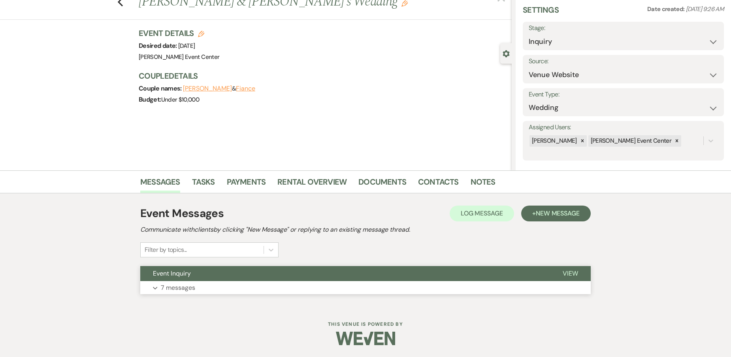
click at [159, 285] on button "Expand 7 messages" at bounding box center [365, 287] width 450 height 13
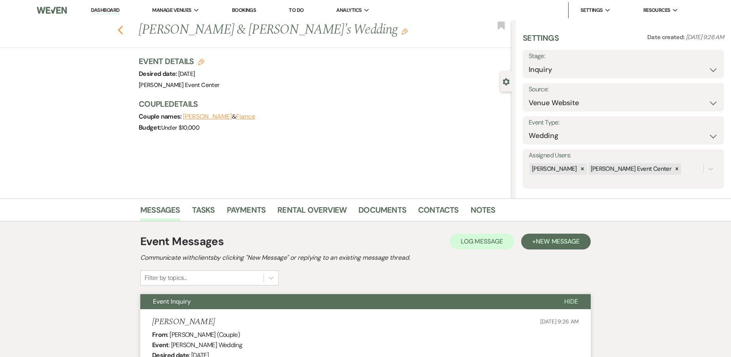
click at [122, 31] on use "button" at bounding box center [120, 30] width 5 height 9
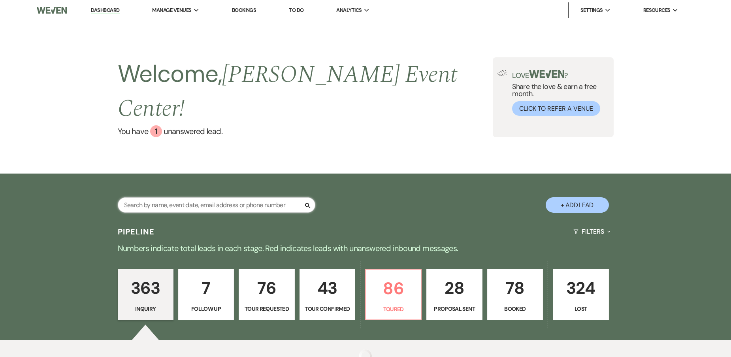
click at [172, 197] on input "text" at bounding box center [216, 204] width 197 height 15
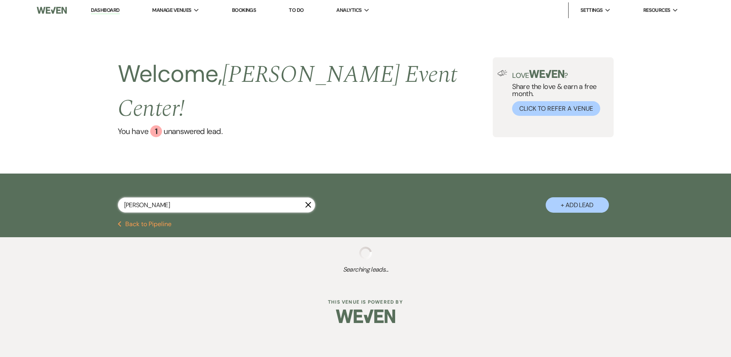
type input "alicia thomas"
select select "5"
select select "8"
select select "7"
select select "2"
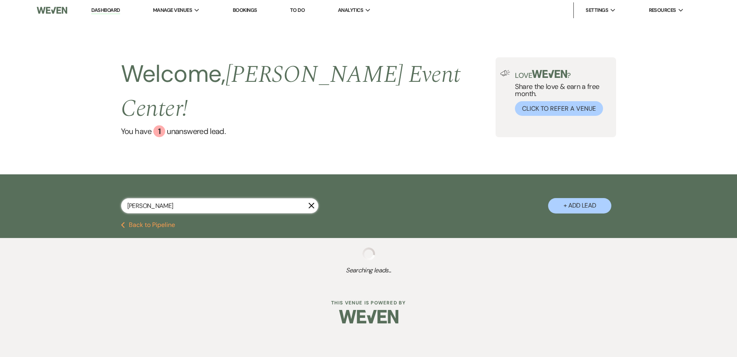
select select "5"
select select "2"
select select "8"
select select "7"
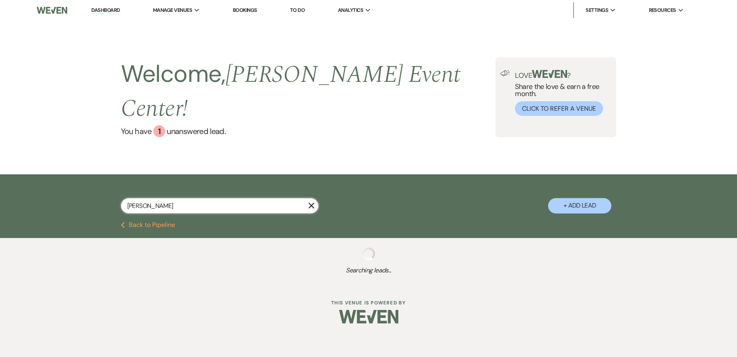
select select "8"
select select "7"
select select "2"
select select "5"
select select "8"
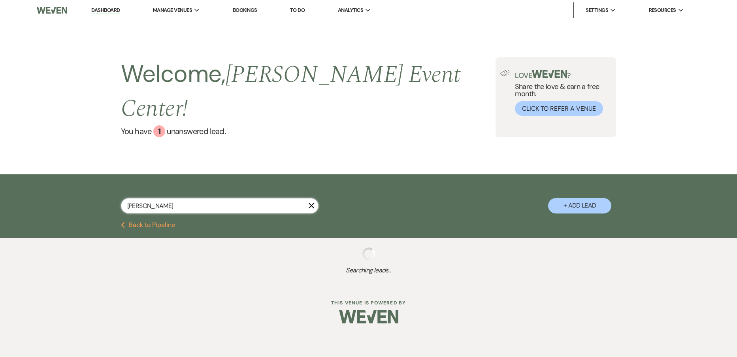
select select "6"
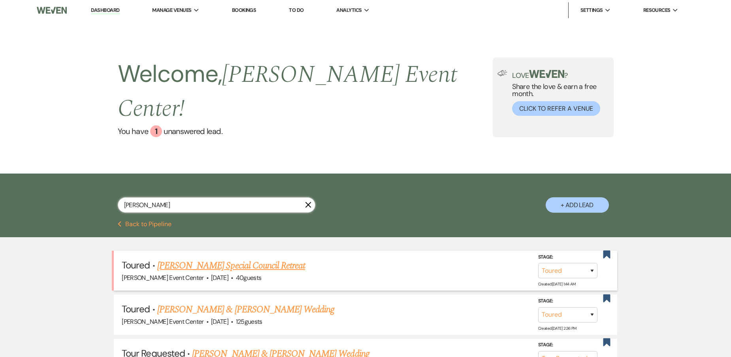
type input "alicia thomas"
click at [235, 258] on link "[PERSON_NAME] Special Council Retreat" at bounding box center [231, 265] width 148 height 14
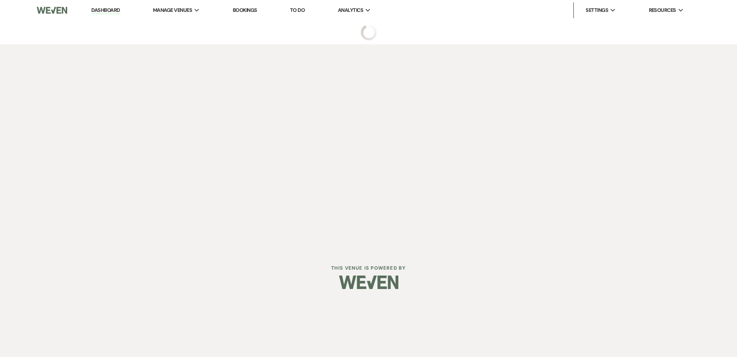
select select "5"
select select "13"
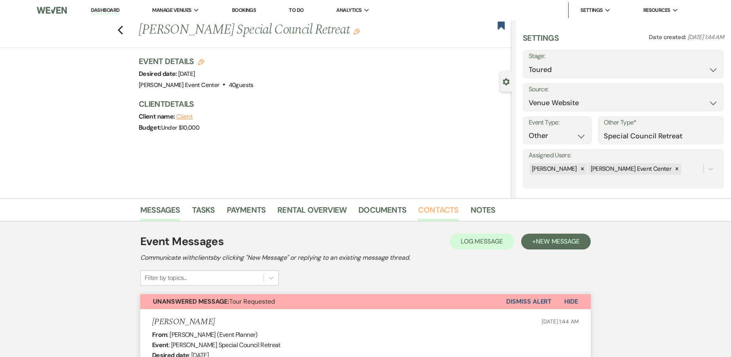
click at [442, 210] on link "Contacts" at bounding box center [438, 211] width 41 height 17
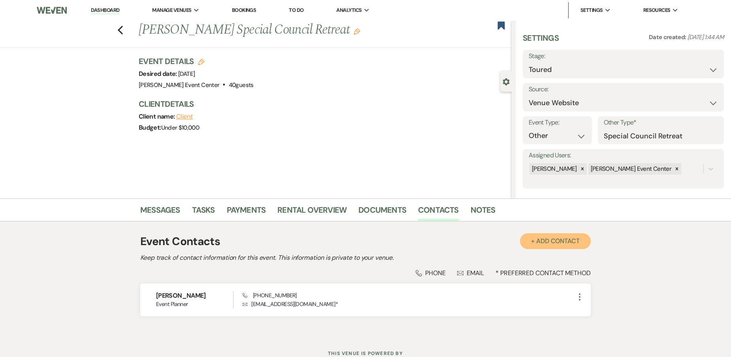
click at [551, 241] on button "+ Add Contact" at bounding box center [555, 241] width 71 height 16
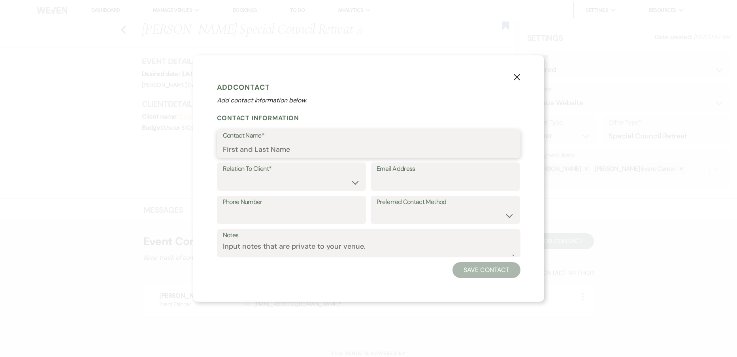
click at [246, 154] on input "Contact Name*" at bounding box center [368, 148] width 291 height 15
paste input "LaGerisyn Runnels"
type input "LaGerisyn Runnels"
click at [271, 181] on select "Client Event Planner Parent of Client Family Member Friend Other" at bounding box center [291, 182] width 137 height 15
select select "1"
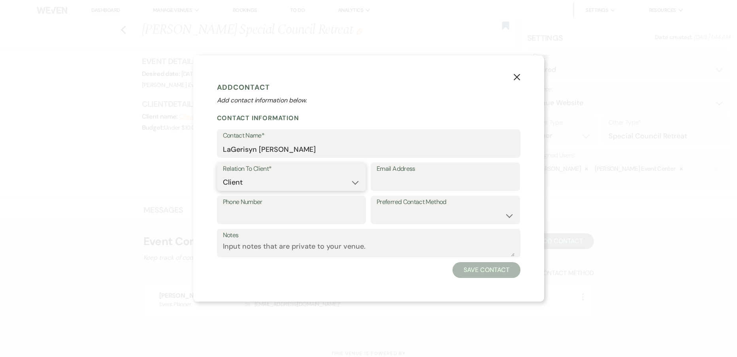
click at [223, 175] on select "Client Event Planner Parent of Client Family Member Friend Other" at bounding box center [291, 182] width 137 height 15
click at [280, 209] on input "Phone Number" at bounding box center [291, 215] width 137 height 15
paste input "972.230.9646"
type input "972.230.9646"
click at [491, 271] on button "Save Contact" at bounding box center [486, 270] width 68 height 16
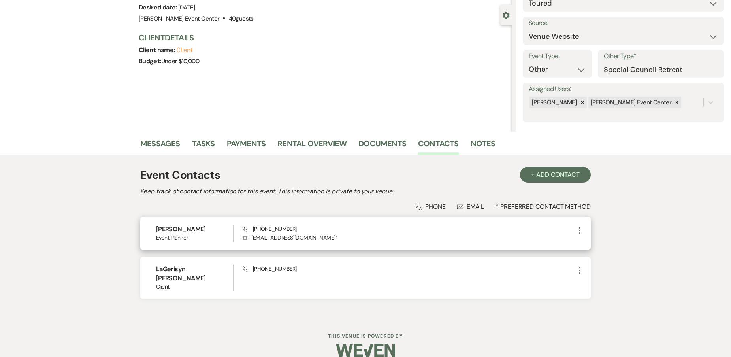
scroll to position [70, 0]
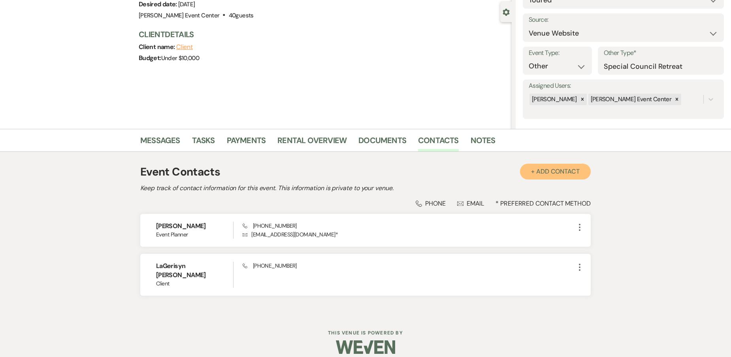
click at [551, 170] on button "+ Add Contact" at bounding box center [555, 172] width 71 height 16
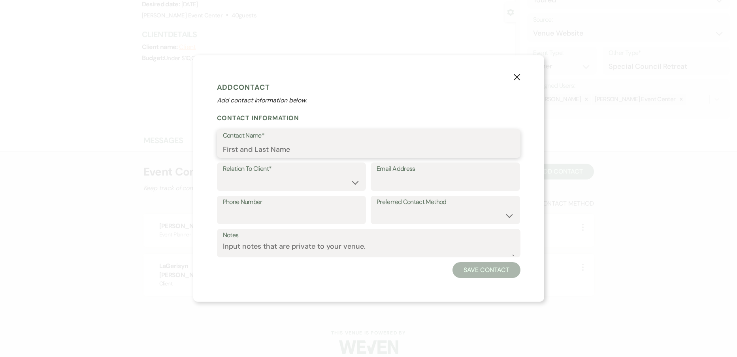
click at [247, 150] on input "Contact Name*" at bounding box center [368, 148] width 291 height 15
paste input "Becky Lewis"
type input "Becky Lewis"
click at [293, 202] on label "Phone Number" at bounding box center [291, 201] width 137 height 11
click at [293, 208] on input "Phone Number" at bounding box center [291, 215] width 137 height 15
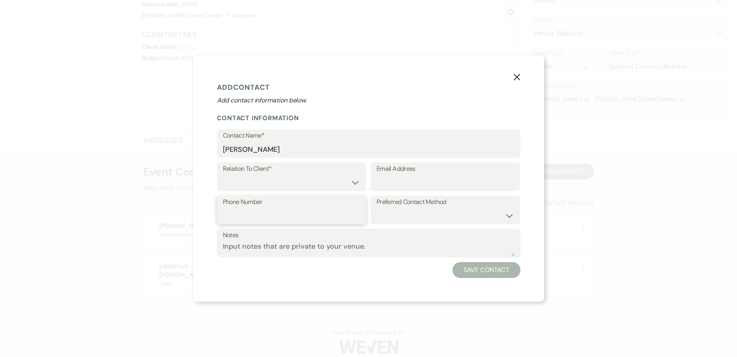
paste input "972.230.9643"
type input "972.230.9643"
click at [336, 184] on select "Client Event Planner Parent of Client Family Member Friend Other" at bounding box center [291, 182] width 137 height 15
select select "1"
click at [223, 175] on select "Client Event Planner Parent of Client Family Member Friend Other" at bounding box center [291, 182] width 137 height 15
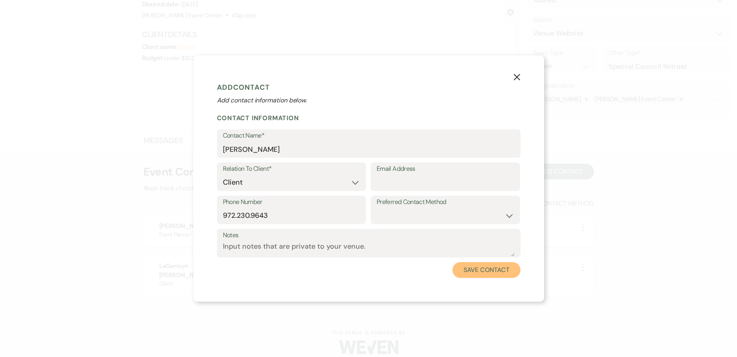
click at [496, 263] on button "Save Contact" at bounding box center [486, 270] width 68 height 16
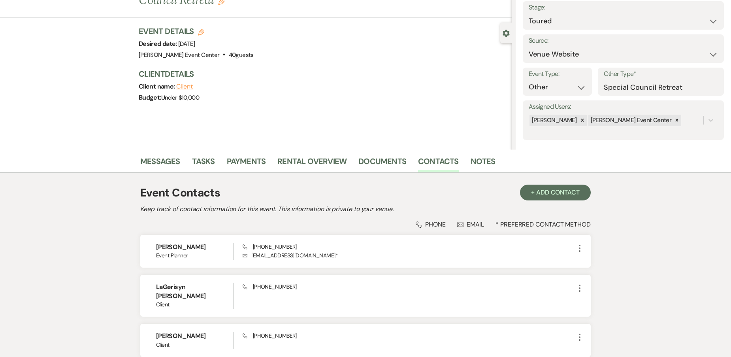
scroll to position [0, 0]
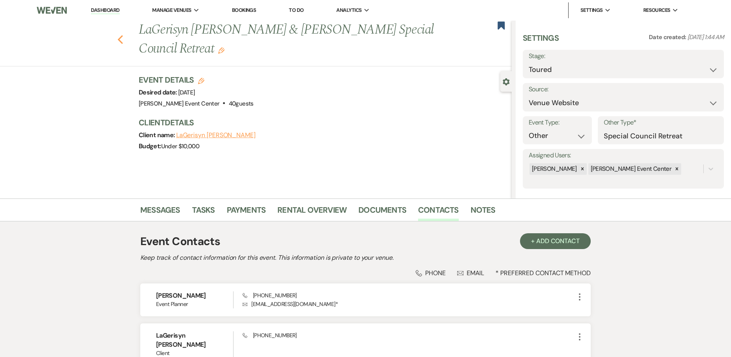
click at [121, 40] on icon "Previous" at bounding box center [120, 39] width 6 height 9
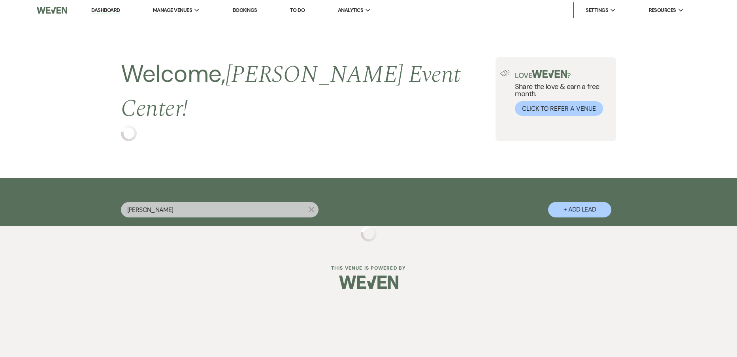
select select "5"
select select "2"
select select "8"
select select "7"
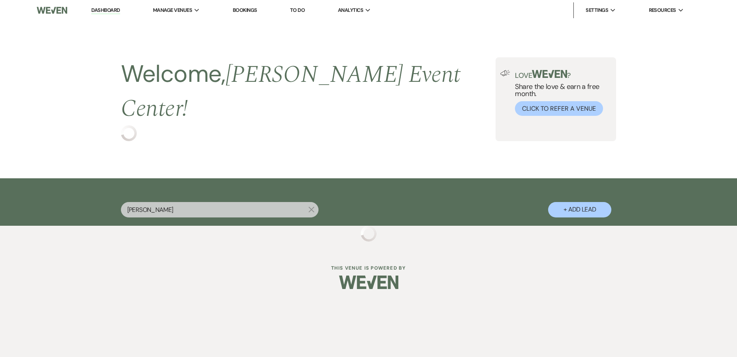
select select "8"
select select "7"
select select "2"
select select "5"
select select "8"
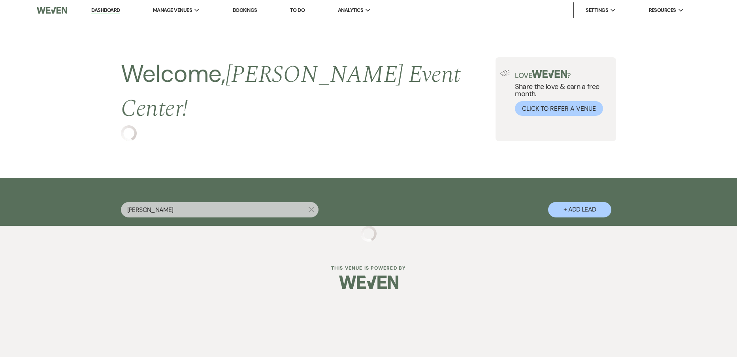
select select "6"
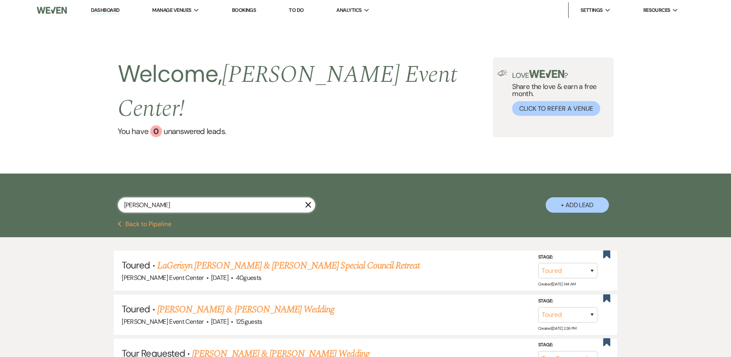
click at [171, 197] on input "[PERSON_NAME]" at bounding box center [216, 204] width 197 height 15
drag, startPoint x: 164, startPoint y: 185, endPoint x: 78, endPoint y: 179, distance: 86.3
click at [78, 179] on div "[PERSON_NAME] + Add Lead" at bounding box center [365, 196] width 731 height 47
click at [173, 197] on input "[PERSON_NAME]" at bounding box center [216, 204] width 197 height 15
click at [171, 197] on input "[PERSON_NAME]" at bounding box center [216, 204] width 197 height 15
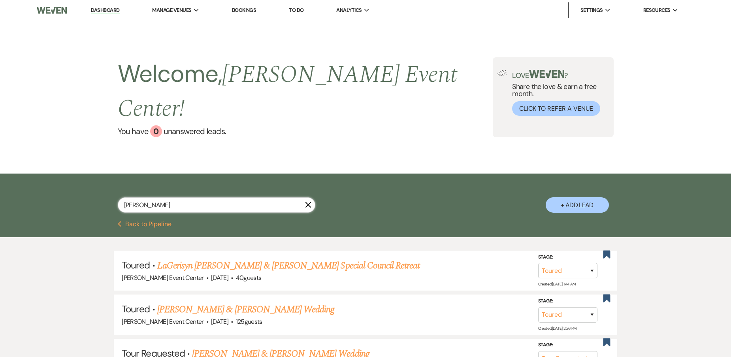
click at [175, 197] on input "[PERSON_NAME]" at bounding box center [216, 204] width 197 height 15
click at [185, 197] on input "[PERSON_NAME]" at bounding box center [216, 204] width 197 height 15
click at [187, 197] on input "alicia thomas" at bounding box center [216, 204] width 197 height 15
type input "a"
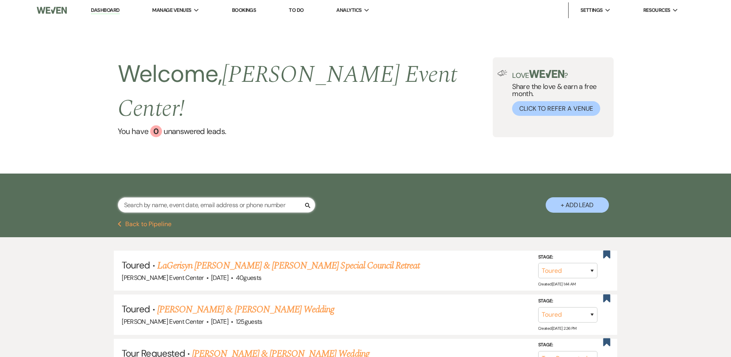
click at [221, 197] on input "text" at bounding box center [216, 204] width 197 height 15
click at [265, 197] on input "text" at bounding box center [216, 204] width 197 height 15
drag, startPoint x: 357, startPoint y: 169, endPoint x: 355, endPoint y: 177, distance: 8.2
click at [357, 177] on div "Search + Add Lead" at bounding box center [365, 197] width 569 height 41
click at [225, 197] on input "text" at bounding box center [216, 204] width 197 height 15
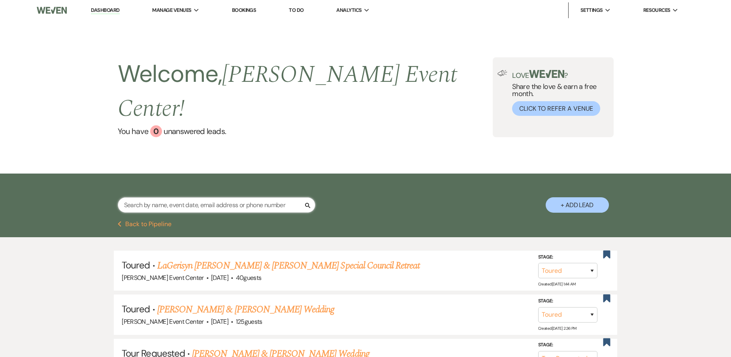
click at [214, 197] on input "text" at bounding box center [216, 204] width 197 height 15
click at [185, 197] on input "text" at bounding box center [216, 204] width 197 height 15
click at [524, 221] on div "Previous Back to Pipeline" at bounding box center [365, 224] width 569 height 6
click at [227, 197] on input "text" at bounding box center [216, 204] width 197 height 15
click at [188, 197] on input "text" at bounding box center [216, 204] width 197 height 15
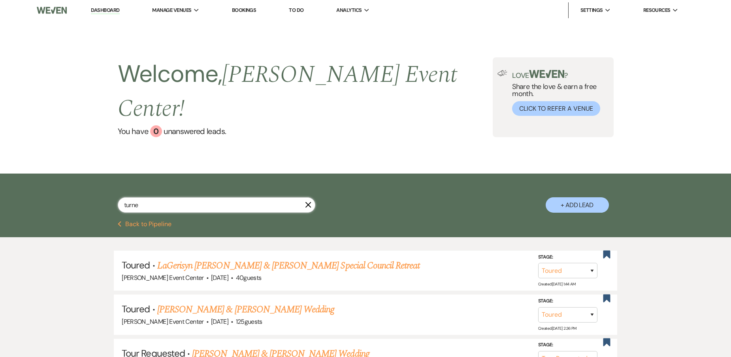
type input "turner"
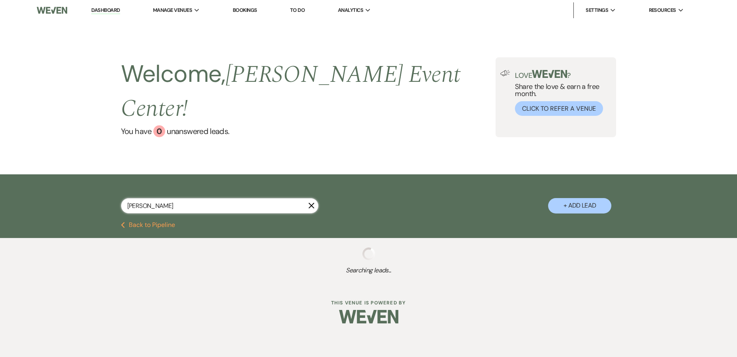
select select "5"
select select "8"
select select "1"
select select "8"
select select "2"
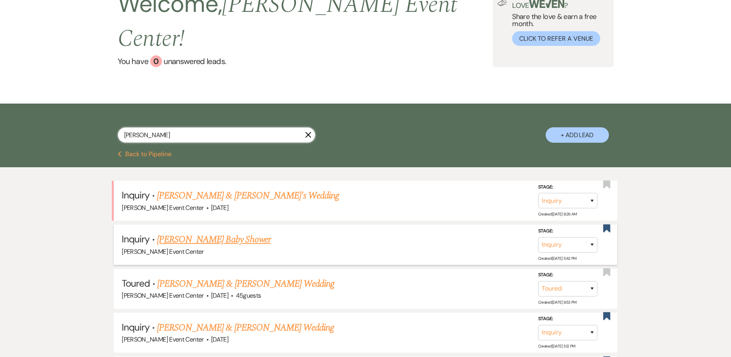
scroll to position [79, 0]
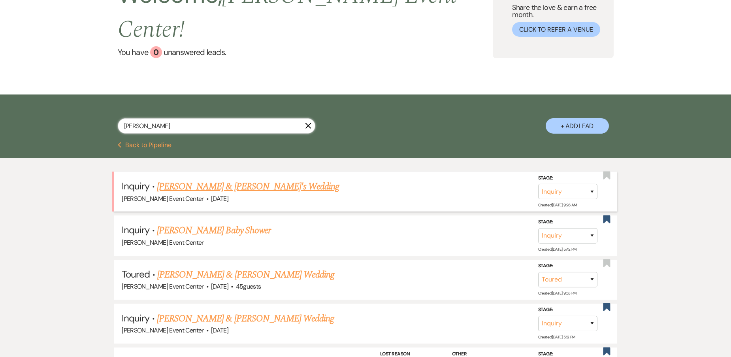
type input "turner"
click at [224, 179] on link "Kavious Turner & Fiance's Wedding" at bounding box center [248, 186] width 182 height 14
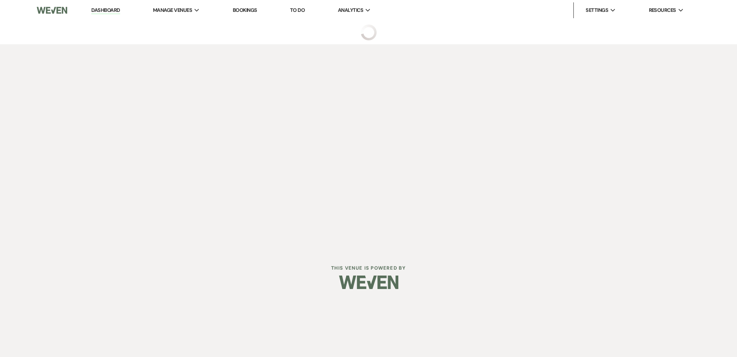
select select "5"
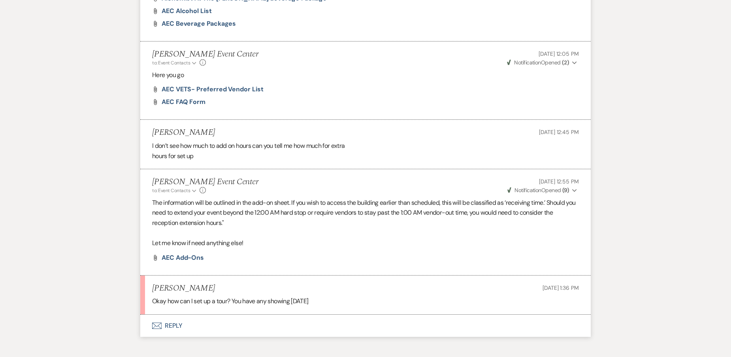
scroll to position [948, 0]
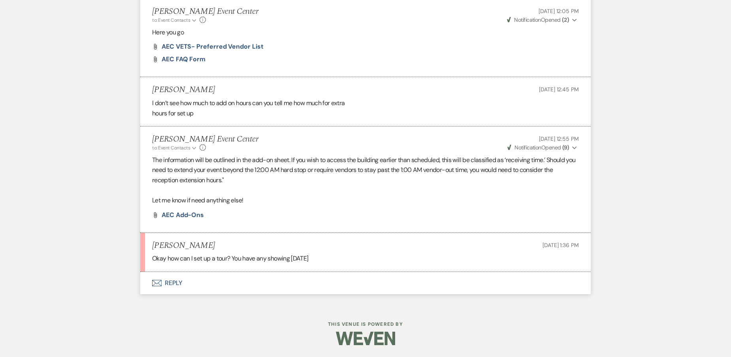
click at [176, 284] on button "Envelope Reply" at bounding box center [365, 283] width 450 height 22
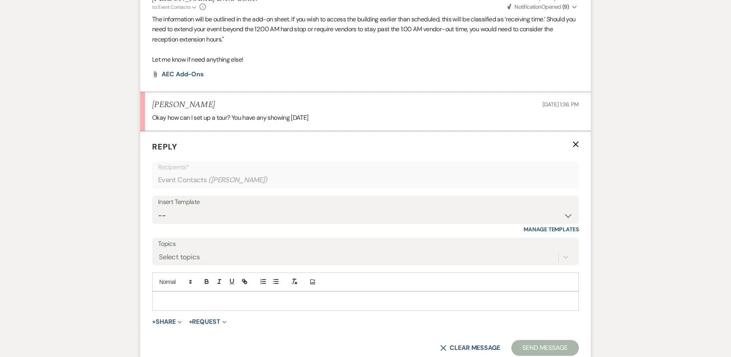
scroll to position [1099, 0]
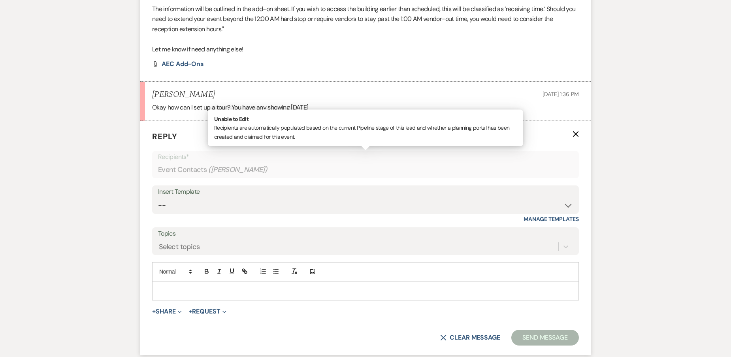
click at [229, 170] on span "( Kavious Turner )" at bounding box center [237, 169] width 59 height 11
click at [250, 167] on span "( Kavious Turner )" at bounding box center [237, 169] width 59 height 11
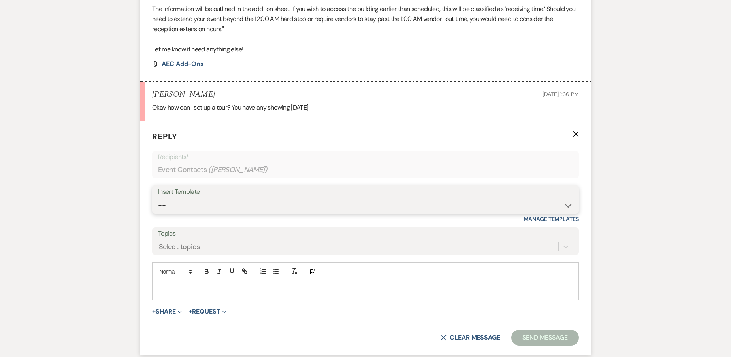
click at [240, 203] on select "-- Weven Planning Portal Introduction (Booked Events) Initial Inquiry Response …" at bounding box center [365, 204] width 415 height 15
select select "2982"
click at [158, 197] on select "-- Weven Planning Portal Introduction (Booked Events) Initial Inquiry Response …" at bounding box center [365, 204] width 415 height 15
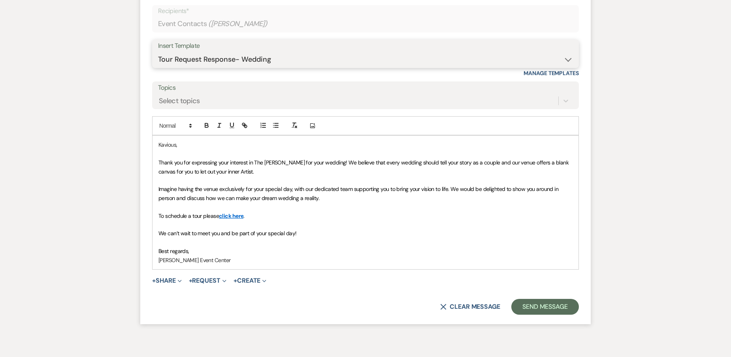
scroll to position [1284, 0]
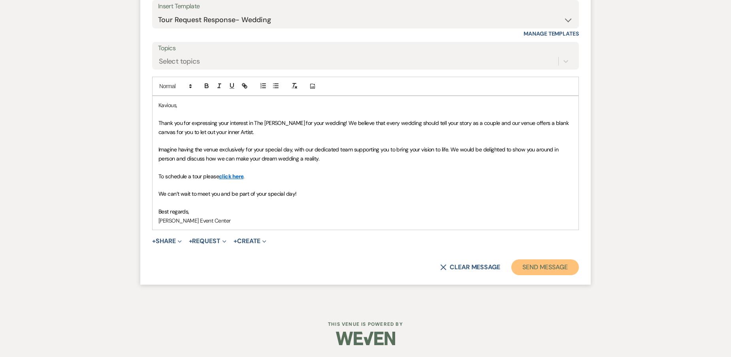
click at [535, 265] on button "Send Message" at bounding box center [545, 267] width 68 height 16
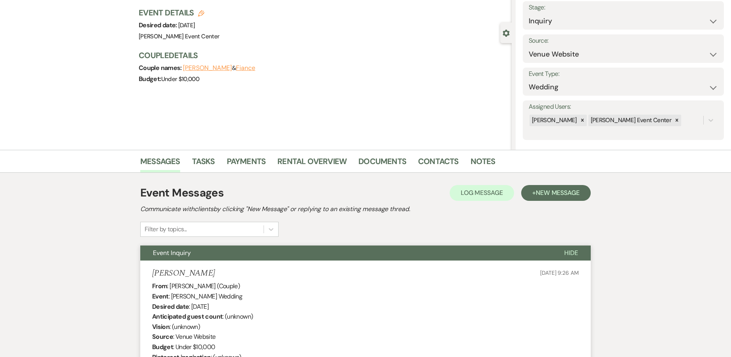
scroll to position [0, 0]
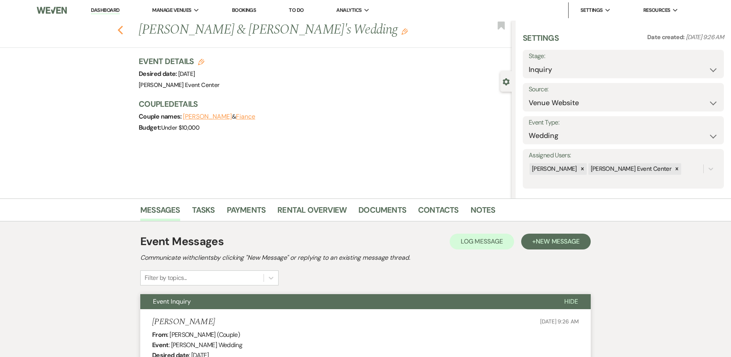
click at [122, 34] on icon "Previous" at bounding box center [120, 29] width 6 height 9
select select "5"
select select "8"
select select "1"
select select "8"
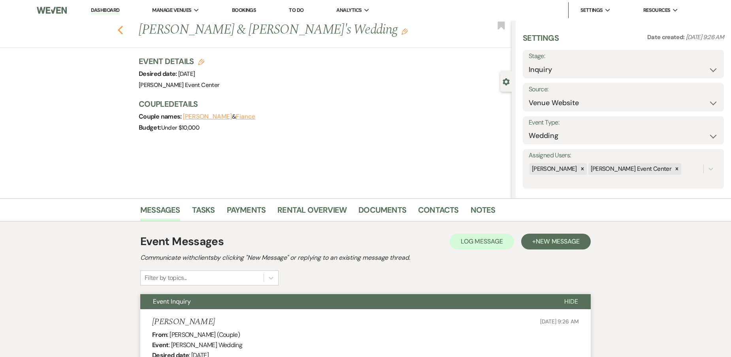
select select "2"
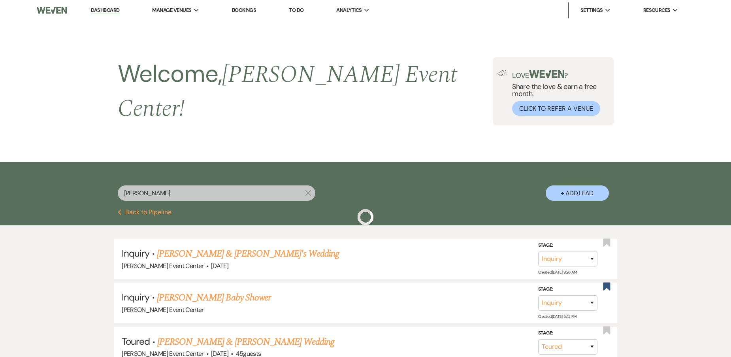
scroll to position [79, 0]
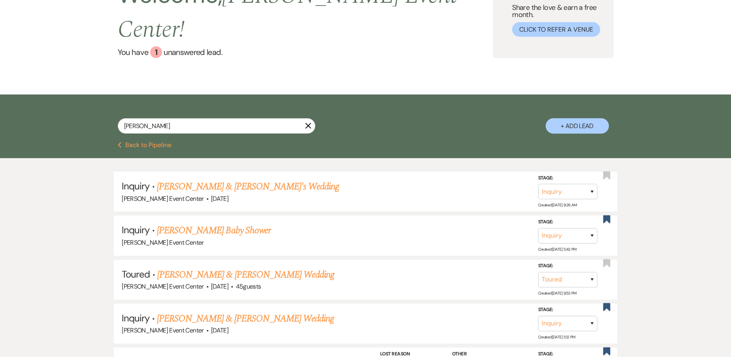
click at [308, 123] on use "button" at bounding box center [308, 126] width 6 height 6
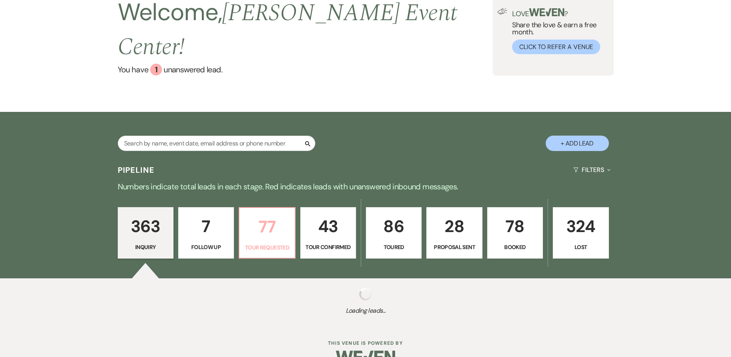
click at [258, 207] on link "77 Tour Requested" at bounding box center [267, 232] width 56 height 51
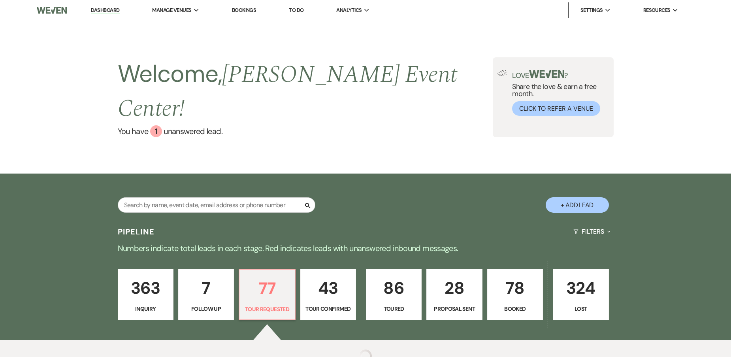
select select "2"
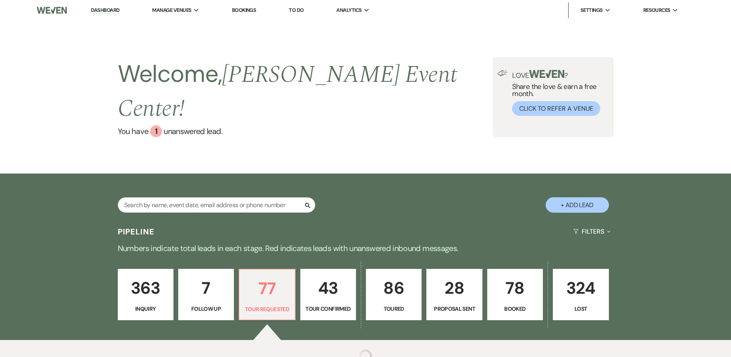
select select "2"
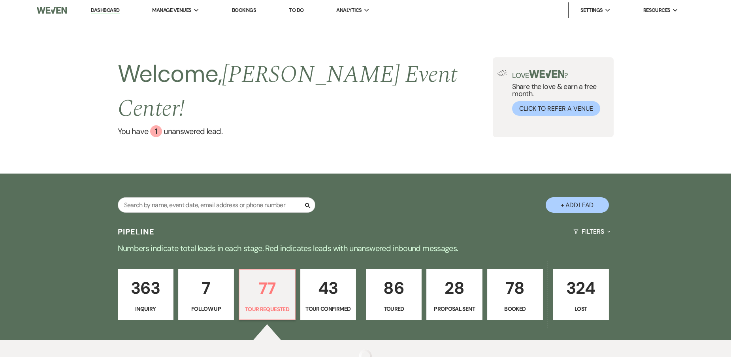
select select "2"
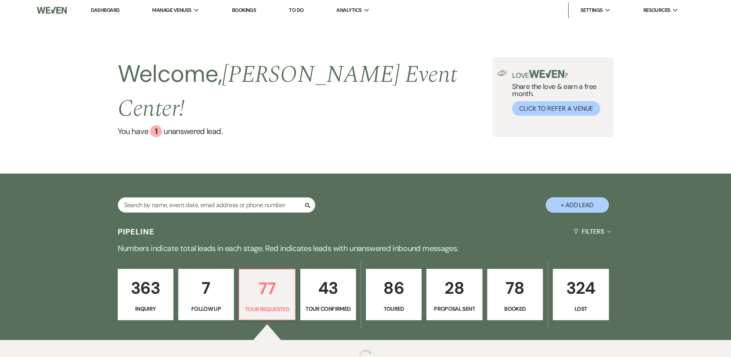
select select "2"
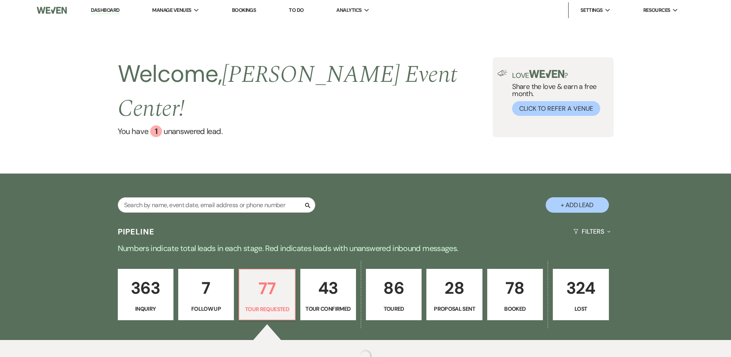
select select "2"
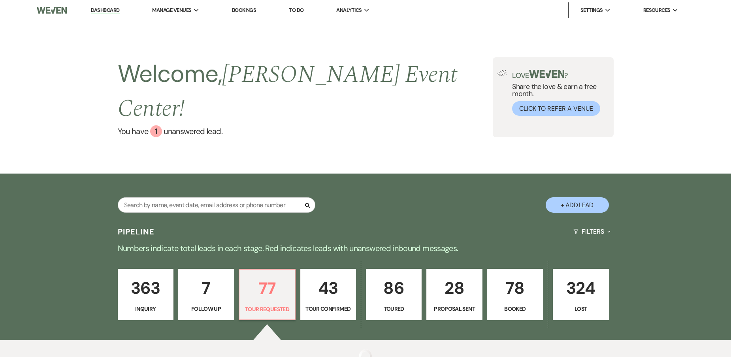
select select "2"
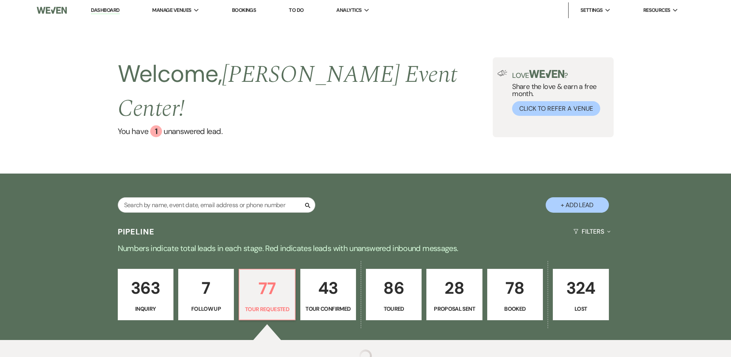
select select "2"
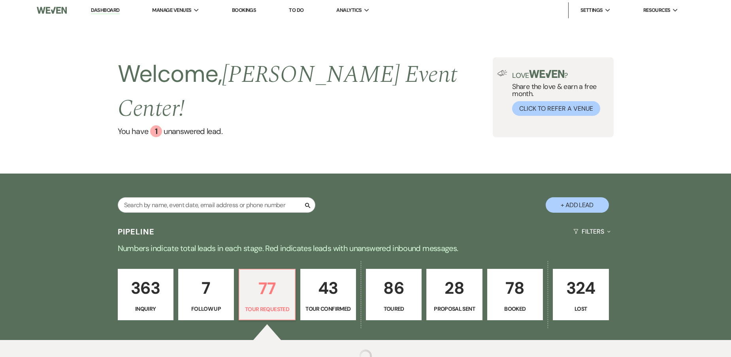
select select "2"
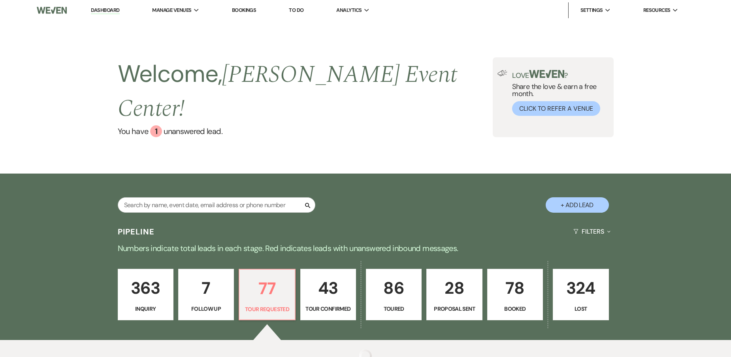
select select "2"
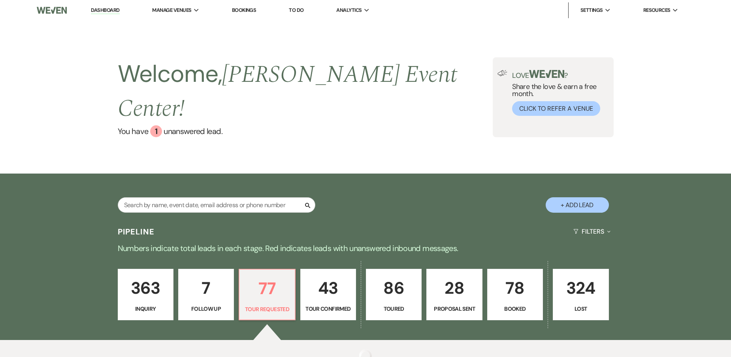
select select "2"
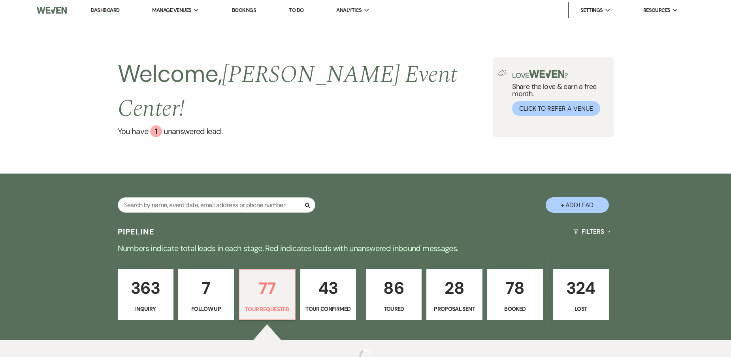
select select "2"
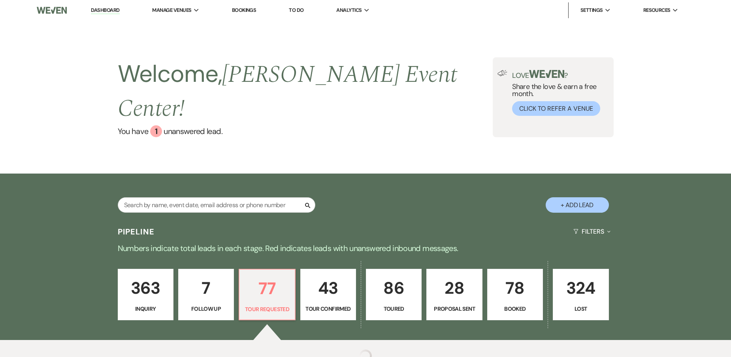
select select "2"
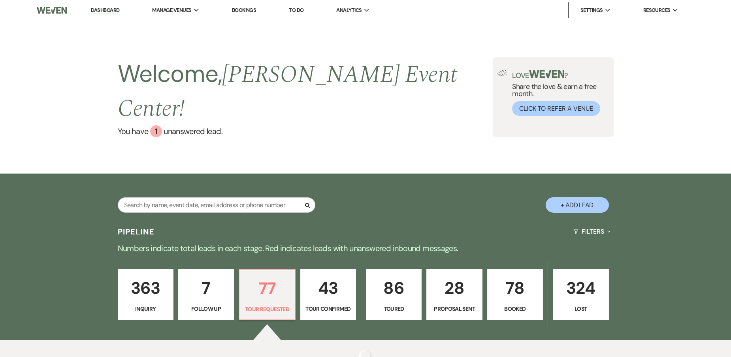
select select "2"
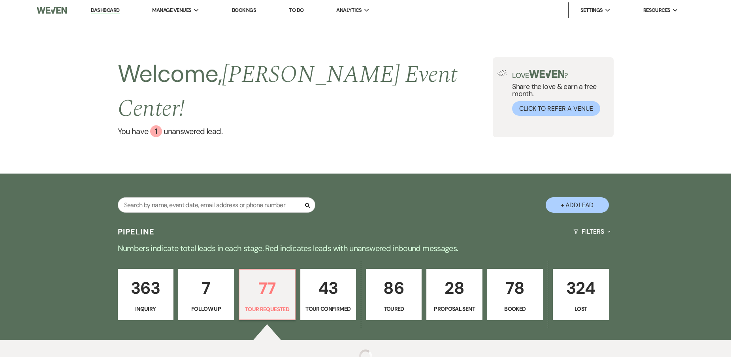
select select "2"
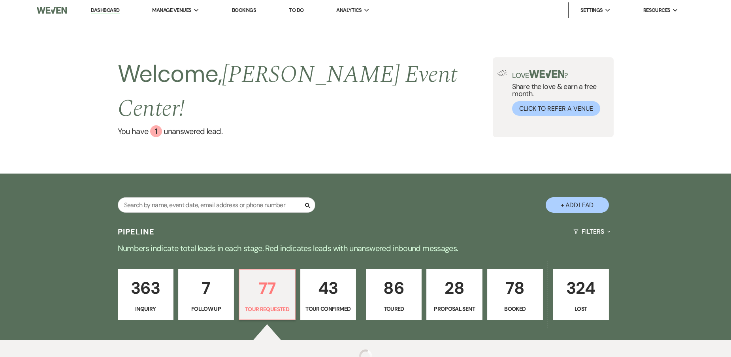
select select "2"
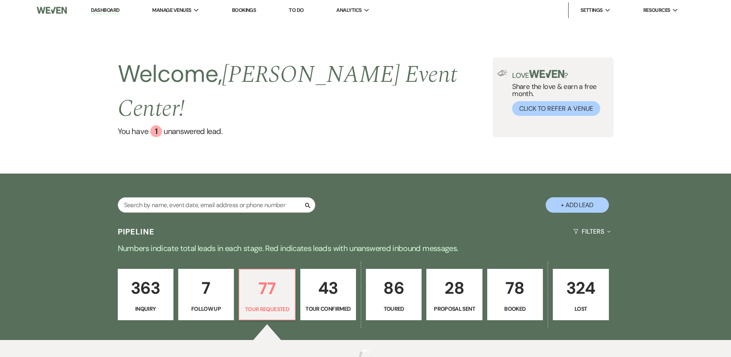
select select "2"
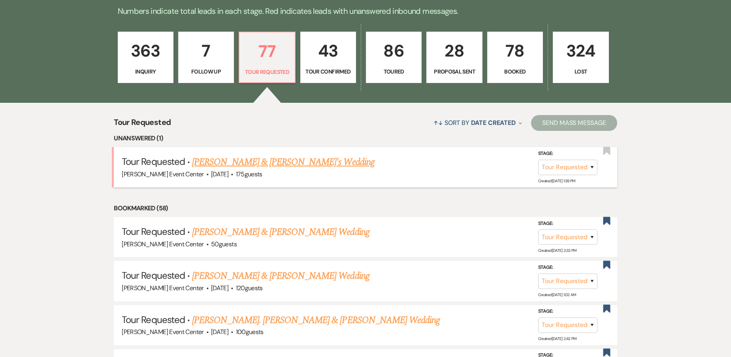
click at [254, 155] on link "Omar & Aurora's Wedding" at bounding box center [283, 162] width 182 height 14
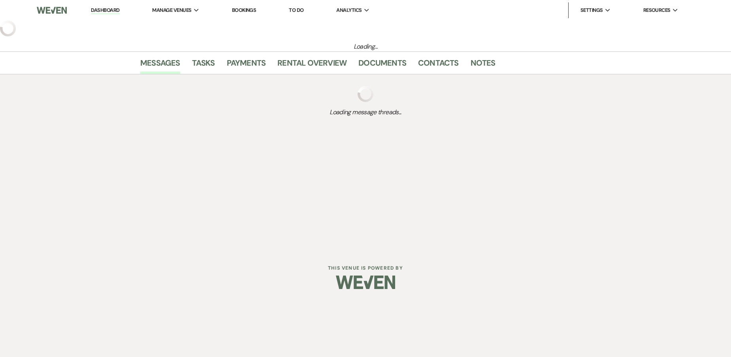
select select "2"
select select "5"
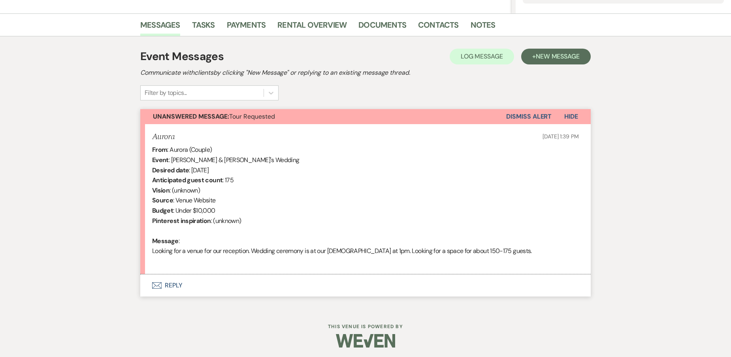
scroll to position [187, 0]
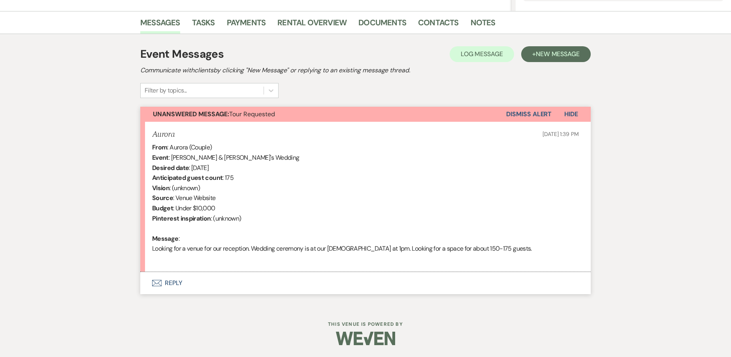
click at [174, 279] on button "Envelope Reply" at bounding box center [365, 283] width 450 height 22
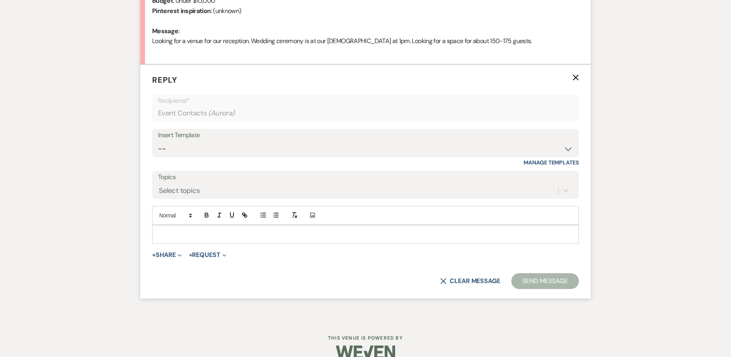
scroll to position [398, 0]
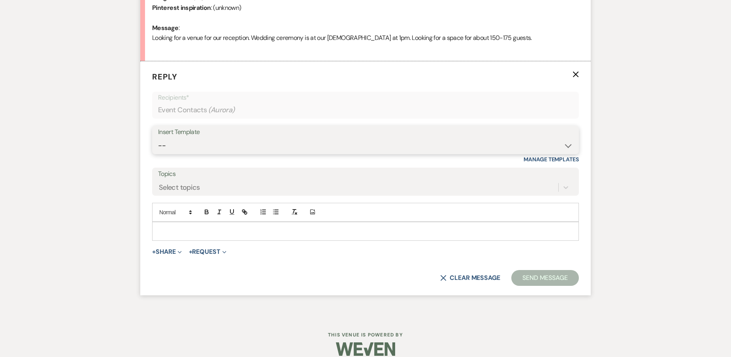
click at [229, 139] on select "-- Weven Planning Portal Introduction (Booked Events) Initial Inquiry Response …" at bounding box center [365, 145] width 415 height 15
select select "2982"
click at [158, 138] on select "-- Weven Planning Portal Introduction (Booked Events) Initial Inquiry Response …" at bounding box center [365, 145] width 415 height 15
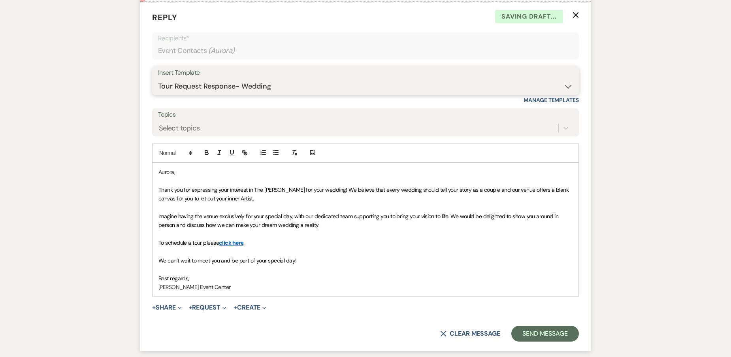
scroll to position [523, 0]
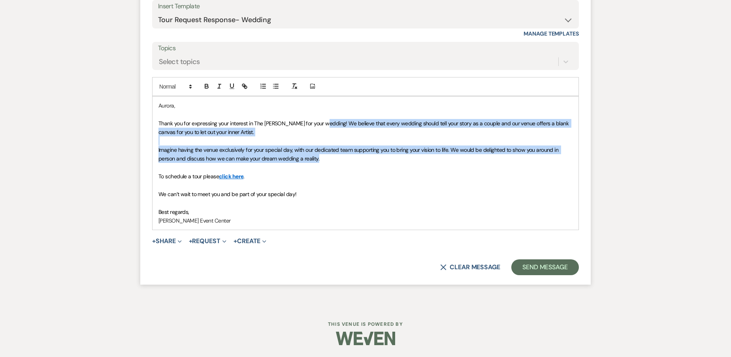
drag, startPoint x: 317, startPoint y: 160, endPoint x: 318, endPoint y: 126, distance: 33.6
click at [318, 126] on div "Aurora, Thank you for expressing your interest in The Artis for your wedding! W…" at bounding box center [365, 162] width 426 height 133
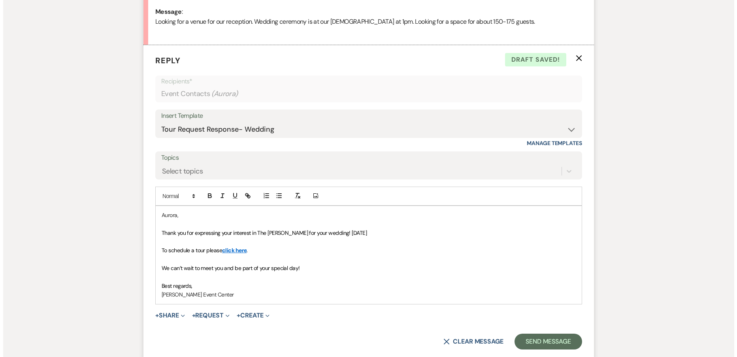
scroll to position [488, 0]
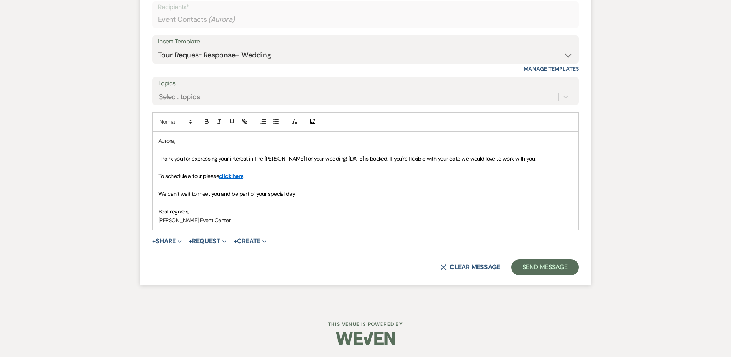
click at [175, 244] on button "+ Share Expand" at bounding box center [167, 241] width 30 height 6
click at [180, 251] on button "Doc Upload Documents" at bounding box center [207, 257] width 111 height 14
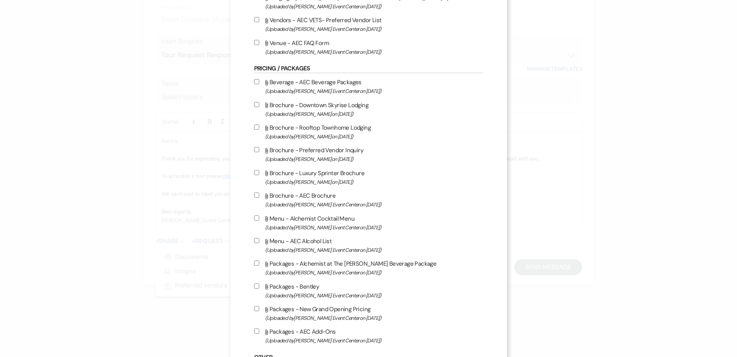
scroll to position [1185, 0]
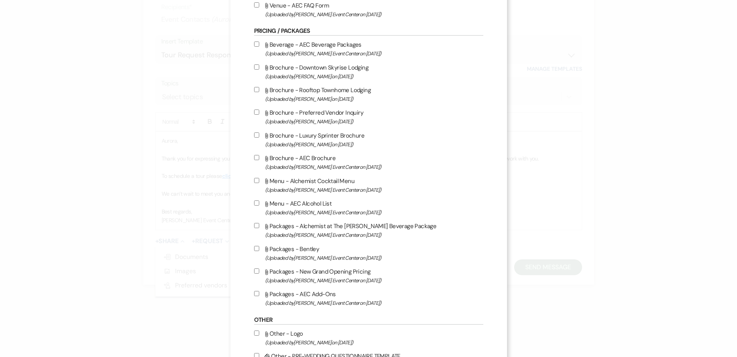
drag, startPoint x: 256, startPoint y: 247, endPoint x: 255, endPoint y: 255, distance: 8.3
click at [255, 247] on input "Attach File Packages - Bentley (Uploaded by Artis Event Center on Jan 22nd, 202…" at bounding box center [256, 248] width 5 height 5
checkbox input "true"
click at [254, 273] on input "Attach File Packages - New Grand Opening Pricing (Uploaded by Artis Event Cente…" at bounding box center [256, 270] width 5 height 5
checkbox input "true"
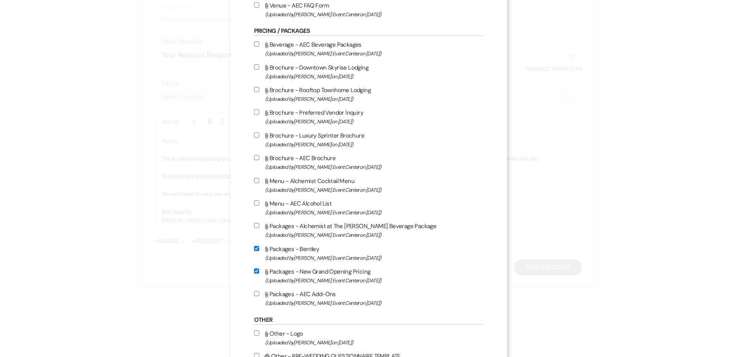
click at [254, 298] on label "Attach File Packages - AEC Add-Ons (Uploaded by Artis Event Center on Feb 13th,…" at bounding box center [368, 298] width 229 height 19
click at [254, 296] on input "Attach File Packages - AEC Add-Ons (Uploaded by Artis Event Center on Feb 13th,…" at bounding box center [256, 293] width 5 height 5
checkbox input "true"
click at [254, 251] on label "Attach File Packages - Bentley (Uploaded by Artis Event Center on Jan 22nd, 202…" at bounding box center [368, 253] width 229 height 19
click at [254, 251] on input "Attach File Packages - Bentley (Uploaded by Artis Event Center on Jan 22nd, 202…" at bounding box center [256, 248] width 5 height 5
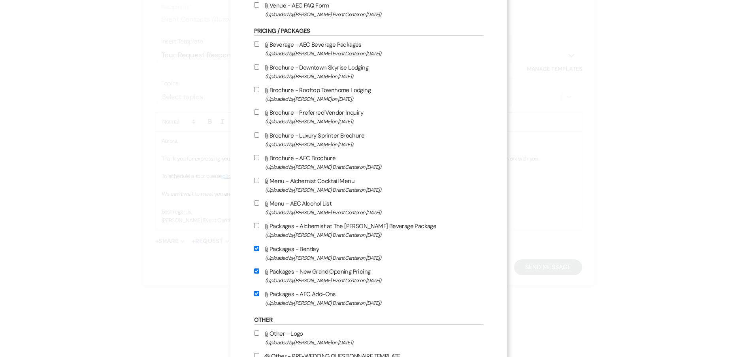
checkbox input "false"
click at [254, 224] on input "Attach File Packages - Alchemist at The Artis Beverage Package (Uploaded by Art…" at bounding box center [256, 225] width 5 height 5
checkbox input "true"
click at [257, 195] on div "Attach File Beverage - AEC Beverage Packages (Uploaded by Artis Event Center on…" at bounding box center [368, 173] width 229 height 268
click at [254, 202] on input "Attach File Menu - AEC Alcohol List (Uploaded by Artis Event Center on Jun 10th…" at bounding box center [256, 202] width 5 height 5
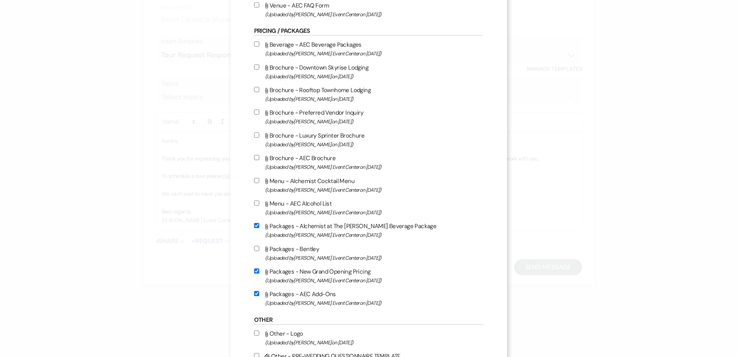
checkbox input "true"
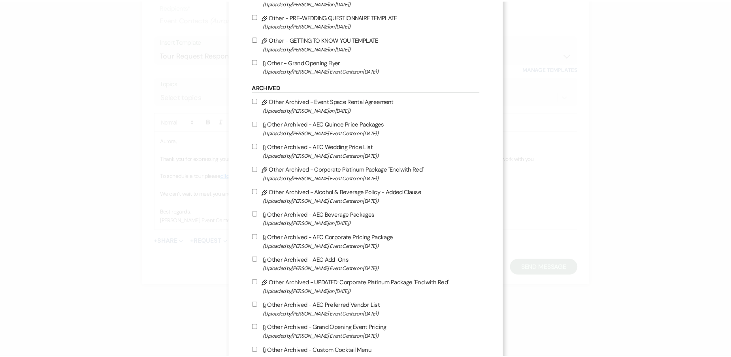
scroll to position [1579, 0]
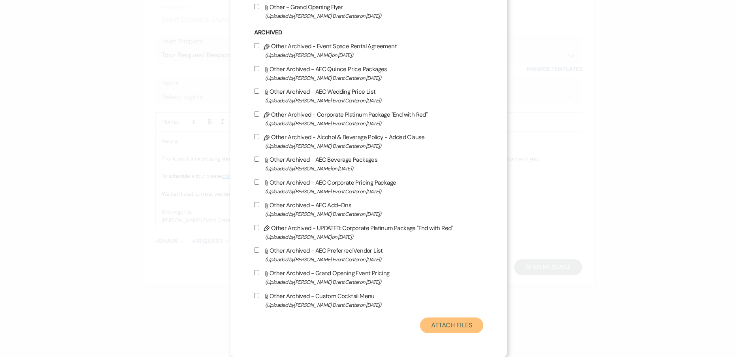
click at [454, 328] on button "Attach Files" at bounding box center [451, 325] width 63 height 16
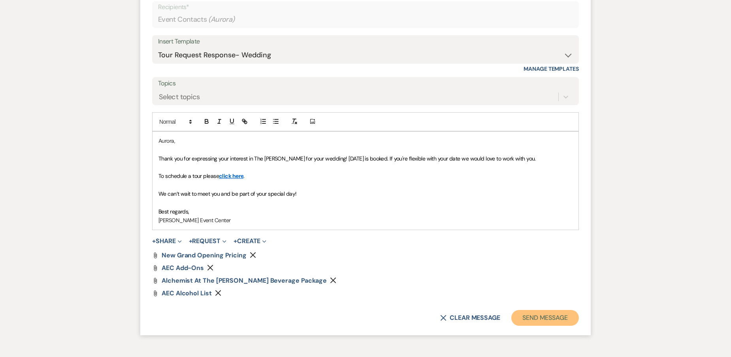
click at [540, 312] on button "Send Message" at bounding box center [545, 318] width 68 height 16
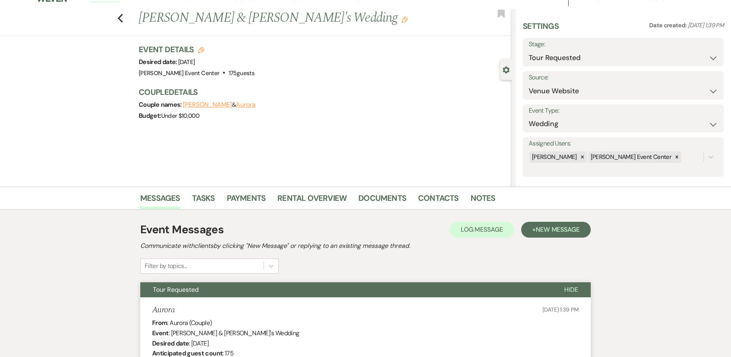
scroll to position [0, 0]
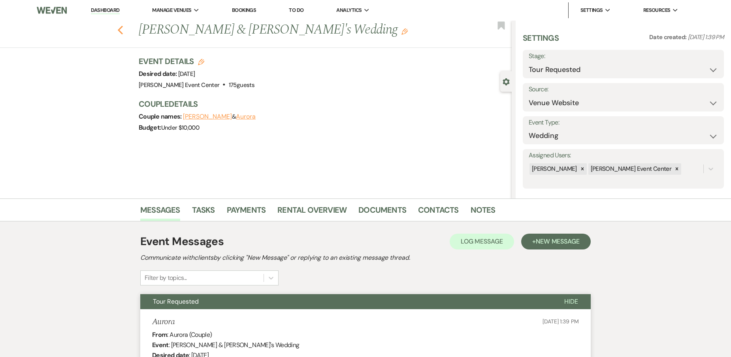
click at [122, 28] on icon "Previous" at bounding box center [120, 29] width 6 height 9
select select "2"
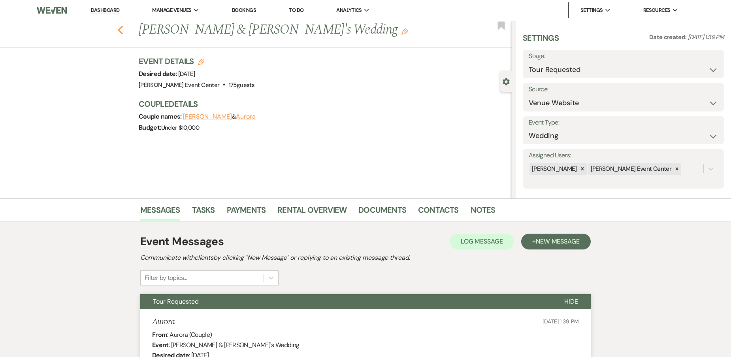
select select "2"
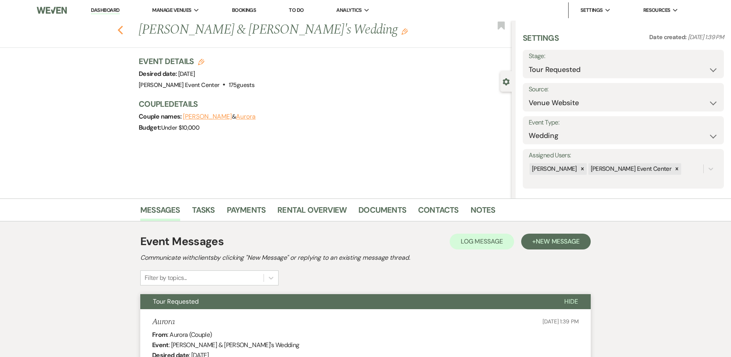
select select "2"
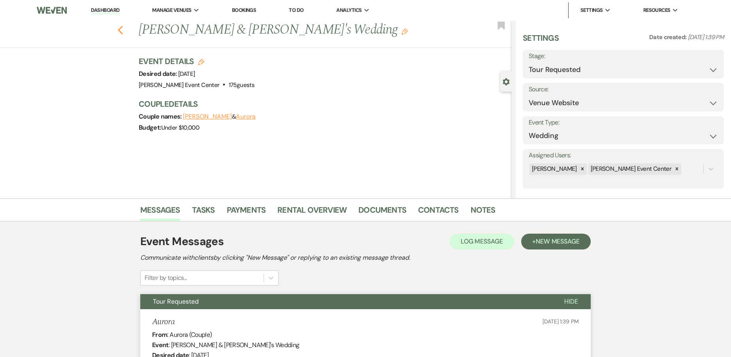
select select "2"
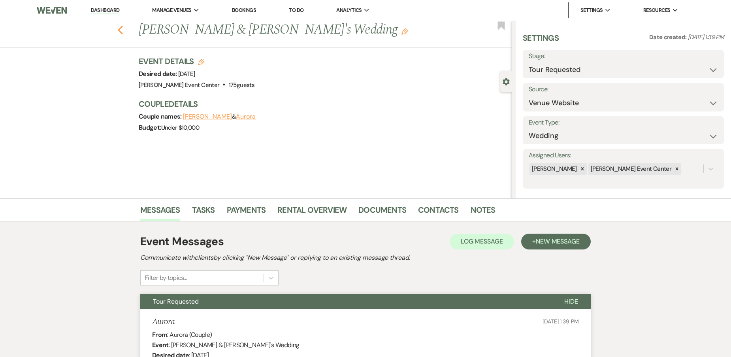
select select "2"
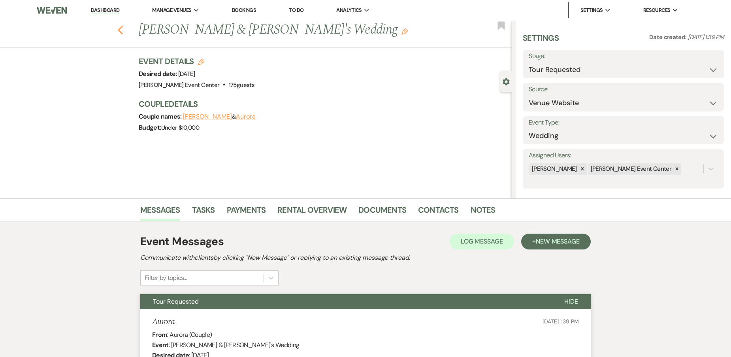
select select "2"
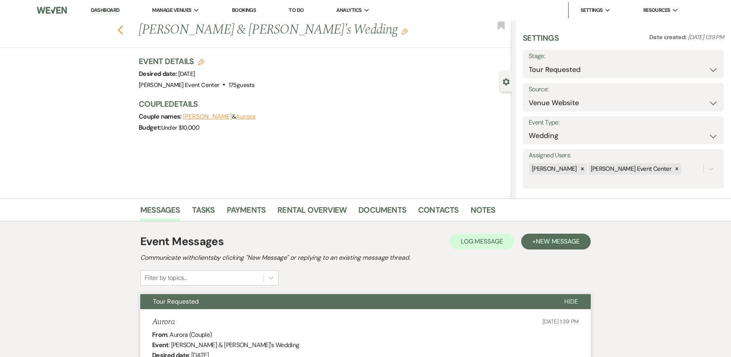
select select "2"
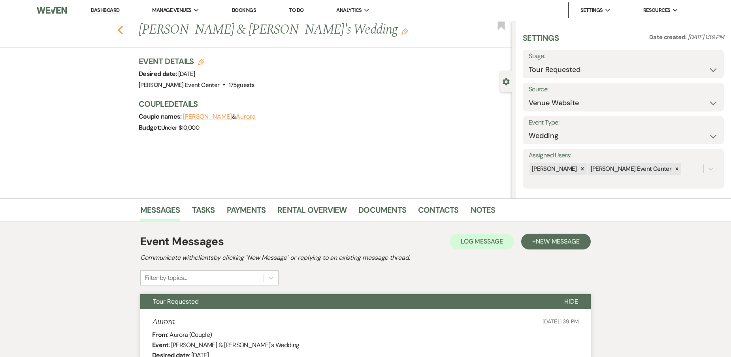
select select "2"
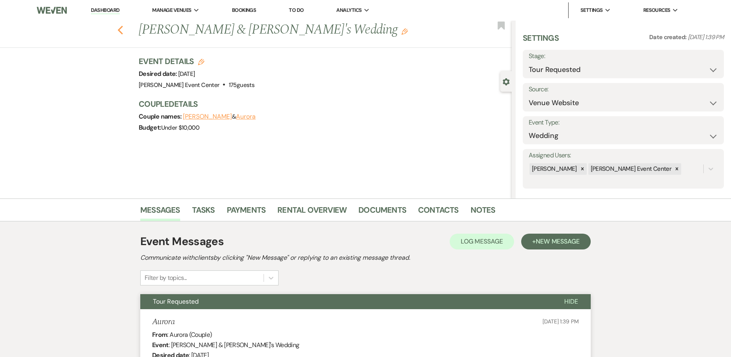
select select "2"
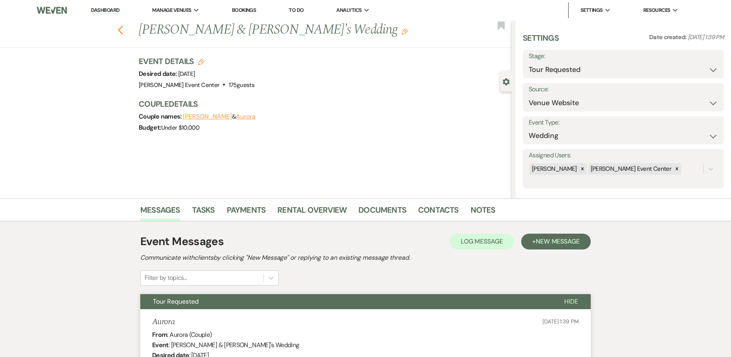
select select "2"
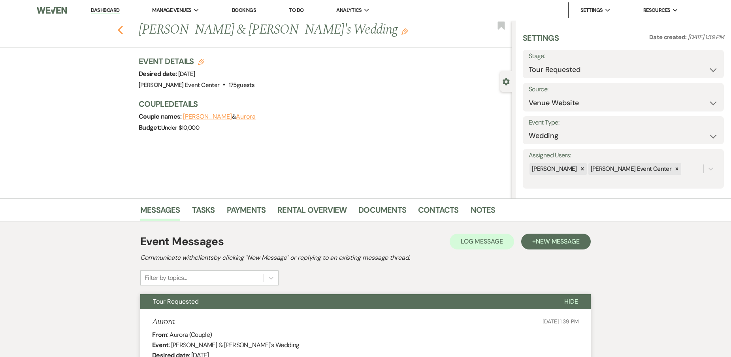
select select "2"
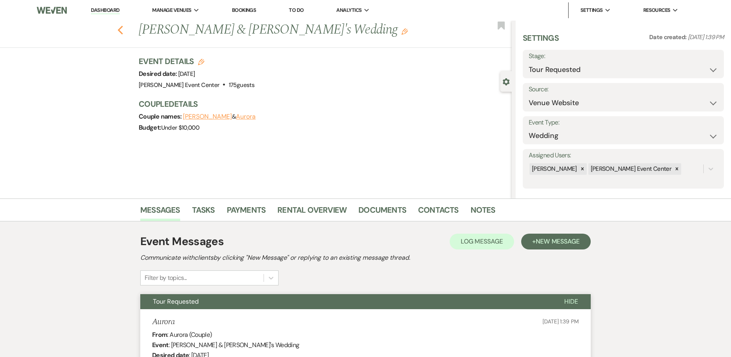
select select "2"
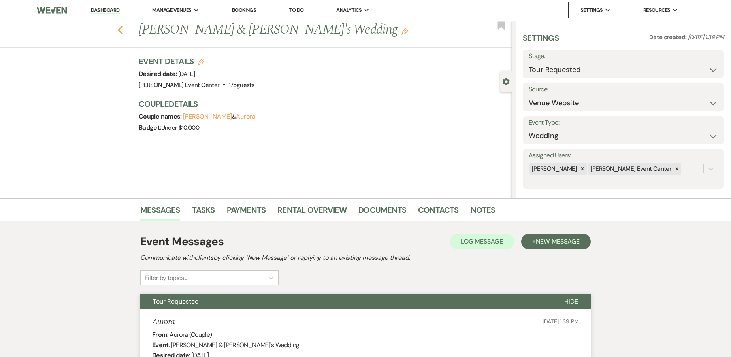
select select "2"
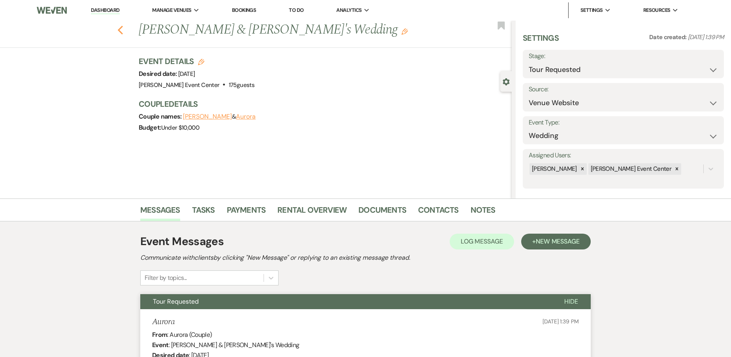
select select "2"
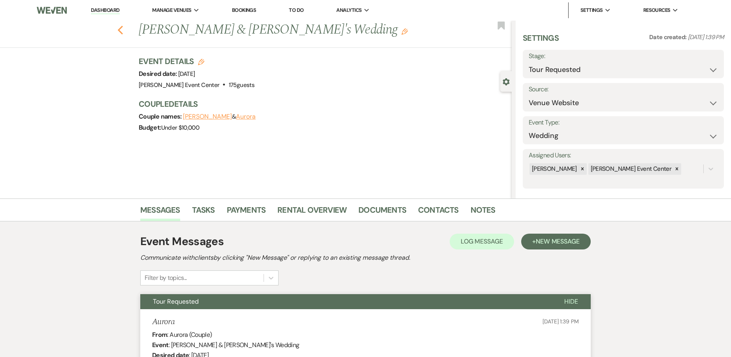
select select "2"
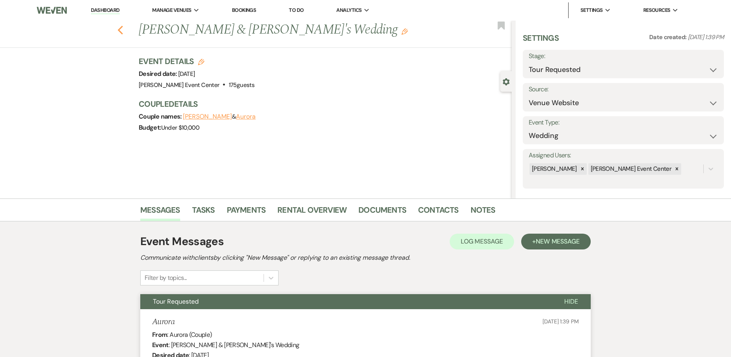
select select "2"
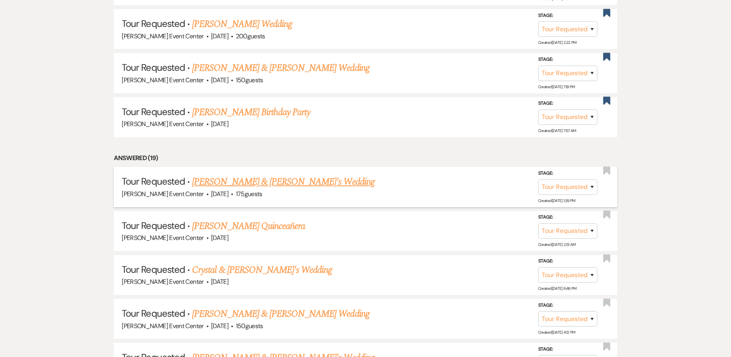
scroll to position [2804, 0]
click at [238, 174] on link "Omar & Aurora's Wedding" at bounding box center [283, 181] width 182 height 14
select select "2"
select select "5"
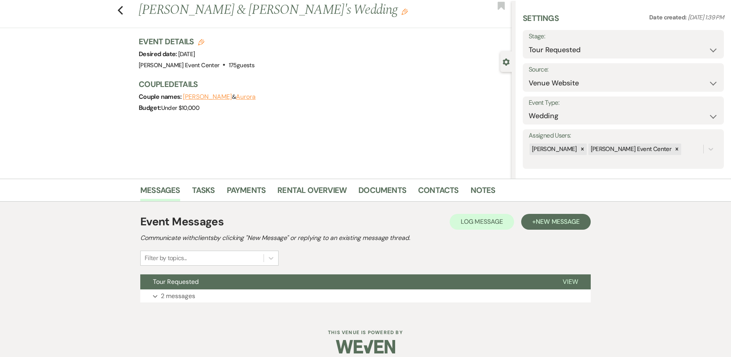
scroll to position [28, 0]
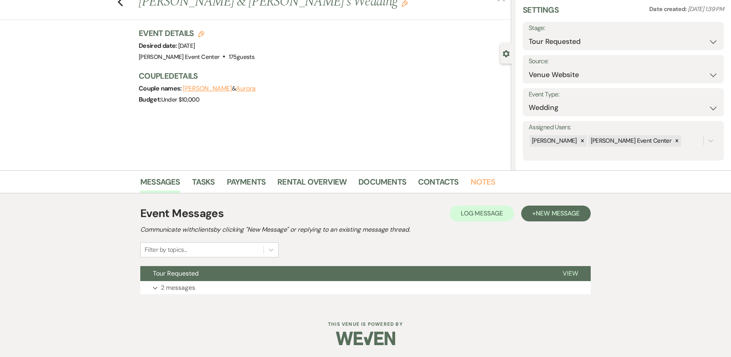
click at [470, 184] on link "Notes" at bounding box center [482, 183] width 25 height 17
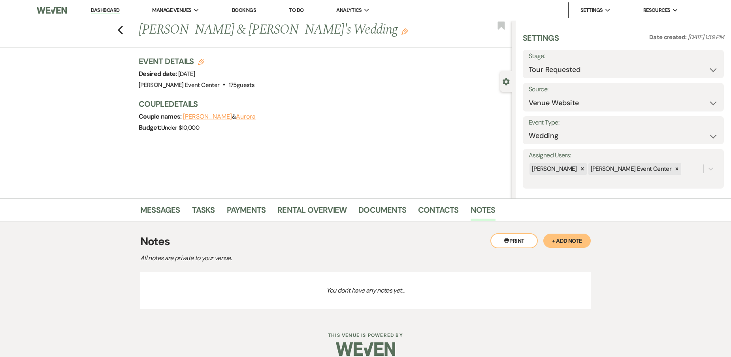
click at [568, 237] on button "+ Add Note" at bounding box center [566, 240] width 47 height 14
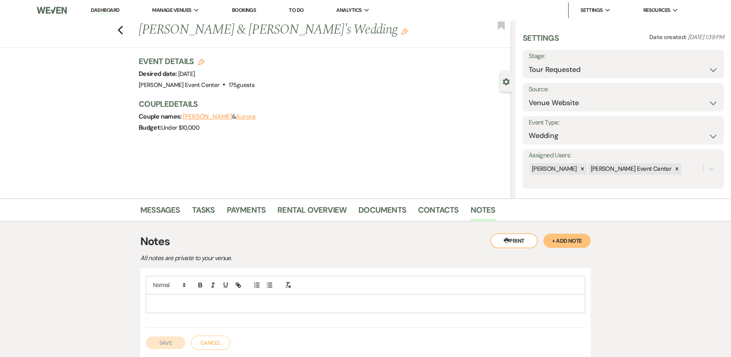
click at [251, 307] on p at bounding box center [365, 303] width 427 height 9
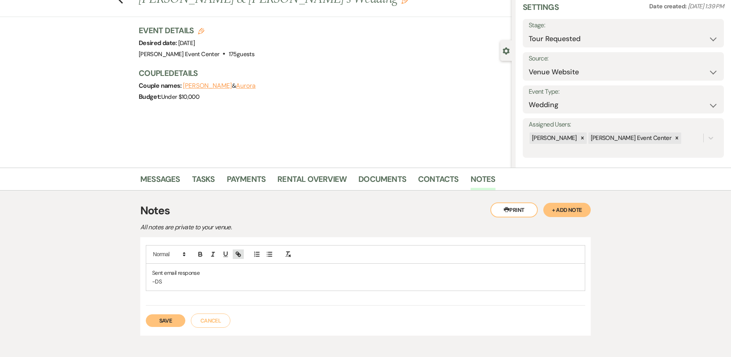
scroll to position [72, 0]
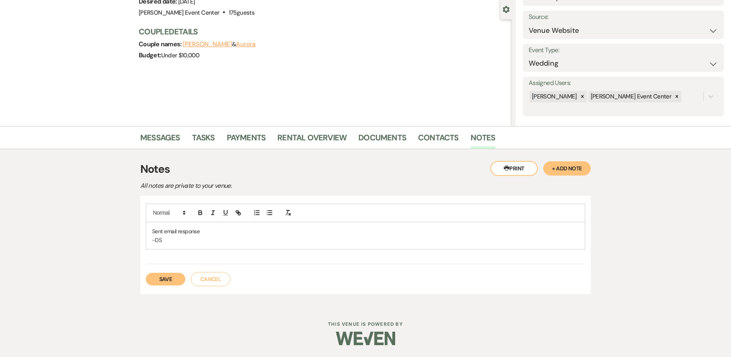
click at [158, 268] on div "Save Cancel" at bounding box center [365, 275] width 439 height 22
click at [165, 275] on button "Save" at bounding box center [165, 279] width 39 height 13
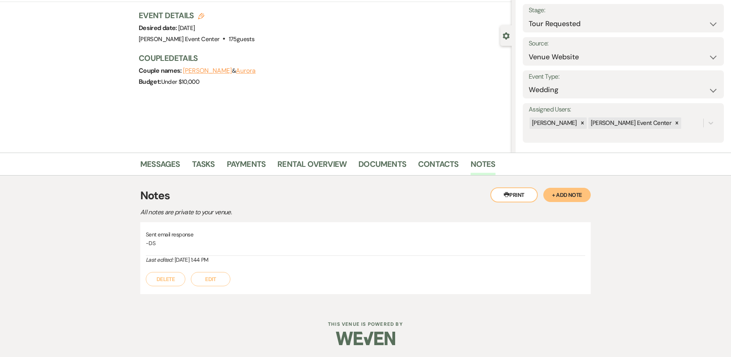
drag, startPoint x: 214, startPoint y: 118, endPoint x: 221, endPoint y: 121, distance: 6.9
click at [218, 120] on div "Previous Omar & Aurora's Wedding Edit Bookmark Gear Settings Settings Date crea…" at bounding box center [255, 64] width 511 height 178
click at [124, 30] on div "Previous Omar & Aurora's Wedding Edit Bookmark Gear Settings Settings Date crea…" at bounding box center [255, 64] width 511 height 178
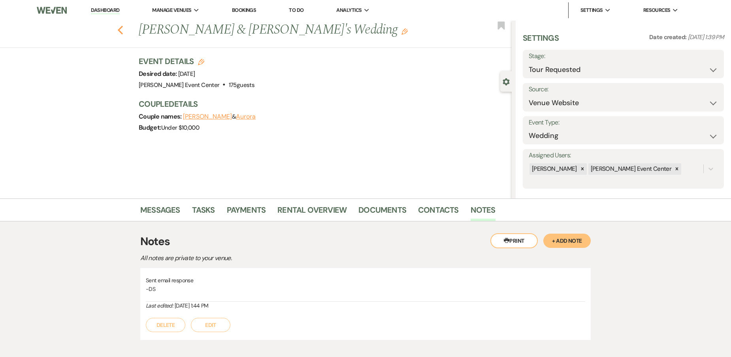
click at [123, 27] on use "button" at bounding box center [120, 30] width 5 height 9
select select "2"
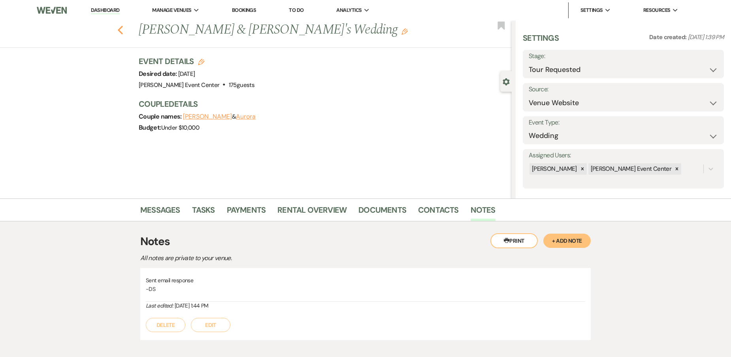
select select "2"
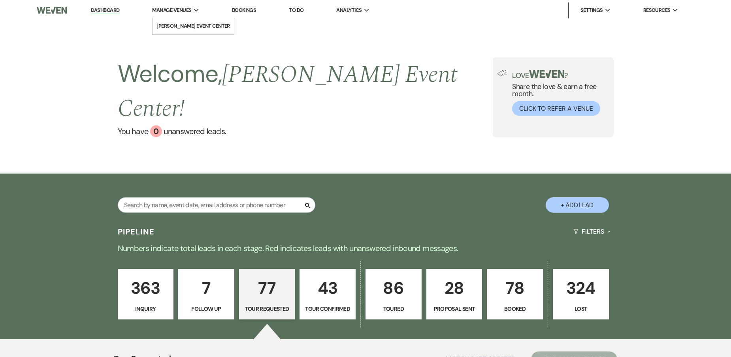
click at [194, 12] on div "Manage Venues Expand" at bounding box center [175, 10] width 47 height 8
click at [194, 24] on li "[PERSON_NAME] Event Center" at bounding box center [192, 26] width 73 height 8
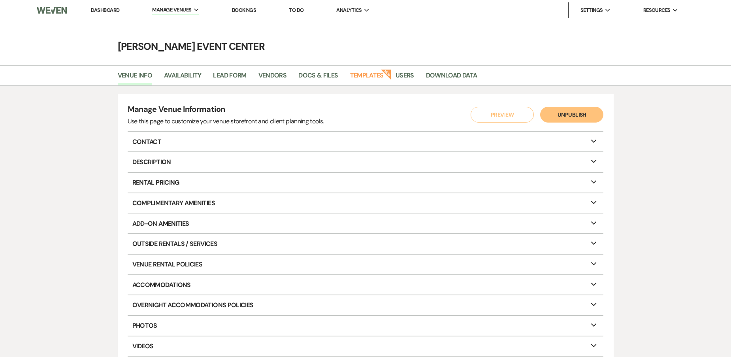
click at [320, 69] on li "Docs & Files" at bounding box center [323, 77] width 51 height 17
click at [312, 79] on link "Docs & Files" at bounding box center [317, 77] width 39 height 15
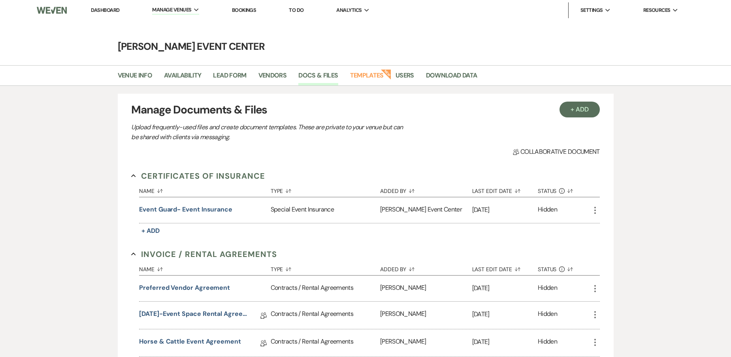
click at [113, 11] on link "Dashboard" at bounding box center [105, 10] width 28 height 7
click at [115, 9] on link "Dashboard" at bounding box center [105, 10] width 28 height 7
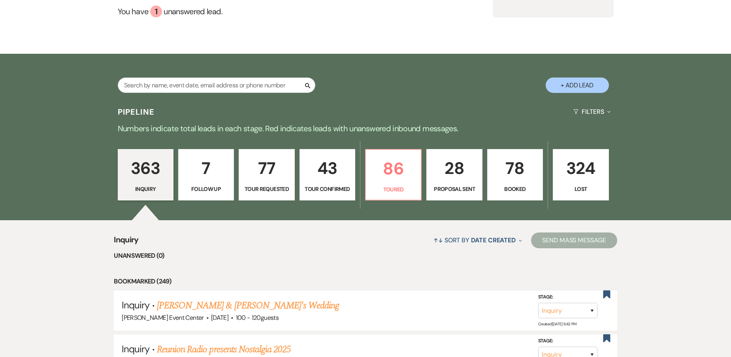
scroll to position [118, 0]
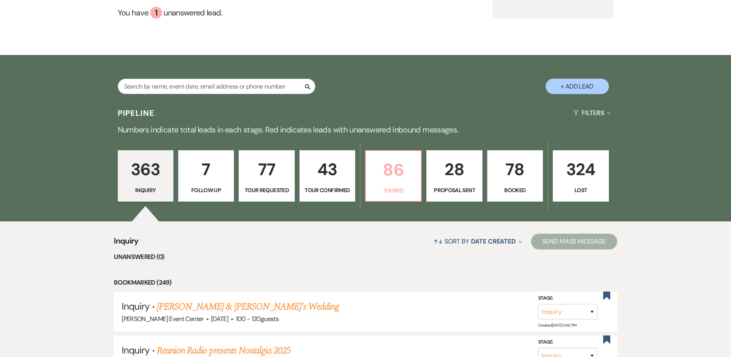
click at [378, 186] on p "Toured" at bounding box center [392, 190] width 45 height 9
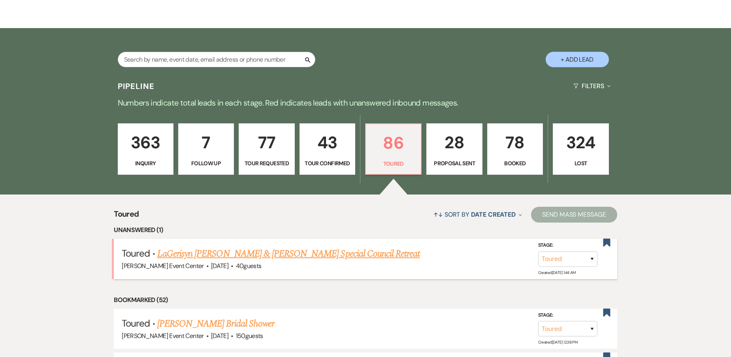
scroll to position [197, 0]
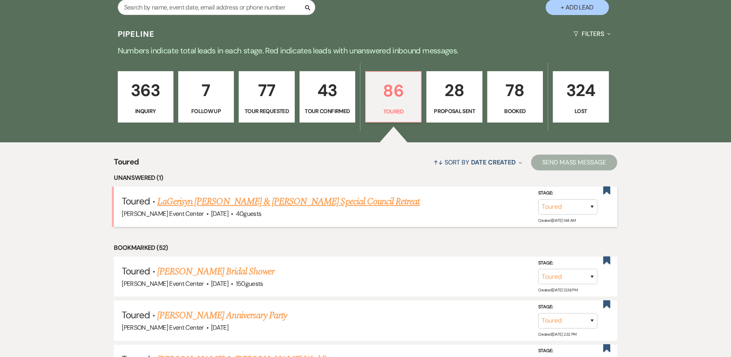
click at [235, 194] on link "LaGerisyn [PERSON_NAME] & [PERSON_NAME] Special Council Retreat" at bounding box center [288, 201] width 263 height 14
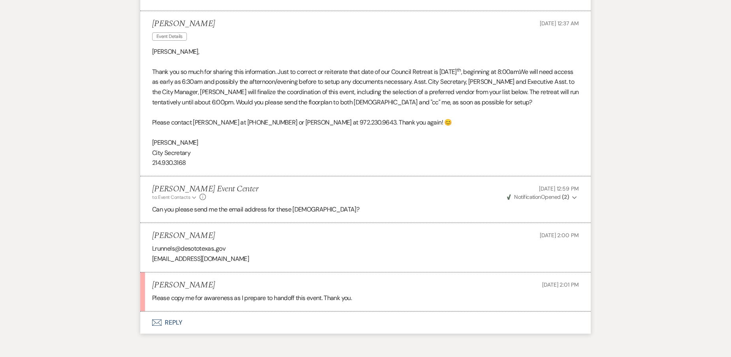
scroll to position [600, 0]
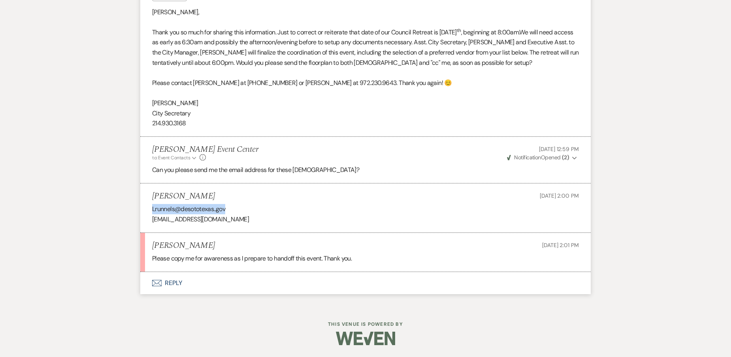
drag, startPoint x: 226, startPoint y: 209, endPoint x: 151, endPoint y: 213, distance: 74.7
click at [151, 213] on li "Alicia Thomas Aug 14, 2025, 2:00 PM Lrunnels@desototexas..gov Blewis@desototexa…" at bounding box center [365, 207] width 450 height 49
copy p "Lrunnels@desototexas..gov"
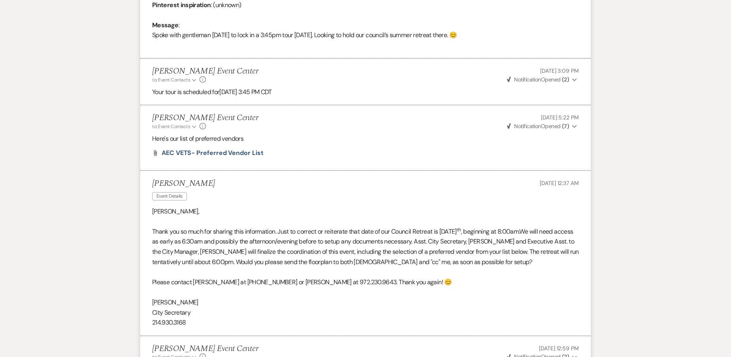
scroll to position [560, 0]
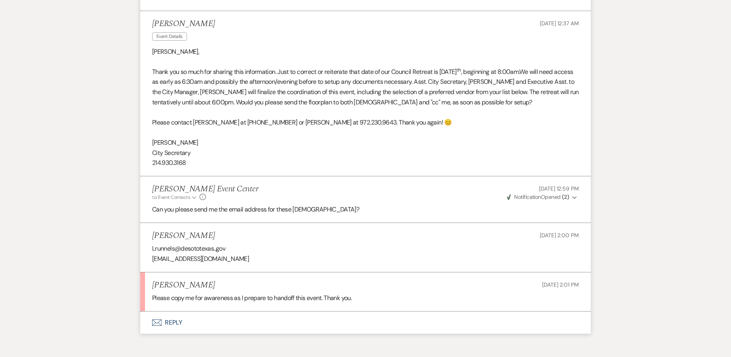
click at [223, 259] on p "[EMAIL_ADDRESS][DOMAIN_NAME]" at bounding box center [365, 259] width 427 height 10
drag, startPoint x: 219, startPoint y: 261, endPoint x: 152, endPoint y: 262, distance: 67.2
click at [152, 262] on li "Alicia Thomas Aug 14, 2025, 2:00 PM Lrunnels@desototexas..gov Blewis@desototexa…" at bounding box center [365, 247] width 450 height 49
copy p "[EMAIL_ADDRESS][DOMAIN_NAME]"
click at [233, 262] on p "[EMAIL_ADDRESS][DOMAIN_NAME]" at bounding box center [365, 259] width 427 height 10
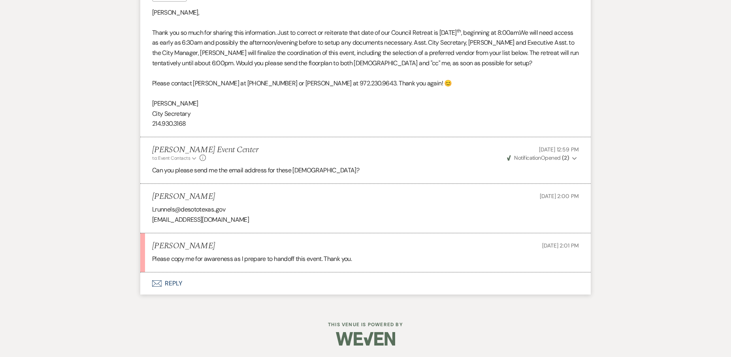
scroll to position [600, 0]
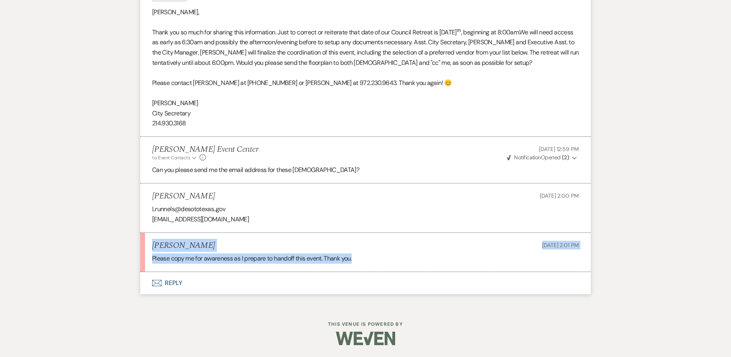
drag, startPoint x: 363, startPoint y: 263, endPoint x: 148, endPoint y: 249, distance: 215.3
click at [148, 249] on li "Alicia Thomas Aug 14, 2025, 2:01 PM Please copy me for awareness as I prepare t…" at bounding box center [365, 252] width 450 height 39
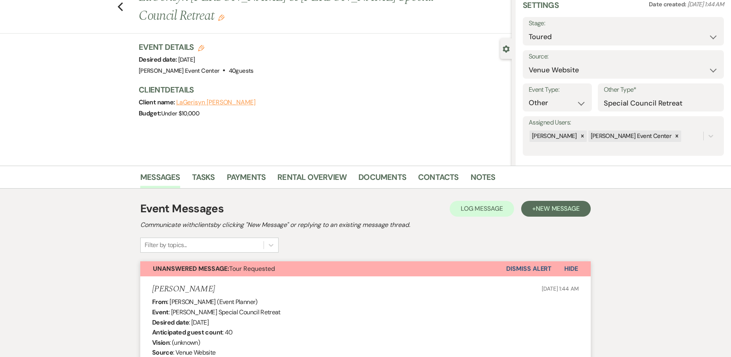
scroll to position [0, 0]
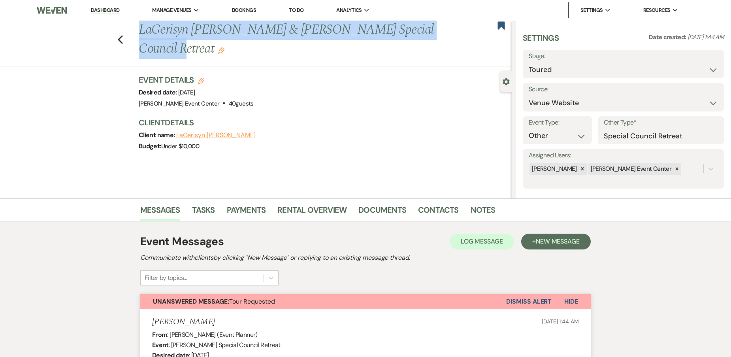
drag, startPoint x: 428, startPoint y: 28, endPoint x: 143, endPoint y: 39, distance: 285.3
click at [143, 39] on h1 "LaGerisyn Runnels & Becky Lewis's Special Council Retreat Edit" at bounding box center [286, 40] width 295 height 38
copy h1 "LaGerisyn [PERSON_NAME] & [PERSON_NAME] Special Council Retreat"
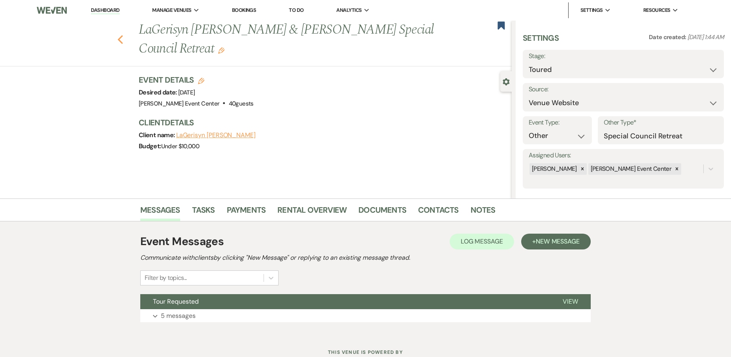
click at [123, 39] on icon "Previous" at bounding box center [120, 39] width 6 height 9
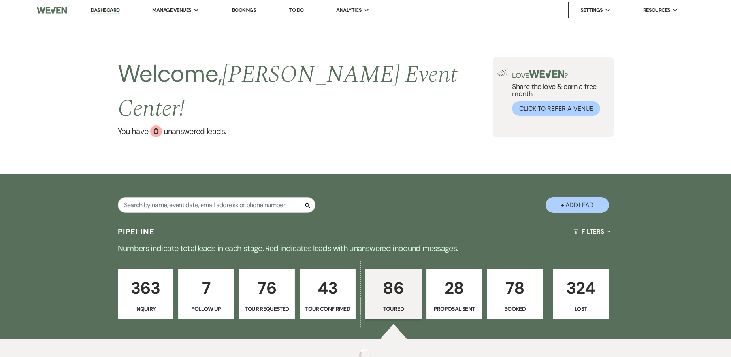
select select "5"
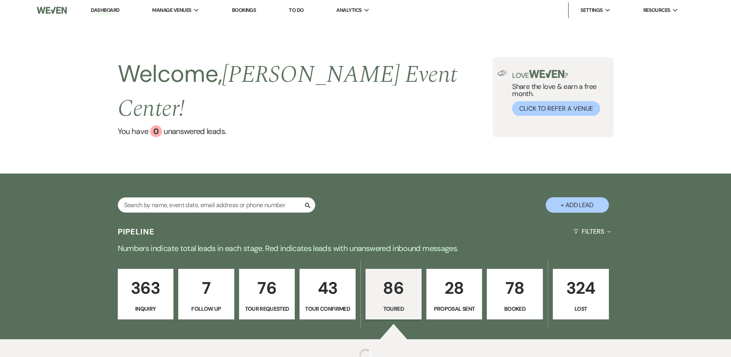
select select "5"
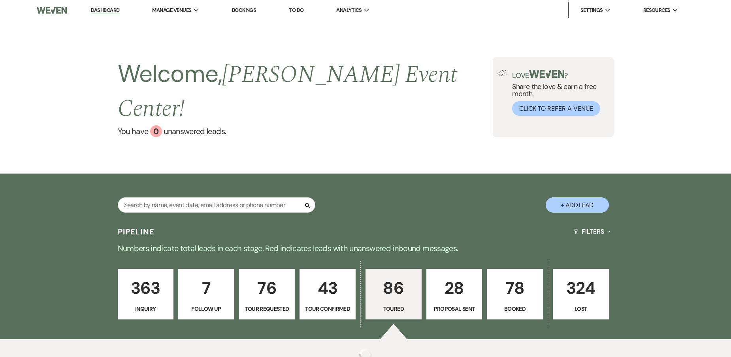
select select "5"
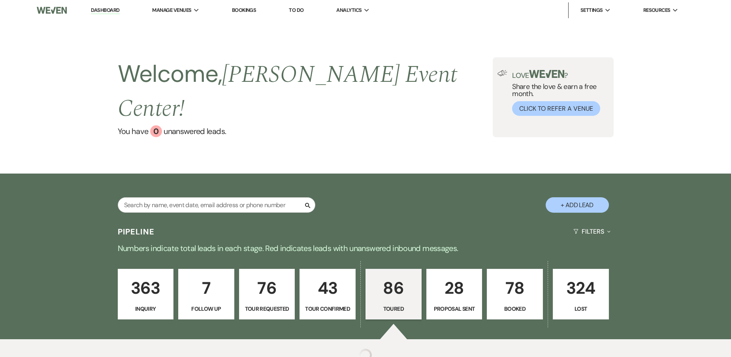
select select "5"
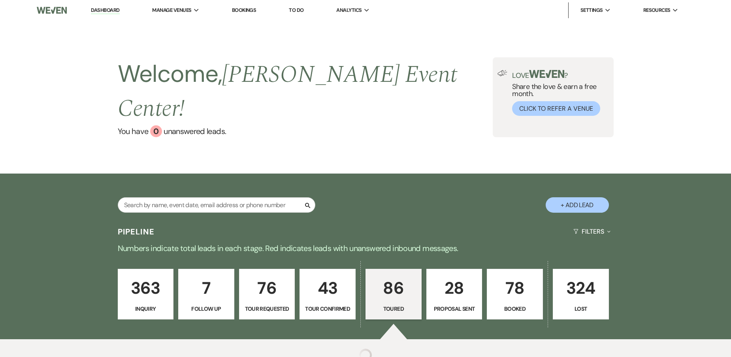
select select "5"
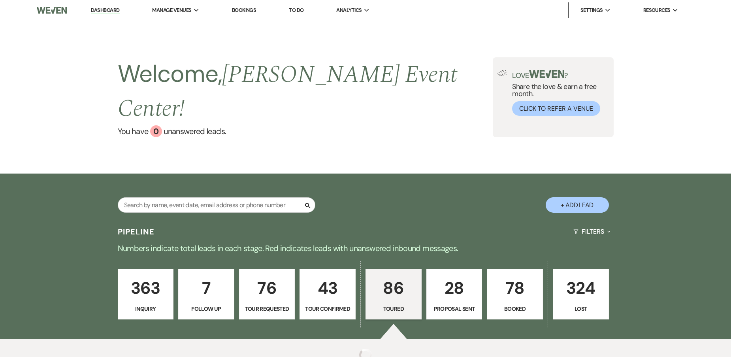
select select "5"
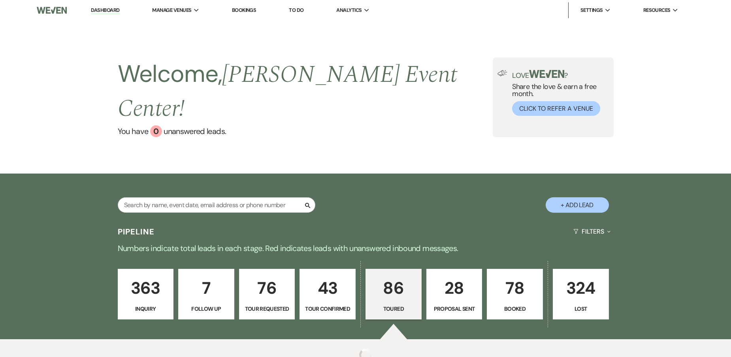
select select "5"
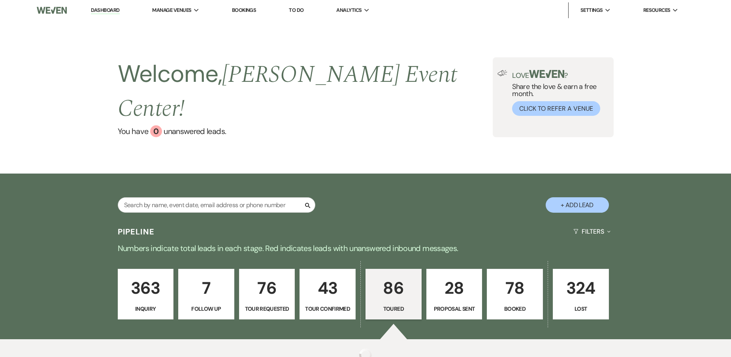
select select "5"
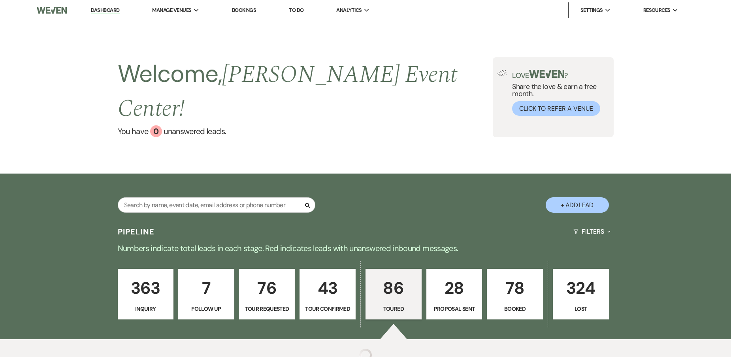
select select "5"
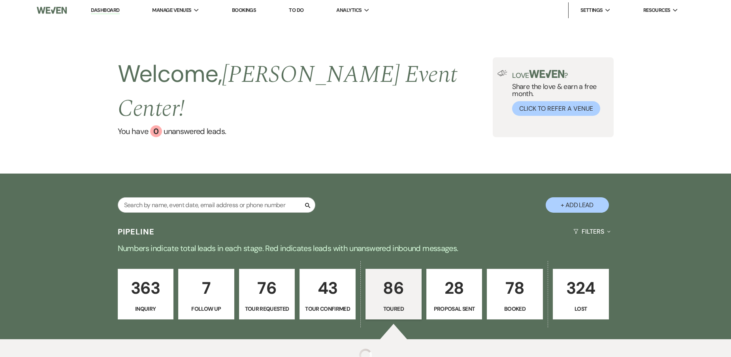
select select "5"
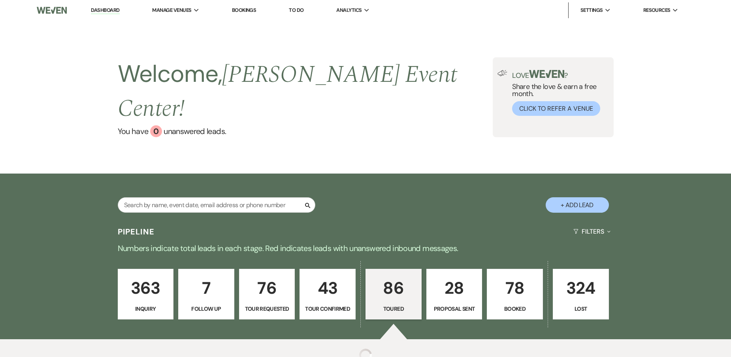
select select "5"
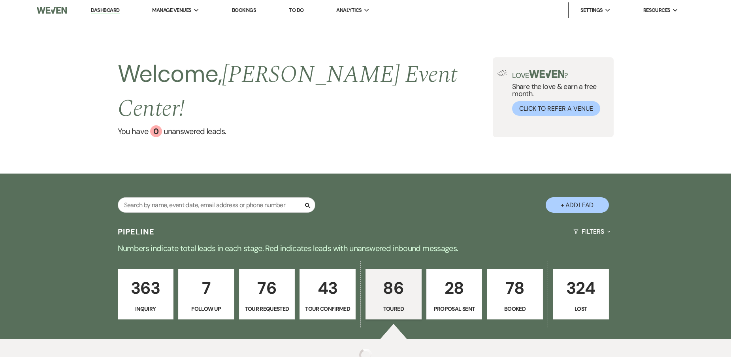
select select "5"
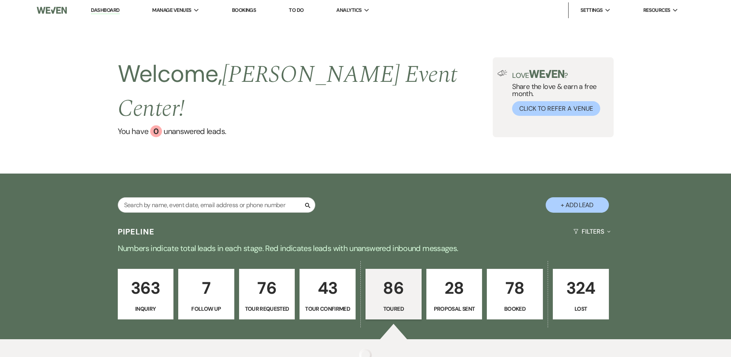
select select "5"
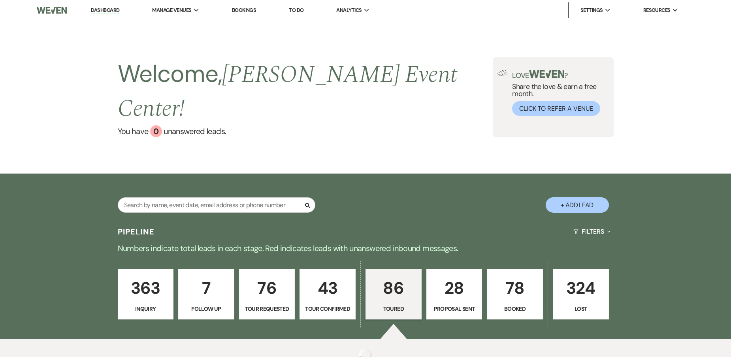
select select "5"
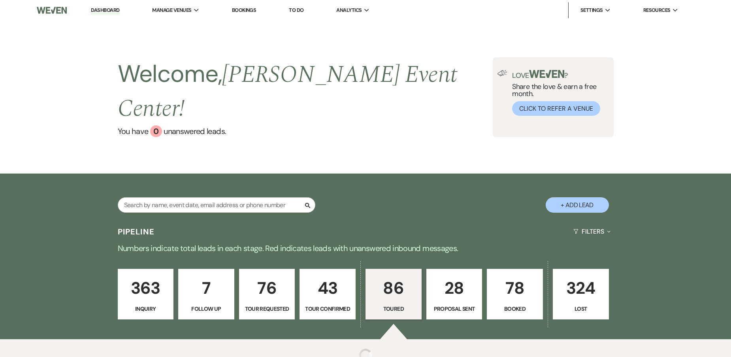
select select "5"
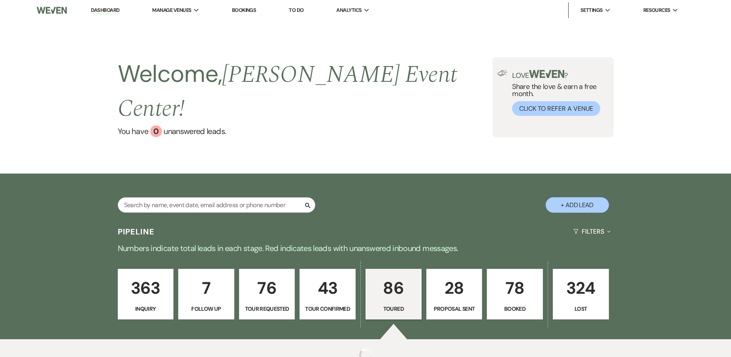
select select "5"
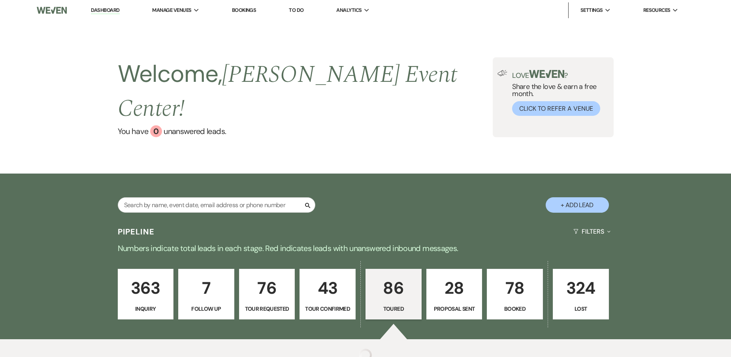
select select "5"
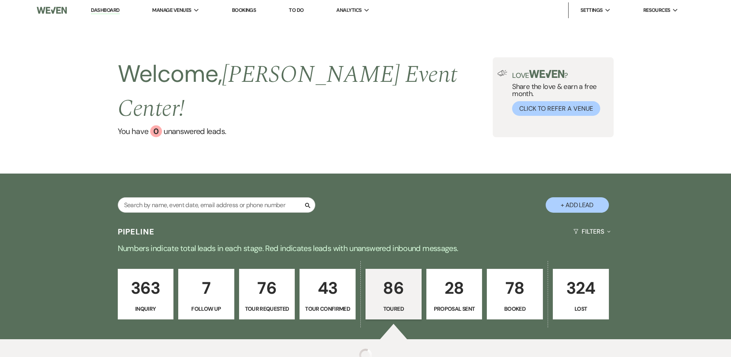
select select "5"
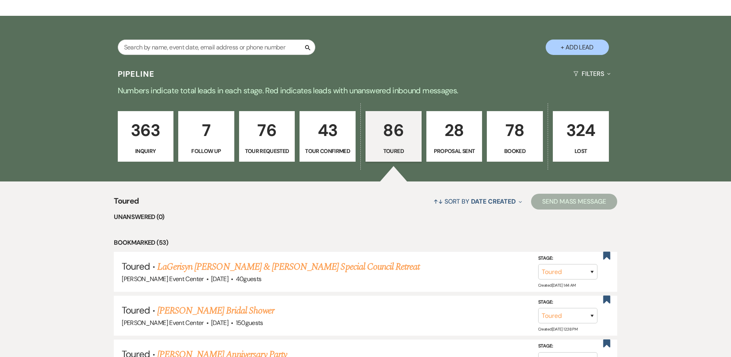
scroll to position [158, 0]
click at [505, 117] on p "78" at bounding box center [515, 130] width 46 height 26
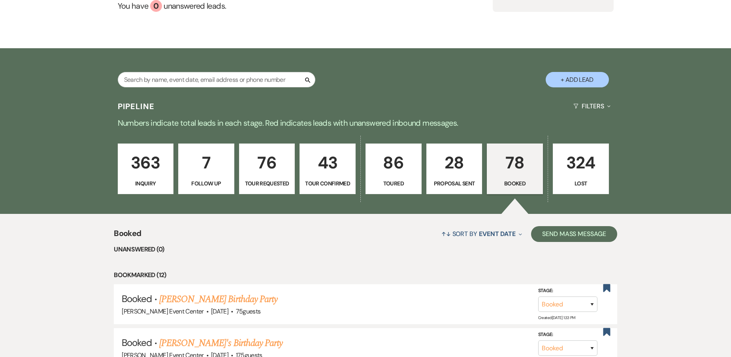
scroll to position [118, 0]
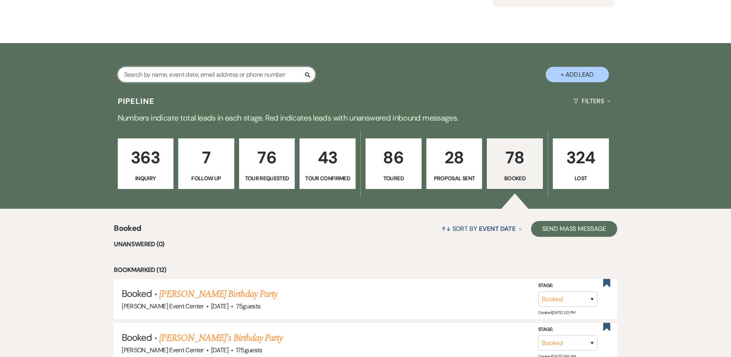
click at [171, 67] on input "text" at bounding box center [216, 74] width 197 height 15
type input "[PERSON_NAME]"
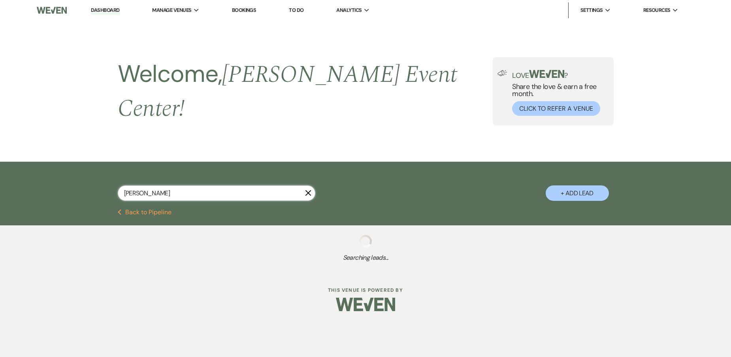
select select "5"
select select "8"
select select "7"
select select "2"
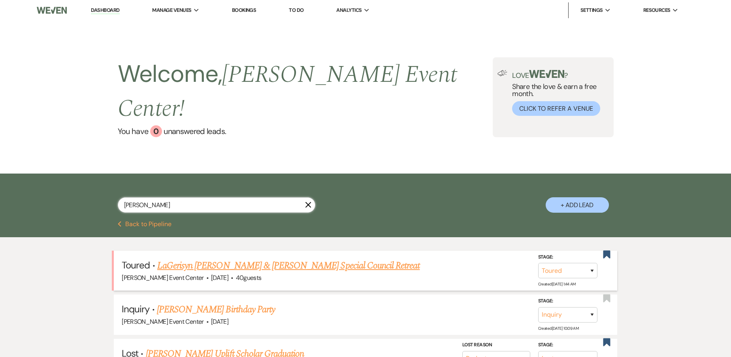
type input "[PERSON_NAME]"
click at [229, 258] on link "LaGerisyn [PERSON_NAME] & [PERSON_NAME] Special Council Retreat" at bounding box center [288, 265] width 263 height 14
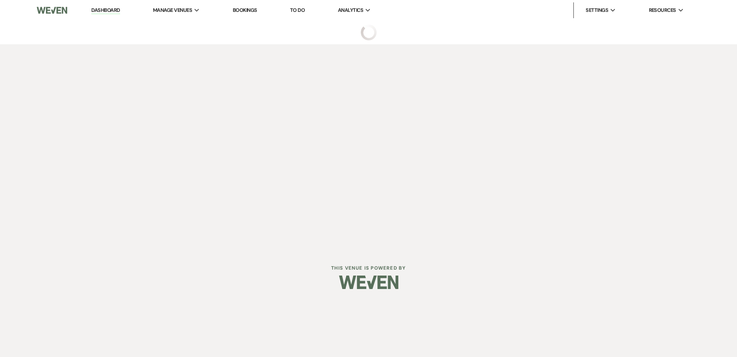
select select "5"
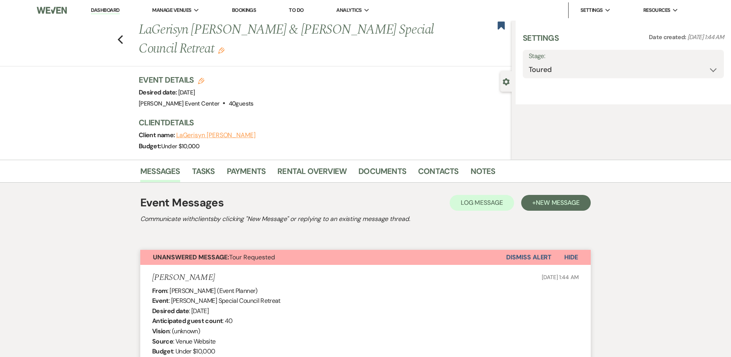
select select "5"
select select "13"
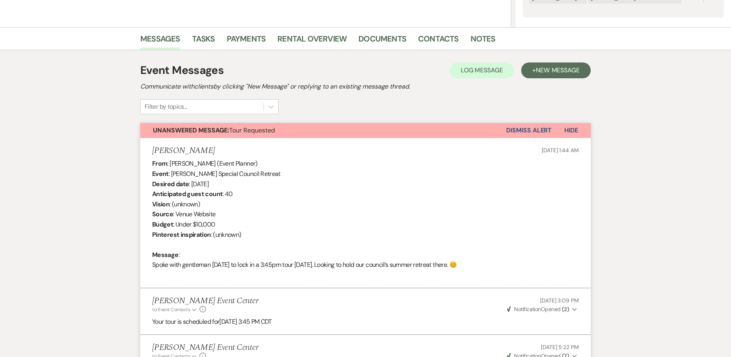
scroll to position [86, 0]
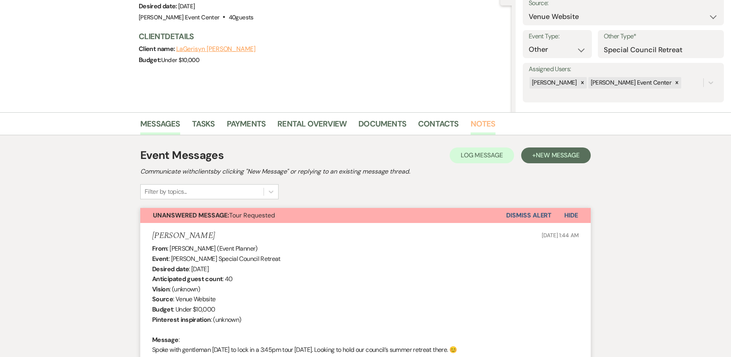
click at [486, 124] on link "Notes" at bounding box center [482, 125] width 25 height 17
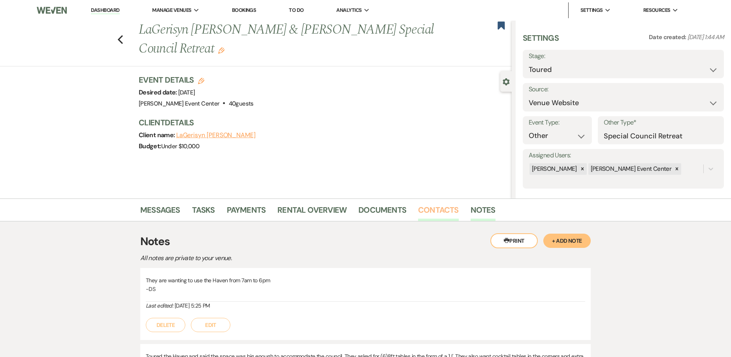
click at [432, 208] on link "Contacts" at bounding box center [438, 211] width 41 height 17
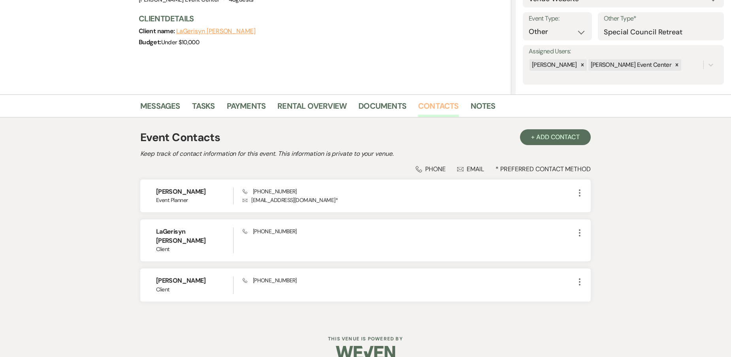
scroll to position [109, 0]
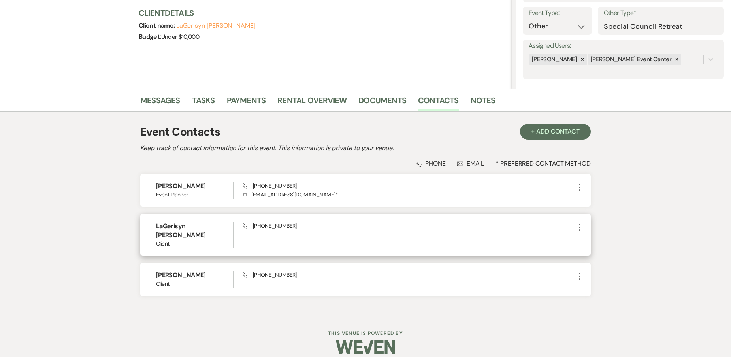
click at [577, 224] on icon "More" at bounding box center [579, 226] width 9 height 9
click at [583, 241] on button "Pencil Edit" at bounding box center [598, 242] width 47 height 13
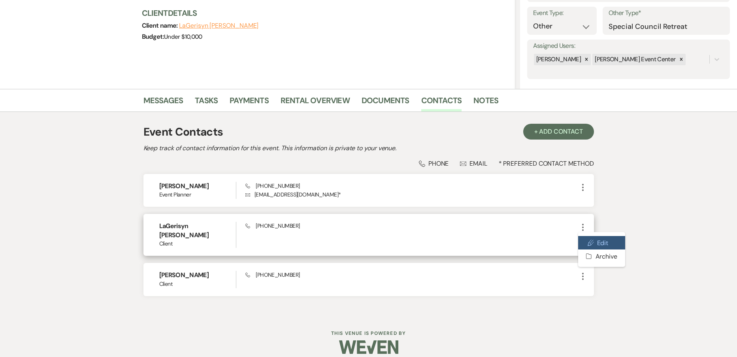
select select "1"
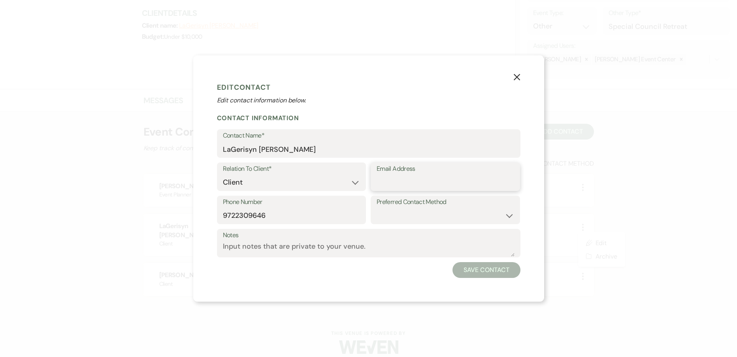
click at [395, 175] on input "Email Address" at bounding box center [444, 182] width 137 height 15
paste input "Lrunnels@desototexas..gov"
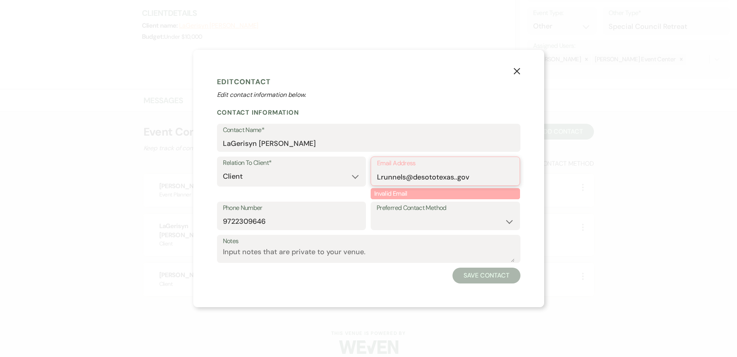
click at [471, 173] on input "Lrunnels@desototexas..gov" at bounding box center [445, 176] width 137 height 15
click at [539, 167] on div "X Edit Contact Edit contact information below. Contact Information Contact Name…" at bounding box center [368, 179] width 351 height 258
click at [516, 178] on div "Email Address Lrunnels@desototexas..gov" at bounding box center [444, 170] width 149 height 29
click at [456, 177] on input "Lrunnels@desototexas..gov" at bounding box center [445, 176] width 137 height 15
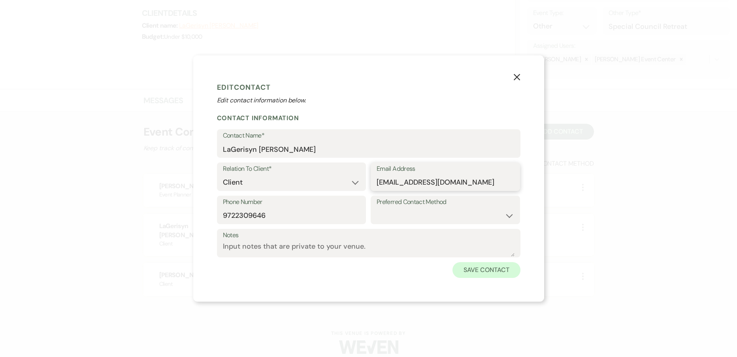
type input "[EMAIL_ADDRESS][DOMAIN_NAME]"
click at [473, 262] on button "Save Contact" at bounding box center [486, 270] width 68 height 16
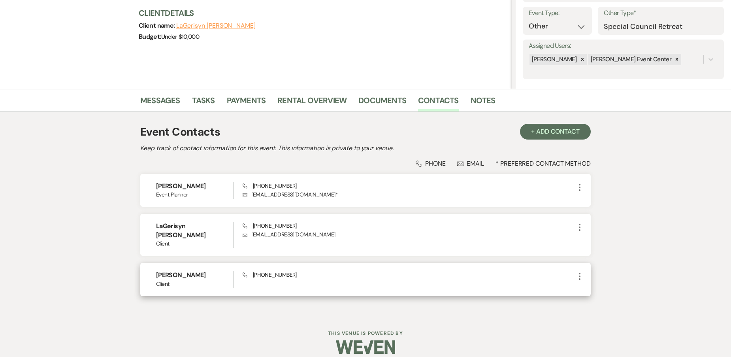
click at [579, 271] on icon "More" at bounding box center [579, 275] width 9 height 9
click at [589, 288] on icon "Pencil" at bounding box center [587, 291] width 6 height 6
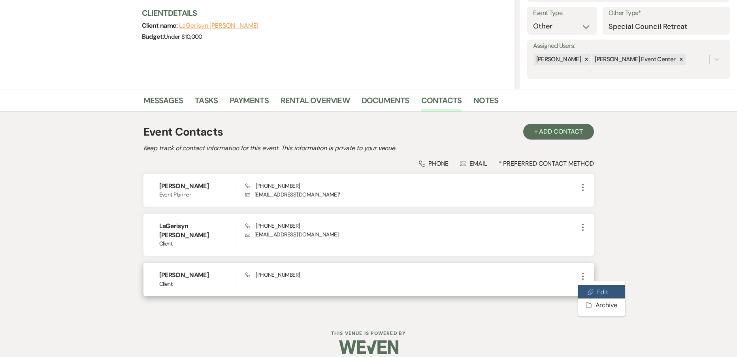
select select "1"
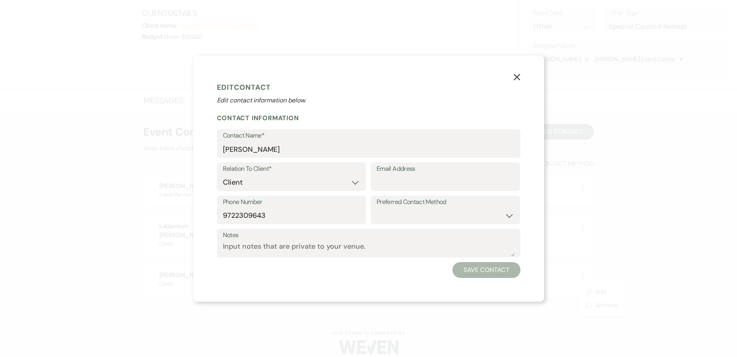
click at [402, 169] on label "Email Address" at bounding box center [444, 168] width 137 height 11
click at [402, 175] on input "Email Address" at bounding box center [444, 182] width 137 height 15
paste input "[EMAIL_ADDRESS][DOMAIN_NAME]"
type input "[EMAIL_ADDRESS][DOMAIN_NAME]"
click at [495, 263] on button "Save Contact" at bounding box center [486, 270] width 68 height 16
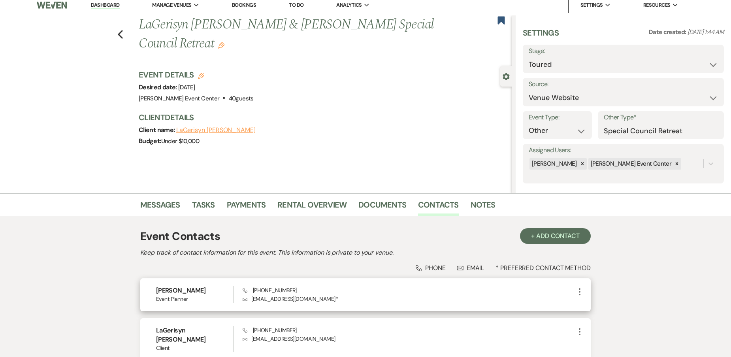
scroll to position [0, 0]
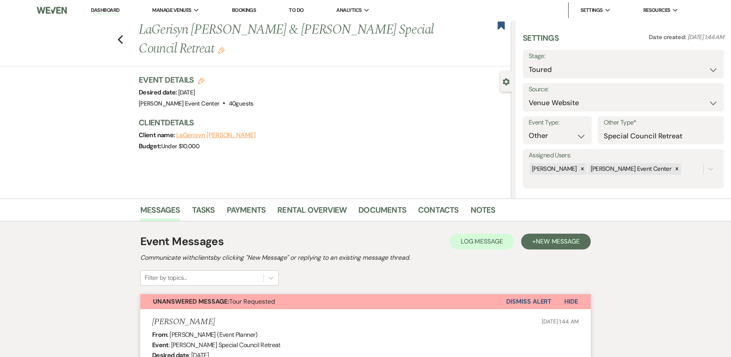
select select "5"
select select "13"
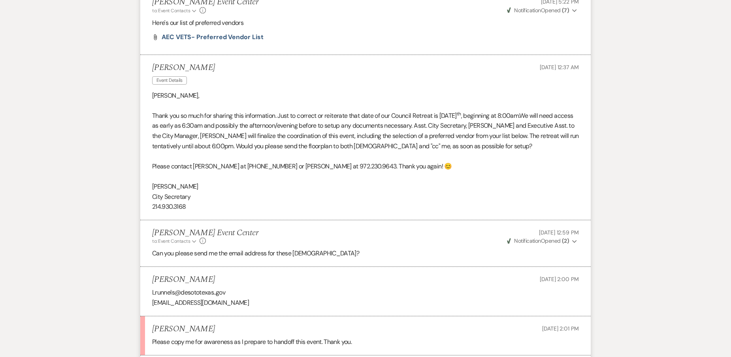
scroll to position [600, 0]
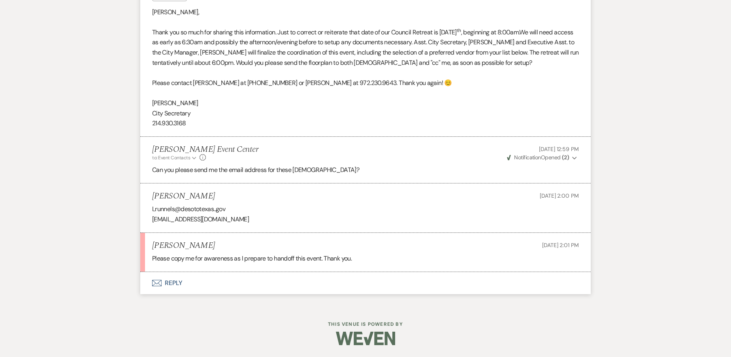
click at [174, 283] on button "Envelope Reply" at bounding box center [365, 283] width 450 height 22
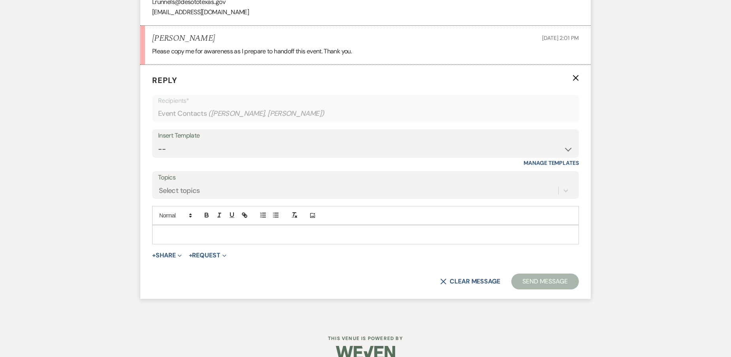
scroll to position [810, 0]
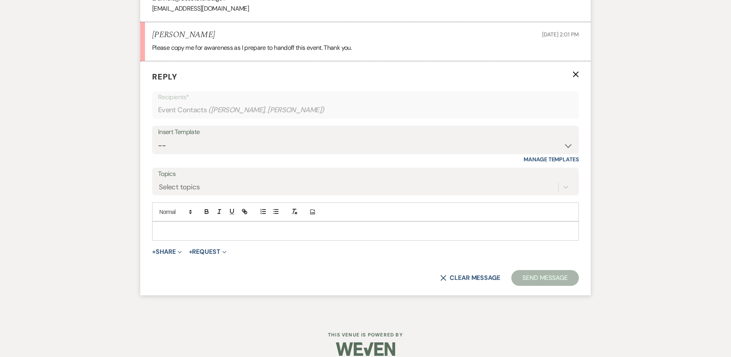
click at [195, 233] on p at bounding box center [365, 230] width 414 height 9
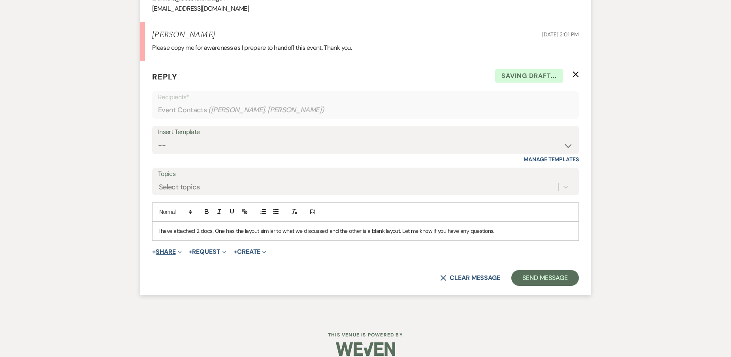
click at [165, 250] on button "+ Share Expand" at bounding box center [167, 251] width 30 height 6
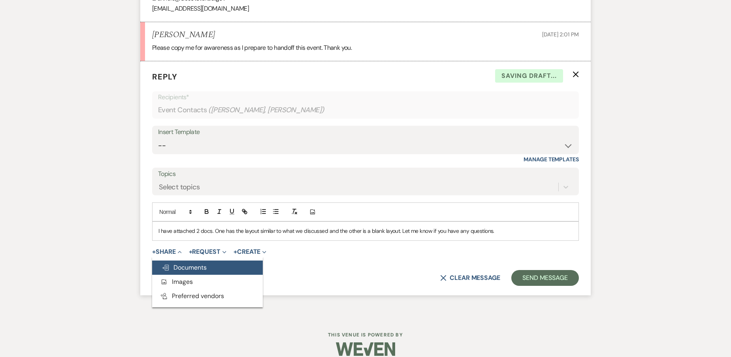
click at [177, 263] on button "Doc Upload Documents" at bounding box center [207, 267] width 111 height 14
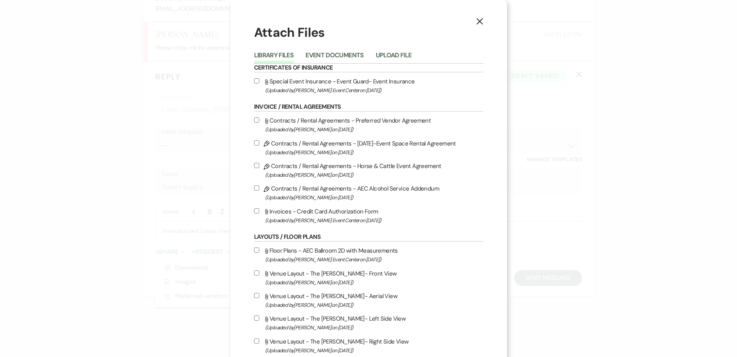
click at [380, 53] on button "Upload File" at bounding box center [394, 57] width 36 height 11
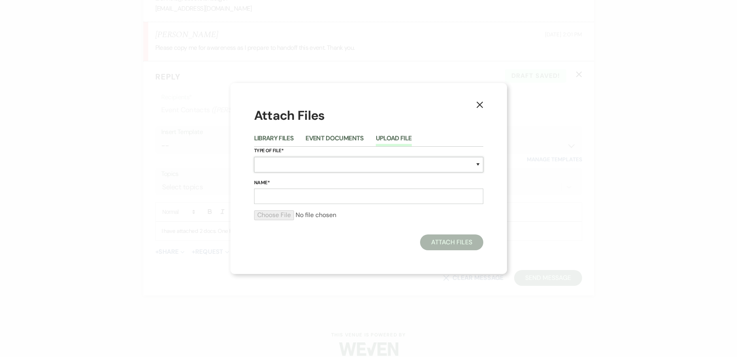
click at [326, 162] on select "Special Event Insurance Vendor Certificate of Insurance Contracts / Rental Agre…" at bounding box center [368, 164] width 229 height 15
select select "24"
click at [254, 157] on select "Special Event Insurance Vendor Certificate of Insurance Contracts / Rental Agre…" at bounding box center [368, 164] width 229 height 15
click at [295, 198] on input "Name*" at bounding box center [368, 195] width 229 height 15
type input "Haven-Blank"
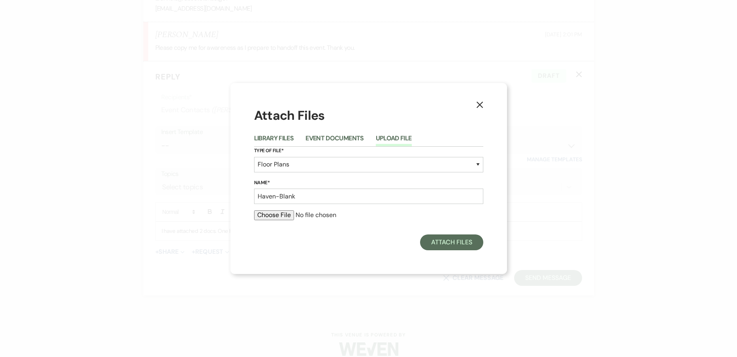
click at [281, 218] on input "file" at bounding box center [368, 214] width 229 height 9
type input "C:\fakepath\Screenshot [DATE] 153625.png"
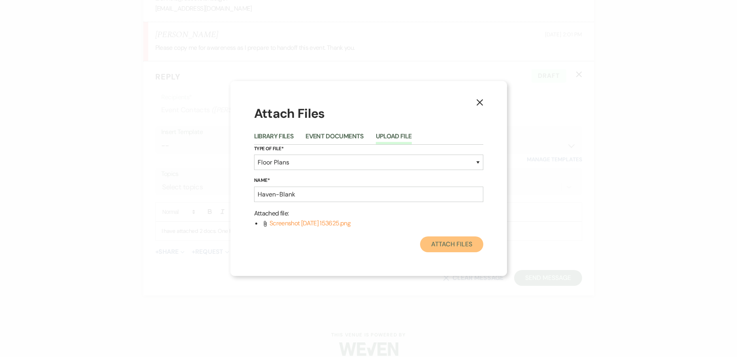
click at [441, 240] on button "Attach Files" at bounding box center [451, 244] width 63 height 16
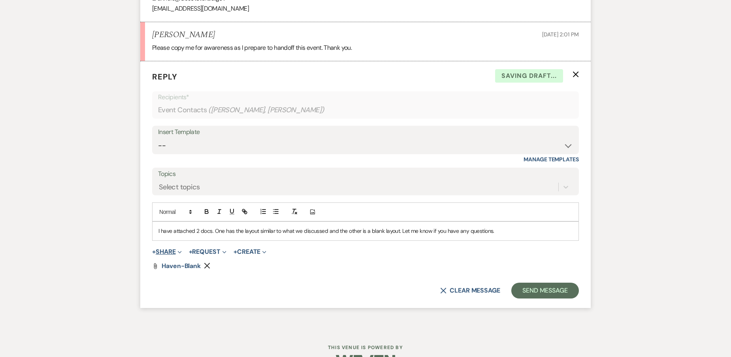
click at [165, 252] on button "+ Share Expand" at bounding box center [167, 251] width 30 height 6
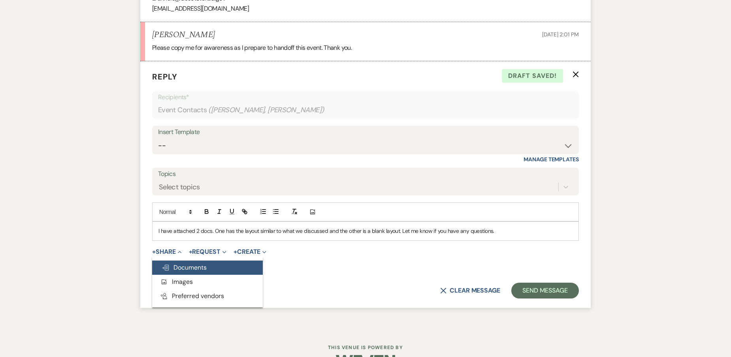
click at [183, 268] on span "Doc Upload Documents" at bounding box center [184, 267] width 45 height 8
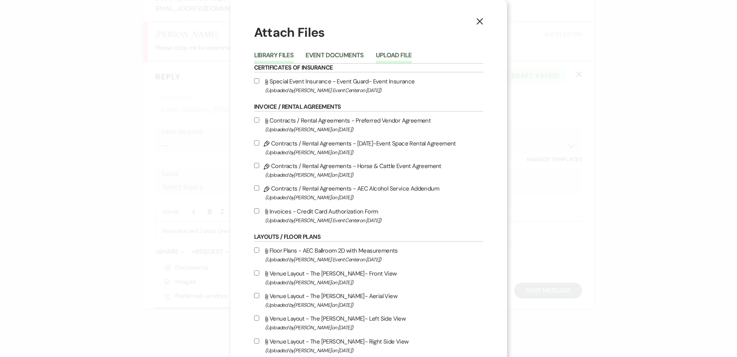
click at [384, 53] on button "Upload File" at bounding box center [394, 57] width 36 height 11
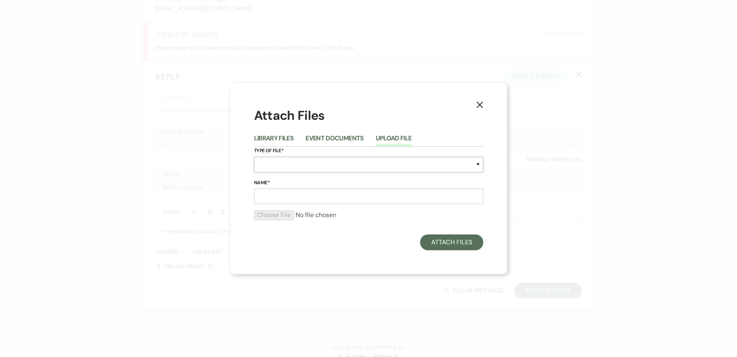
click at [288, 164] on select "Special Event Insurance Vendor Certificate of Insurance Contracts / Rental Agre…" at bounding box center [368, 164] width 229 height 15
select select "24"
click at [254, 157] on select "Special Event Insurance Vendor Certificate of Insurance Contracts / Rental Agre…" at bounding box center [368, 164] width 229 height 15
click at [271, 194] on input "Name*" at bounding box center [368, 195] width 229 height 15
type input "Haven-CityCouncil"
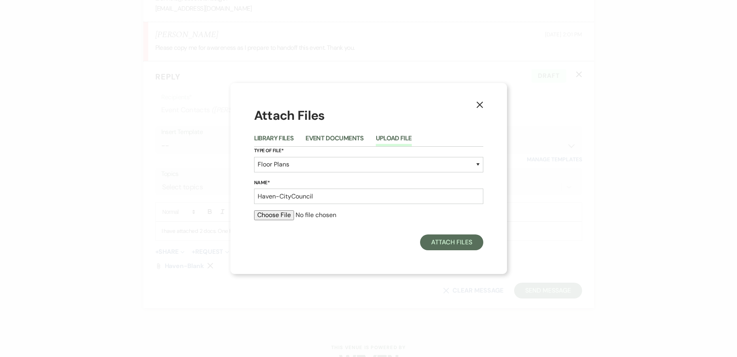
click at [285, 215] on input "file" at bounding box center [368, 214] width 229 height 9
type input "C:\fakepath\Screenshot [DATE] 145508.png"
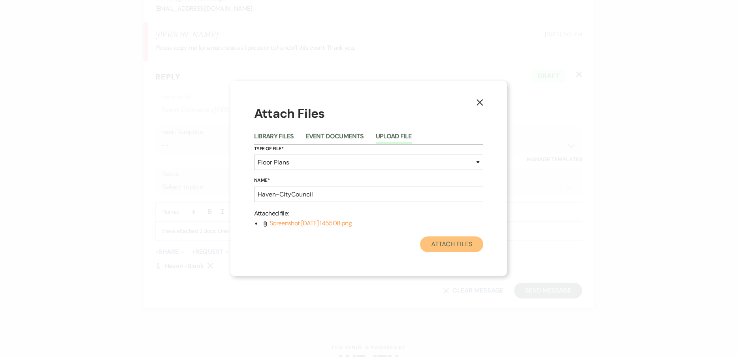
click at [439, 247] on button "Attach Files" at bounding box center [451, 244] width 63 height 16
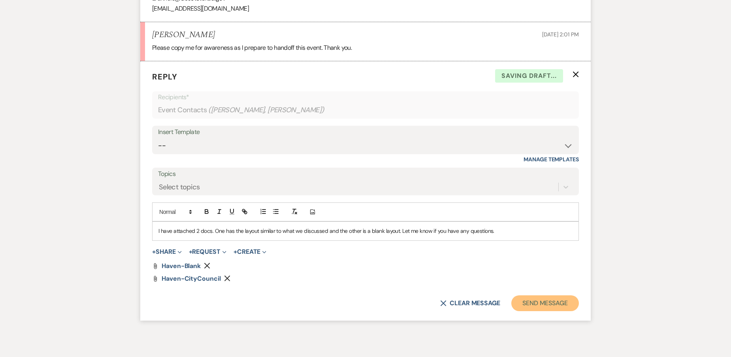
click at [539, 302] on button "Send Message" at bounding box center [545, 303] width 68 height 16
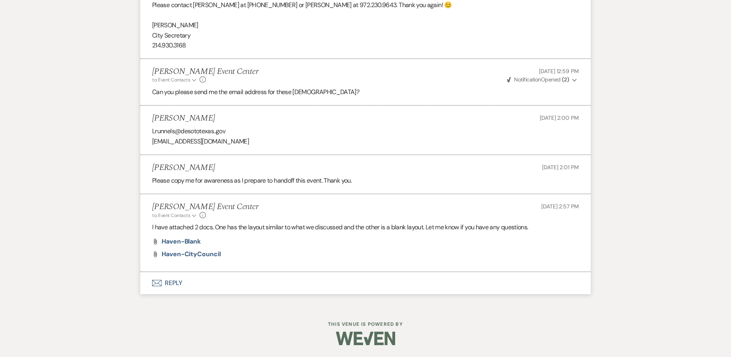
scroll to position [677, 0]
